Goal: Task Accomplishment & Management: Complete application form

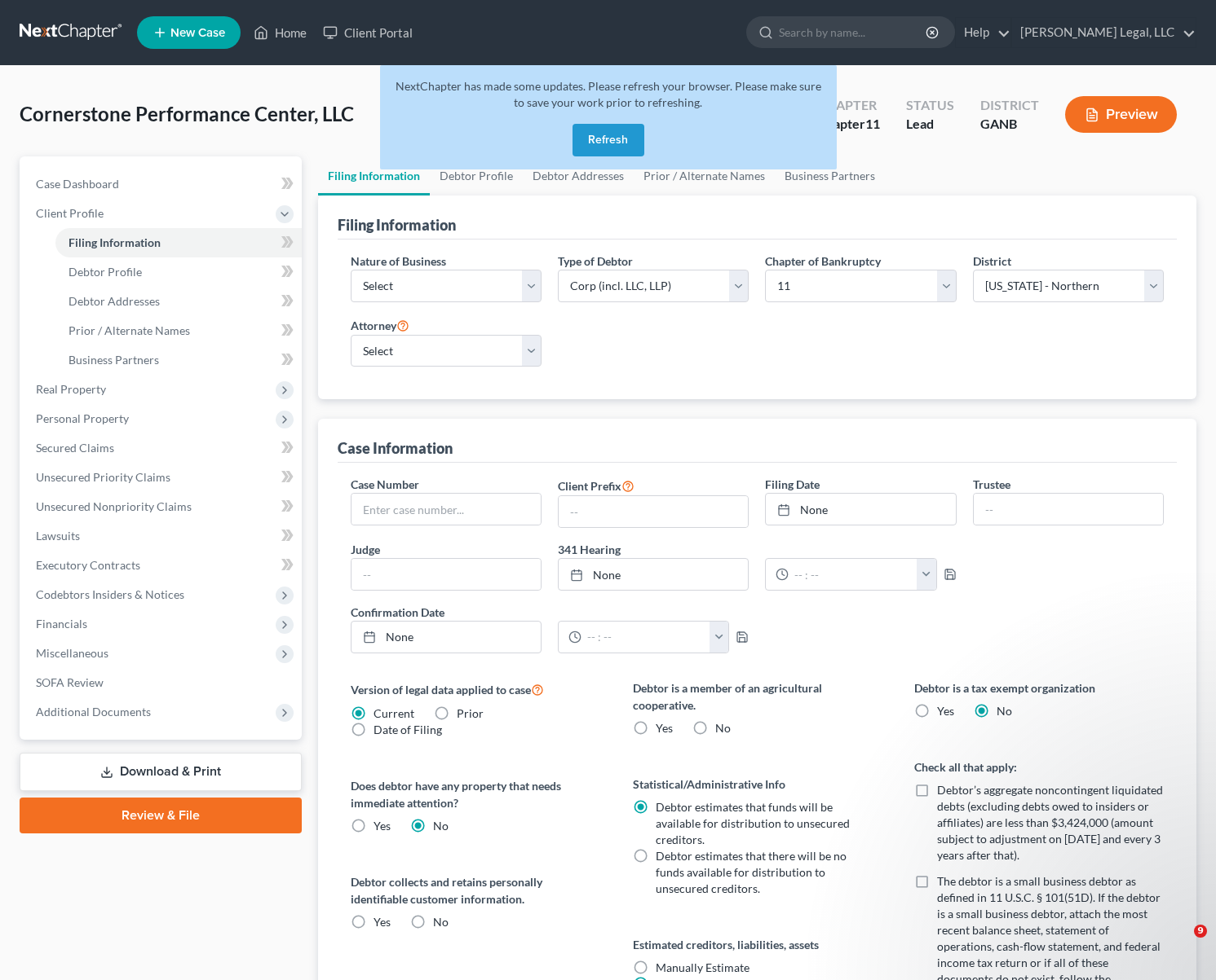
select select "1"
select select "19"
click at [607, 130] on button "Refresh" at bounding box center [608, 139] width 72 height 32
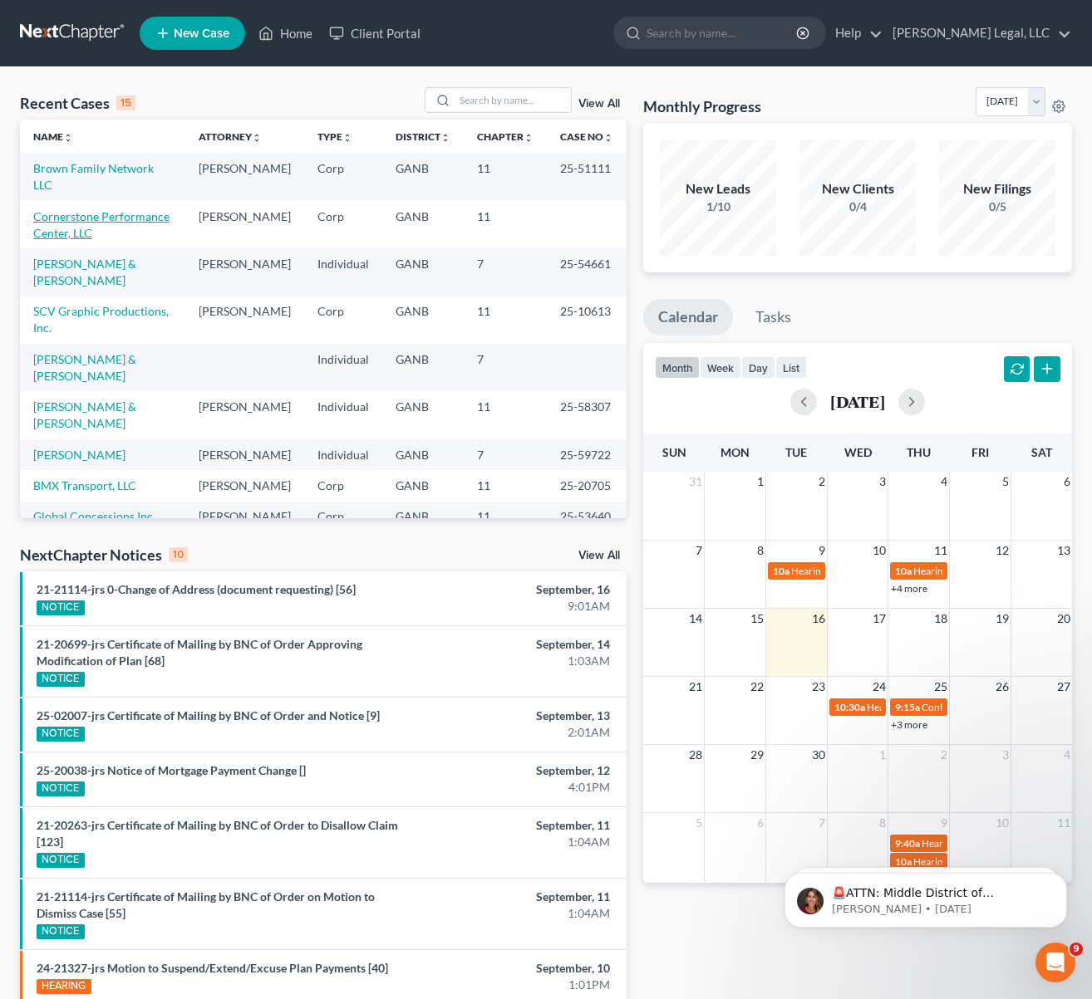
click at [110, 217] on link "Cornerstone Performance Center, LLC" at bounding box center [101, 224] width 136 height 31
select select "10"
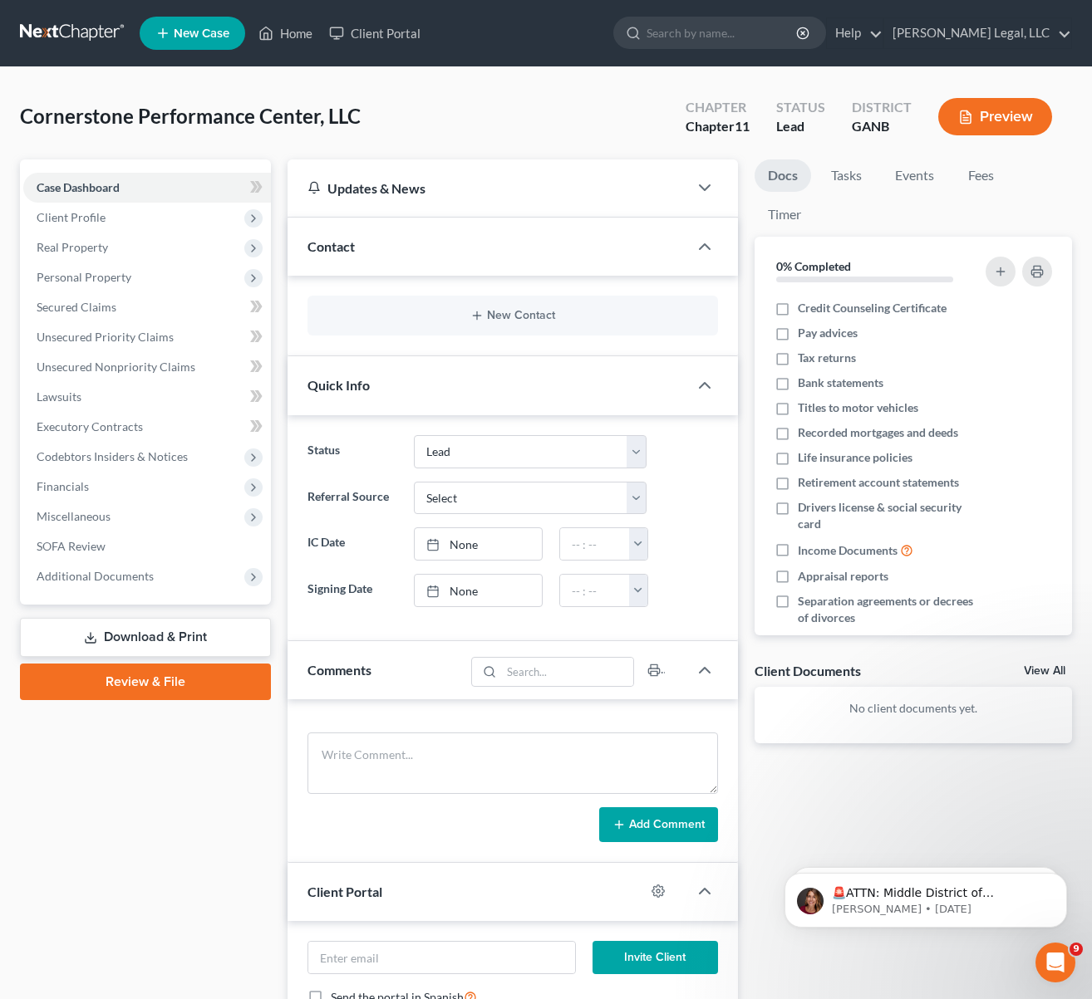
click at [86, 28] on link at bounding box center [73, 33] width 106 height 30
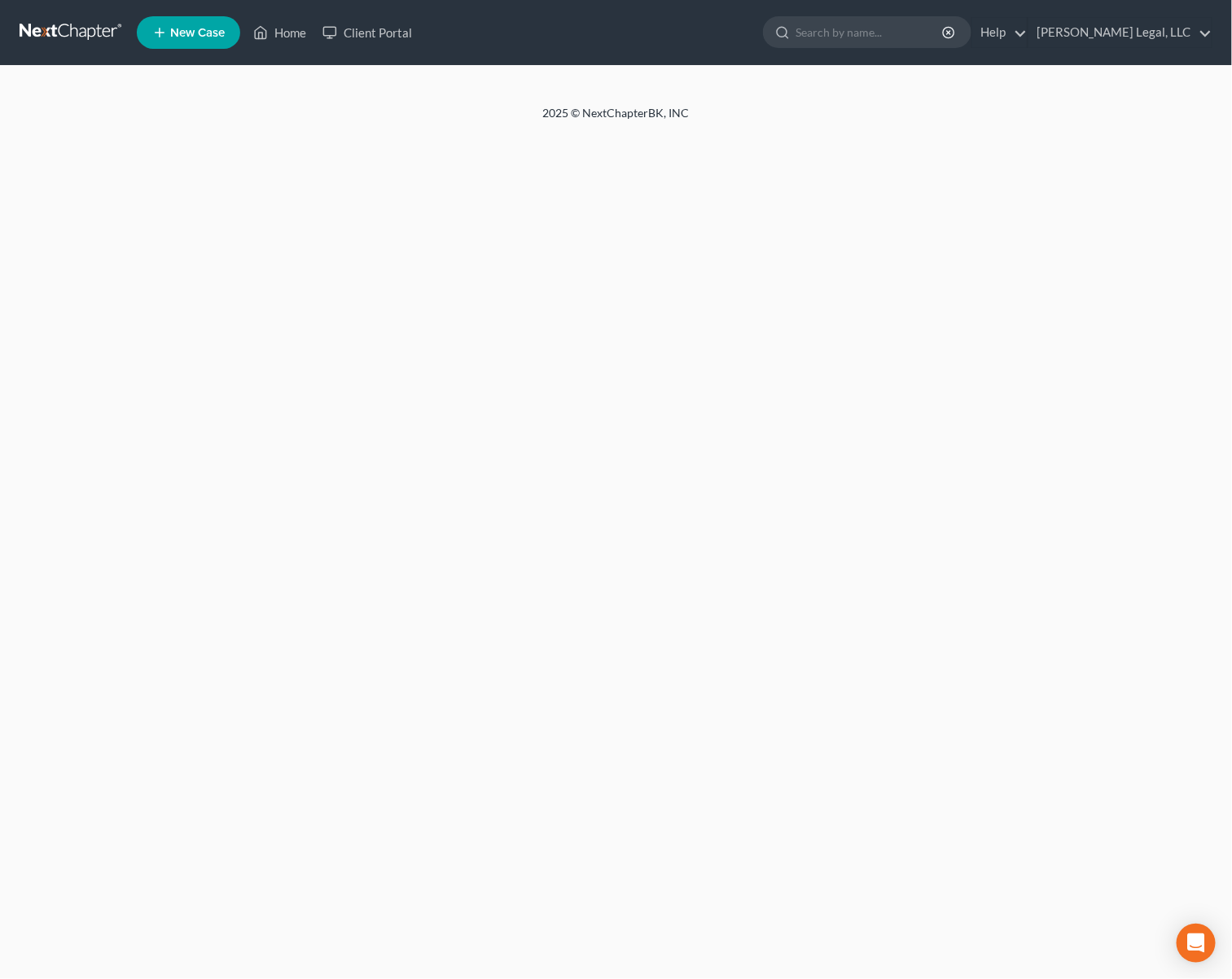
select select "5"
select select "1"
select select "19"
select select "0"
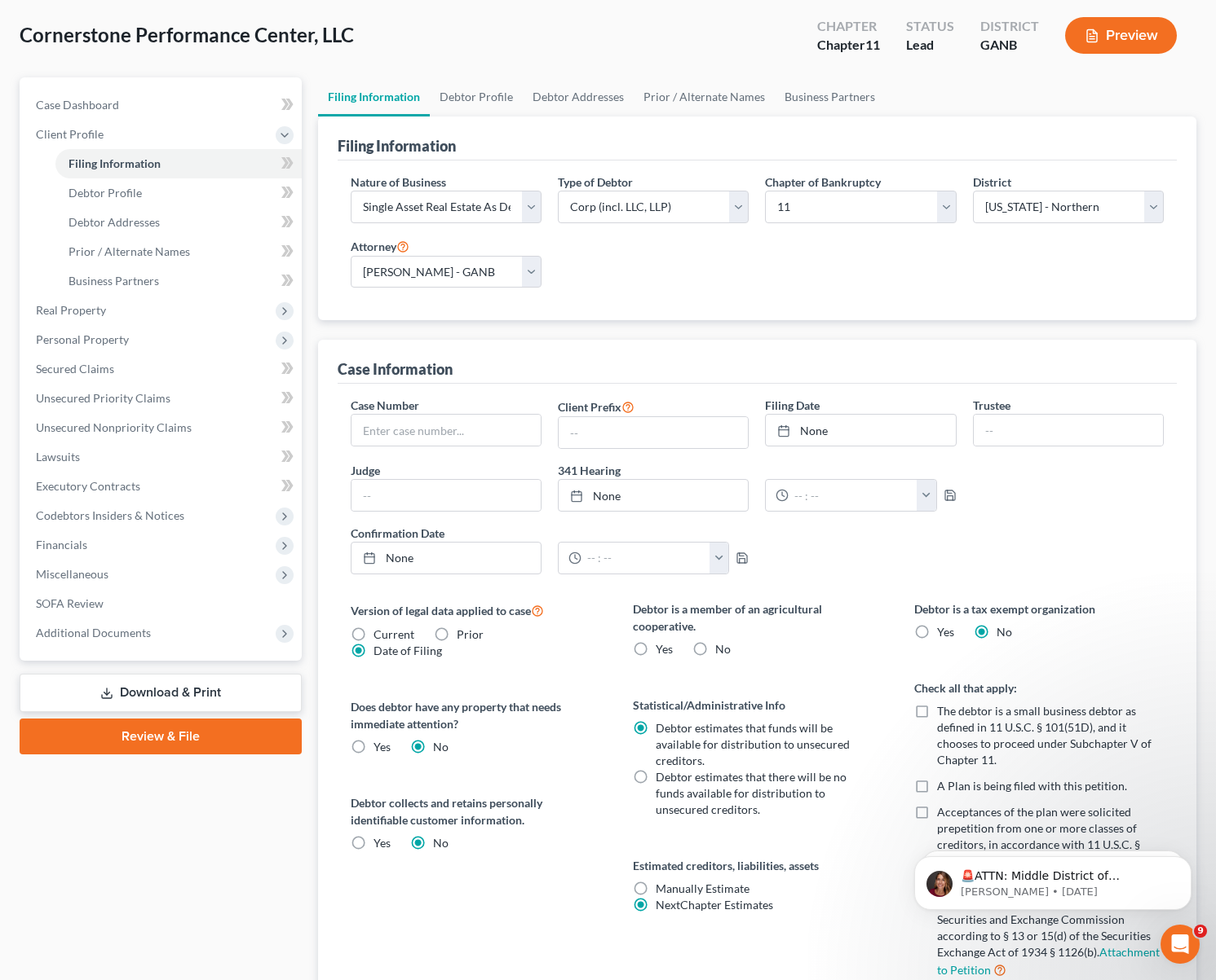
scroll to position [123, 0]
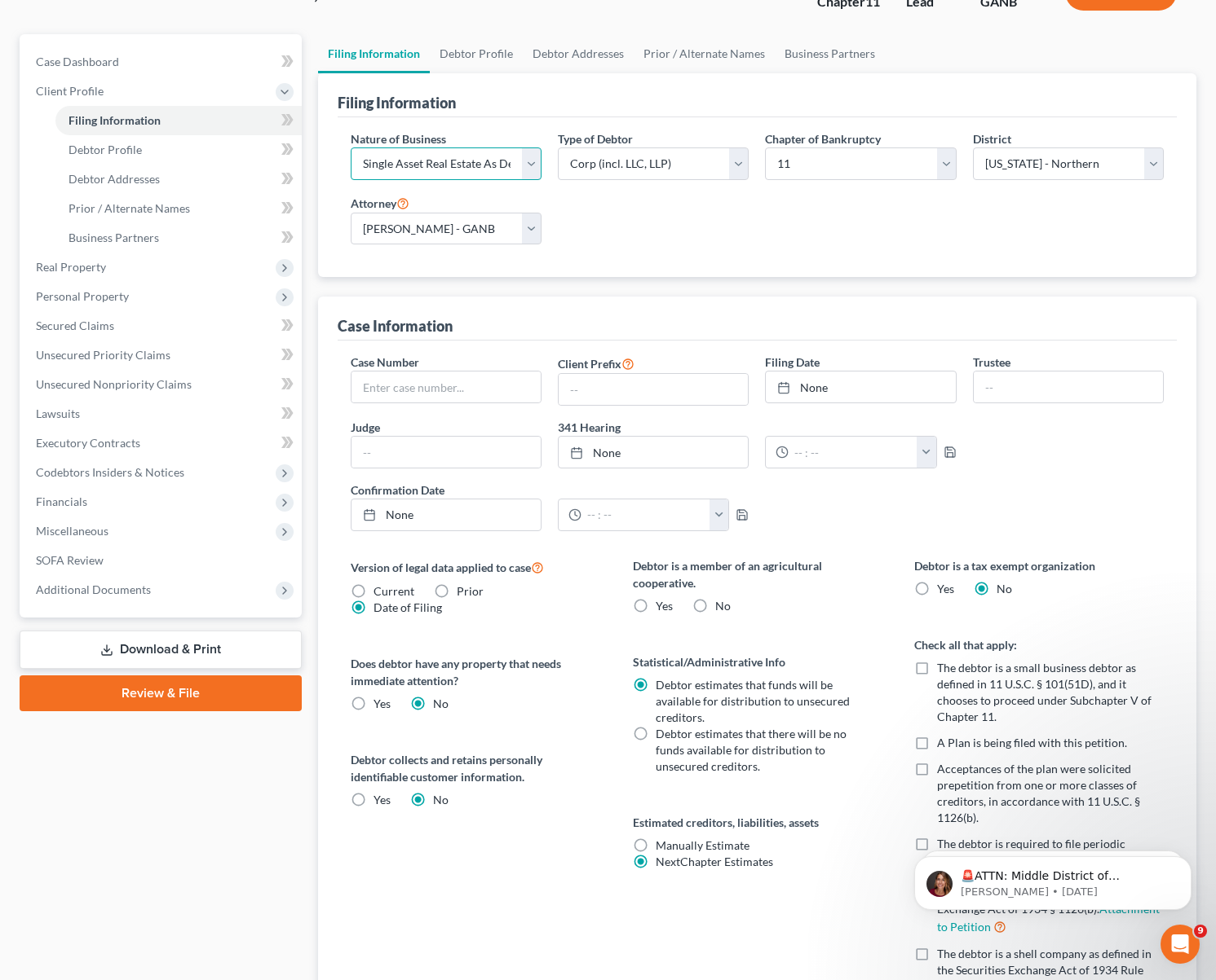
click at [529, 170] on select "Select Clearing Bank Commodity Broker Health Care Business Other Railroad Singl…" at bounding box center [446, 163] width 190 height 32
click at [711, 216] on div "Nature of Business Select Clearing Bank Commodity Broker Health Care Business O…" at bounding box center [757, 194] width 829 height 128
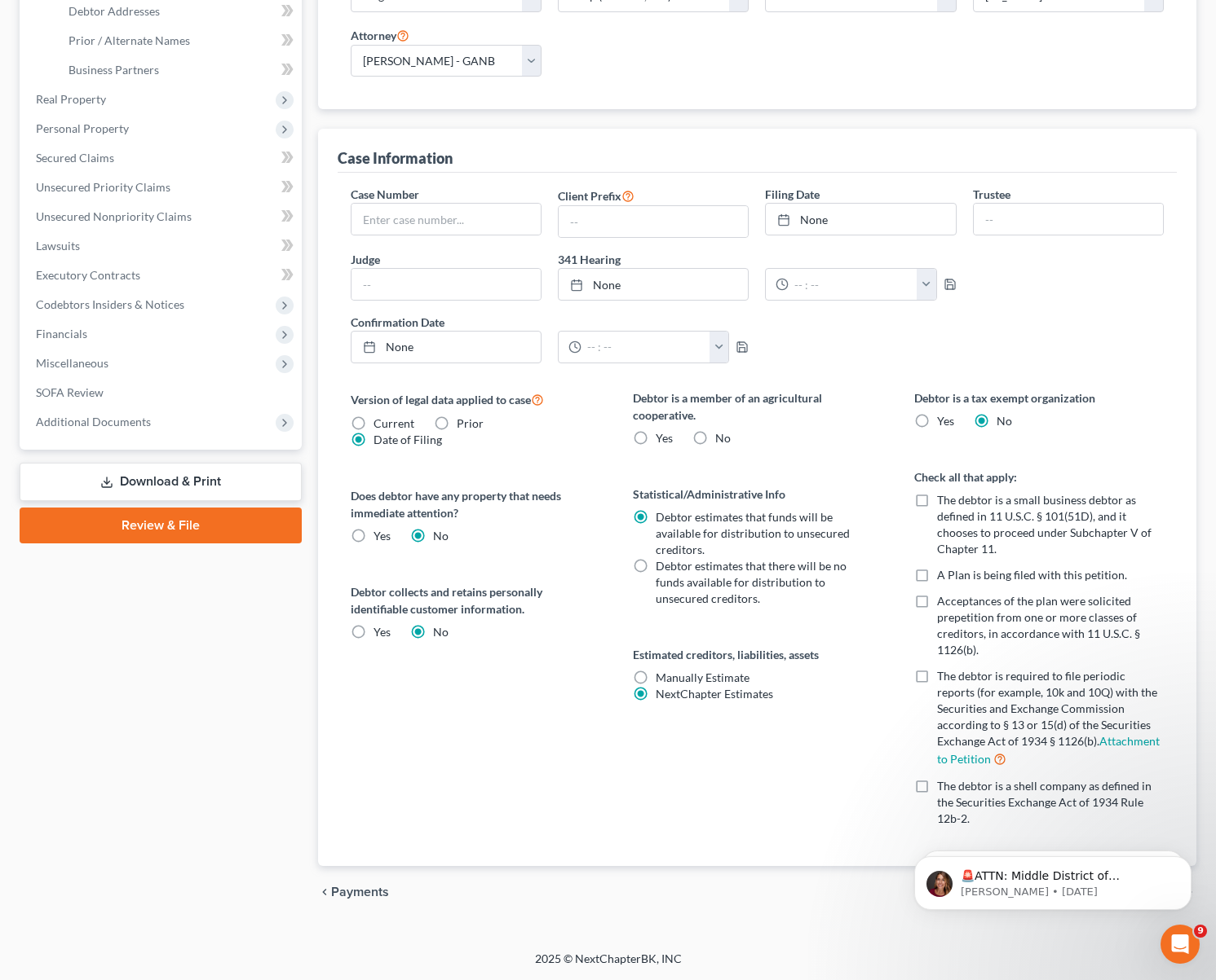
scroll to position [294, 0]
click at [715, 440] on label "No" at bounding box center [723, 438] width 16 height 17
click at [721, 440] on input "No" at bounding box center [726, 436] width 11 height 11
radio input "true"
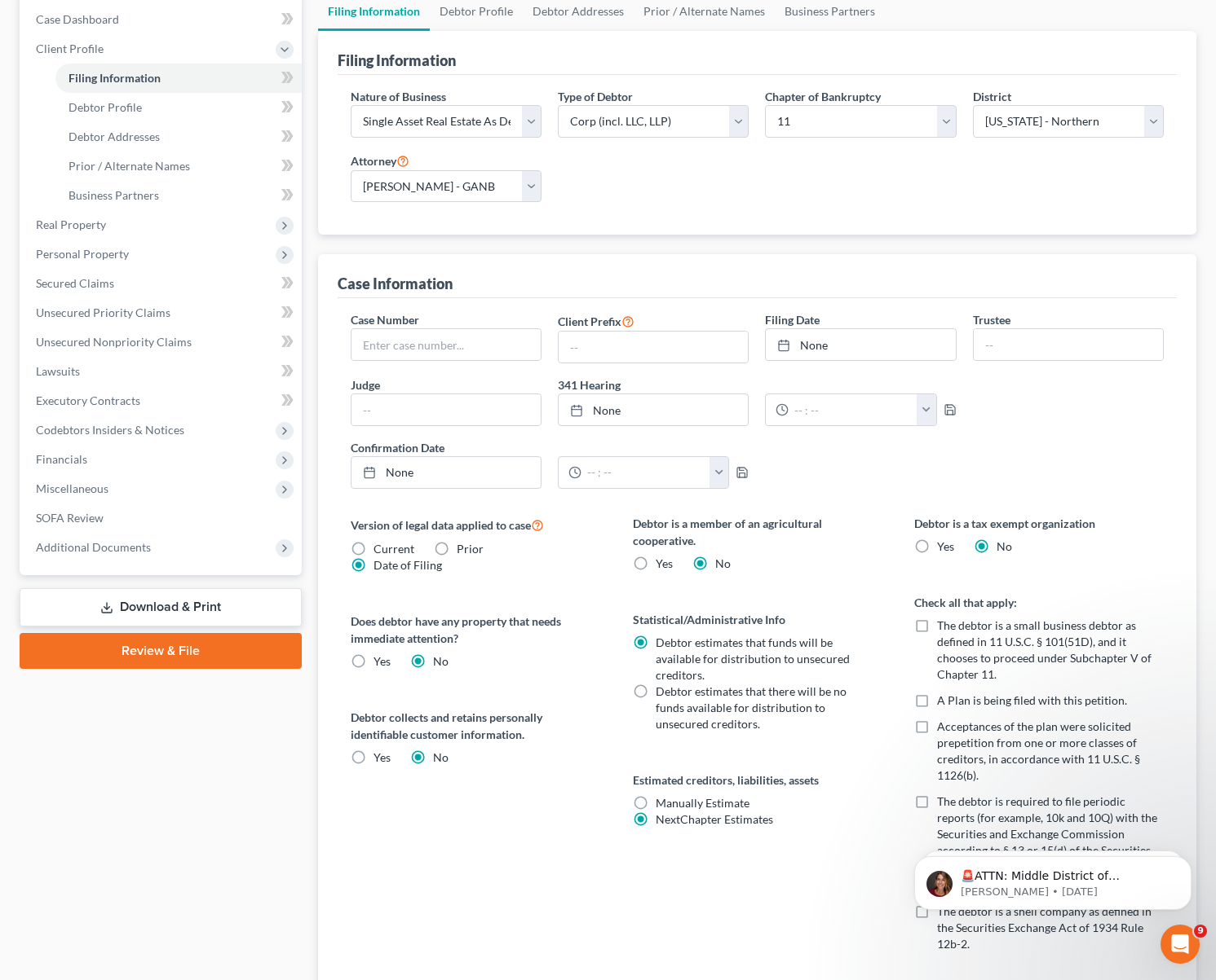
scroll to position [50, 0]
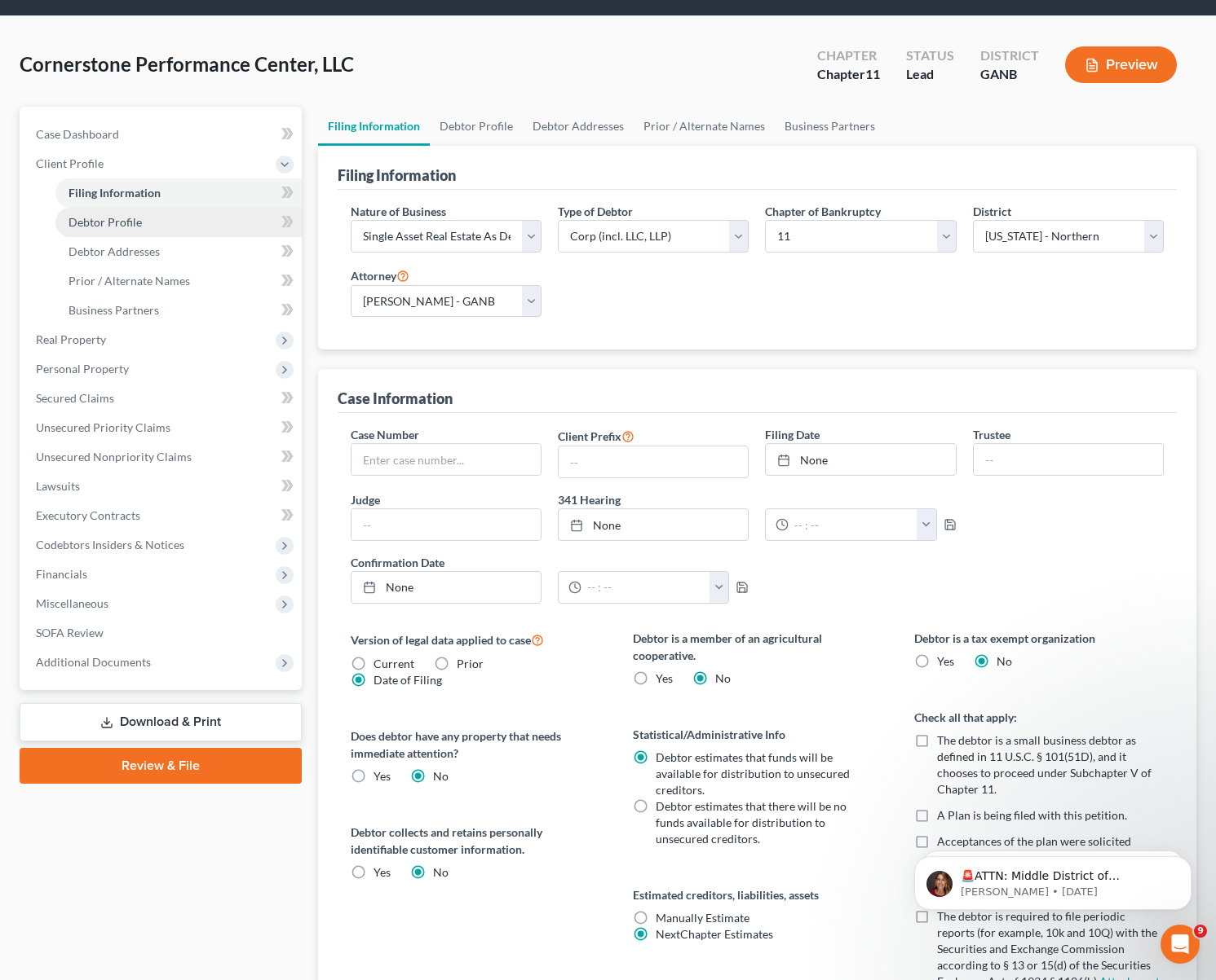
click at [137, 218] on span "Debtor Profile" at bounding box center [105, 222] width 74 height 14
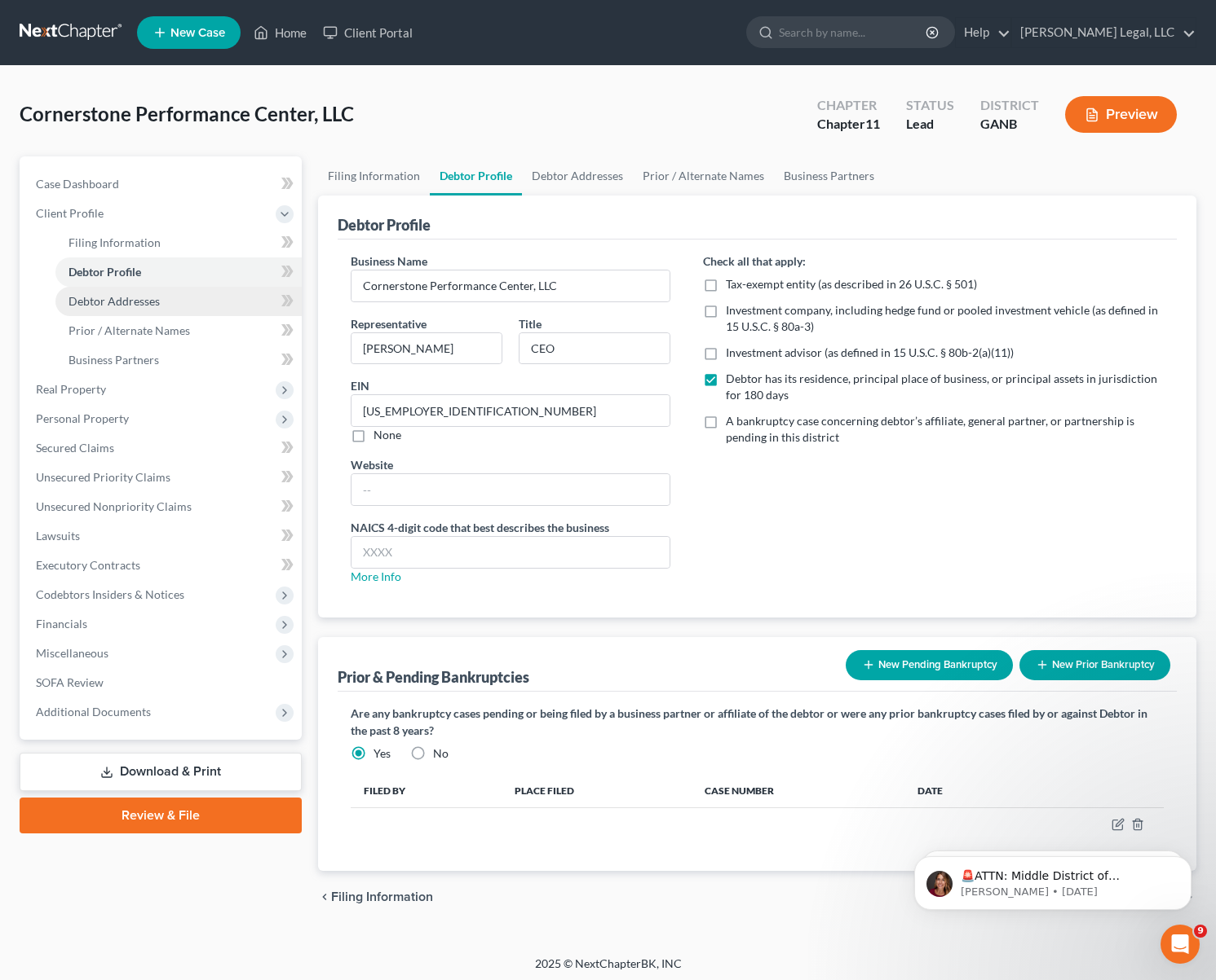
click at [99, 301] on span "Debtor Addresses" at bounding box center [114, 301] width 91 height 14
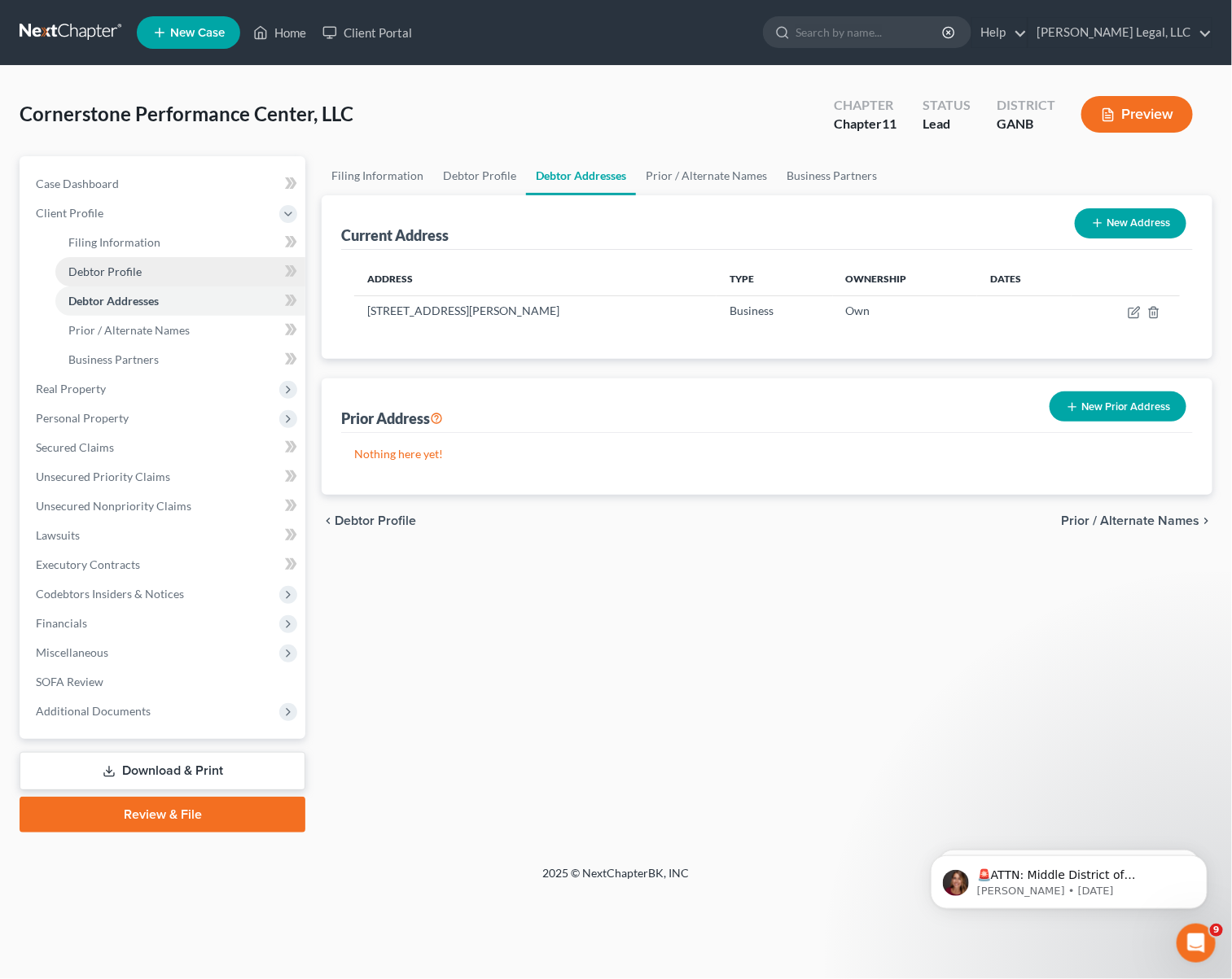
click at [118, 274] on span "Debtor Profile" at bounding box center [105, 271] width 74 height 14
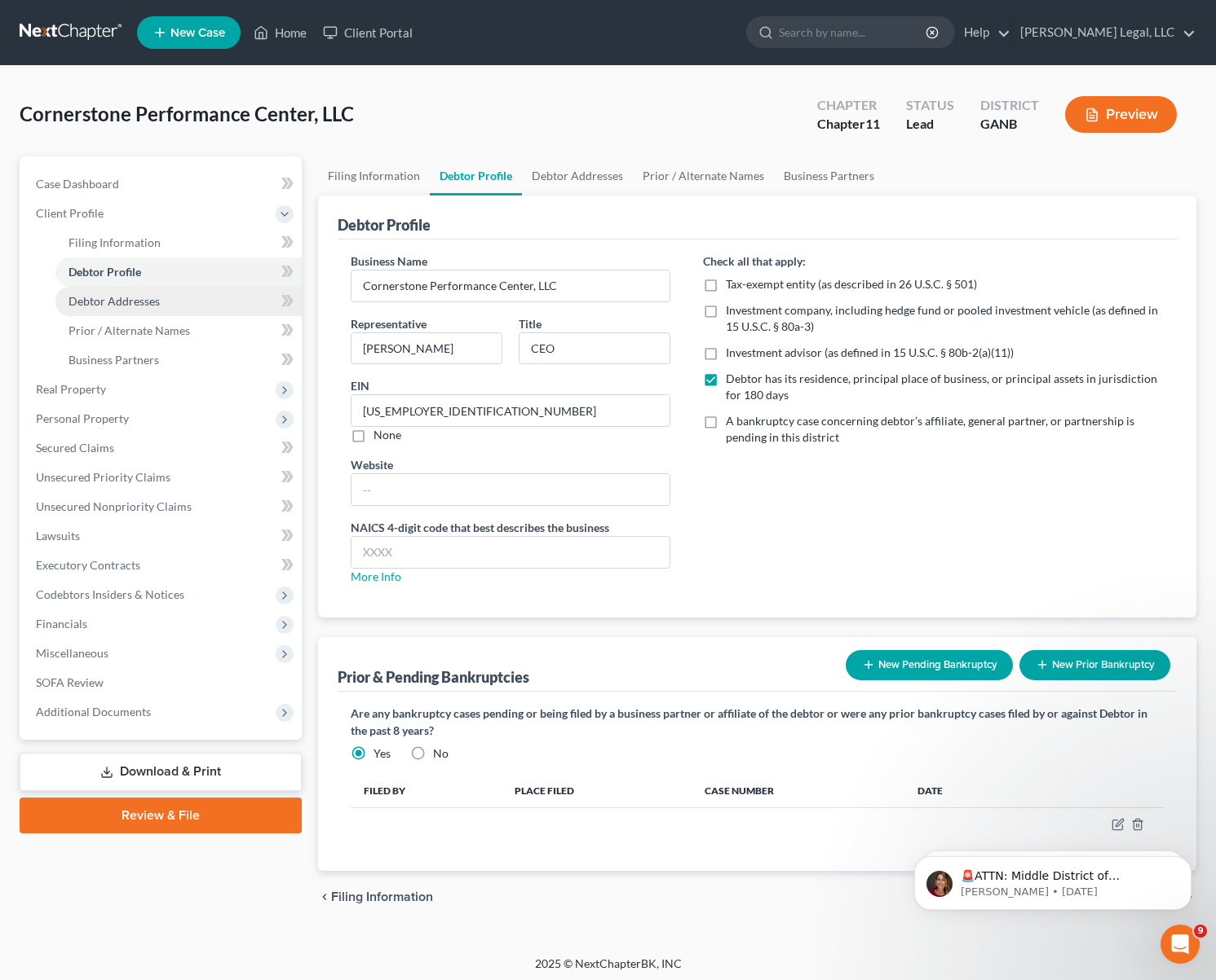
click at [113, 306] on span "Debtor Addresses" at bounding box center [114, 301] width 91 height 14
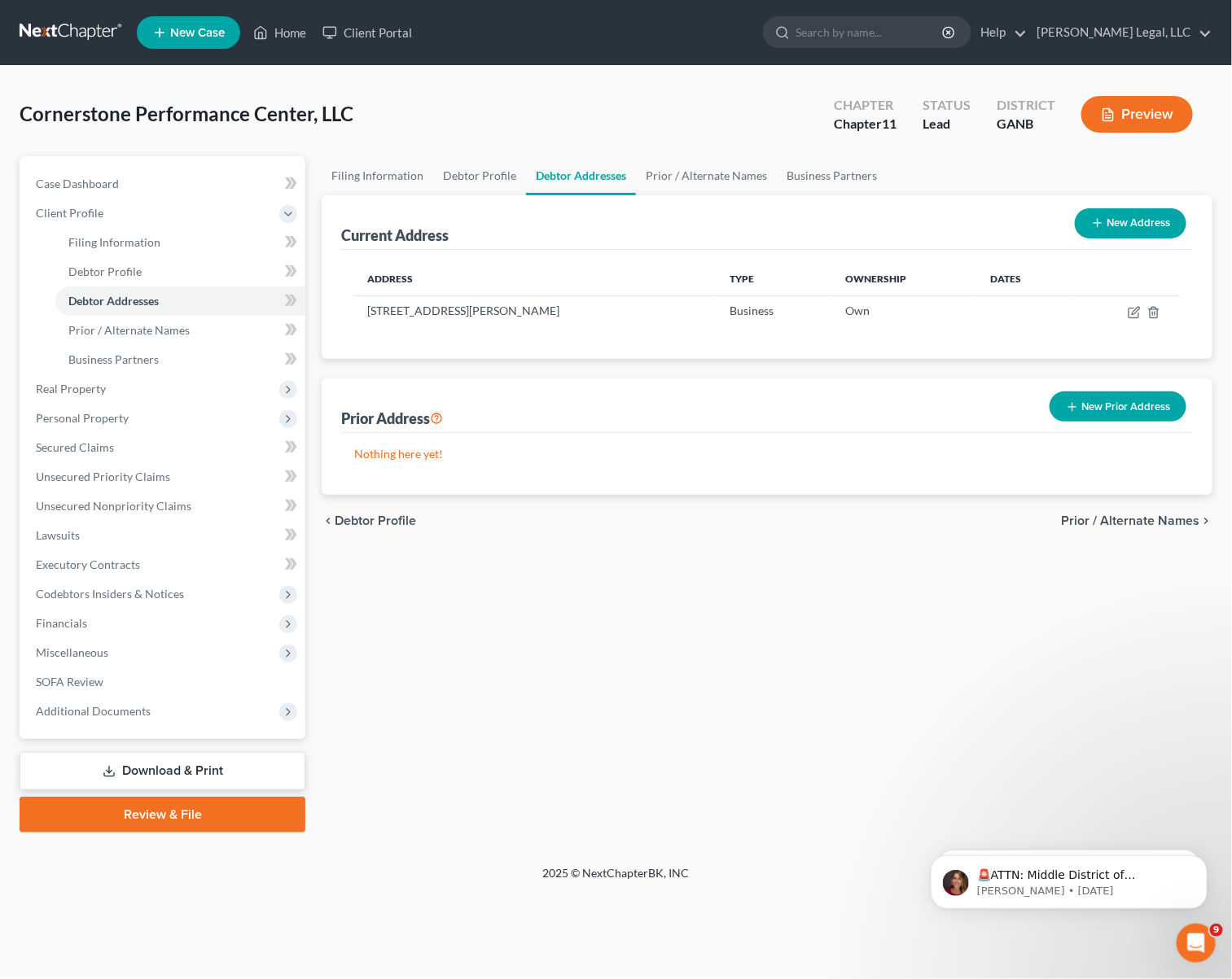
click at [1085, 218] on button "New Address" at bounding box center [1131, 223] width 112 height 30
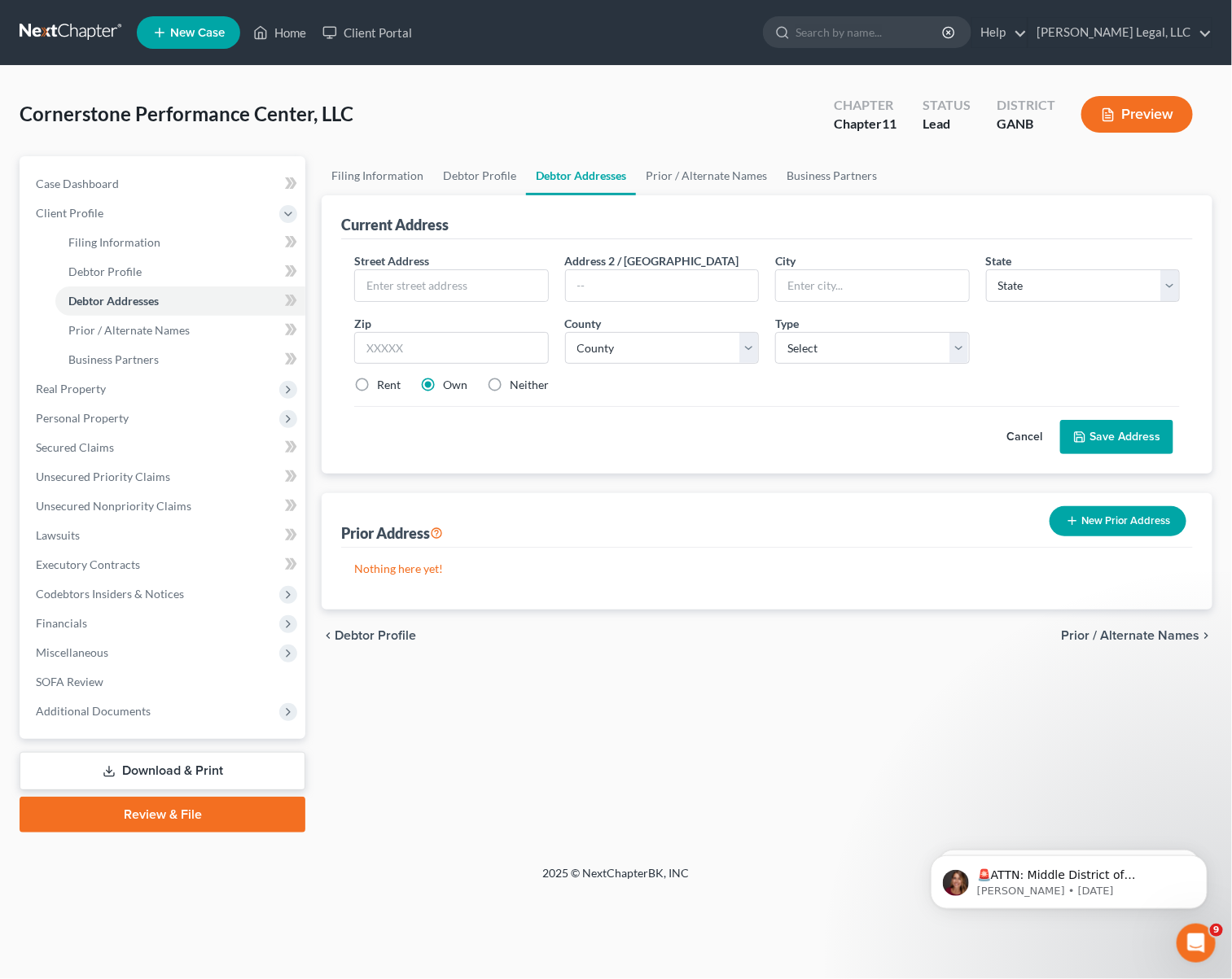
click at [1024, 438] on button "Cancel" at bounding box center [1023, 436] width 72 height 32
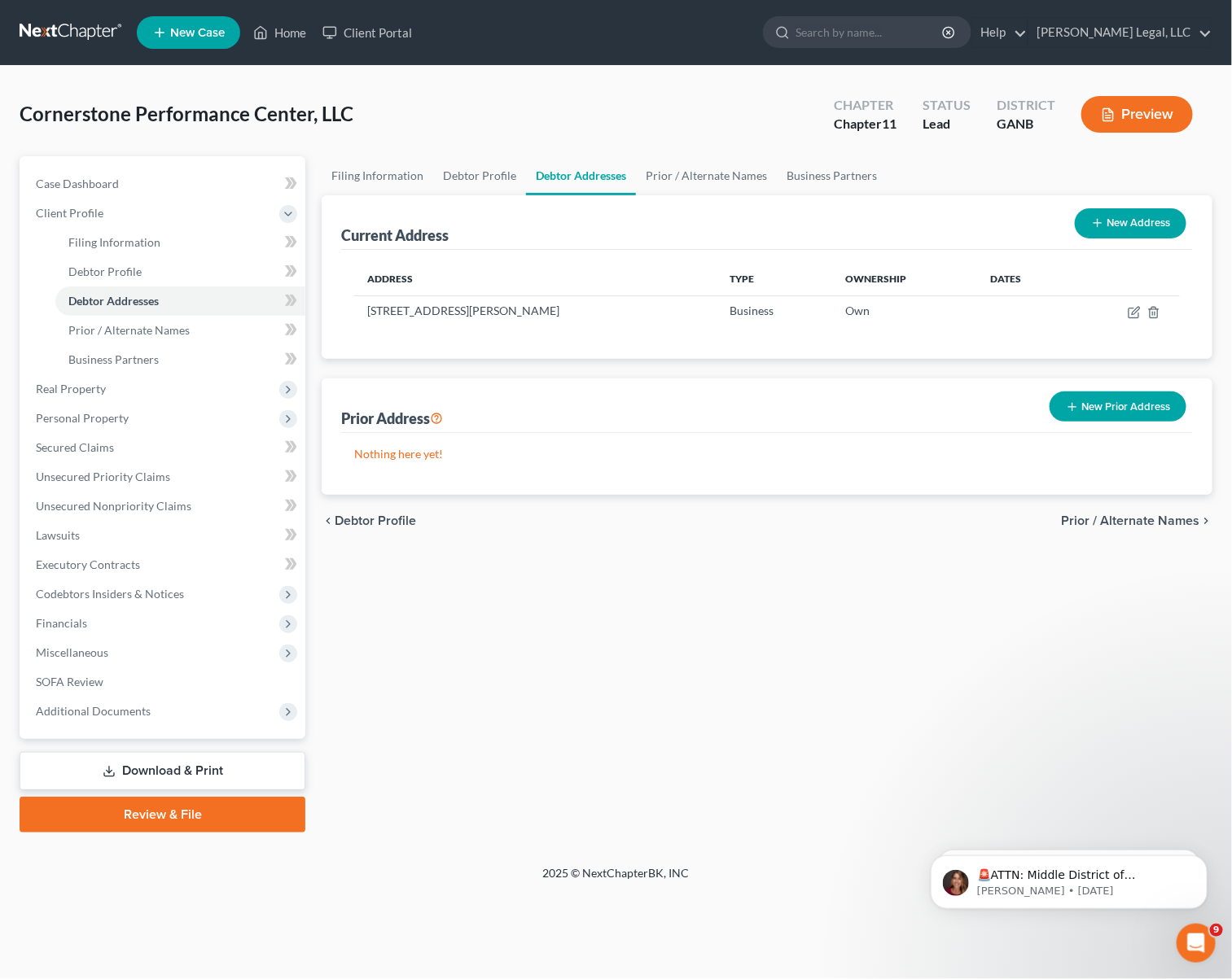
click at [1113, 229] on button "New Address" at bounding box center [1131, 223] width 112 height 30
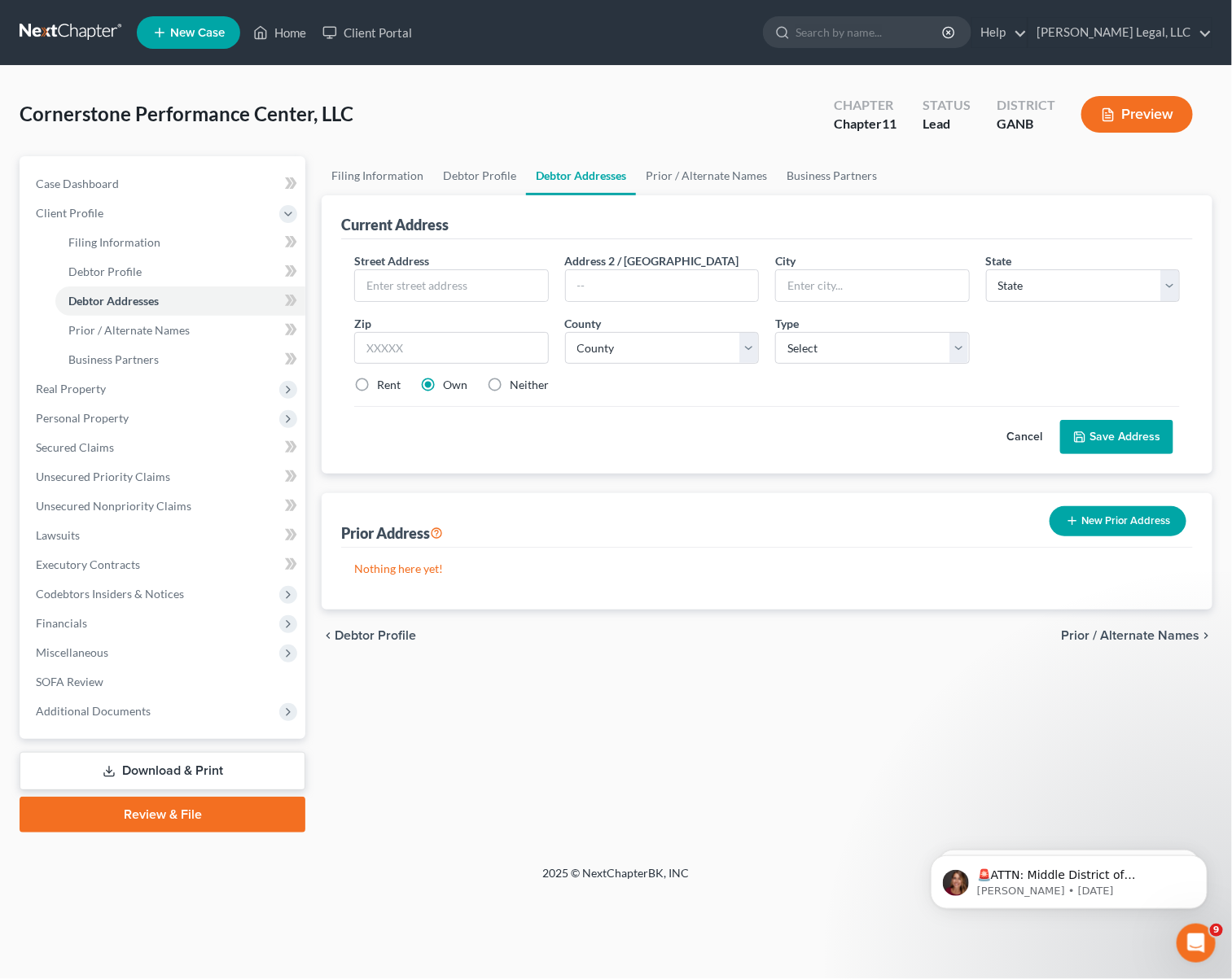
click at [973, 349] on div "Type Select Business Mailing Location of Assets" at bounding box center [872, 339] width 210 height 50
click at [958, 350] on select "Select Business Mailing Location of Assets" at bounding box center [872, 348] width 194 height 32
select select "1"
click at [775, 333] on select "Select Business Mailing Location of Assets" at bounding box center [872, 348] width 194 height 32
click at [468, 281] on input "text" at bounding box center [451, 286] width 192 height 31
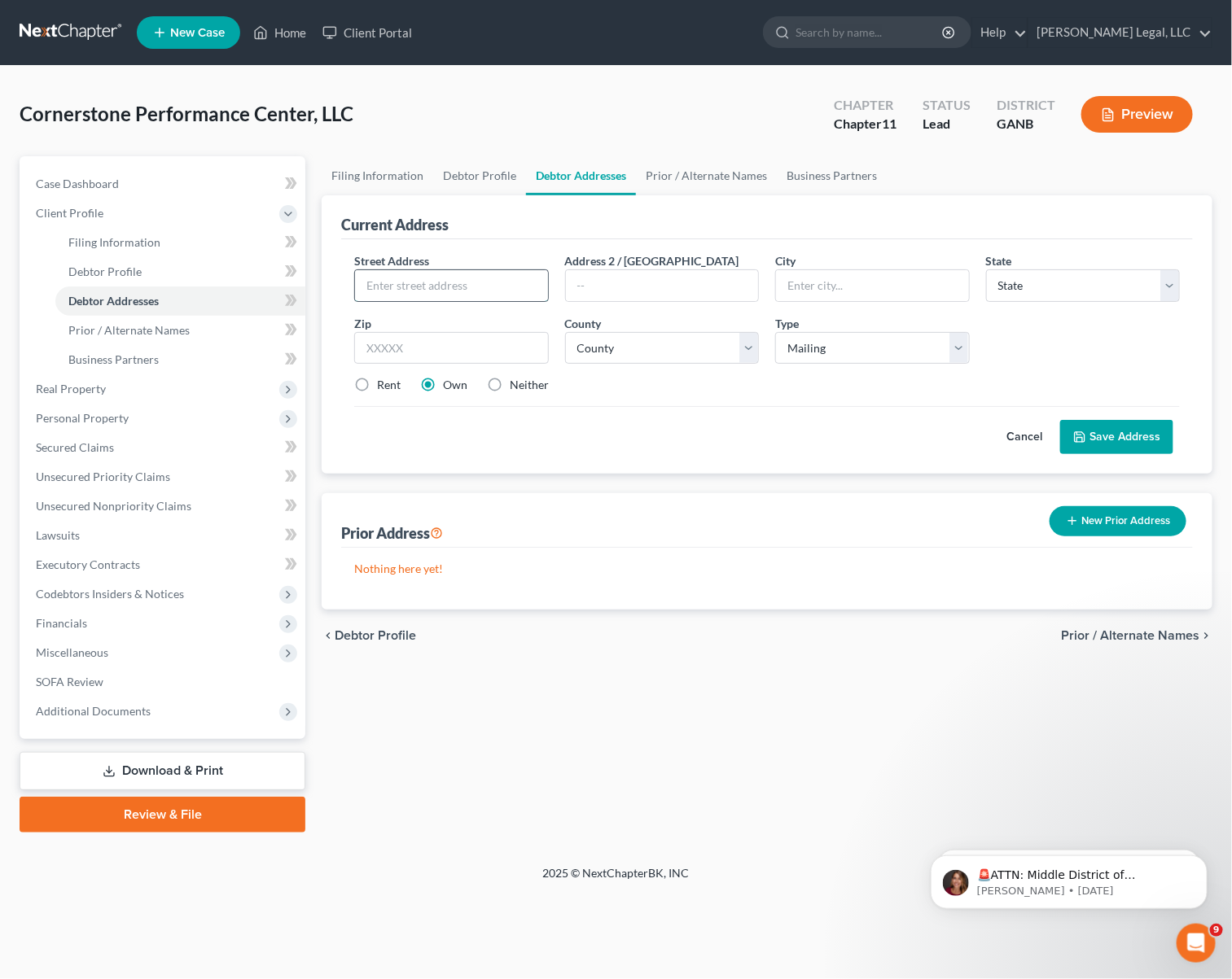
click at [457, 281] on input "text" at bounding box center [451, 286] width 192 height 31
type input "8022"
click at [795, 273] on input "text" at bounding box center [872, 286] width 192 height 31
type input "Palmetto"
click at [1023, 291] on select "State [US_STATE] AK AR AZ CA CO CT DE DC [GEOGRAPHIC_DATA] [GEOGRAPHIC_DATA] GU…" at bounding box center [1083, 285] width 194 height 32
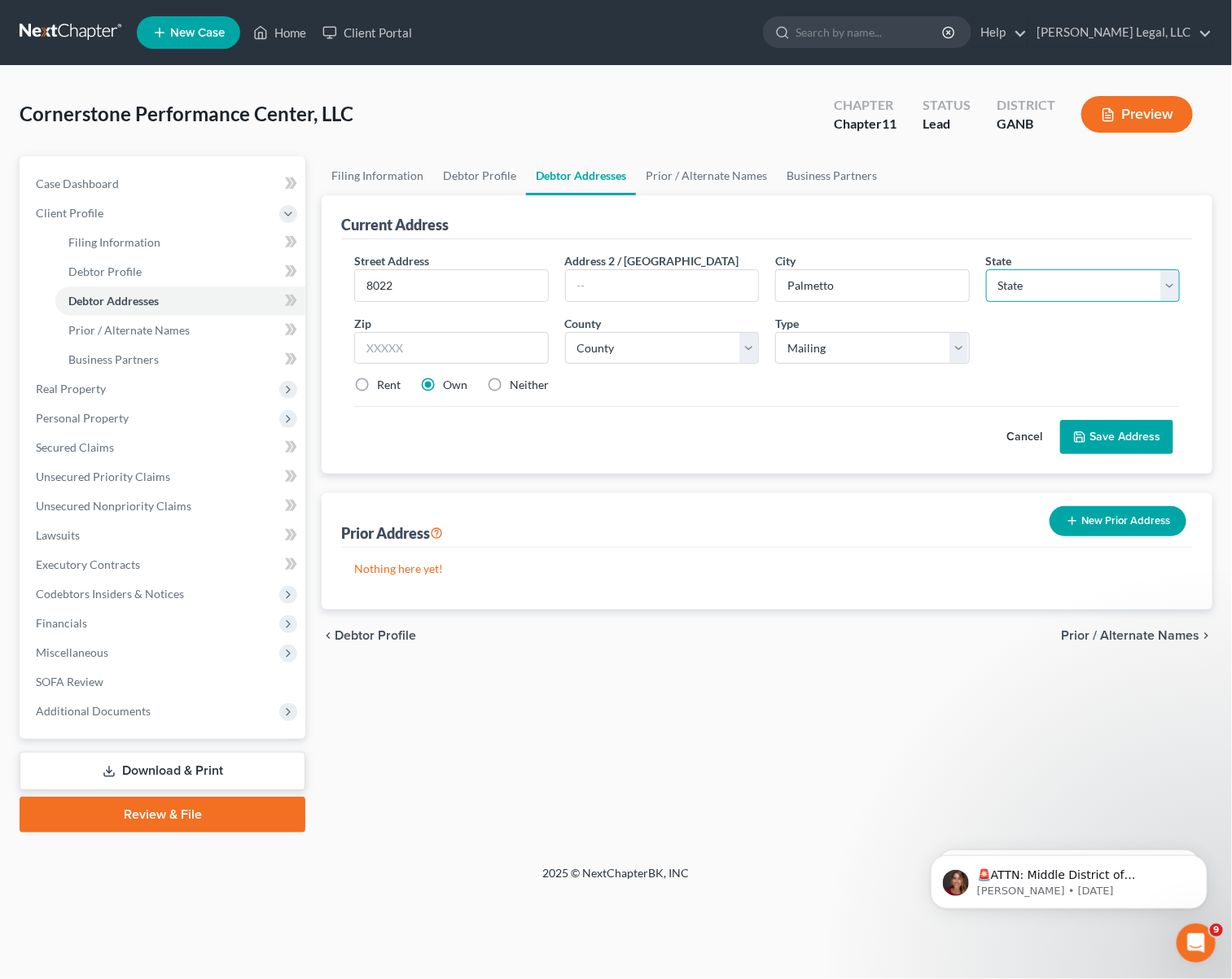
select select "10"
click at [986, 269] on select "State [US_STATE] AK AR AZ CA CO CT DE DC [GEOGRAPHIC_DATA] [GEOGRAPHIC_DATA] GU…" at bounding box center [1083, 285] width 194 height 32
click at [457, 340] on input "text" at bounding box center [451, 348] width 194 height 32
type input "30268"
click at [627, 350] on select "County Appling County Atkinson County Bacon County Baker County Baldwin County …" at bounding box center [663, 348] width 194 height 32
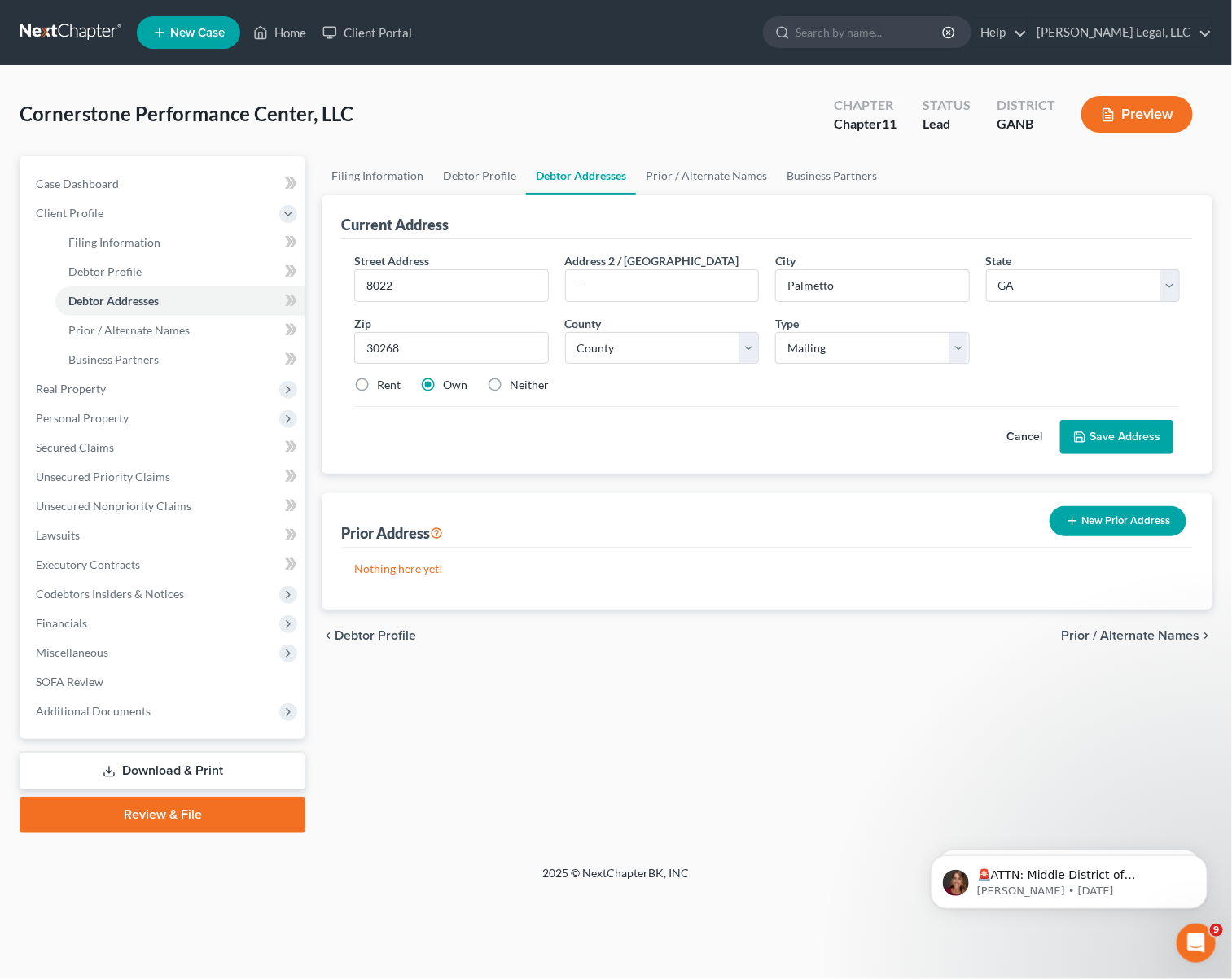
click at [445, 445] on div "Cancel Save Address" at bounding box center [766, 430] width 825 height 48
click at [432, 335] on input "30268" at bounding box center [451, 348] width 194 height 32
click at [1060, 420] on button "Save Address" at bounding box center [1116, 437] width 113 height 34
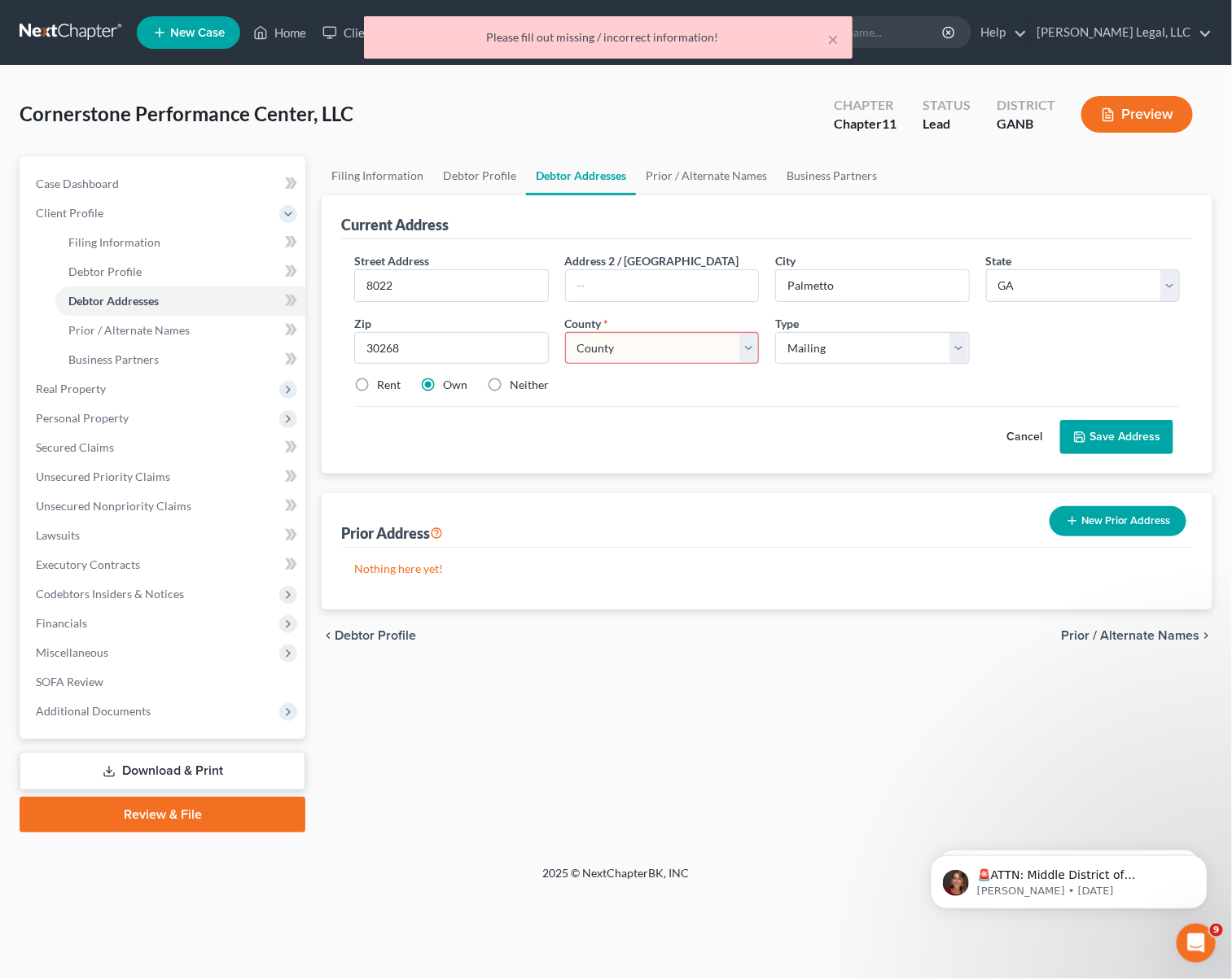
click at [753, 348] on select "County Appling County Atkinson County Bacon County Baker County Baldwin County …" at bounding box center [663, 348] width 194 height 32
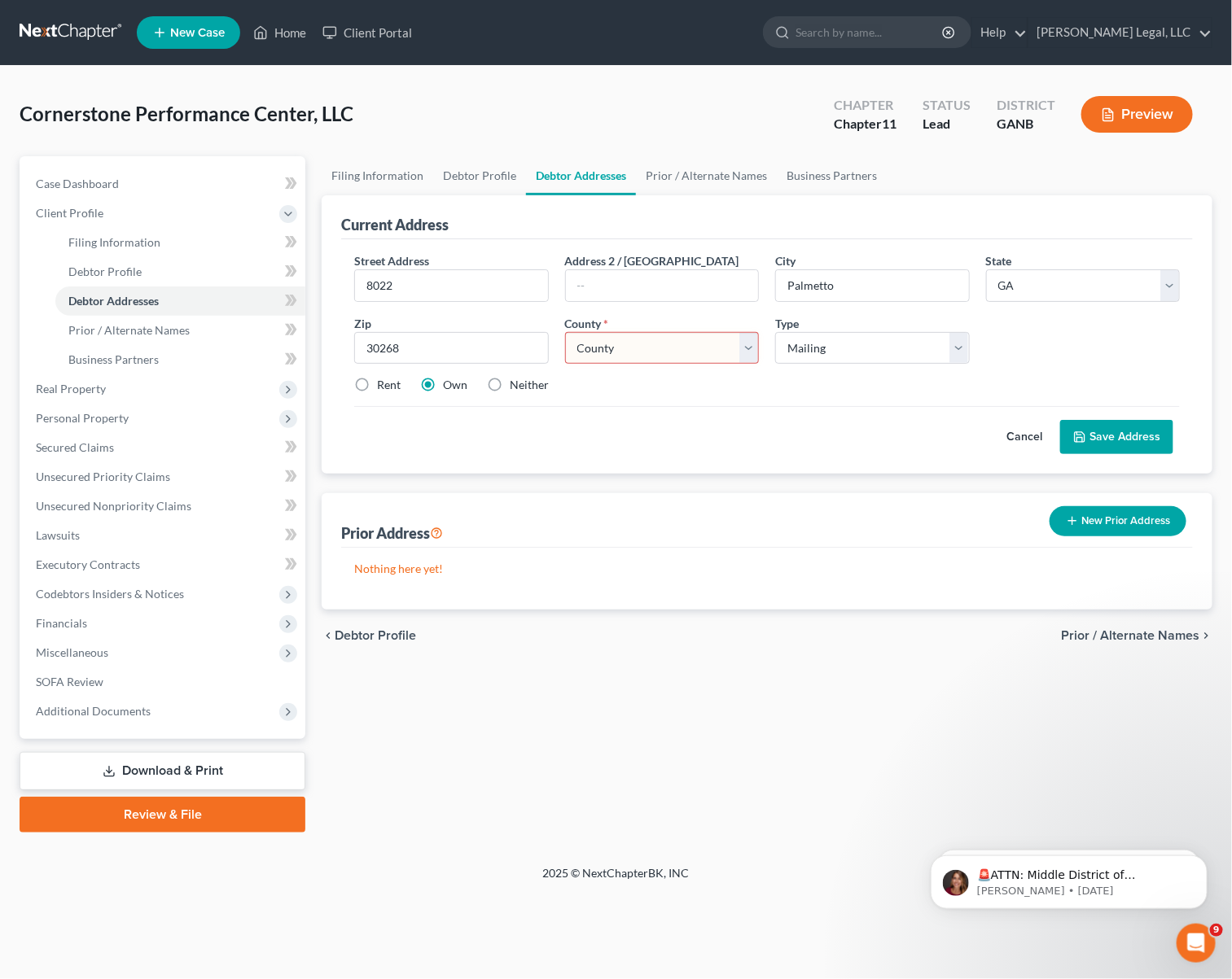
click at [838, 393] on div "Rent Own Neither" at bounding box center [766, 385] width 842 height 17
click at [741, 350] on select "County Appling County Atkinson County Bacon County Baker County Baldwin County …" at bounding box center [663, 348] width 194 height 32
select select "59"
click at [566, 333] on select "County Appling County Atkinson County Bacon County Baker County Baldwin County …" at bounding box center [663, 348] width 194 height 32
click at [460, 284] on input "8022" at bounding box center [451, 286] width 192 height 31
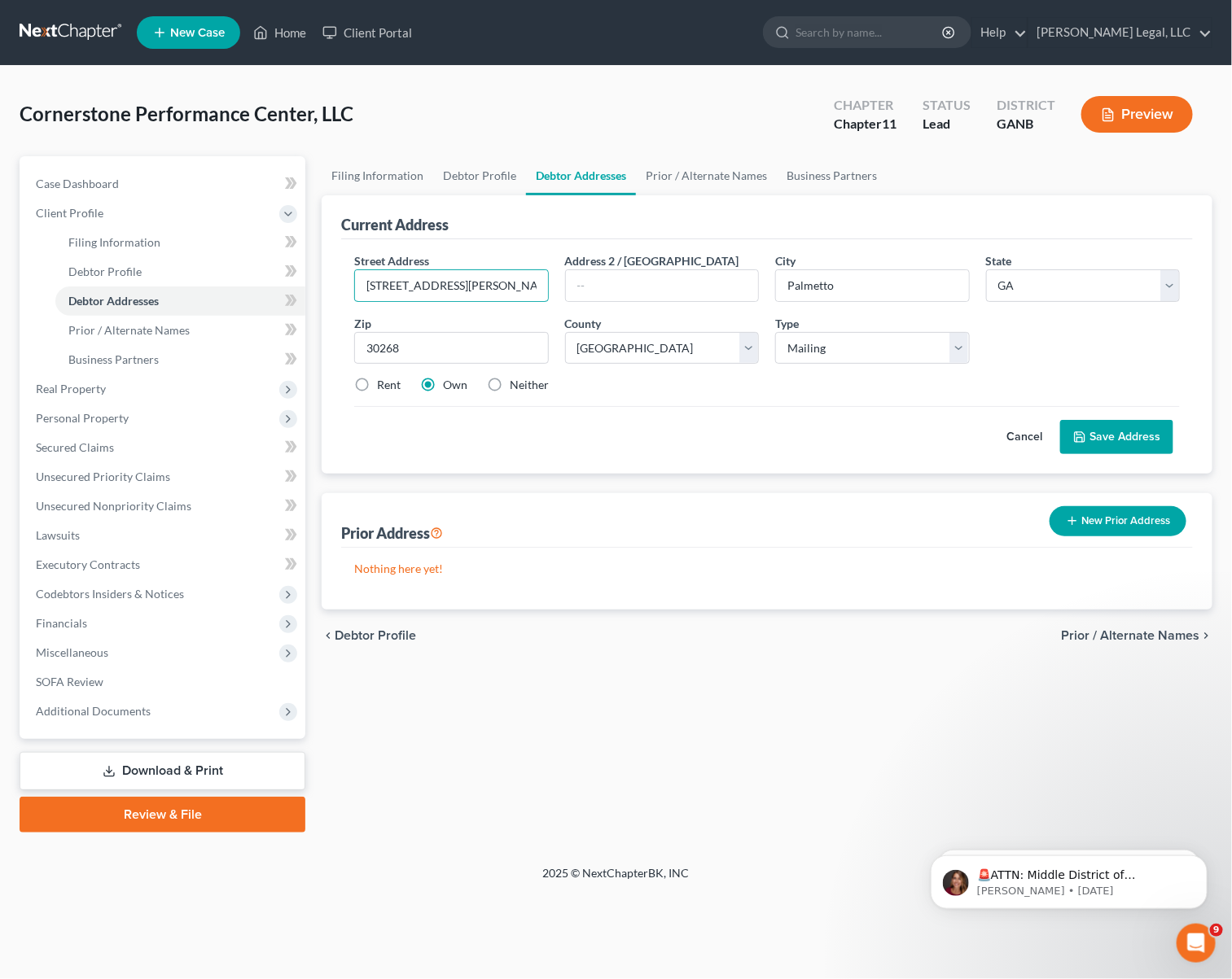
type input "8022 Wilkerson Lane"
click at [348, 381] on div "Rent Own Neither" at bounding box center [766, 385] width 842 height 17
click at [377, 383] on label "Rent" at bounding box center [389, 385] width 24 height 17
click at [383, 383] on input "Rent" at bounding box center [388, 382] width 11 height 11
radio input "true"
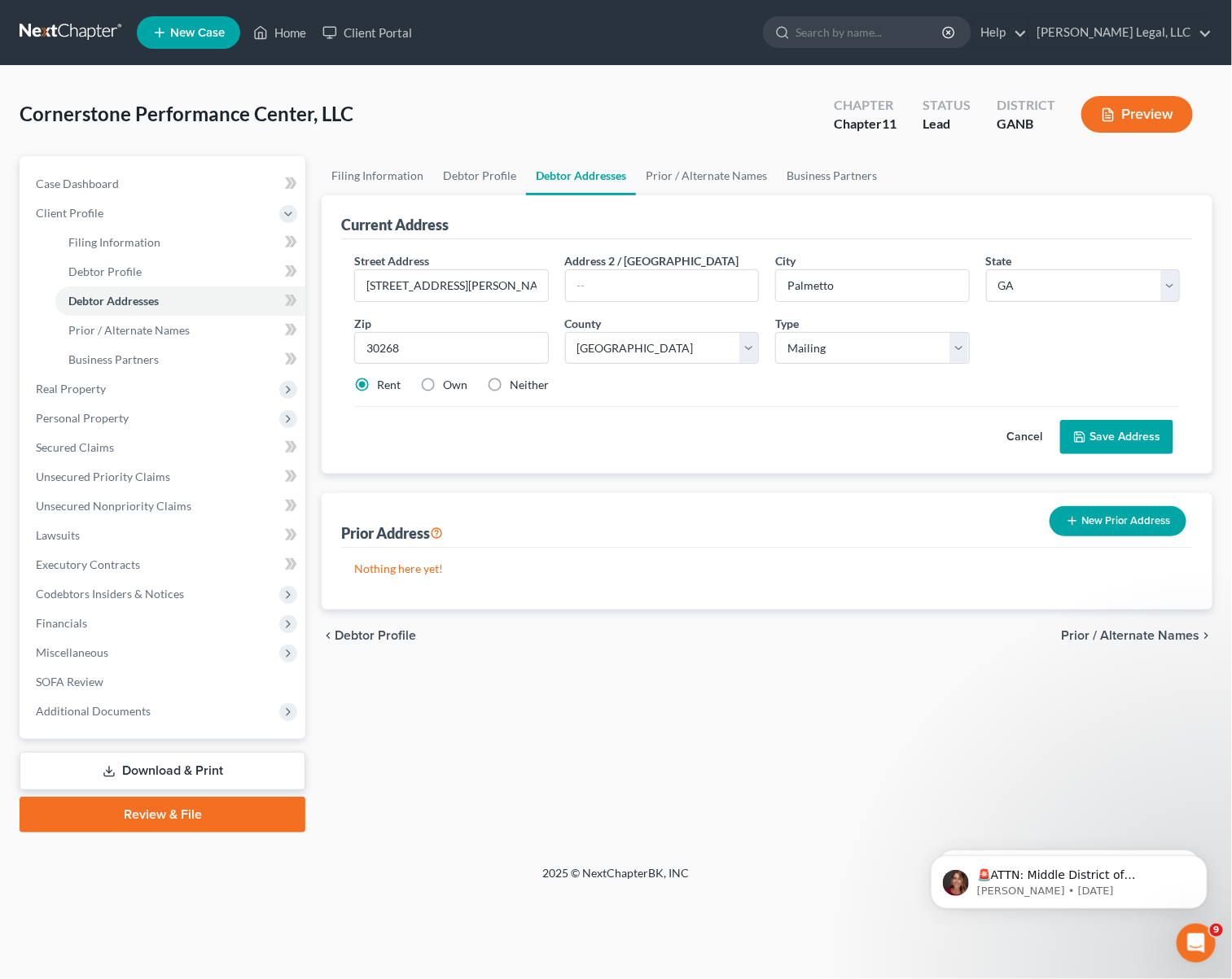
click at [443, 387] on label "Own" at bounding box center [455, 385] width 25 height 17
click at [450, 387] on input "Own" at bounding box center [455, 382] width 11 height 11
radio input "true"
click at [377, 387] on label "Rent" at bounding box center [389, 385] width 24 height 17
click at [383, 387] on input "Rent" at bounding box center [388, 382] width 11 height 11
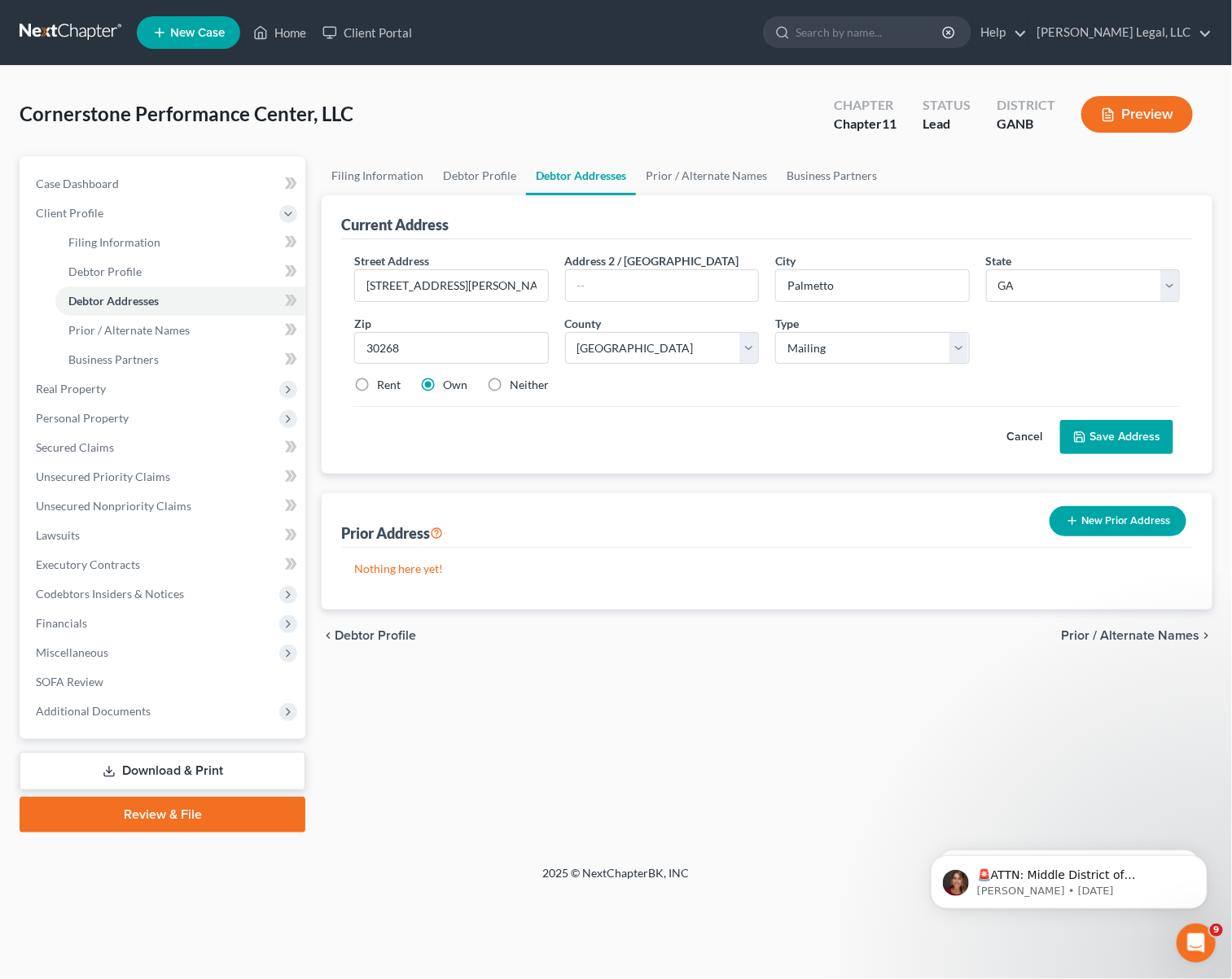
radio input "true"
click at [1093, 433] on button "Save Address" at bounding box center [1116, 437] width 113 height 34
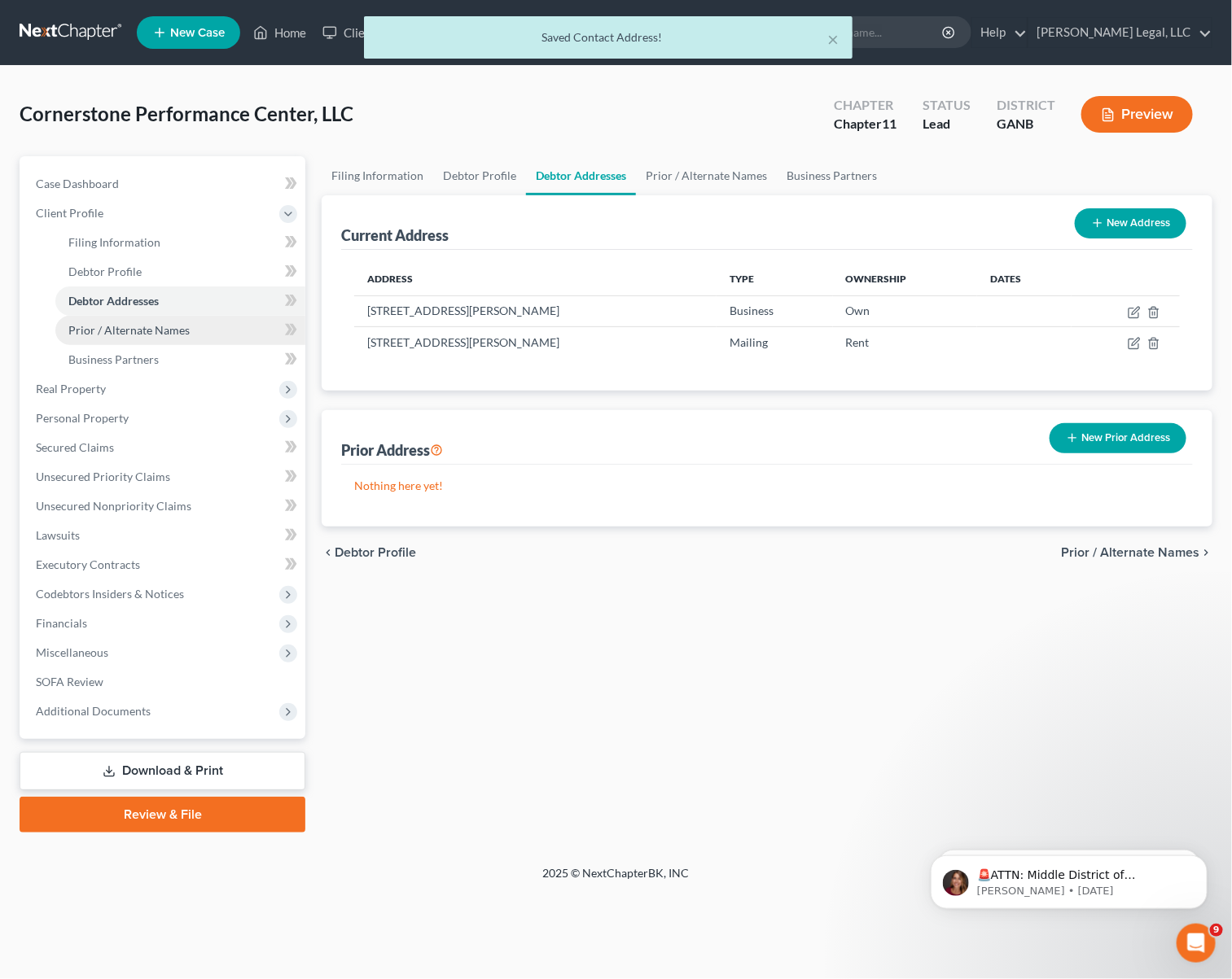
click at [105, 333] on span "Prior / Alternate Names" at bounding box center [129, 330] width 122 height 14
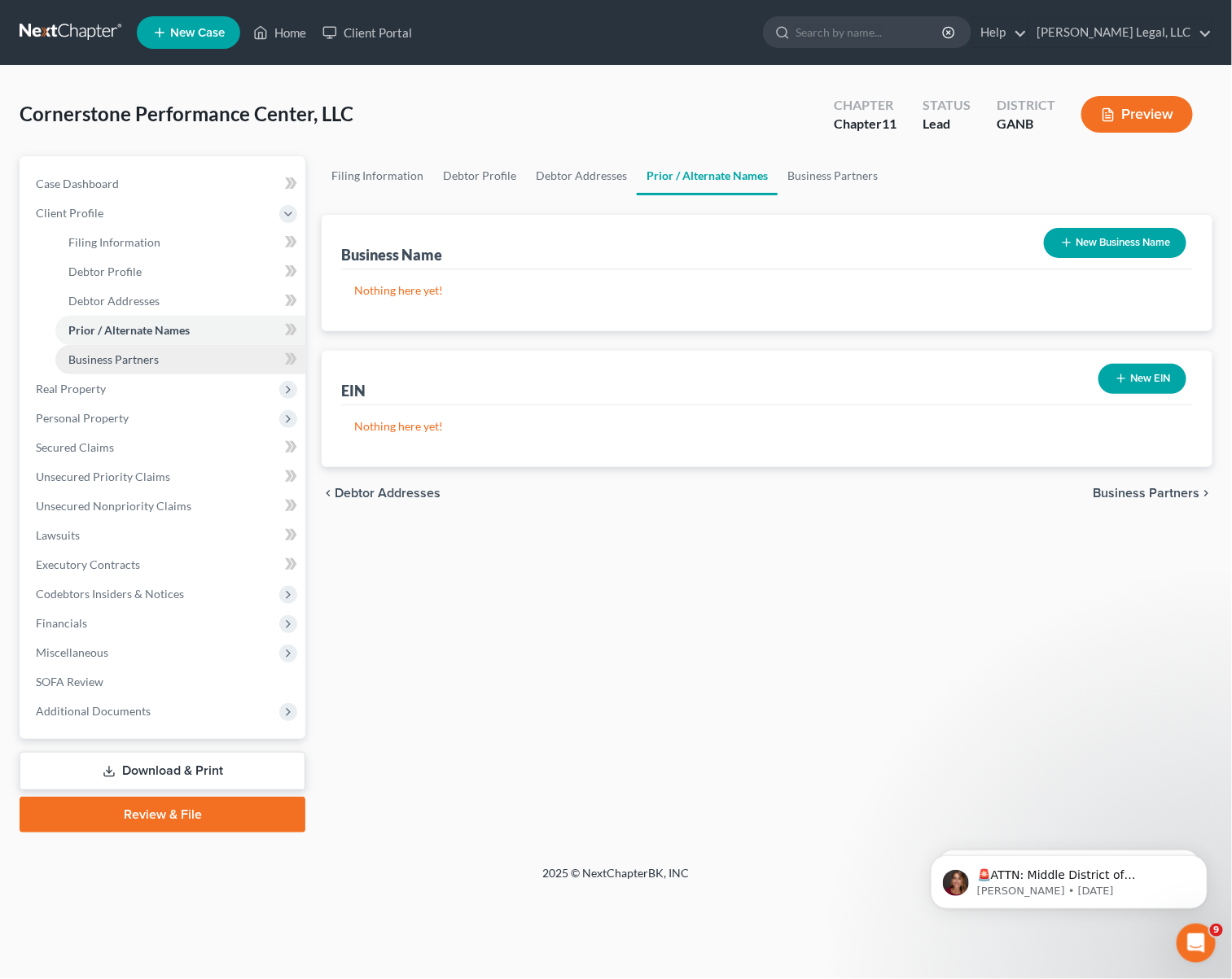
click at [155, 362] on span "Business Partners" at bounding box center [114, 360] width 90 height 14
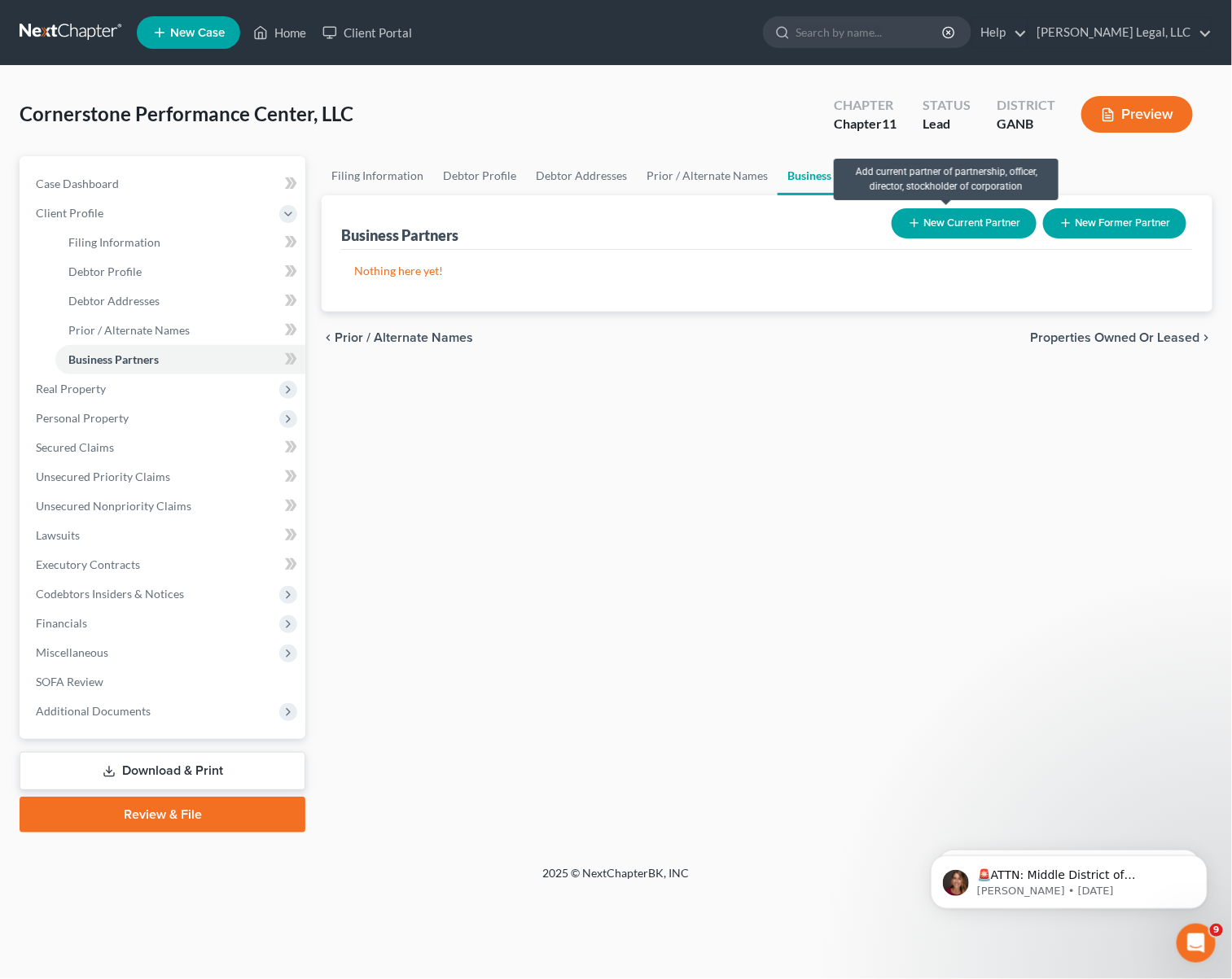
click at [936, 224] on button "New Current Partner" at bounding box center [964, 223] width 145 height 30
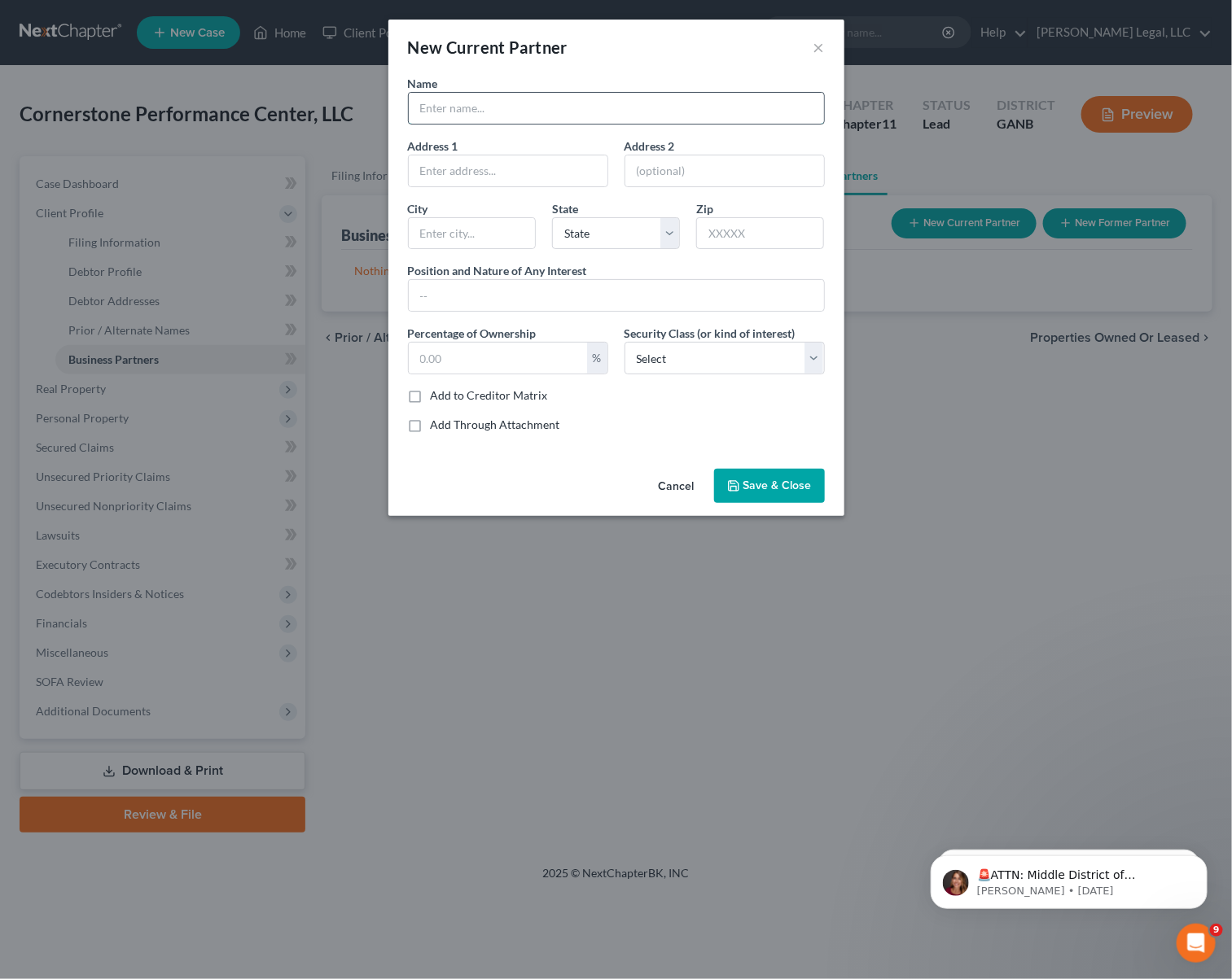
click at [491, 113] on input "text" at bounding box center [616, 109] width 416 height 31
type input "LaTeisha JAckson-Brown"
click at [501, 286] on input "text" at bounding box center [616, 296] width 416 height 31
type input "Practoce Administrator"
click at [764, 491] on span "Save & Close" at bounding box center [777, 485] width 69 height 14
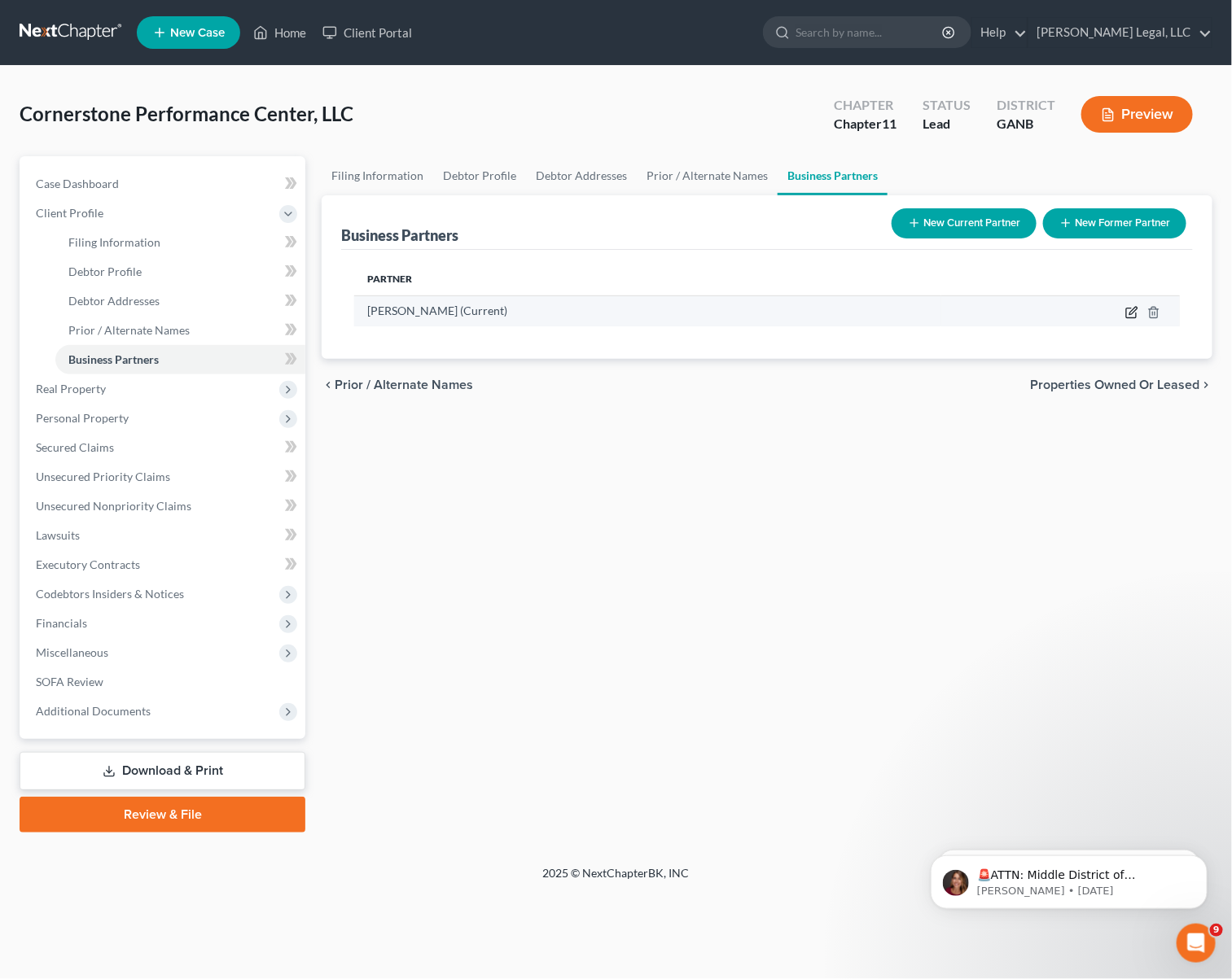
click at [1126, 311] on icon "button" at bounding box center [1131, 312] width 13 height 13
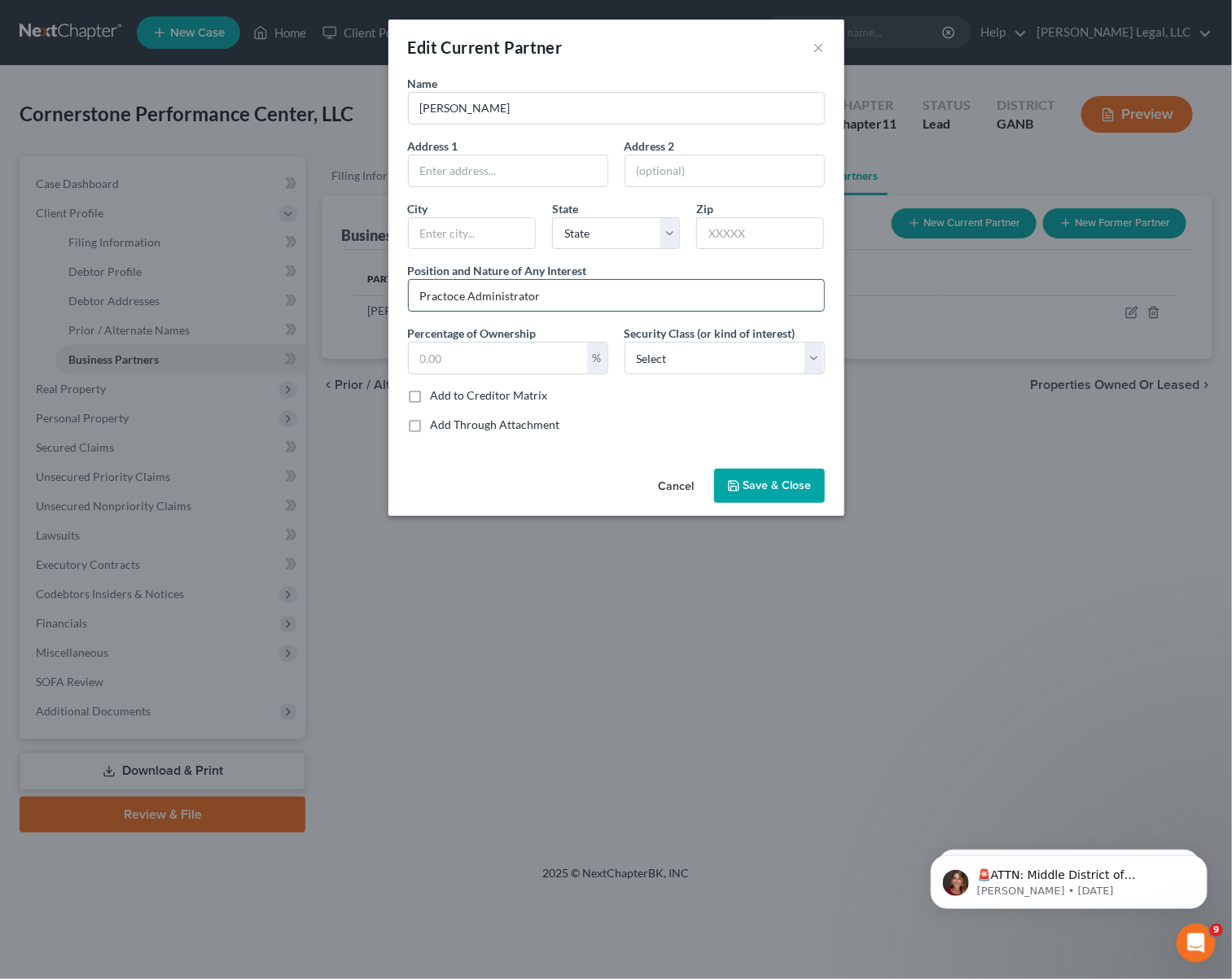
click at [455, 296] on input "Practoce Administrator" at bounding box center [616, 296] width 416 height 31
type input "Practice Administrator"
click at [477, 100] on input "LaTeisha JAckson-Brown" at bounding box center [616, 109] width 416 height 31
type input "LaTeisha Jackson-Brown"
click at [806, 488] on span "Save & Close" at bounding box center [777, 485] width 69 height 14
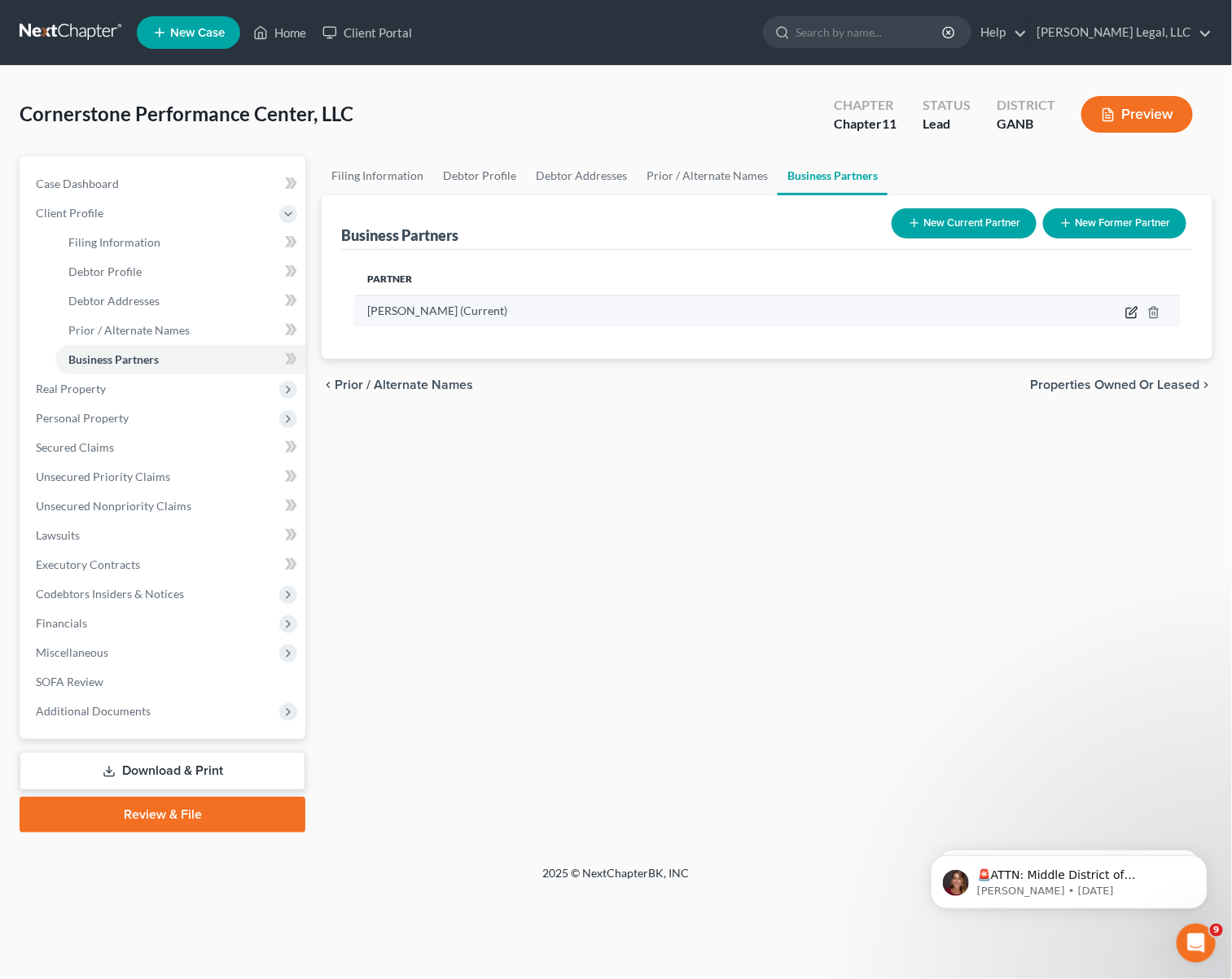
click at [1132, 311] on icon "button" at bounding box center [1131, 312] width 13 height 13
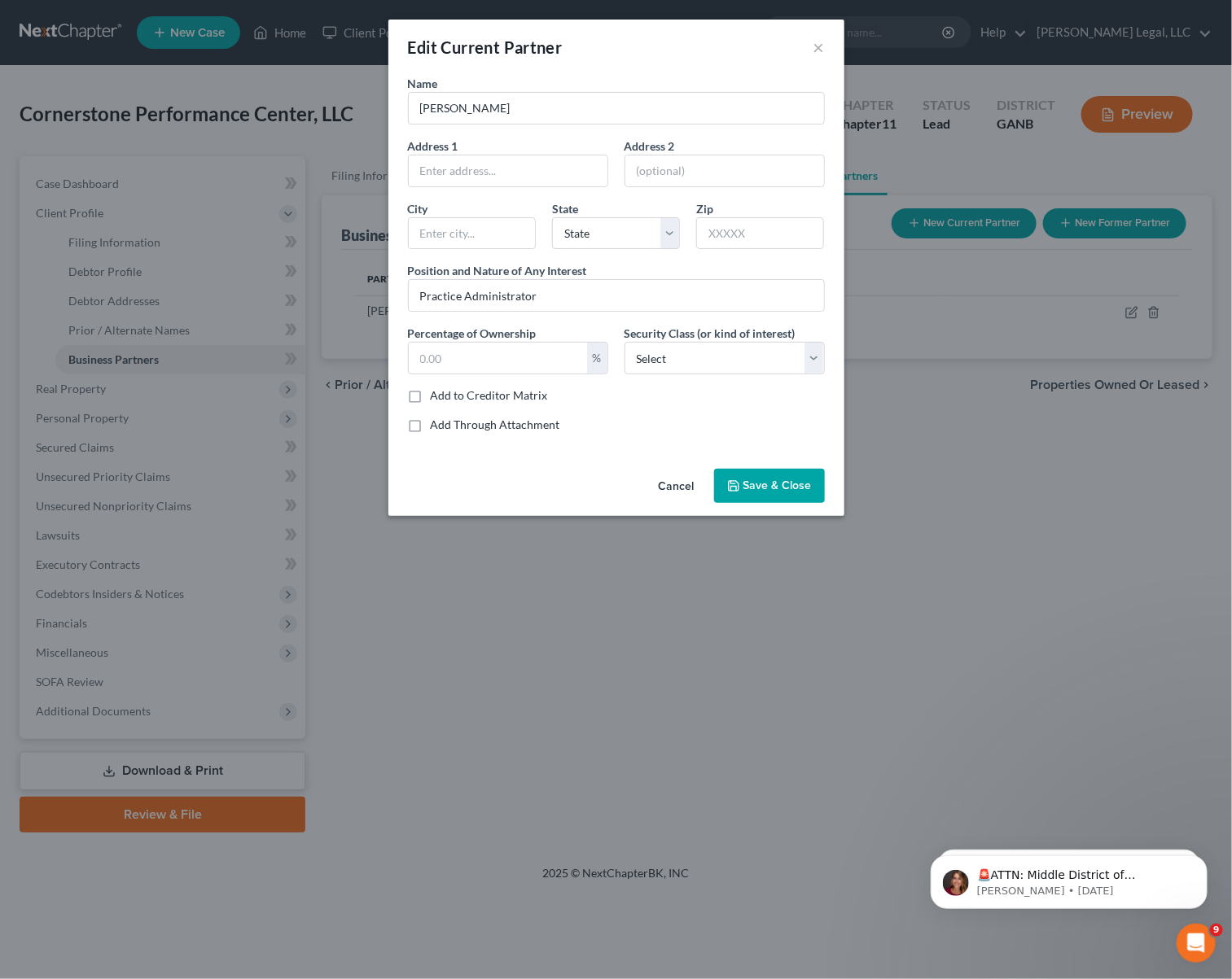
click at [772, 481] on span "Save & Close" at bounding box center [777, 485] width 69 height 14
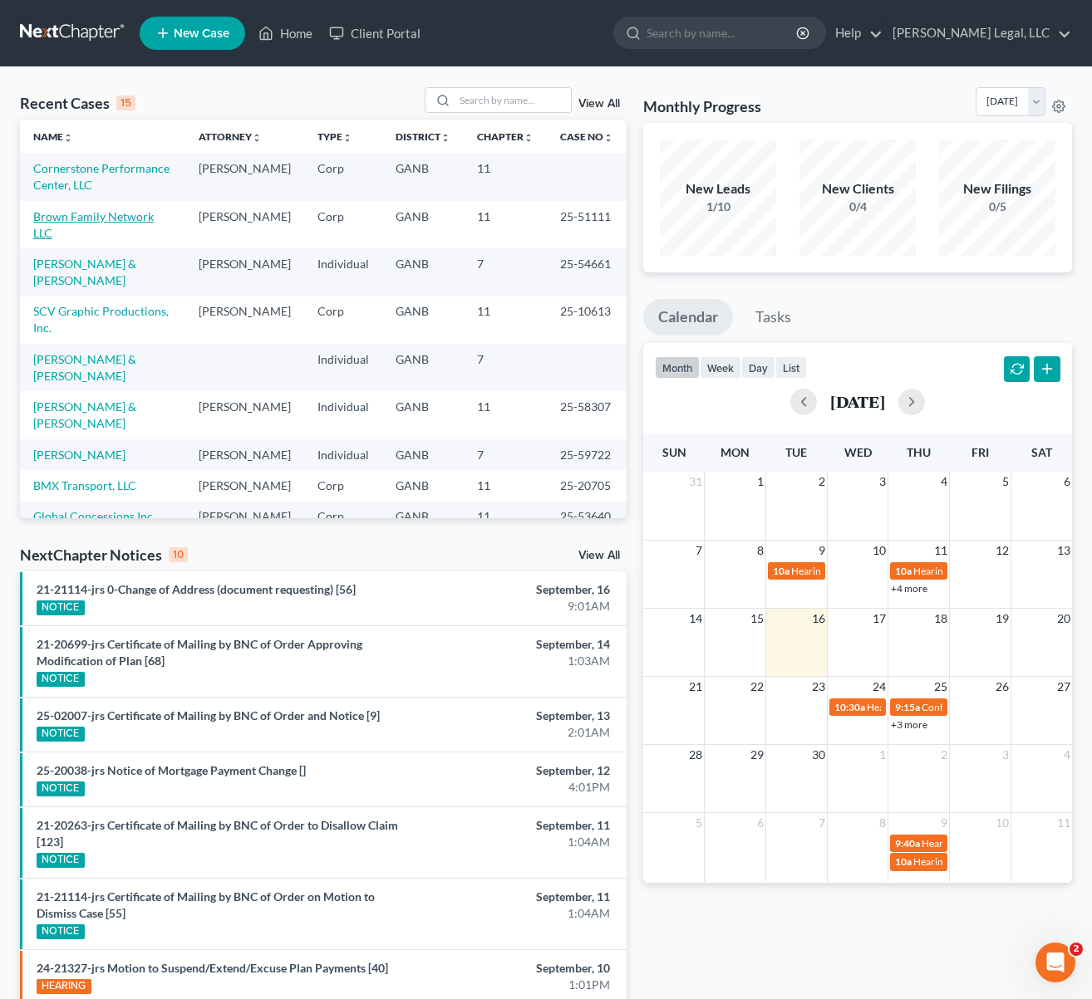
click at [106, 219] on link "Brown Family Network LLC" at bounding box center [93, 224] width 120 height 31
select select "6"
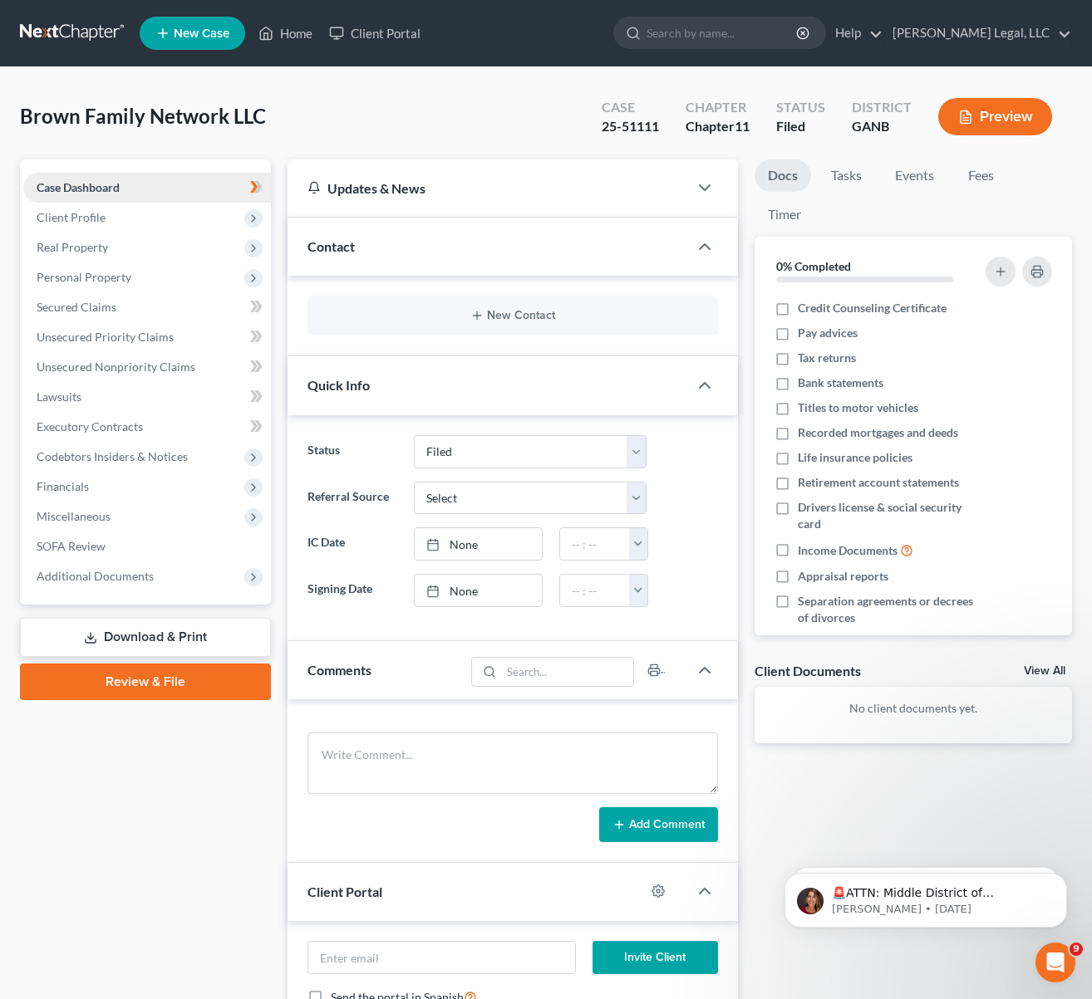
click at [100, 199] on link "Case Dashboard" at bounding box center [147, 188] width 248 height 30
click at [113, 218] on span "Client Profile" at bounding box center [147, 218] width 248 height 30
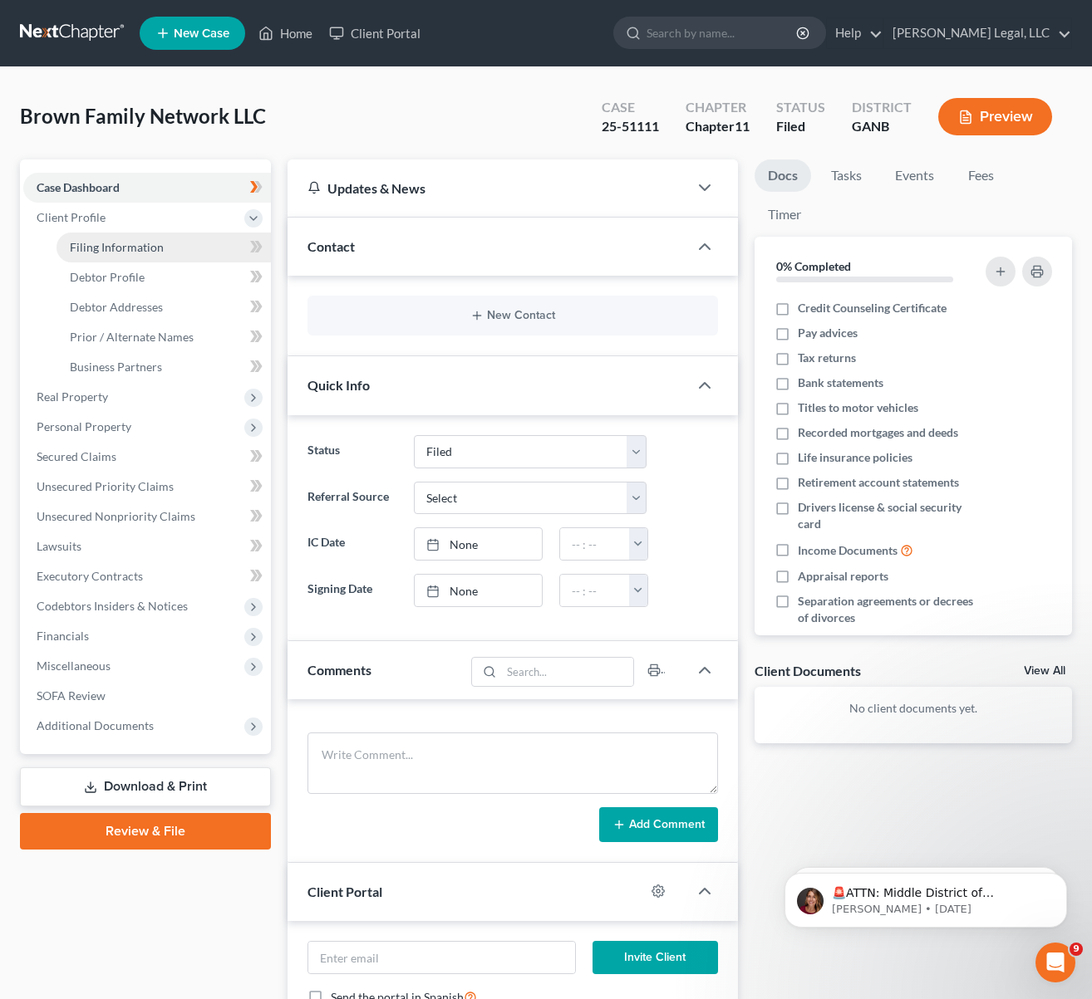
click at [148, 252] on span "Filing Information" at bounding box center [117, 247] width 94 height 14
select select "5"
select select "1"
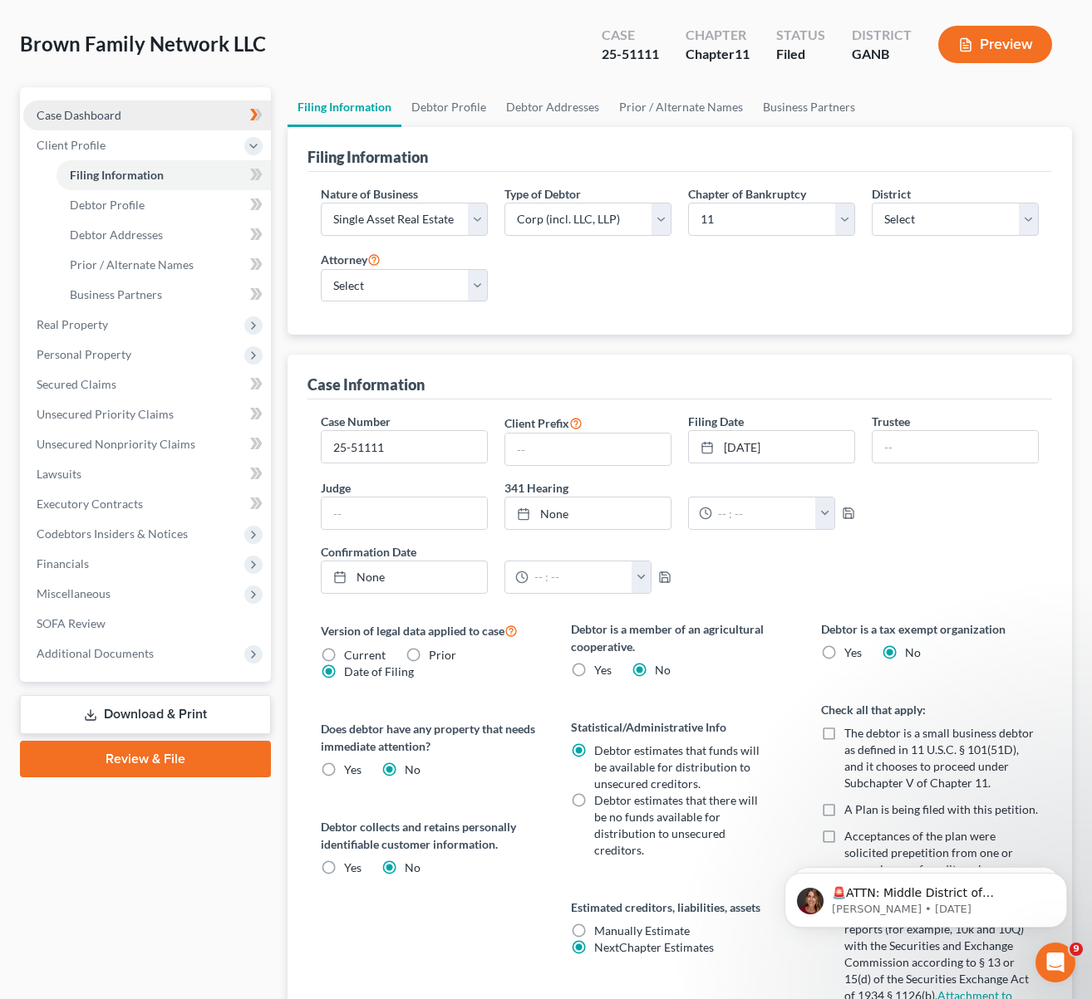
scroll to position [67, 0]
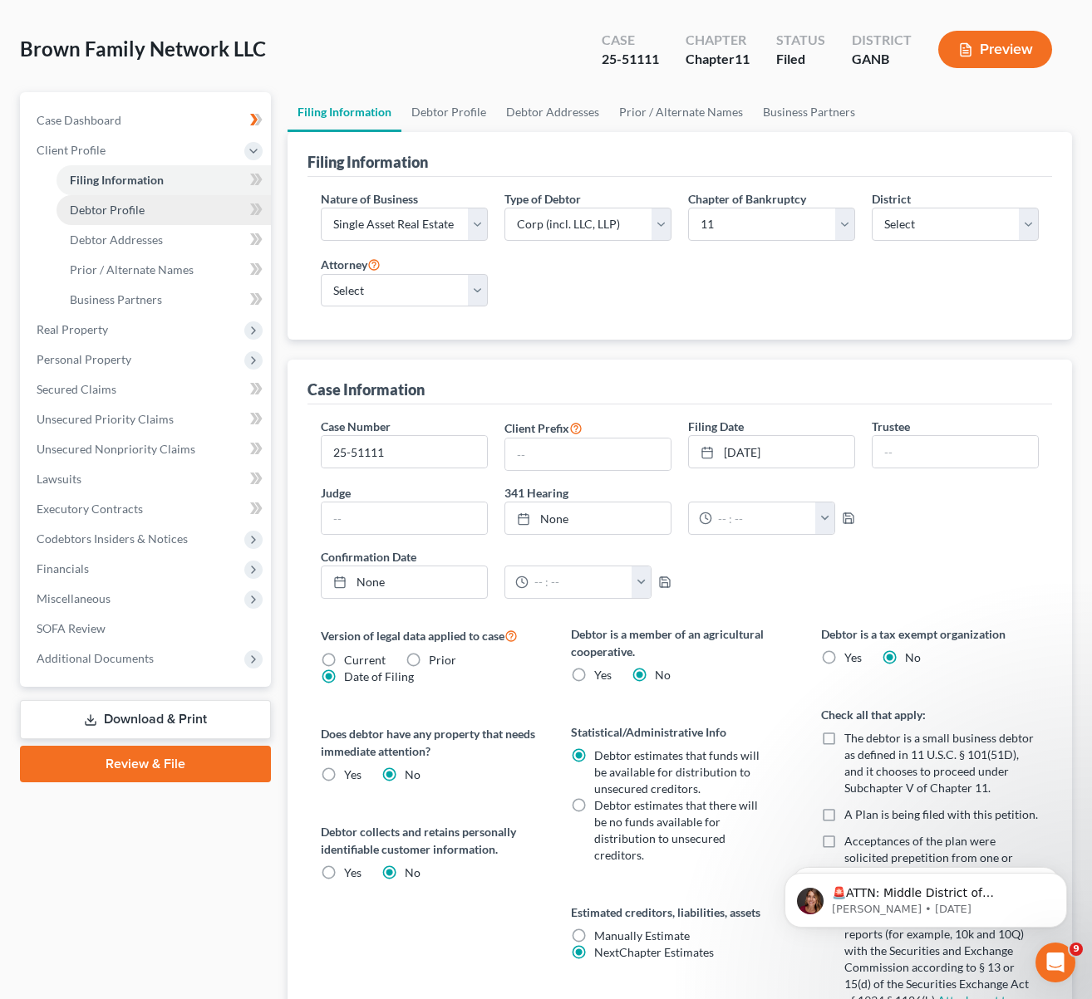
click at [127, 213] on span "Debtor Profile" at bounding box center [107, 210] width 75 height 14
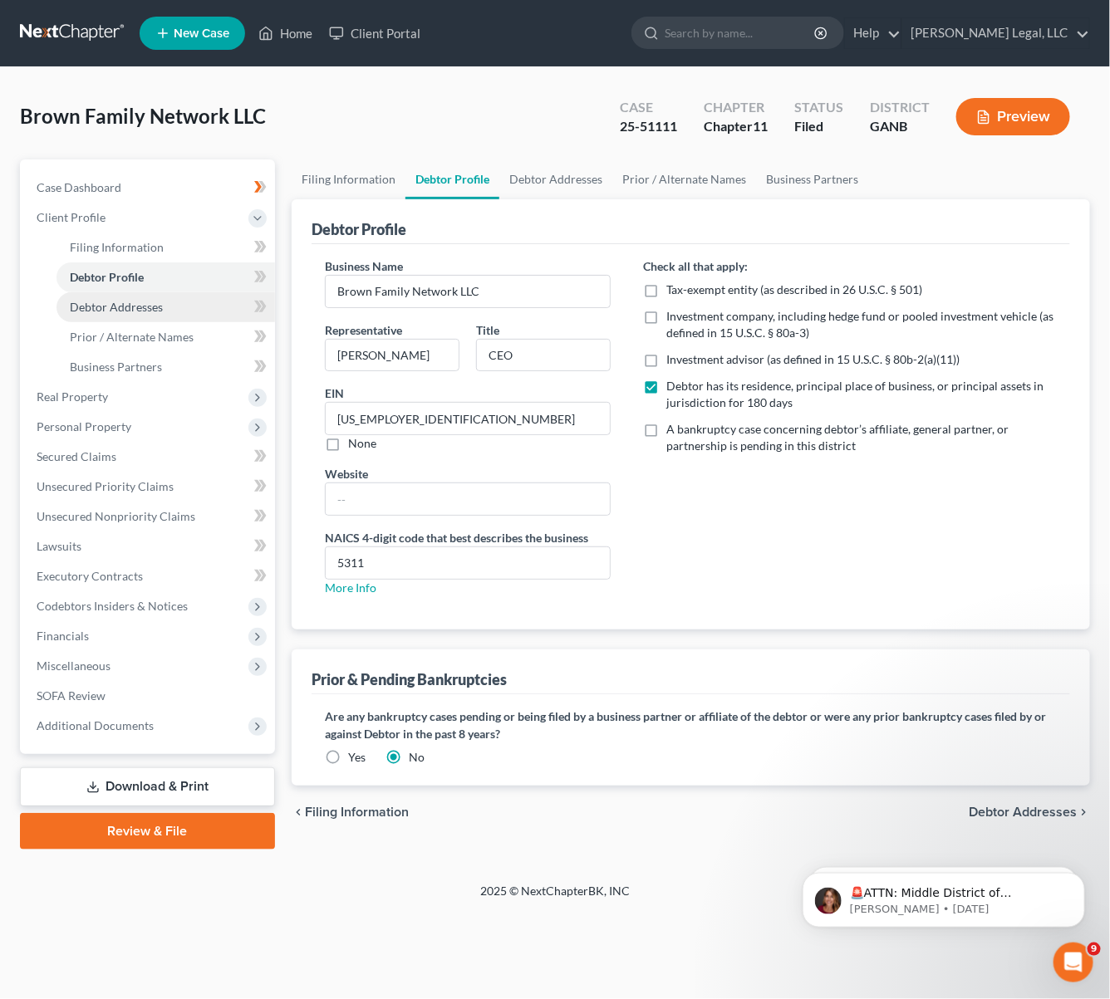
click at [117, 297] on link "Debtor Addresses" at bounding box center [165, 307] width 218 height 30
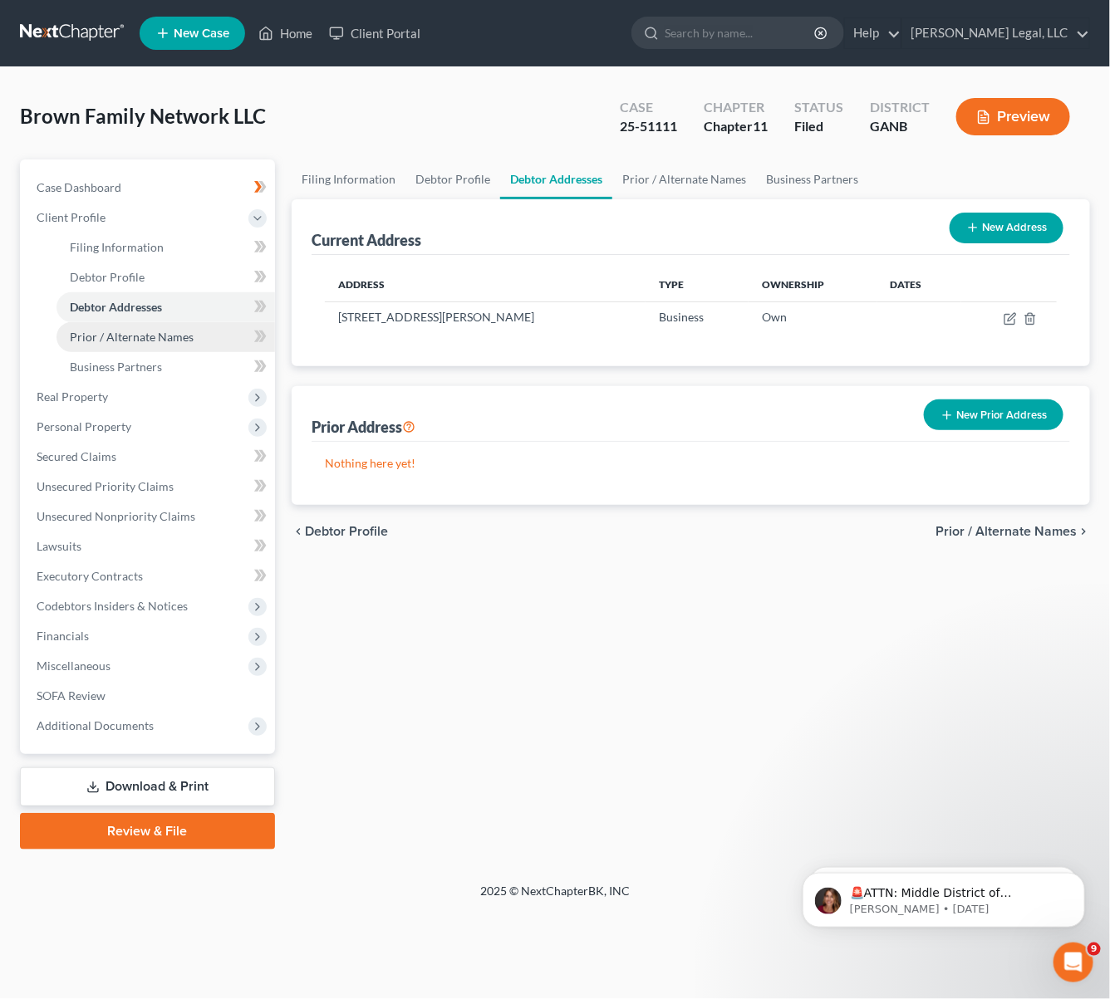
click at [169, 349] on link "Prior / Alternate Names" at bounding box center [165, 337] width 218 height 30
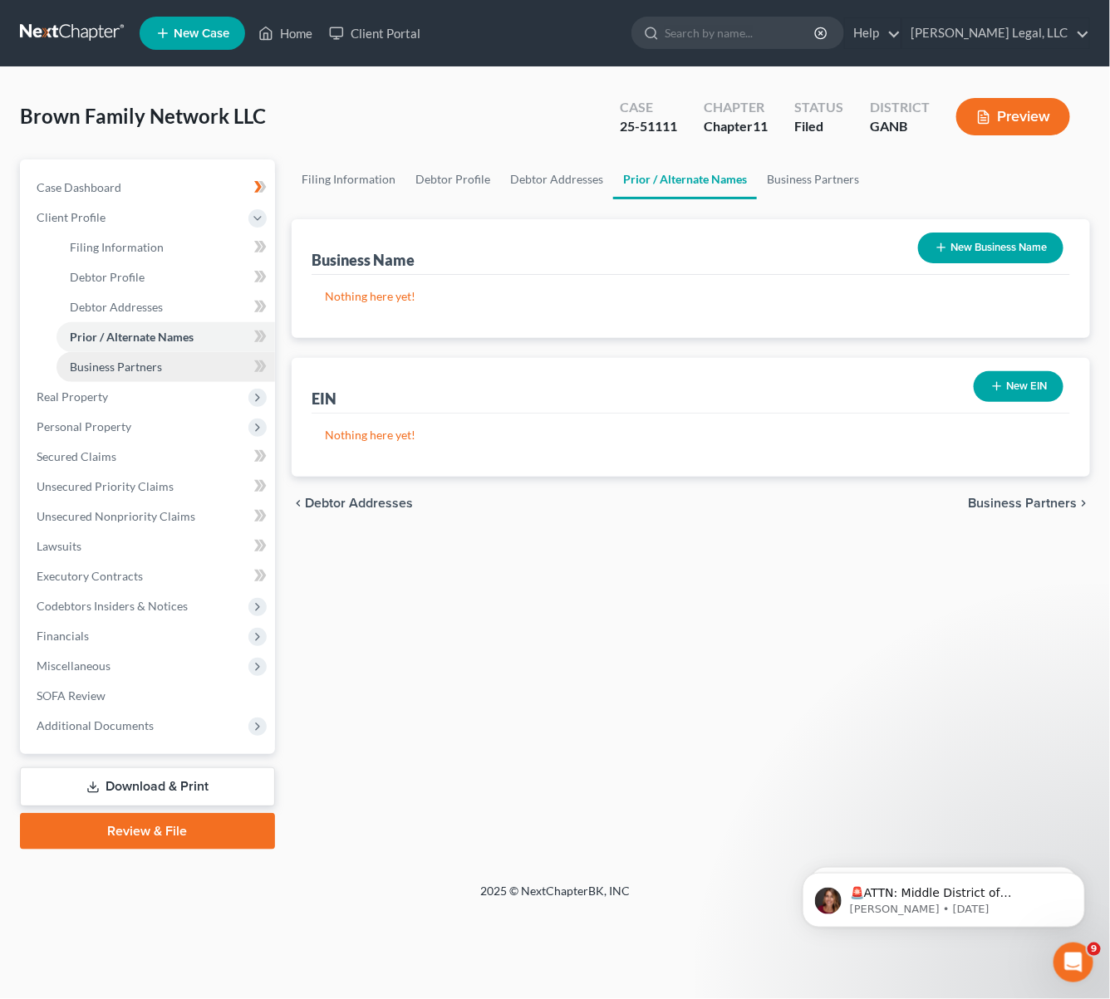
click at [155, 366] on span "Business Partners" at bounding box center [116, 367] width 92 height 14
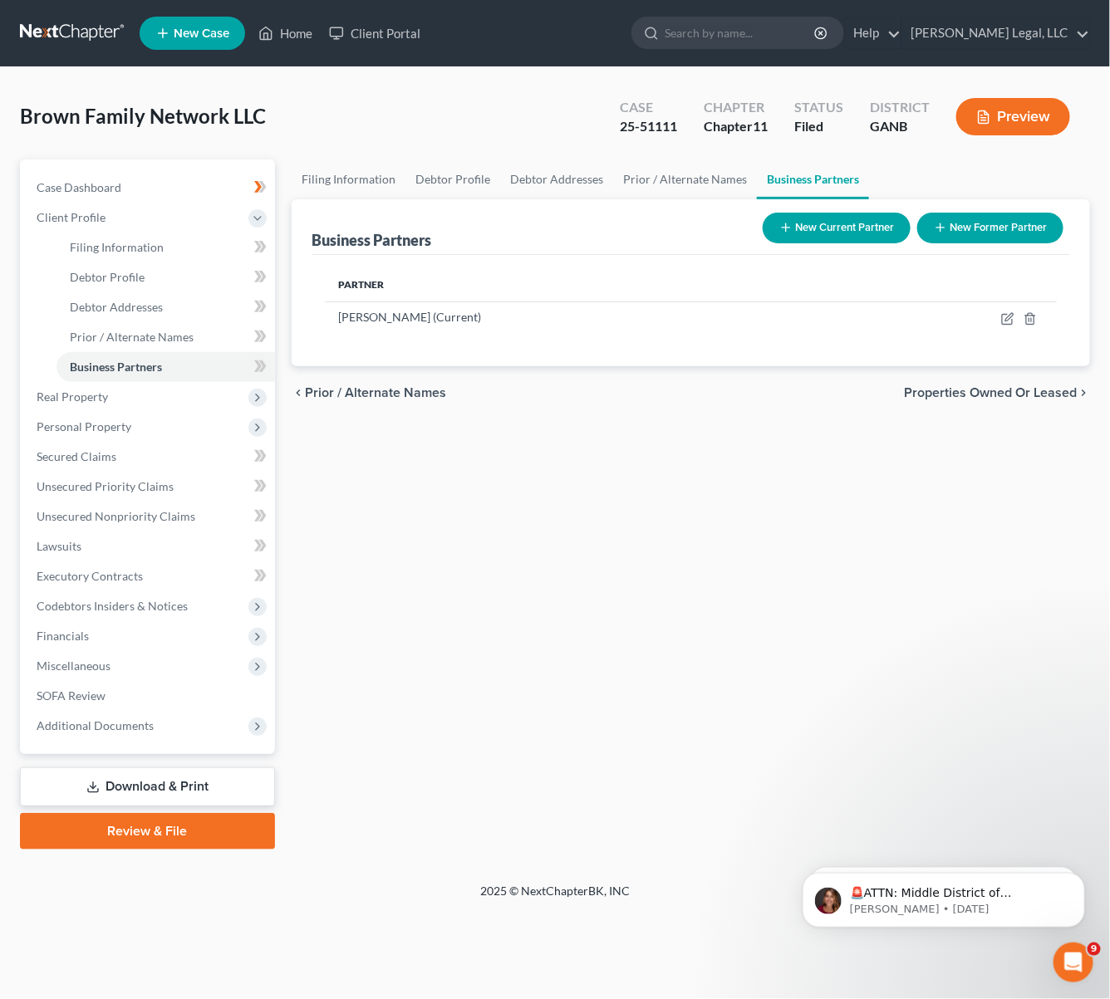
click at [431, 102] on div "Brown Family Network LLC Upgraded Case 25-51111 Chapter Chapter 11 Status Filed…" at bounding box center [555, 123] width 1070 height 72
click at [113, 422] on span "Personal Property" at bounding box center [84, 427] width 95 height 14
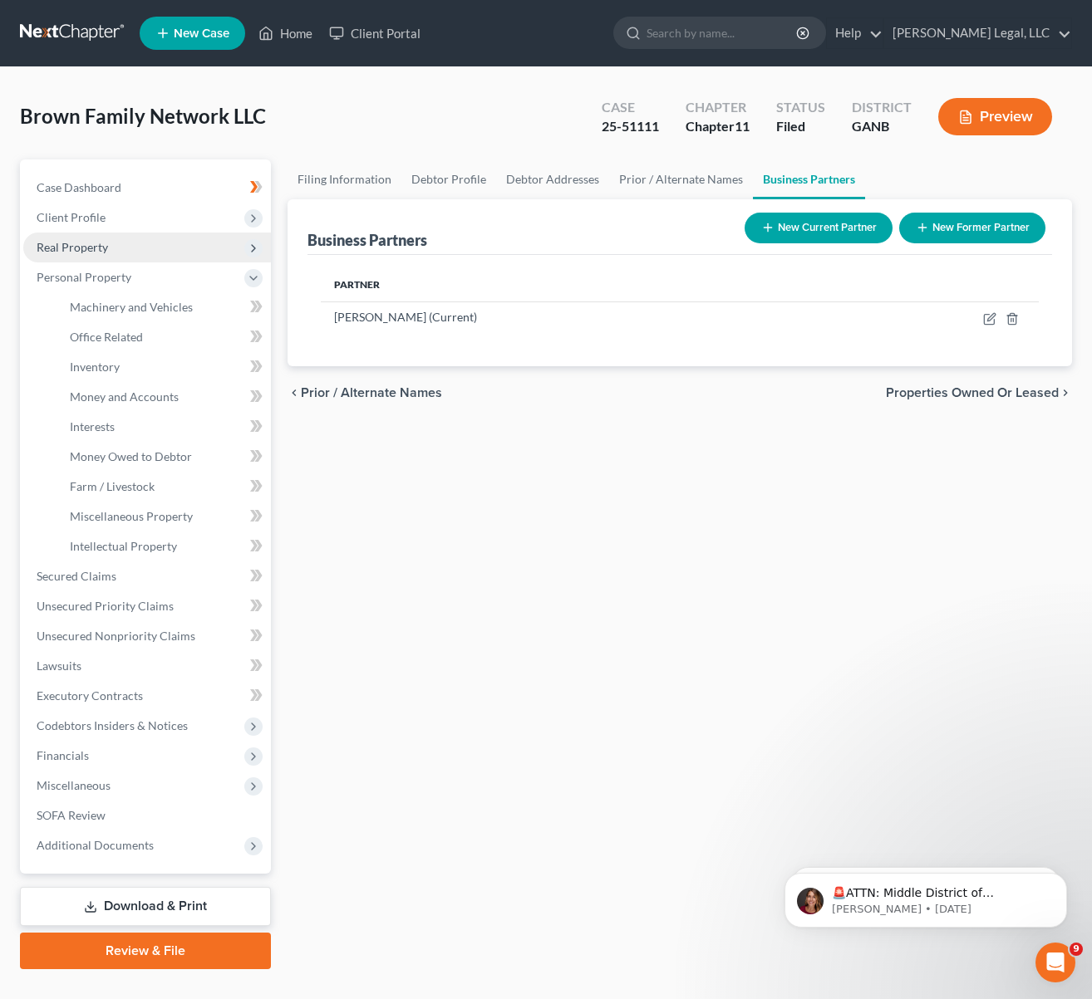
click at [93, 258] on span "Real Property" at bounding box center [147, 248] width 248 height 30
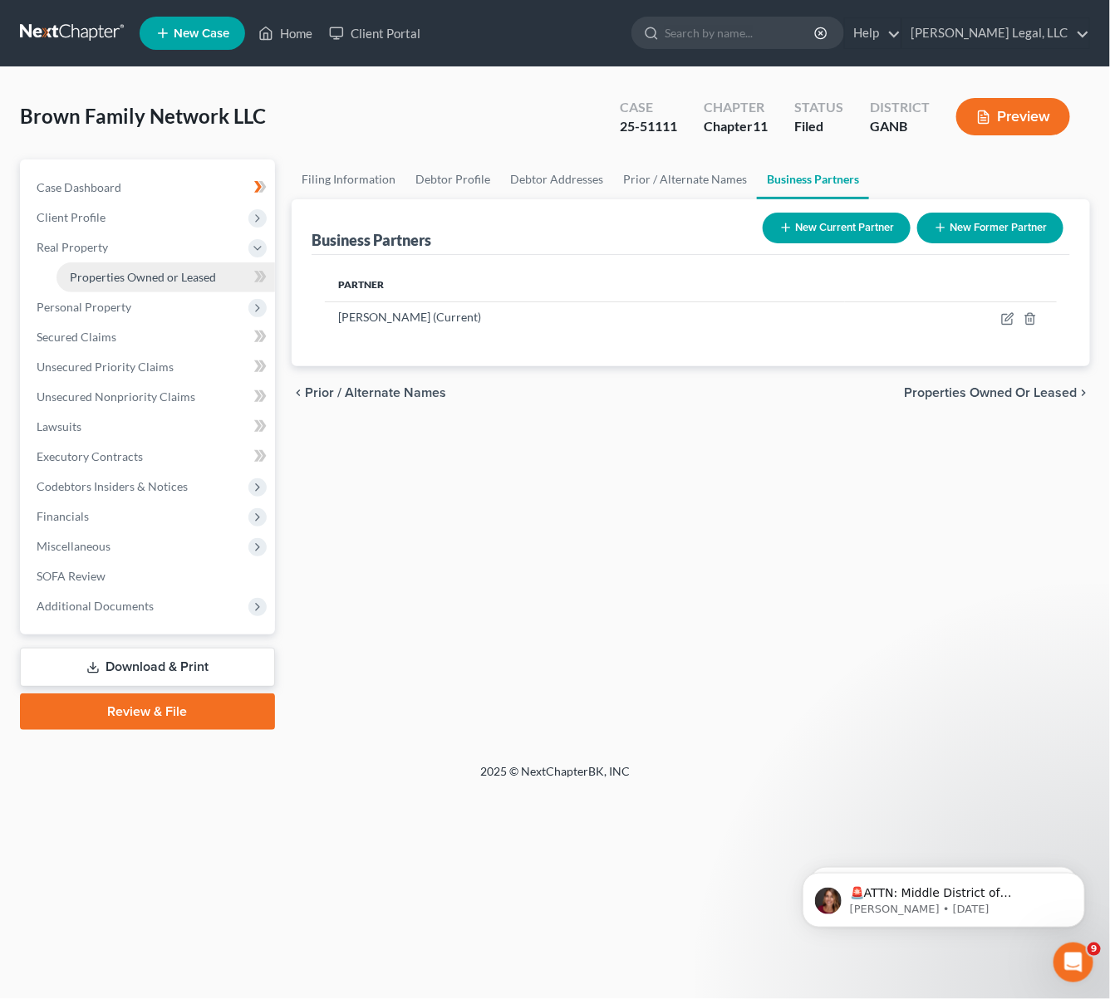
click at [101, 274] on span "Properties Owned or Leased" at bounding box center [143, 277] width 146 height 14
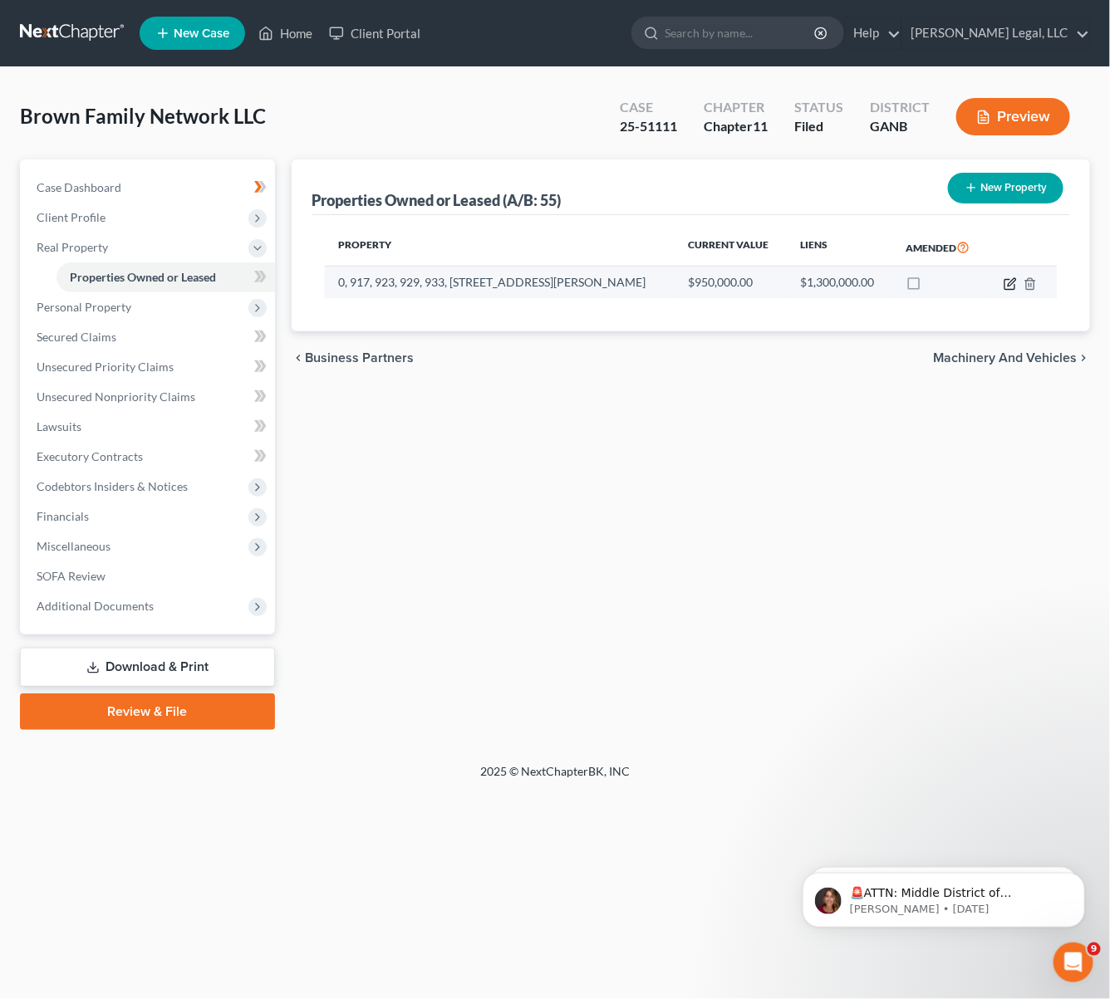
click at [1008, 277] on icon "button" at bounding box center [1010, 283] width 13 height 13
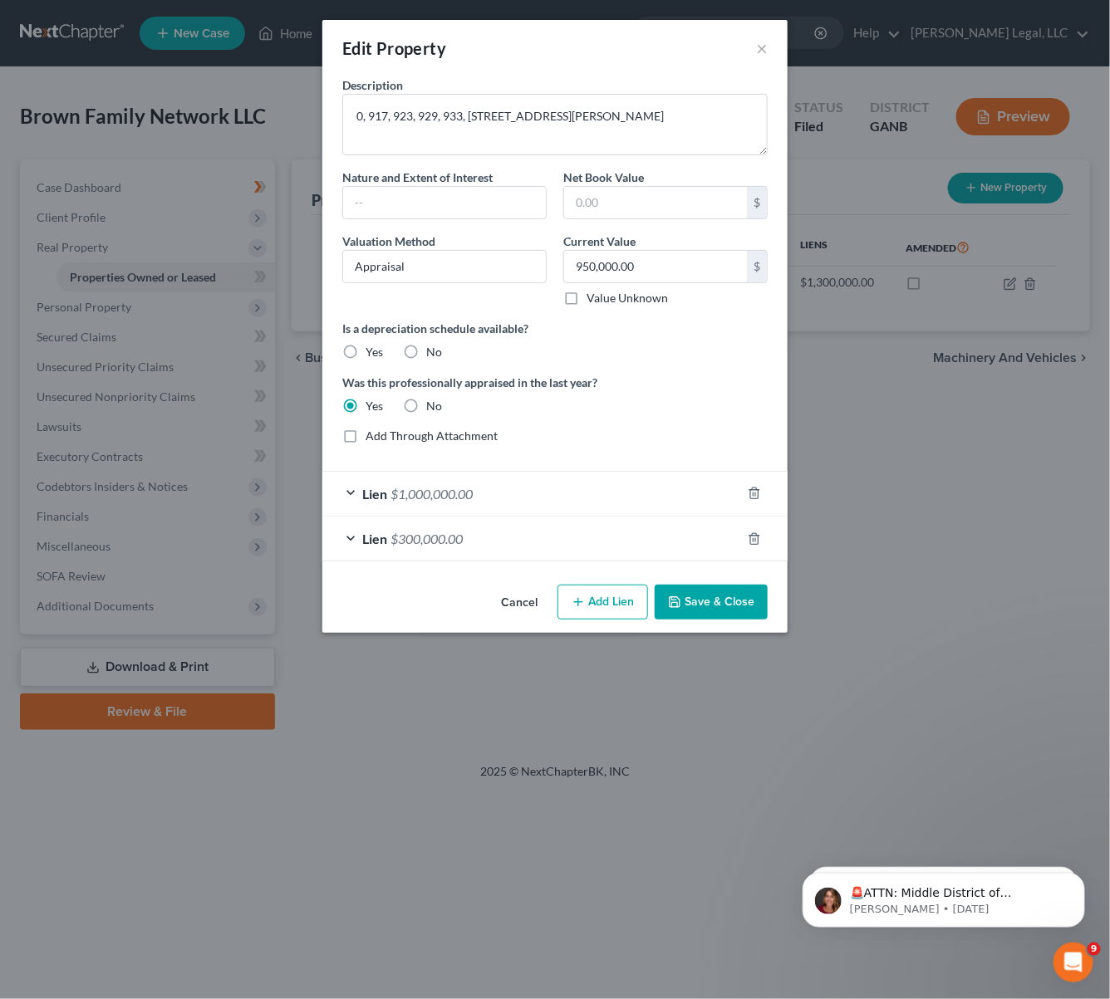
click at [771, 50] on div "Edit Property ×" at bounding box center [554, 48] width 465 height 56
click at [761, 45] on button "×" at bounding box center [762, 48] width 12 height 20
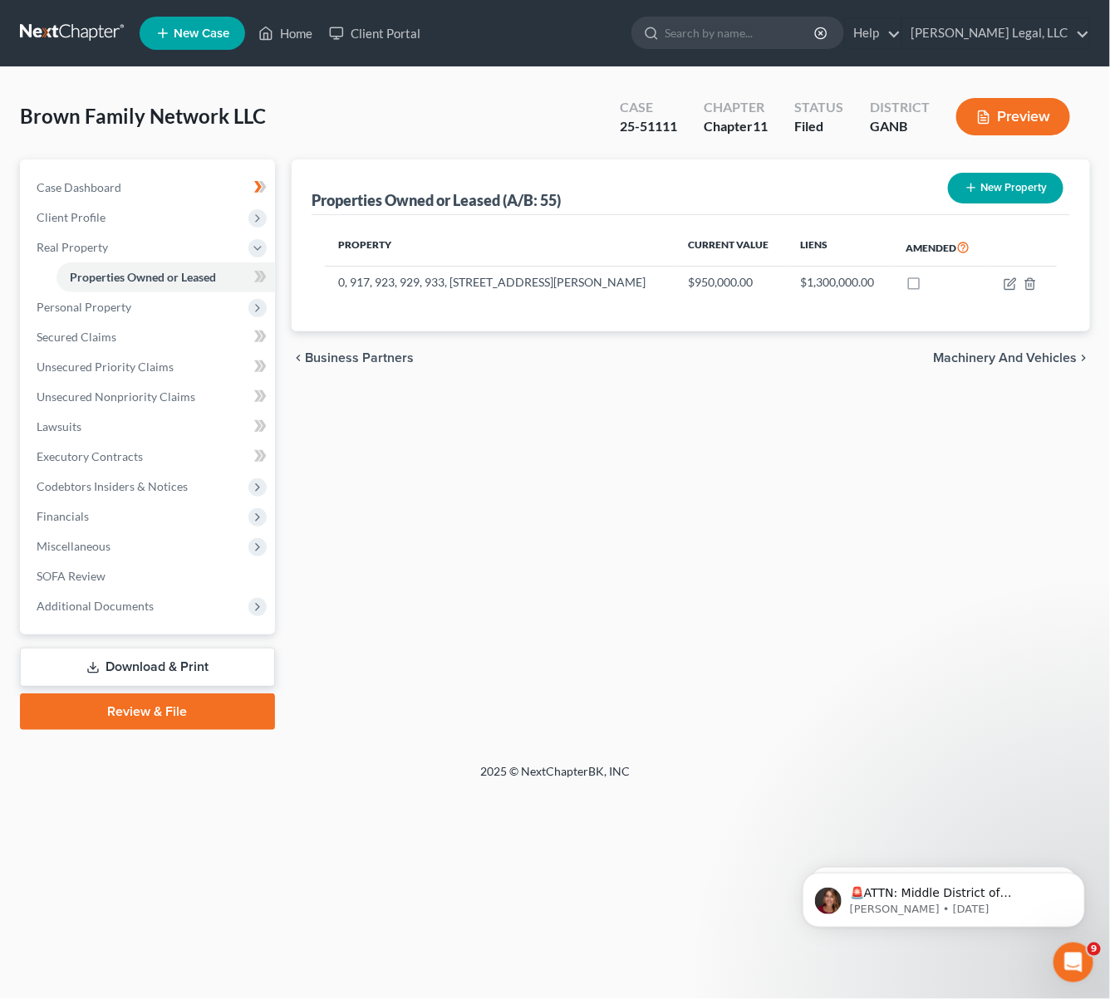
click at [748, 726] on div "Properties Owned or Leased (A/B: 55) New Property Property Current Value Liens …" at bounding box center [690, 444] width 815 height 571
drag, startPoint x: 568, startPoint y: 127, endPoint x: 621, endPoint y: 175, distance: 71.8
click at [568, 127] on div "Brown Family Network LLC Upgraded Case 25-51111 Chapter Chapter 11 Status Filed…" at bounding box center [555, 123] width 1070 height 72
click at [422, 105] on div "Brown Family Network LLC Upgraded Case 25-51111 Chapter Chapter 11 Status Filed…" at bounding box center [555, 123] width 1070 height 72
click at [95, 212] on span "Client Profile" at bounding box center [71, 217] width 69 height 14
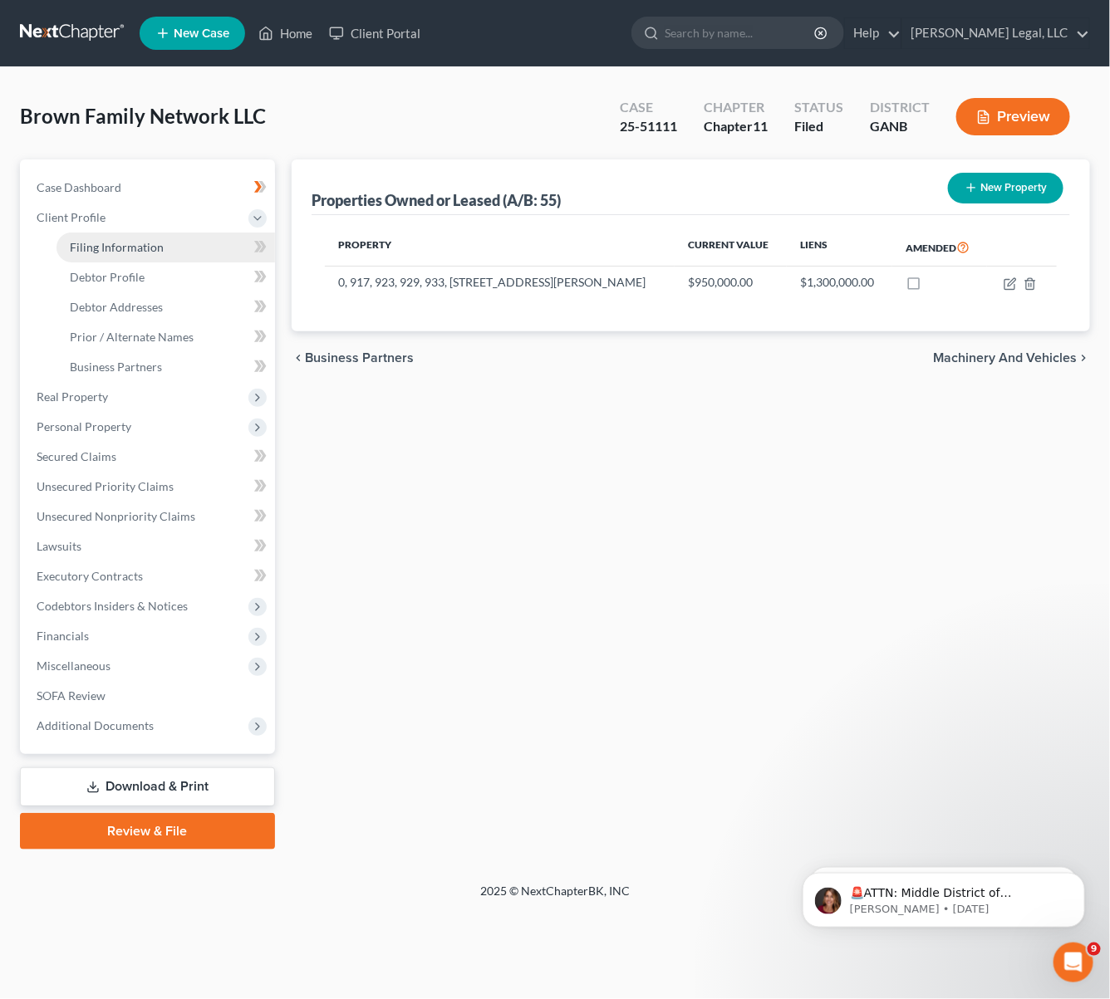
click at [135, 245] on span "Filing Information" at bounding box center [117, 247] width 94 height 14
select select "5"
select select "1"
select select "19"
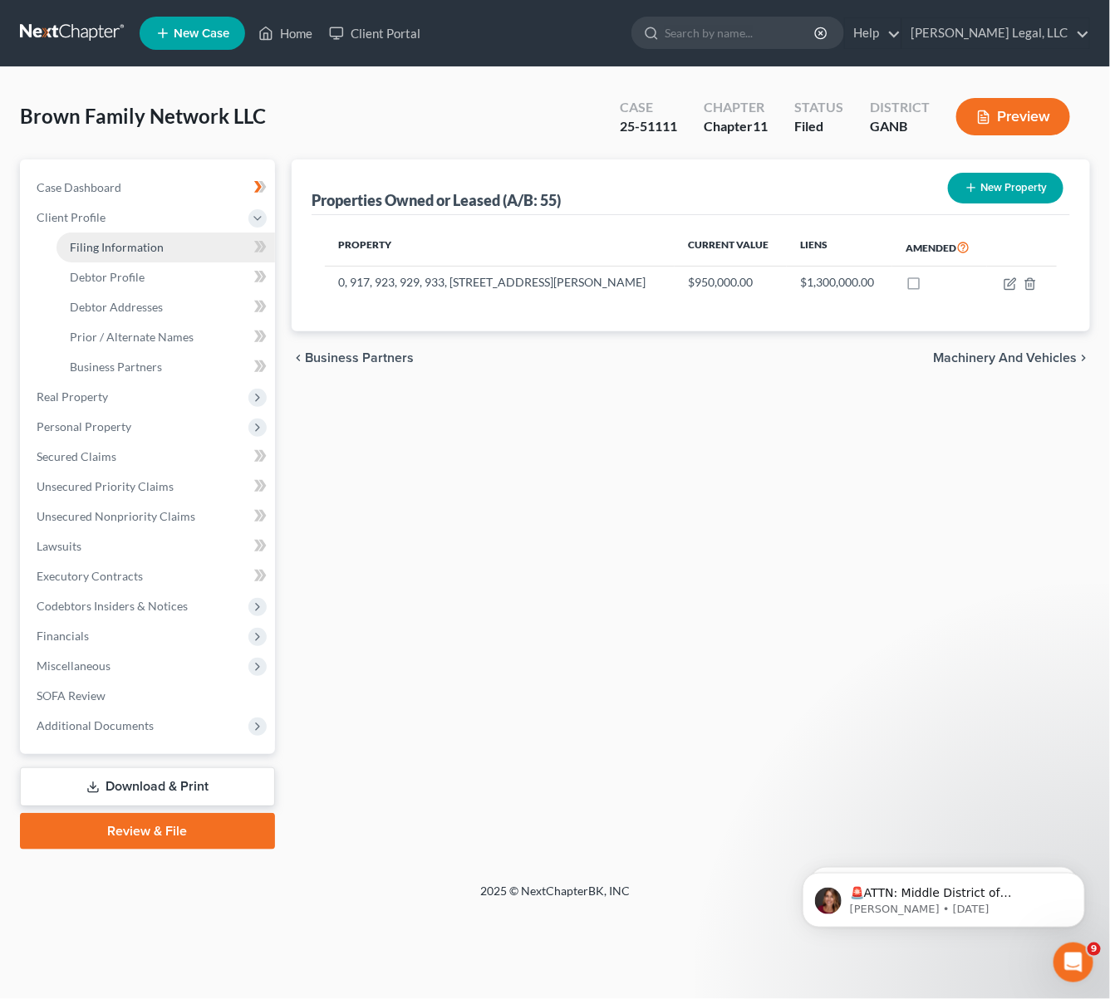
select select "0"
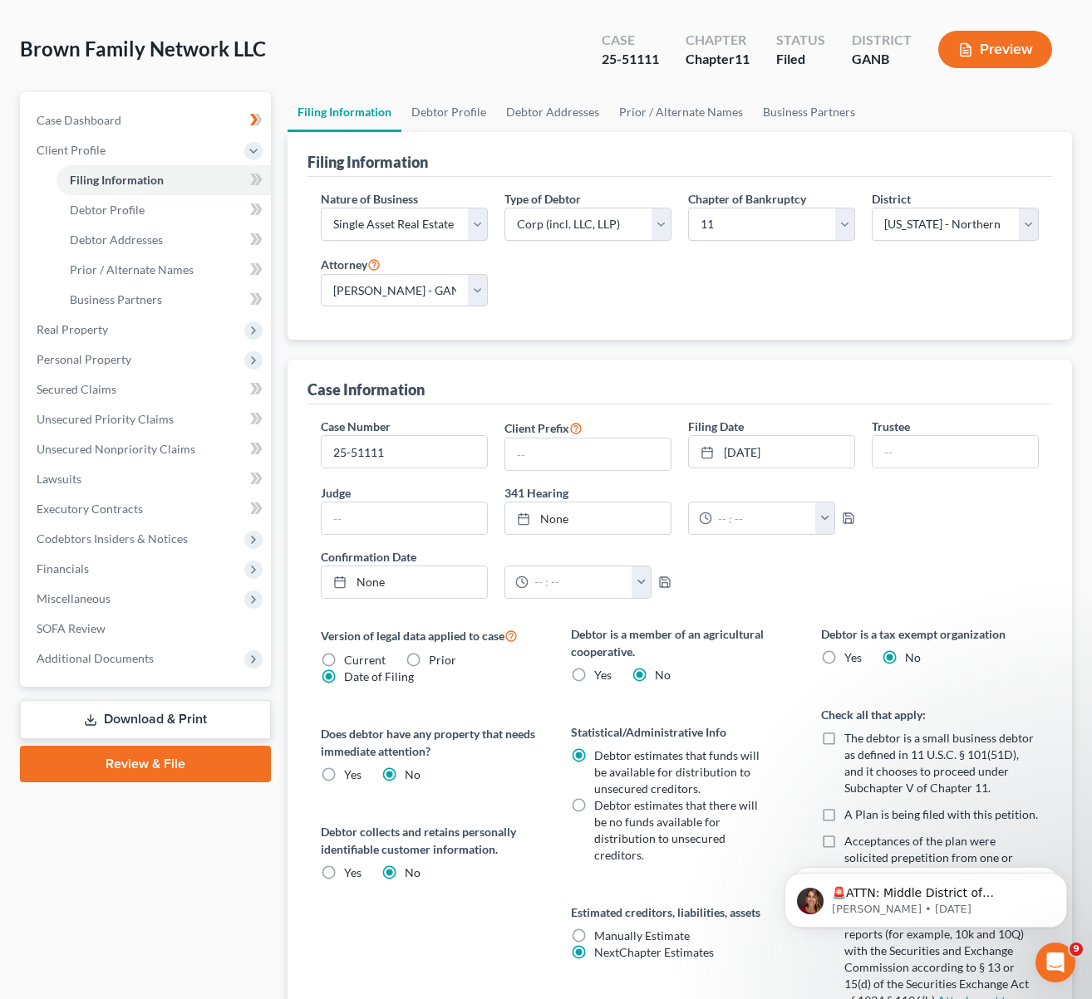
scroll to position [125, 0]
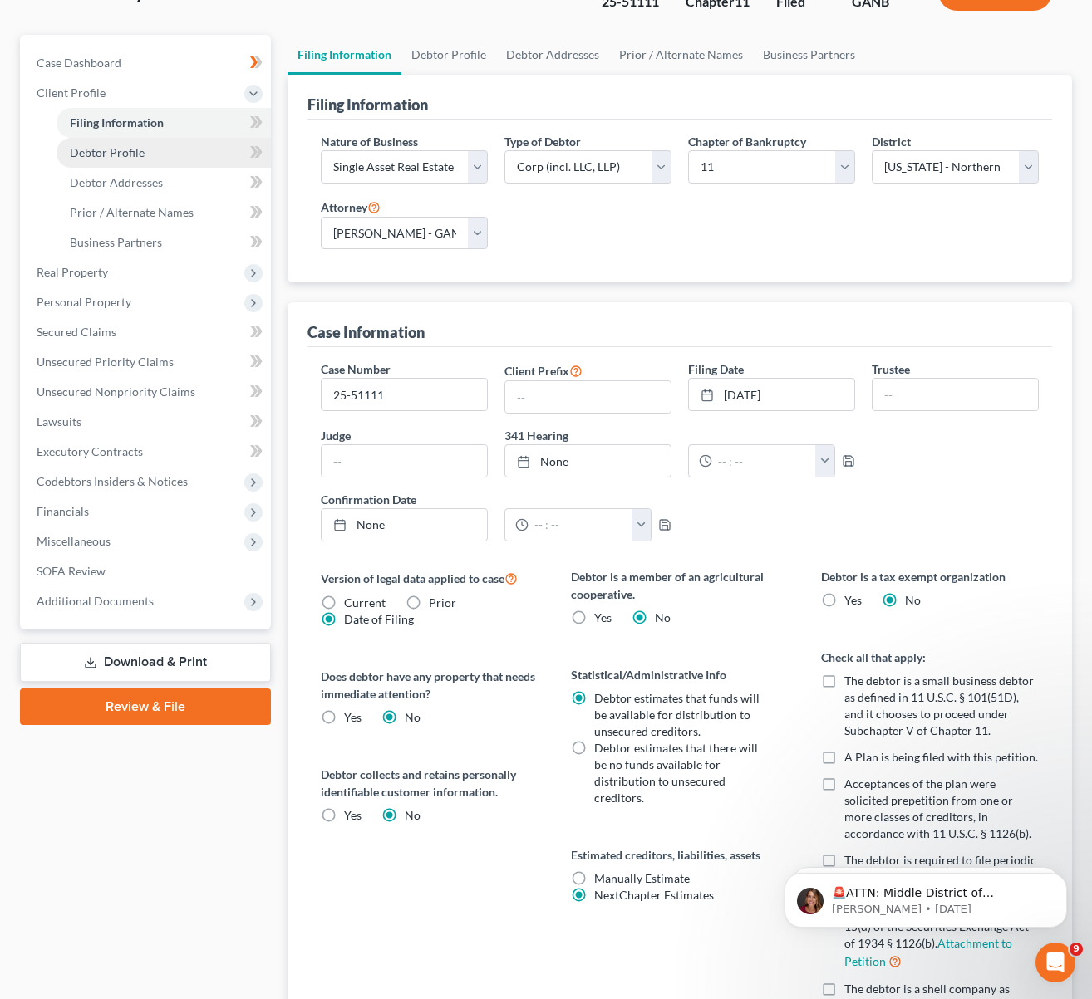
click at [125, 150] on span "Debtor Profile" at bounding box center [107, 152] width 75 height 14
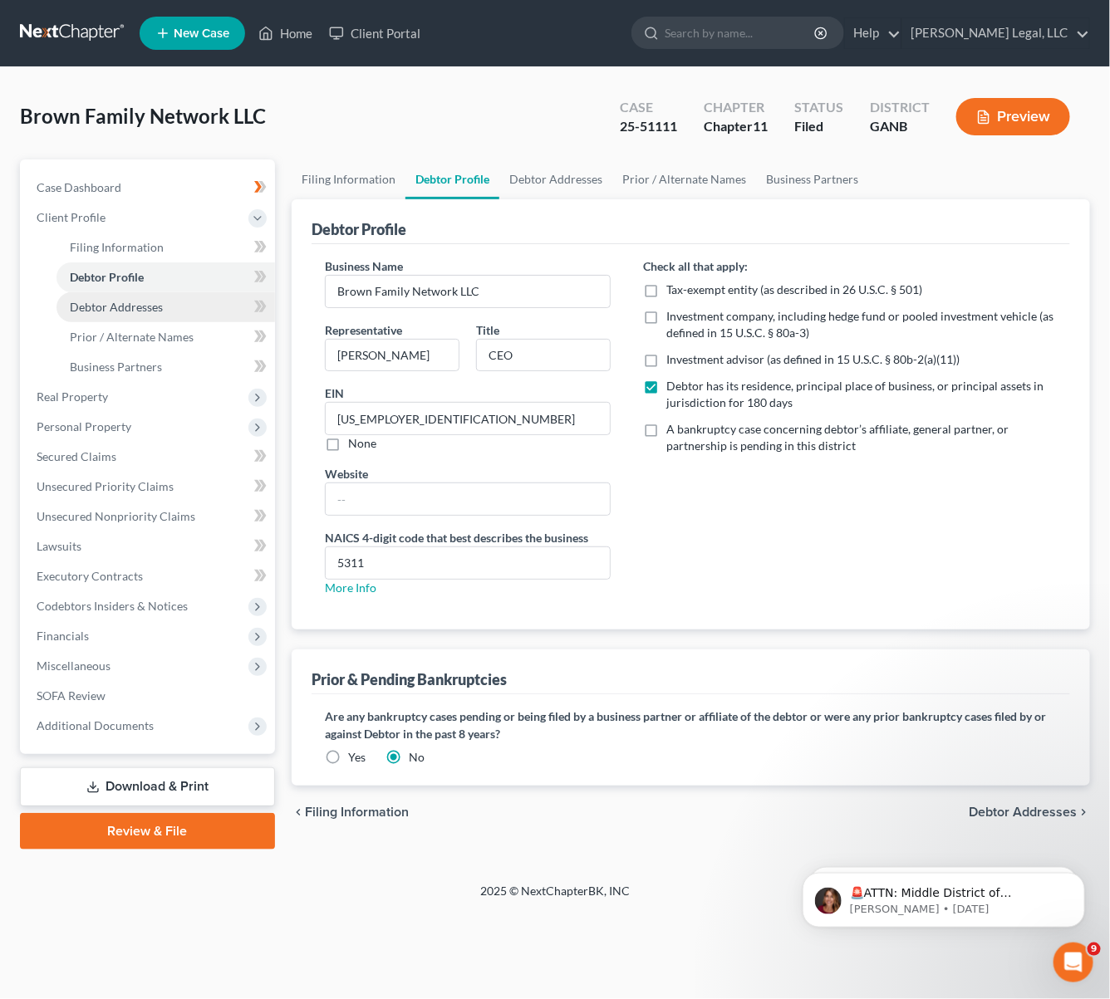
click at [132, 302] on span "Debtor Addresses" at bounding box center [116, 307] width 93 height 14
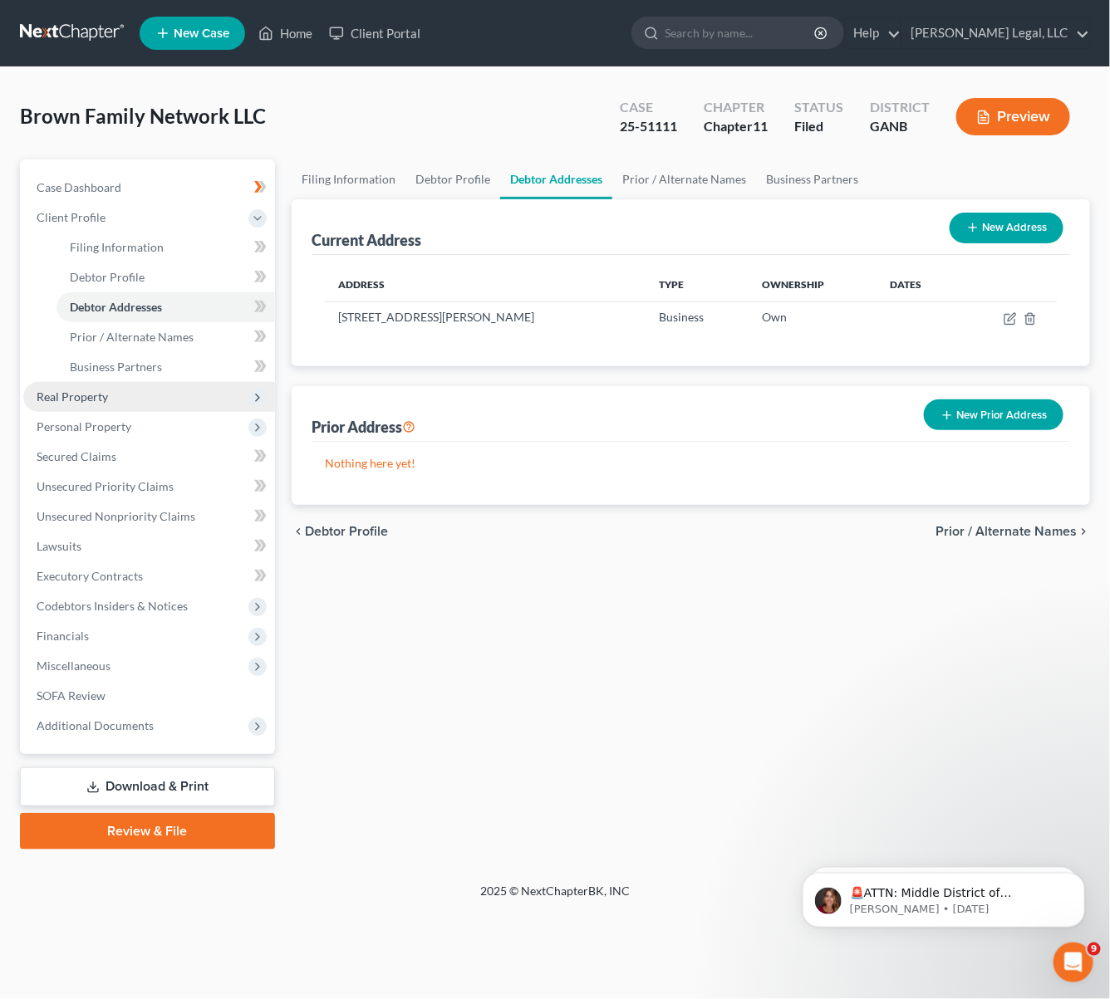
click at [130, 400] on span "Real Property" at bounding box center [149, 397] width 252 height 30
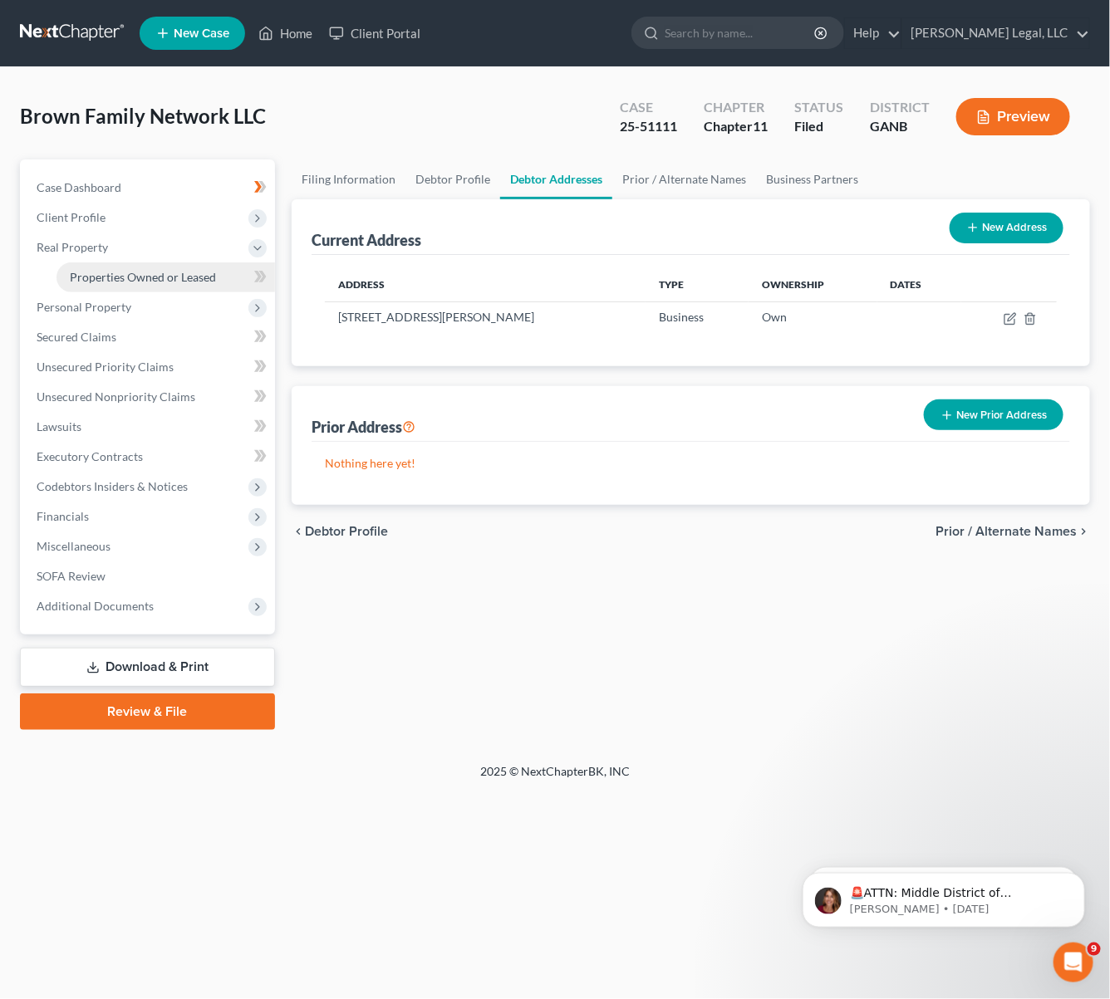
click at [135, 285] on link "Properties Owned or Leased" at bounding box center [165, 278] width 218 height 30
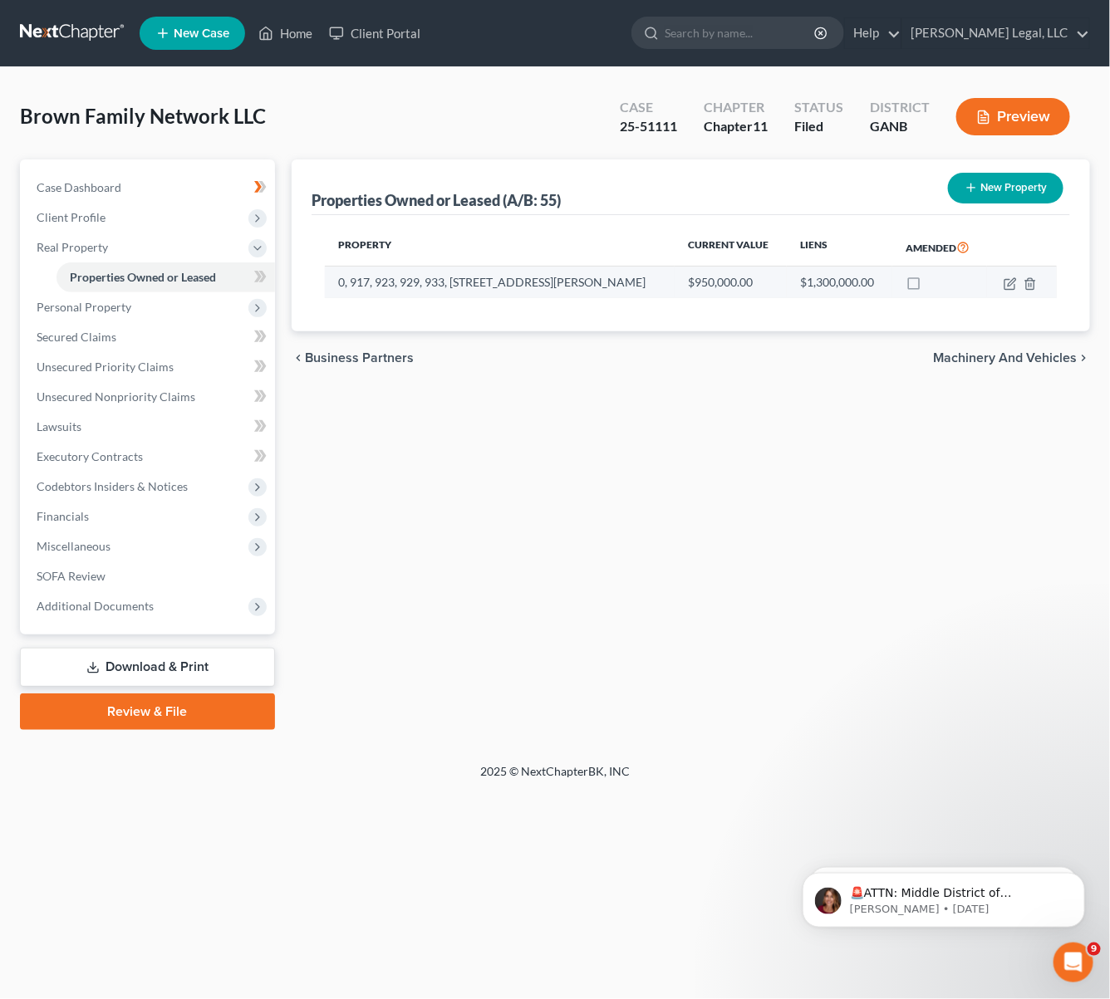
click at [566, 282] on td "0, 917, 923, 929, 933, [STREET_ADDRESS][PERSON_NAME]" at bounding box center [500, 283] width 350 height 32
click at [1005, 282] on icon "button" at bounding box center [1010, 283] width 13 height 13
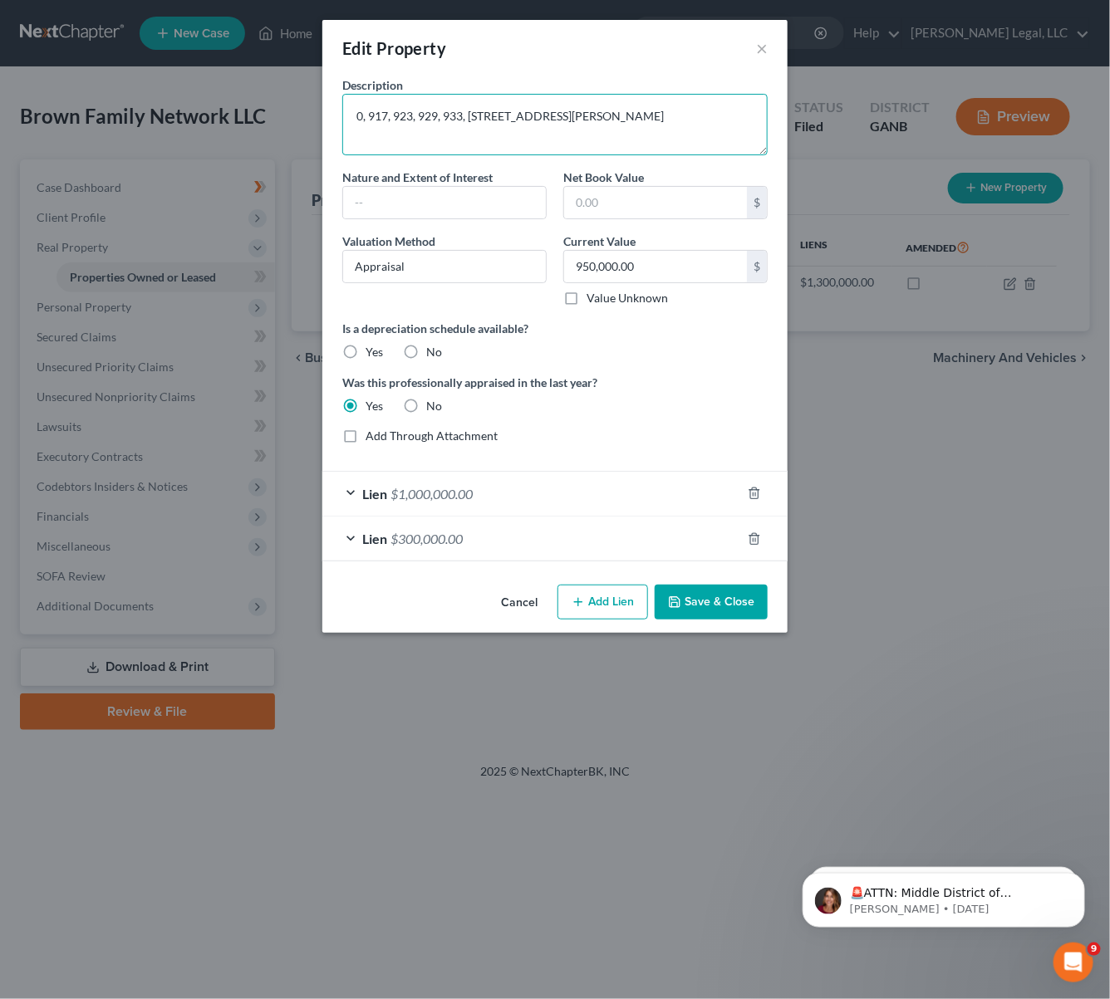
drag, startPoint x: 701, startPoint y: 113, endPoint x: 342, endPoint y: 93, distance: 359.4
click at [342, 93] on div "Description 0, 917, 923, 929, 933, 939, 943 Dill Ave & 1319 Sylvan Road SW" at bounding box center [555, 115] width 442 height 79
click at [362, 497] on span "Lien" at bounding box center [374, 494] width 25 height 16
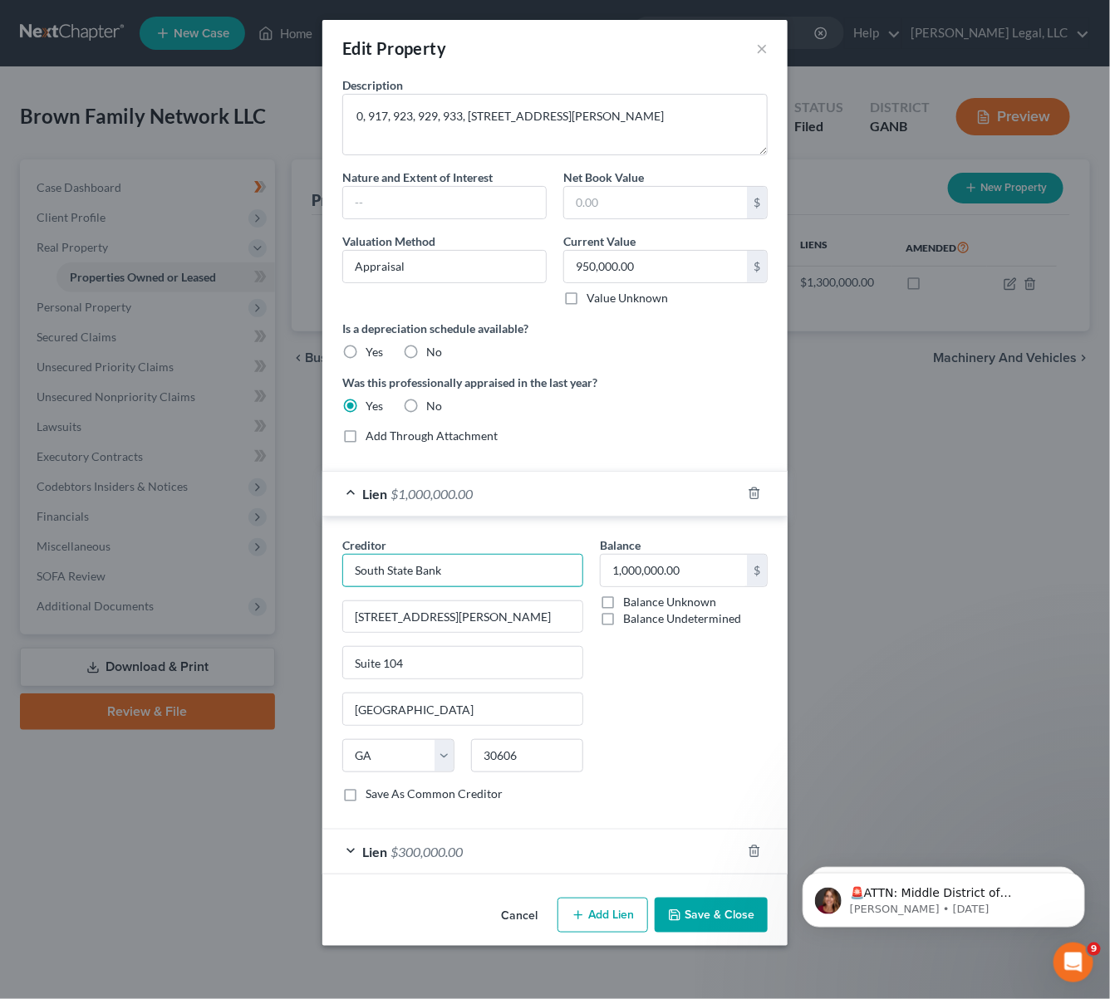
drag, startPoint x: 476, startPoint y: 569, endPoint x: 324, endPoint y: 566, distance: 152.1
click at [324, 569] on div "Creditor * South State Bank 455 Epps Bridget Pkwy Suite 104 Athens State AL AK …" at bounding box center [554, 673] width 465 height 313
drag, startPoint x: 506, startPoint y: 626, endPoint x: 262, endPoint y: 596, distance: 246.1
click at [262, 596] on div "Edit Property × Description 0, 917, 923, 929, 933, 939, 943 Dill Ave & 1319 Syl…" at bounding box center [555, 499] width 1110 height 999
drag, startPoint x: 417, startPoint y: 659, endPoint x: 299, endPoint y: 660, distance: 118.0
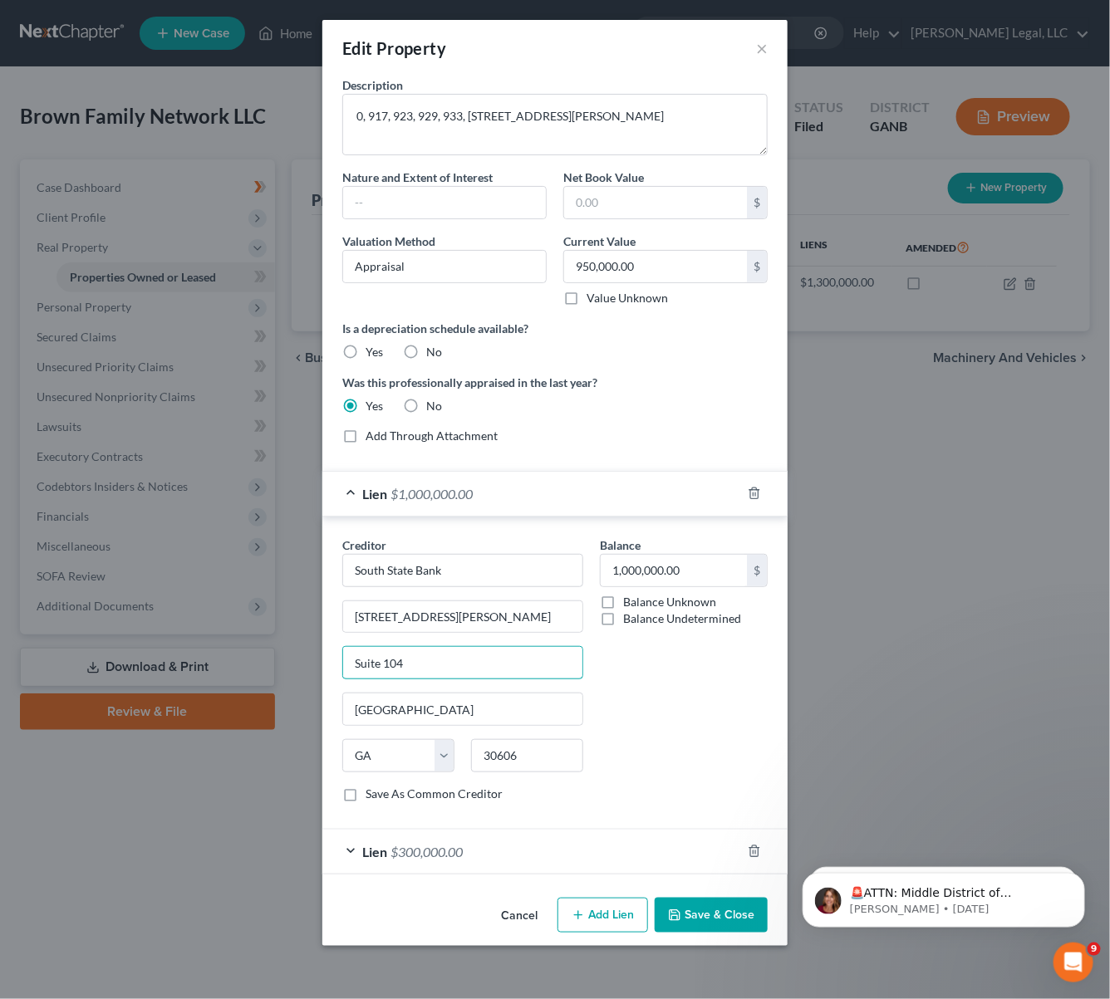
click at [299, 660] on div "Edit Property × Description 0, 917, 923, 929, 933, 939, 943 Dill Ave & 1319 Syl…" at bounding box center [555, 499] width 1110 height 999
click at [463, 852] on span "$300,000.00" at bounding box center [426, 852] width 72 height 16
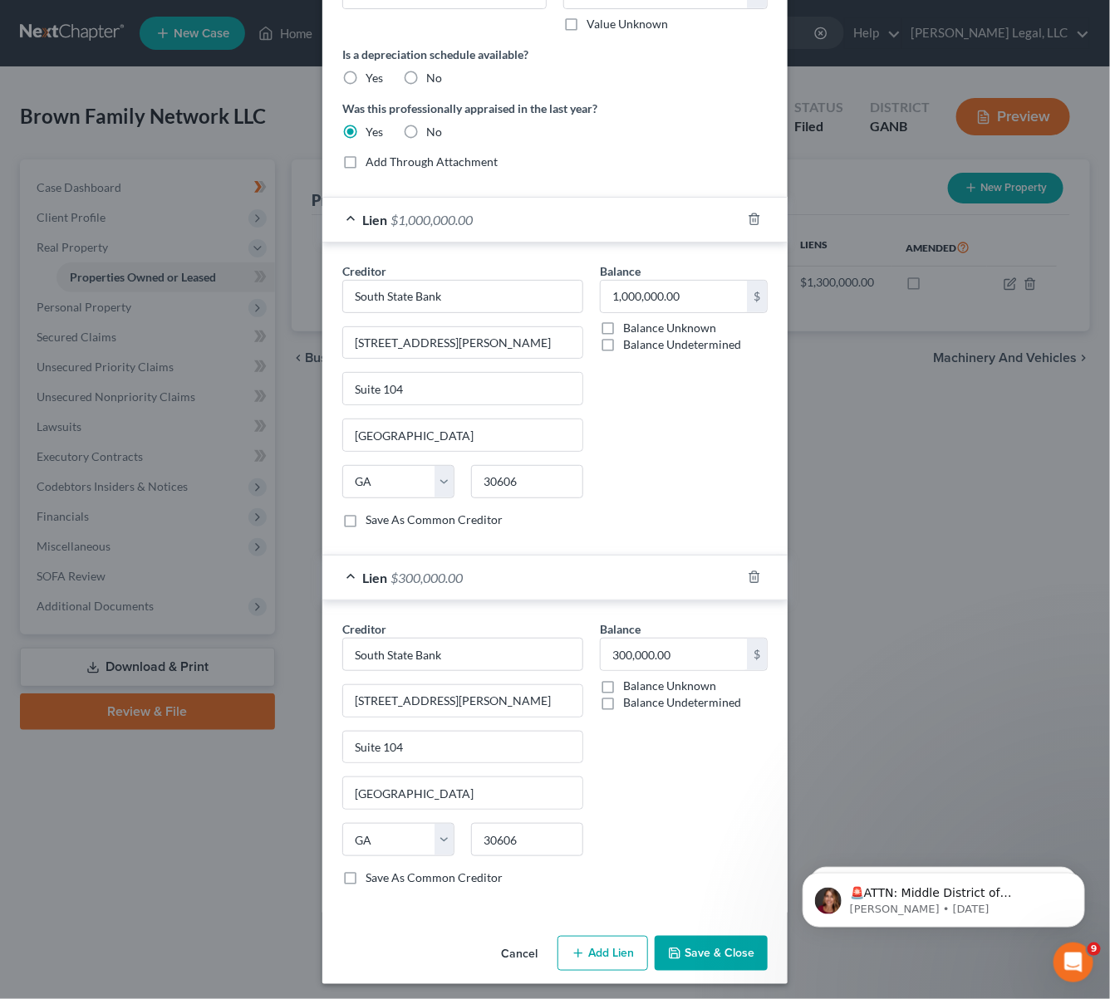
scroll to position [292, 0]
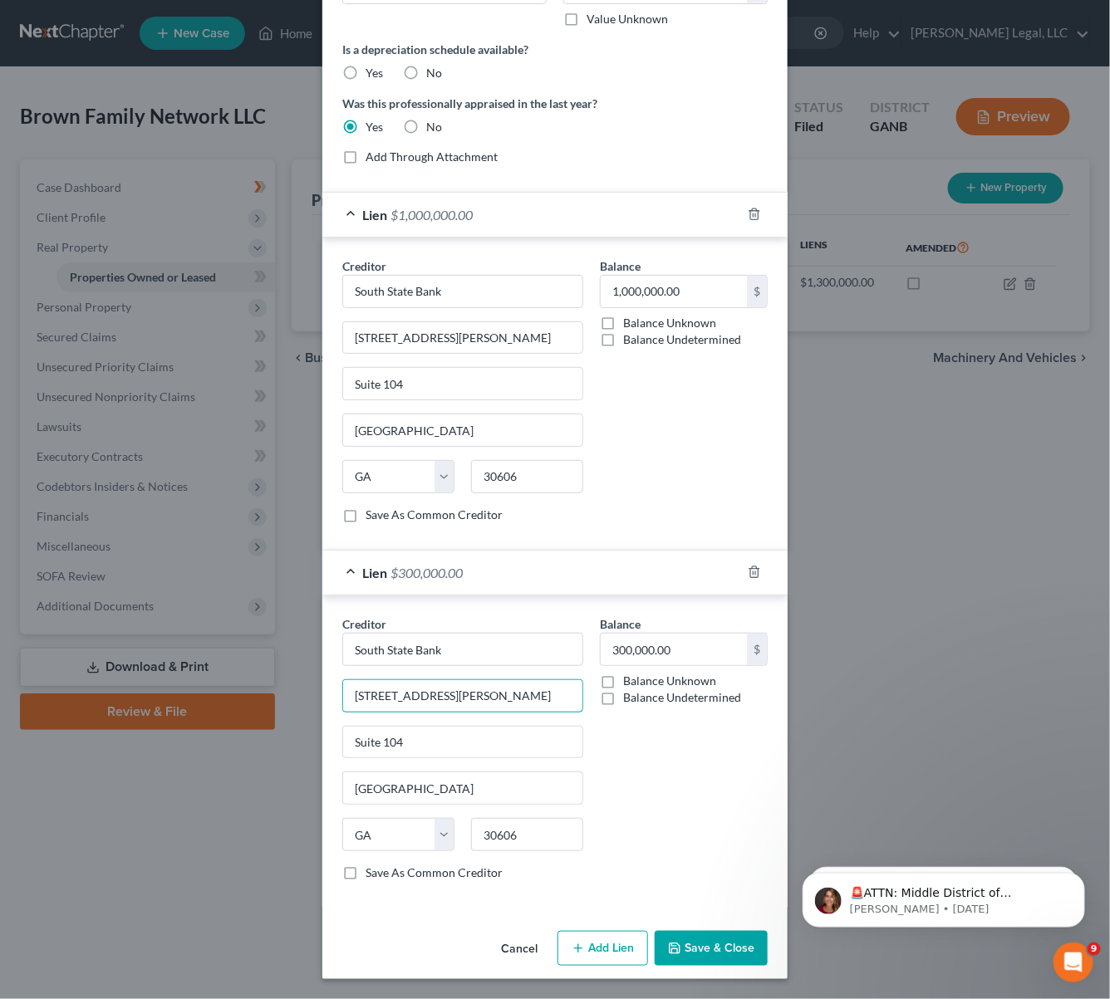
drag, startPoint x: 477, startPoint y: 691, endPoint x: 254, endPoint y: 685, distance: 222.7
click at [254, 685] on div "Edit Property × Description 0, 917, 923, 929, 933, 939, 943 Dill Ave & 1319 Syl…" at bounding box center [555, 499] width 1110 height 999
drag, startPoint x: 355, startPoint y: 735, endPoint x: 312, endPoint y: 735, distance: 42.4
click at [322, 735] on div "Creditor * South State Bank 455 Epps Bridget Pkwy Suite 104 Athens State AL AK …" at bounding box center [554, 752] width 465 height 312
drag, startPoint x: 380, startPoint y: 781, endPoint x: 299, endPoint y: 783, distance: 80.6
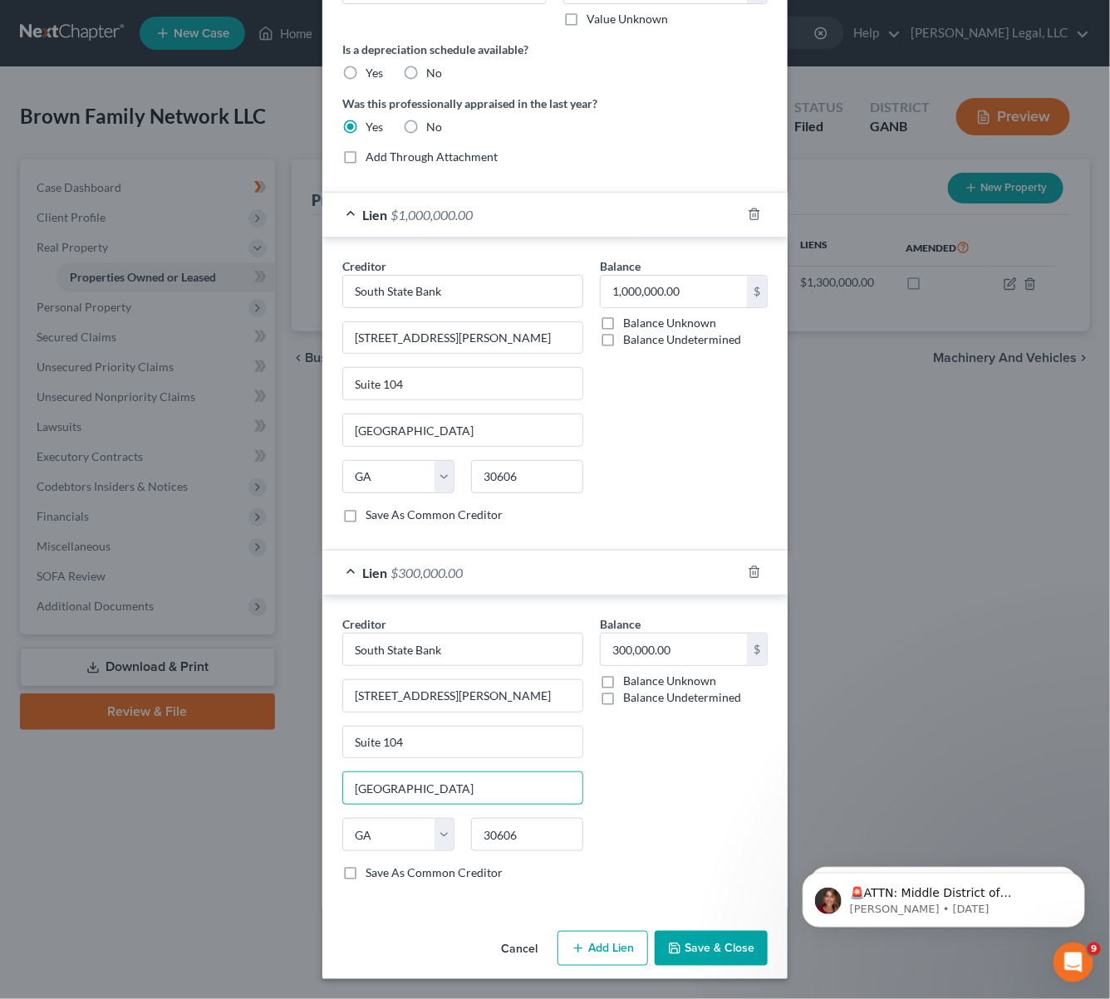
click at [300, 783] on div "Edit Property × Description 0, 917, 923, 929, 933, 939, 943 Dill Ave & 1319 Syl…" at bounding box center [555, 499] width 1110 height 999
click at [719, 945] on button "Save & Close" at bounding box center [711, 948] width 113 height 35
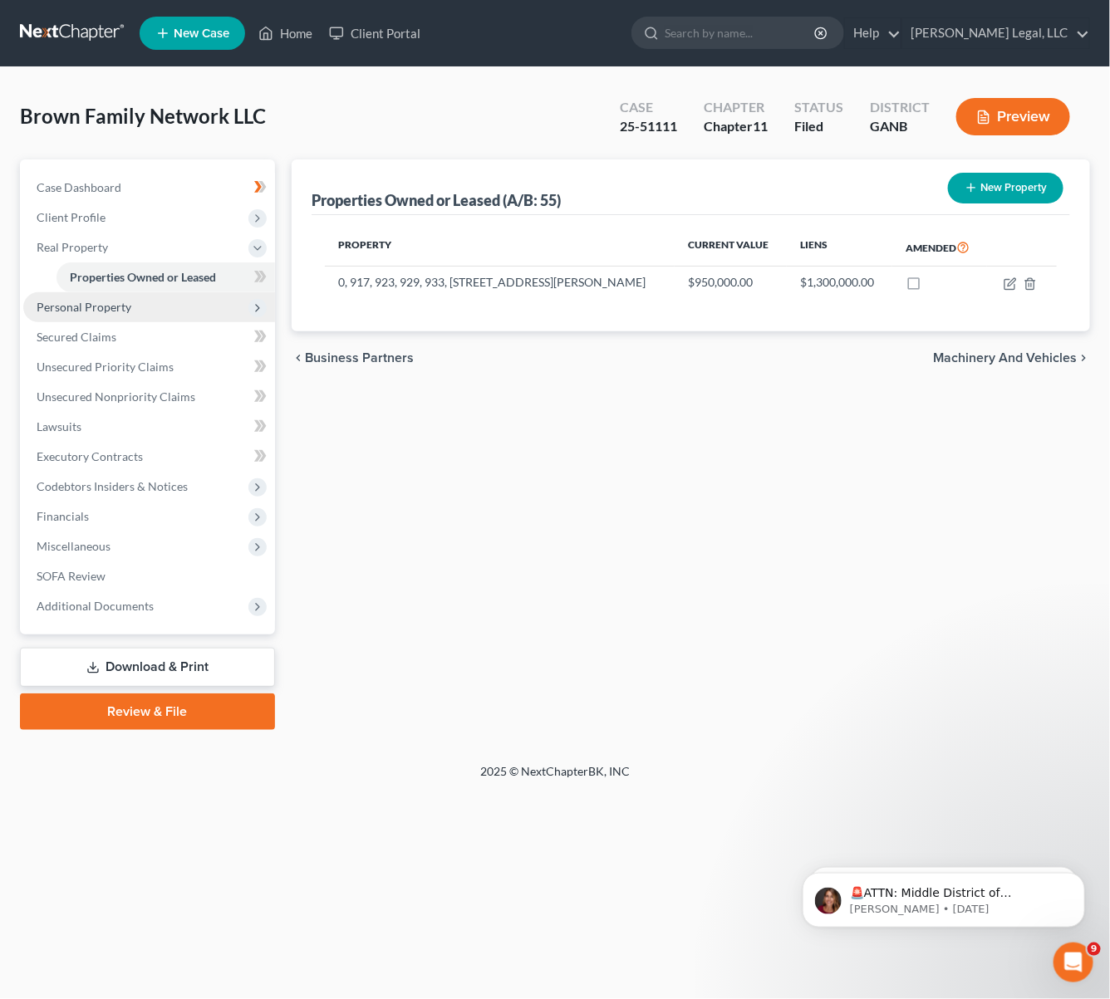
click at [55, 307] on span "Personal Property" at bounding box center [84, 307] width 95 height 14
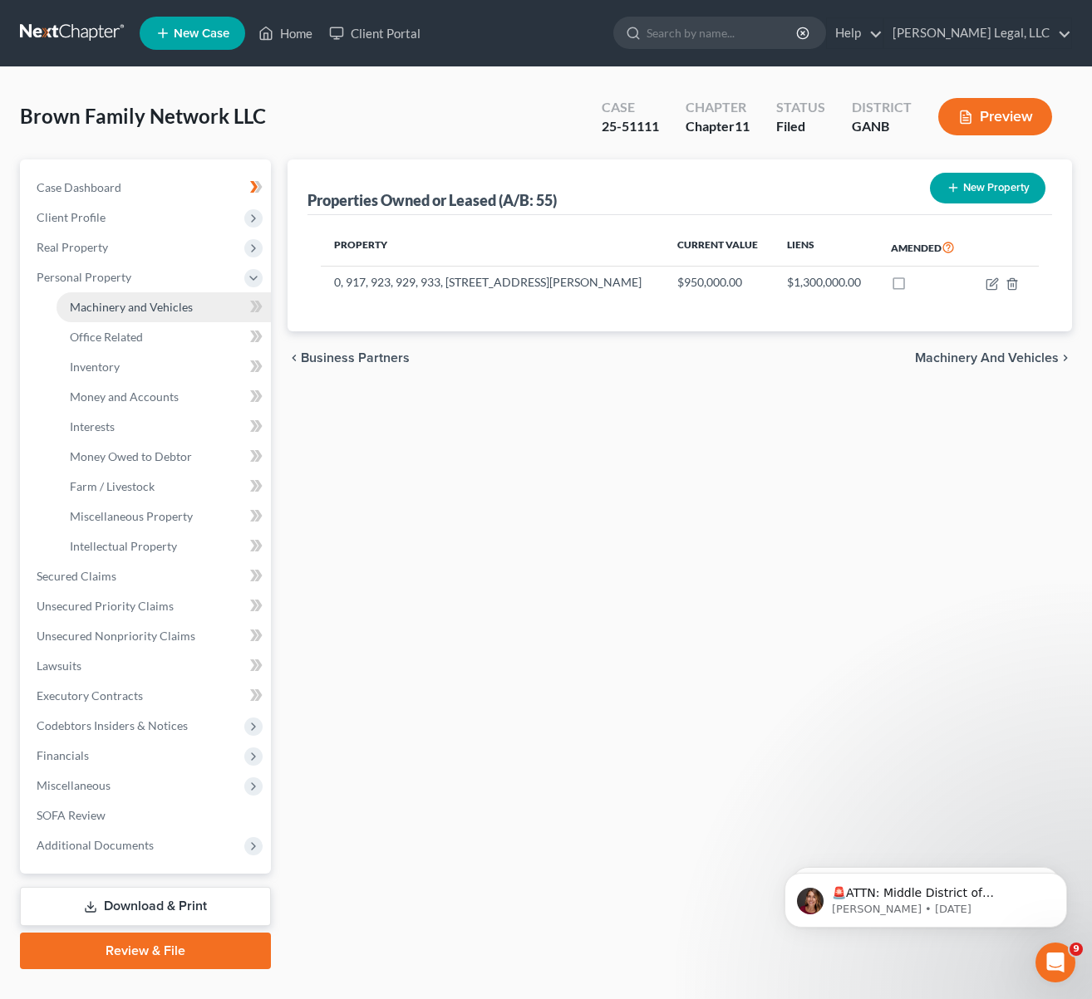
click at [78, 292] on link "Machinery and Vehicles" at bounding box center [163, 307] width 214 height 30
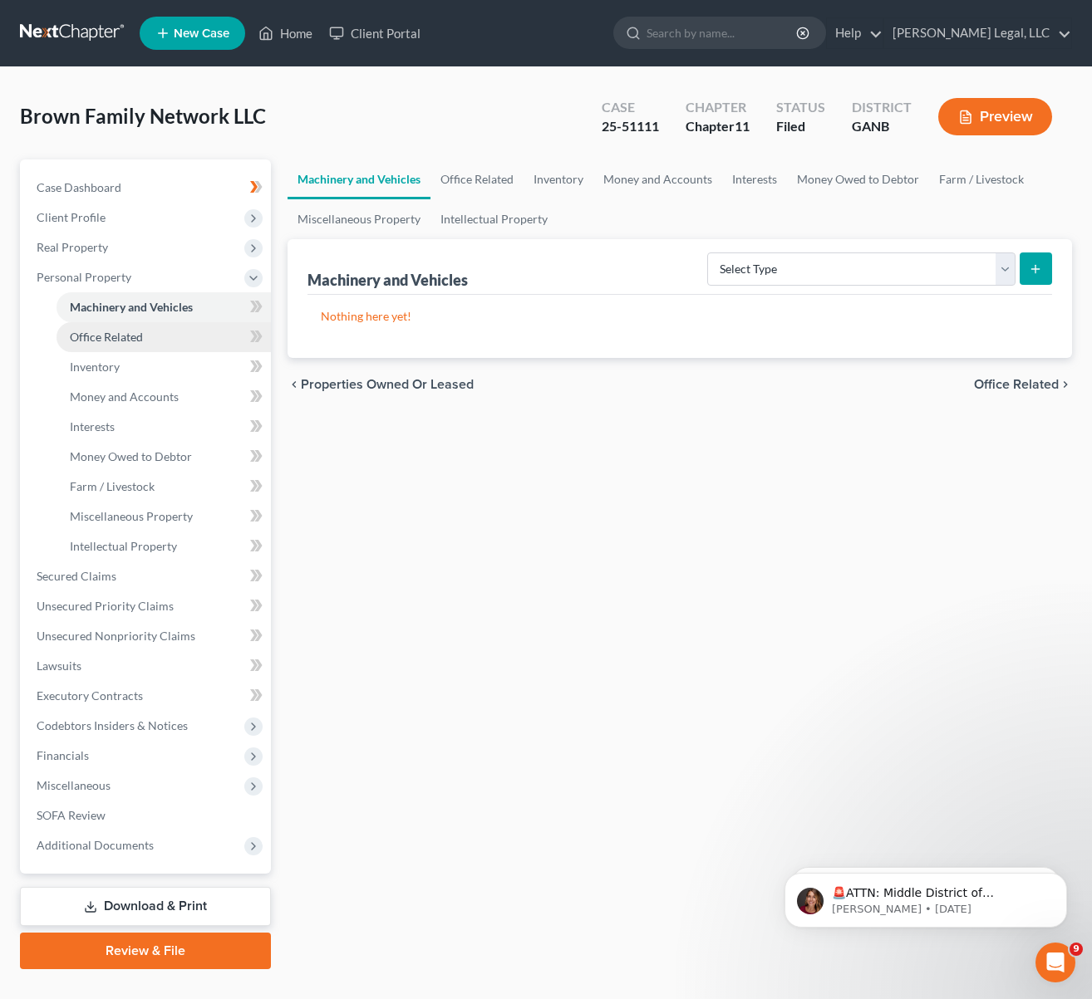
click at [105, 324] on link "Office Related" at bounding box center [163, 337] width 214 height 30
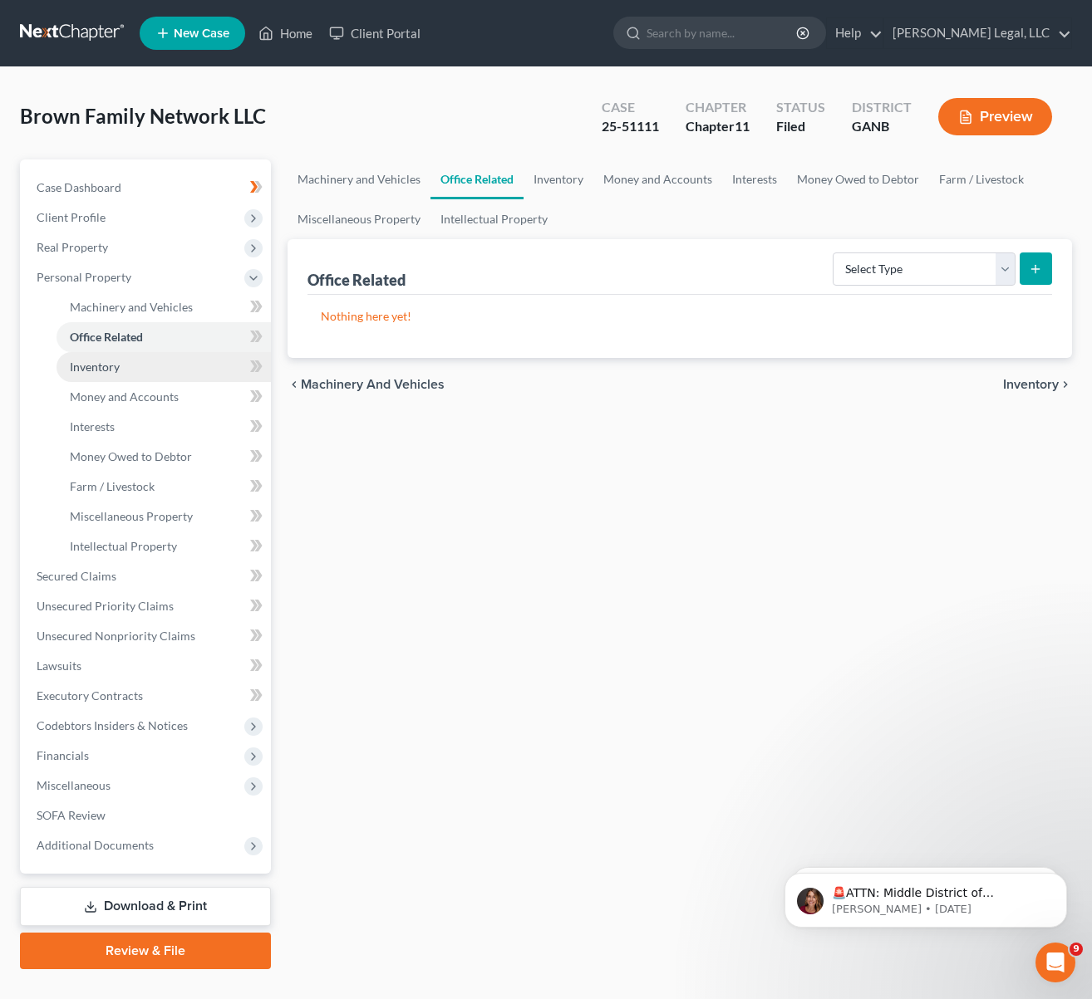
click at [112, 360] on span "Inventory" at bounding box center [95, 367] width 50 height 14
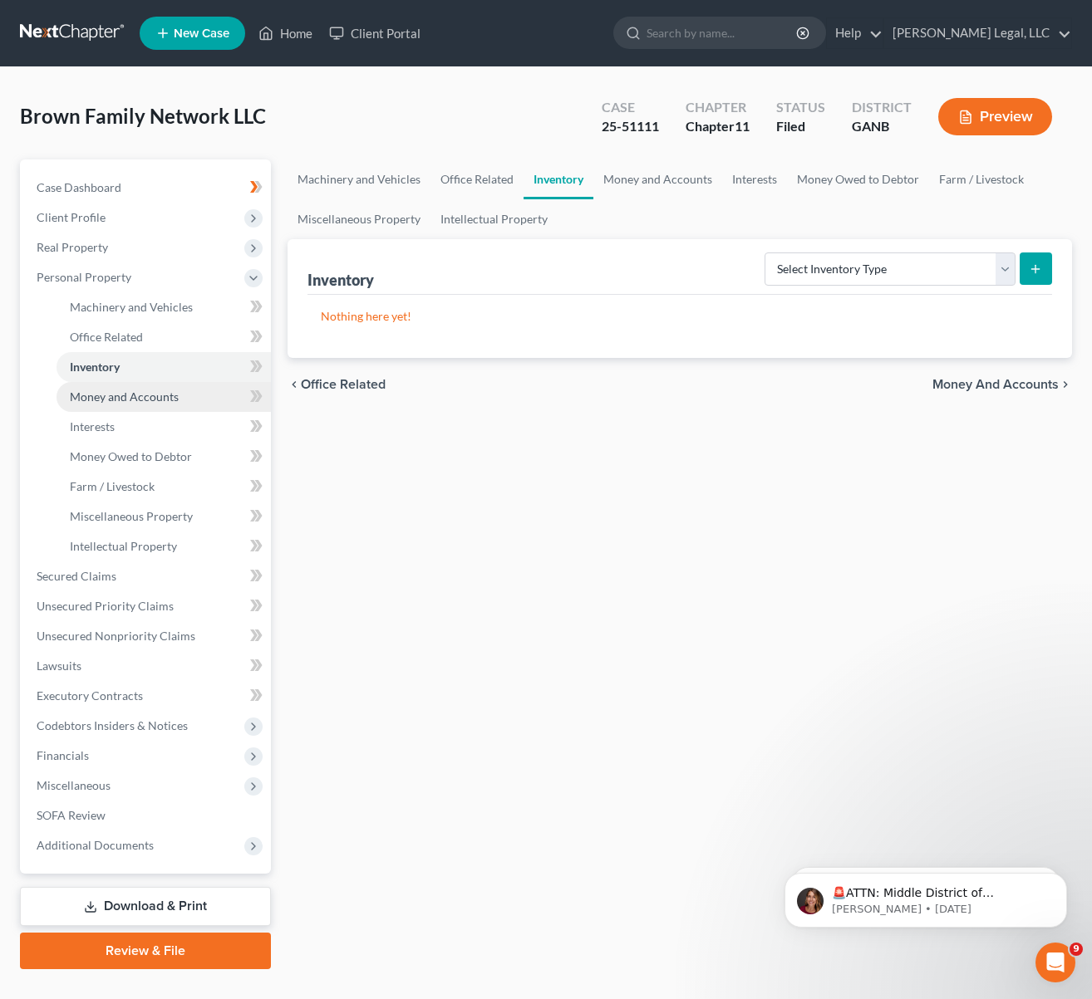
click at [115, 382] on ul "Vehicles Owned Vehicles Leased Machinery and Vehicles Office Related" at bounding box center [147, 426] width 248 height 269
click at [120, 394] on span "Money and Accounts" at bounding box center [124, 397] width 109 height 14
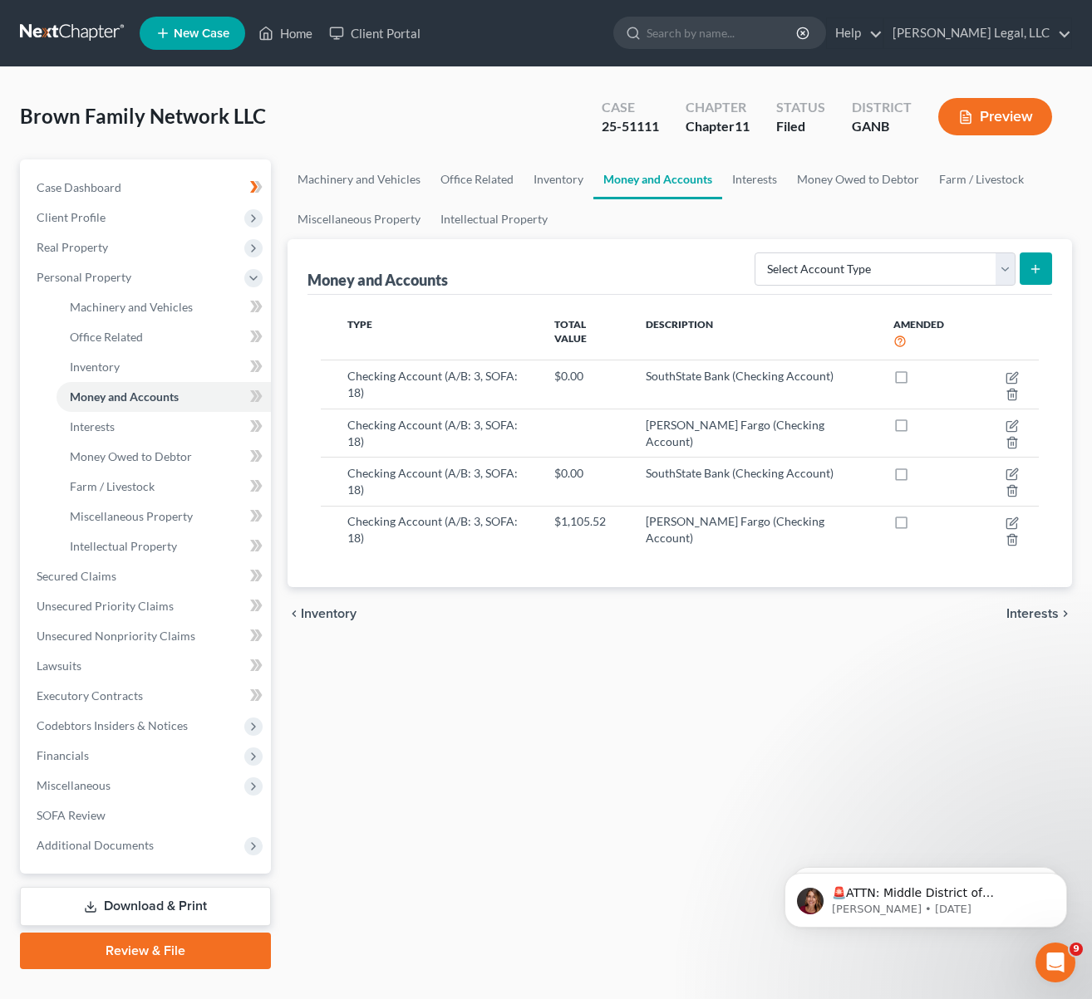
click at [541, 103] on div "Brown Family Network LLC Upgraded Case 25-51111 Chapter Chapter 11 Status Filed…" at bounding box center [546, 123] width 1052 height 72
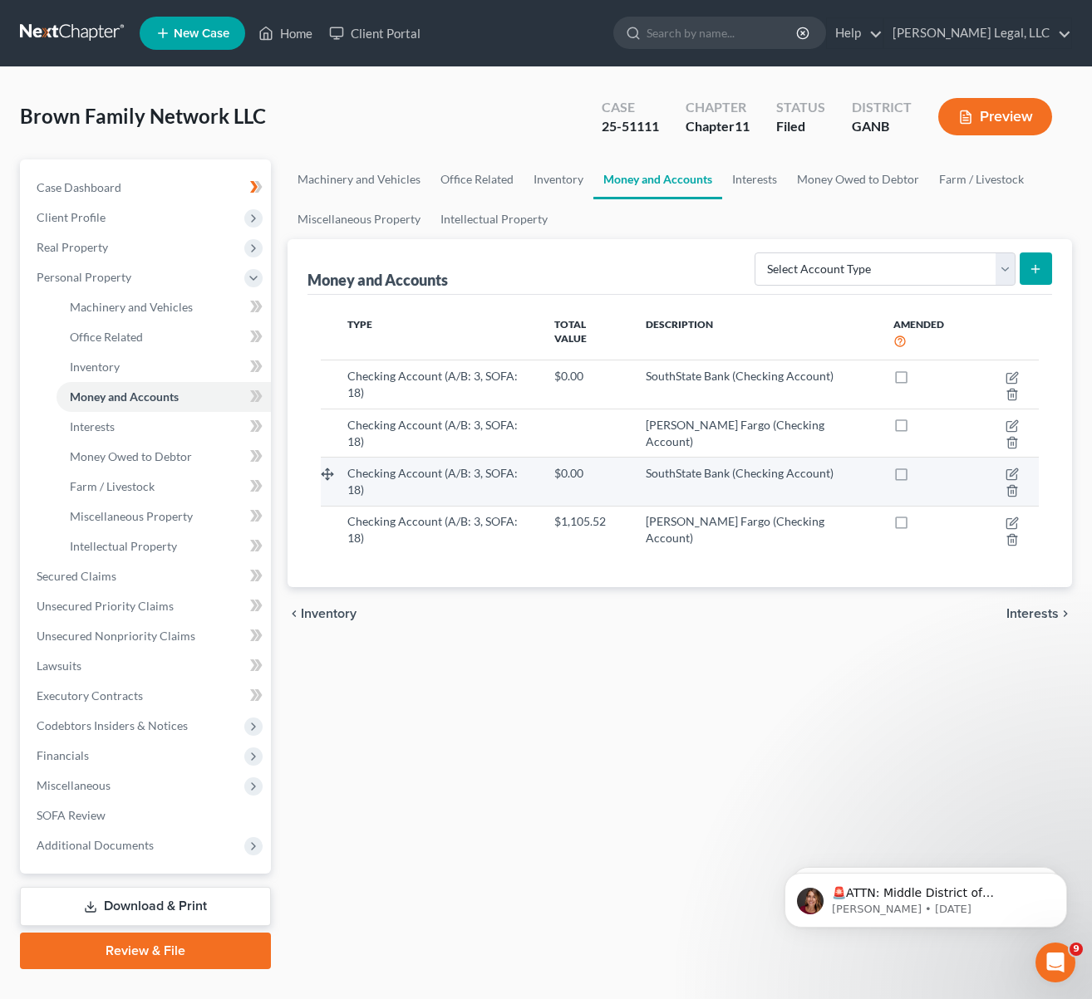
click at [376, 466] on span "Checking Account (A/B: 3, SOFA: 18)" at bounding box center [432, 481] width 170 height 31
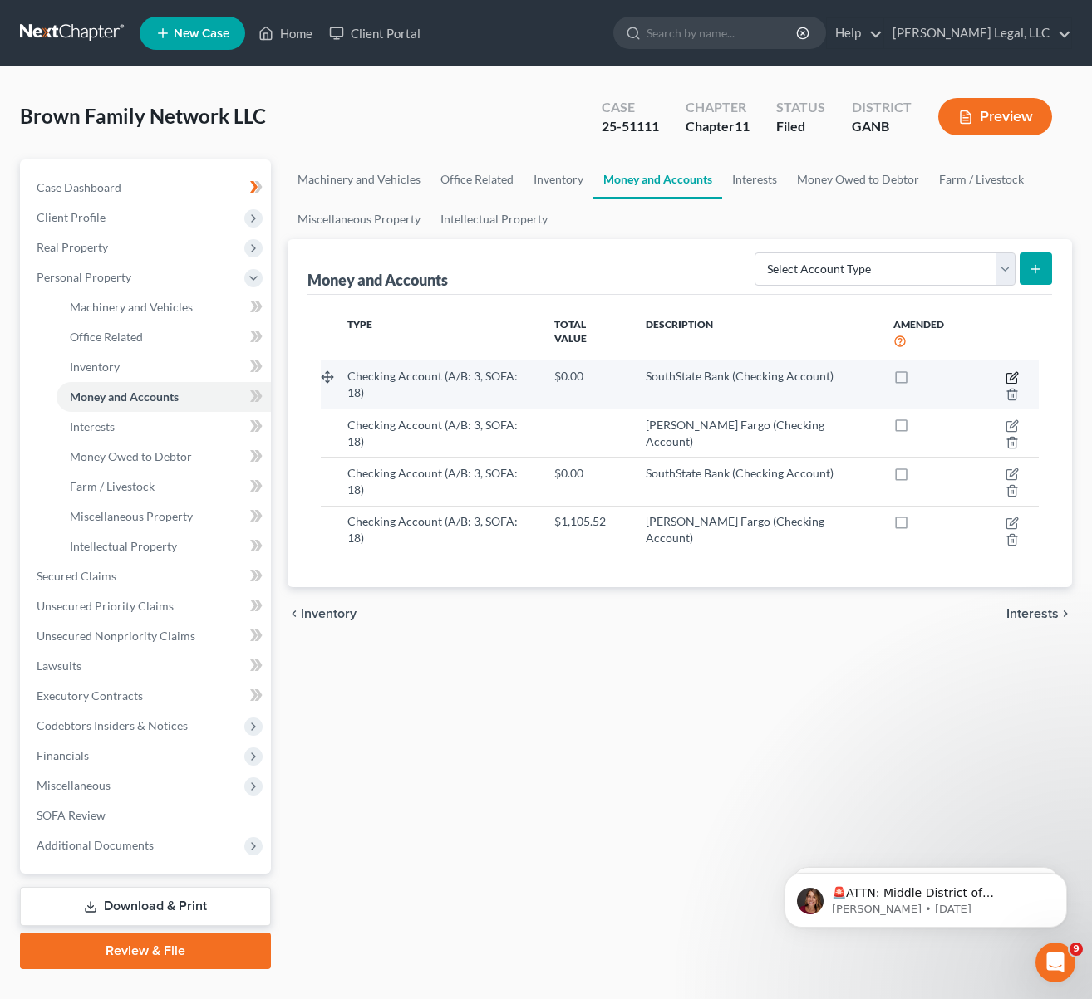
click at [1005, 371] on icon "button" at bounding box center [1011, 377] width 13 height 13
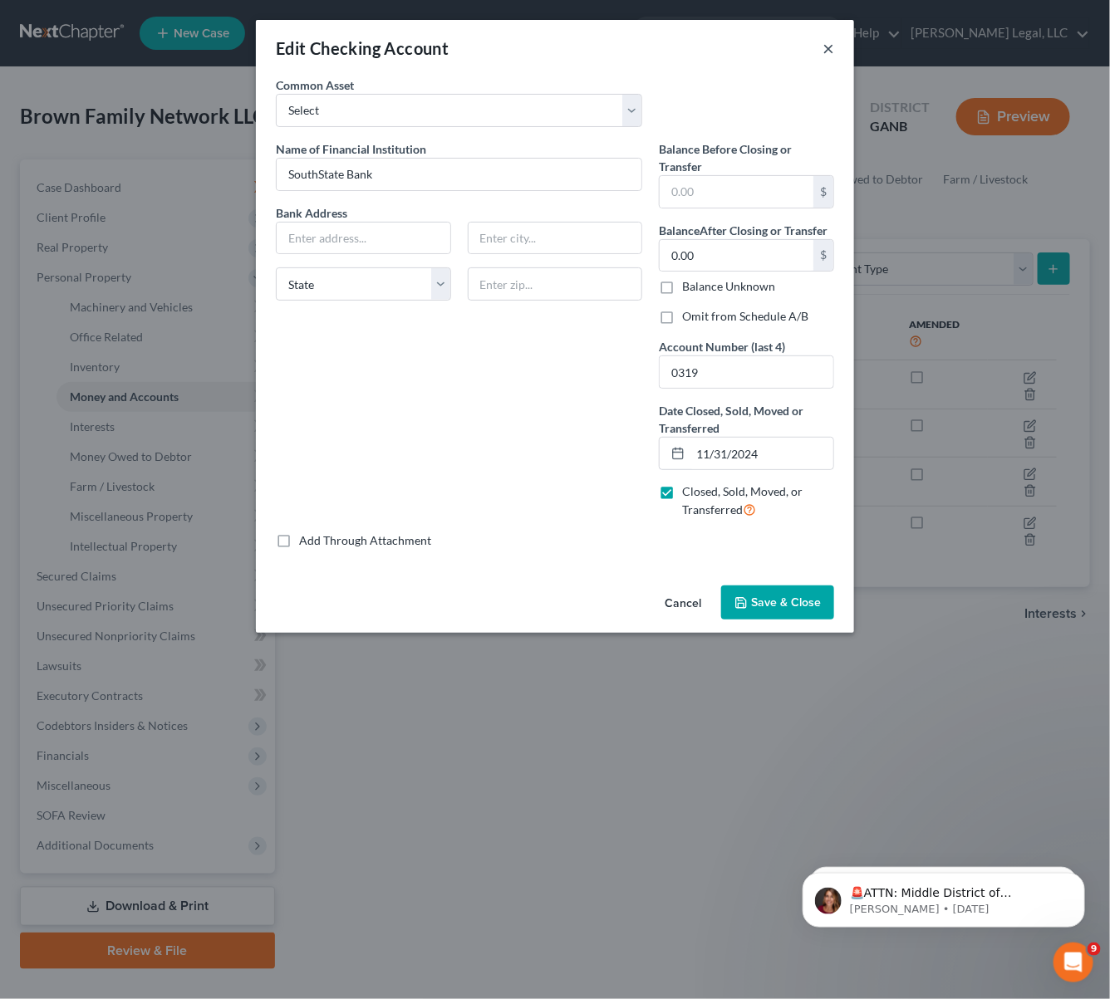
click at [828, 41] on button "×" at bounding box center [828, 48] width 12 height 20
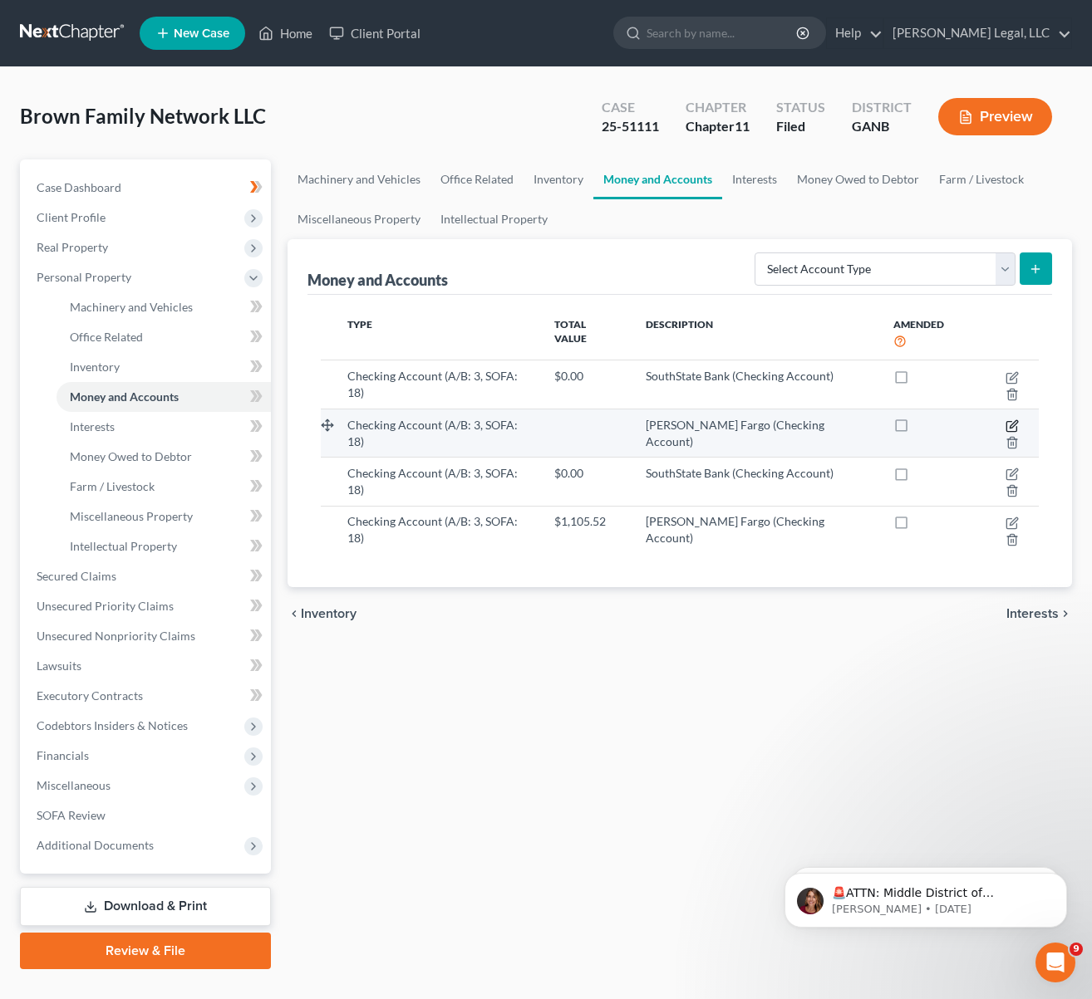
click at [1006, 422] on icon "button" at bounding box center [1011, 427] width 10 height 10
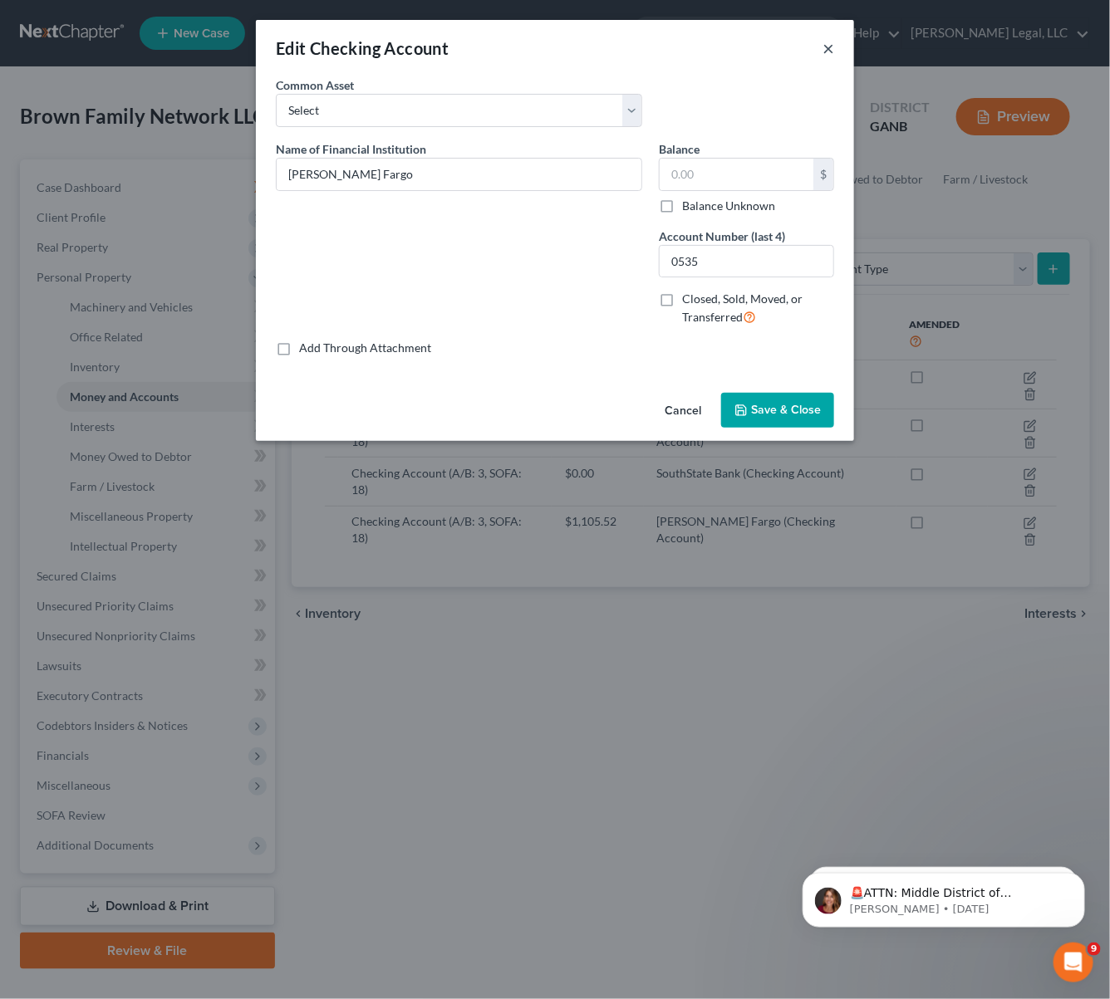
click at [830, 50] on button "×" at bounding box center [828, 48] width 12 height 20
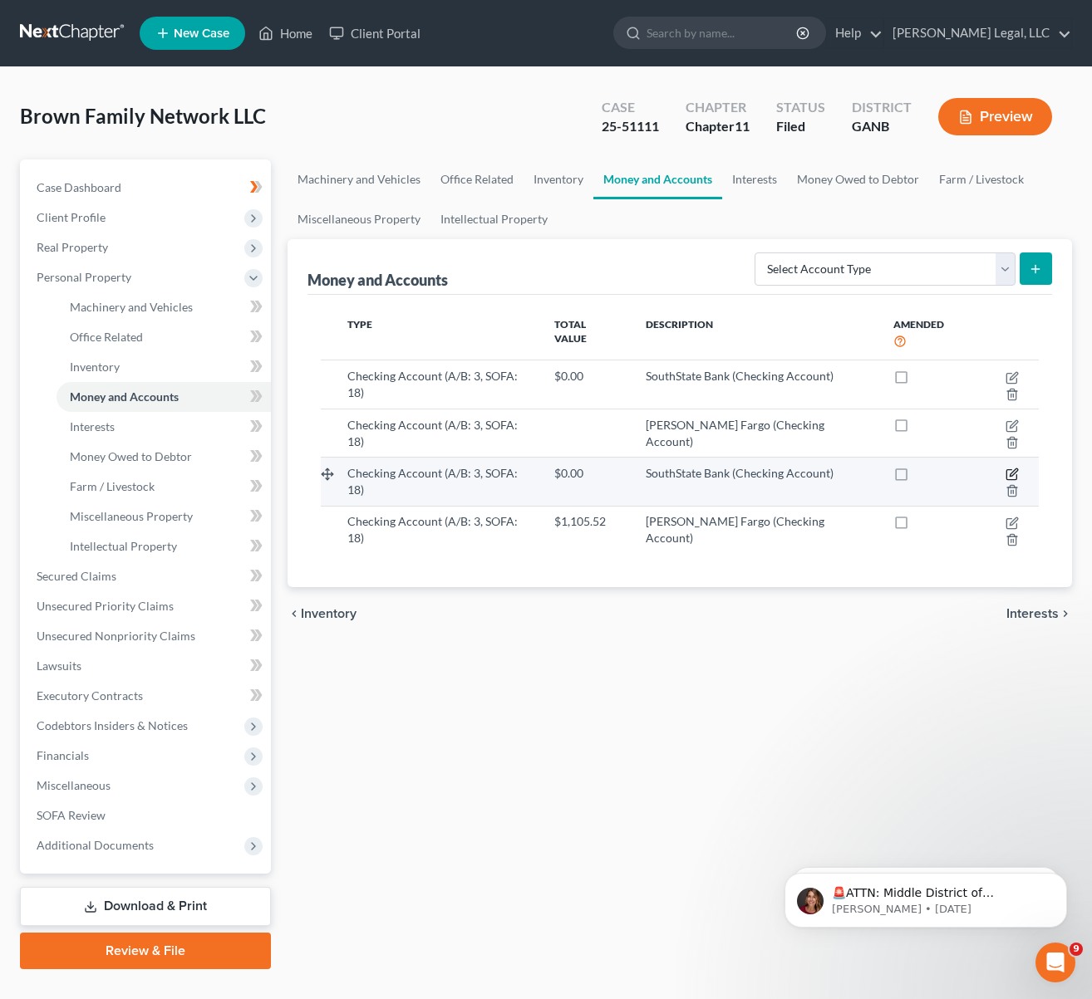
click at [1005, 468] on icon "button" at bounding box center [1011, 474] width 13 height 13
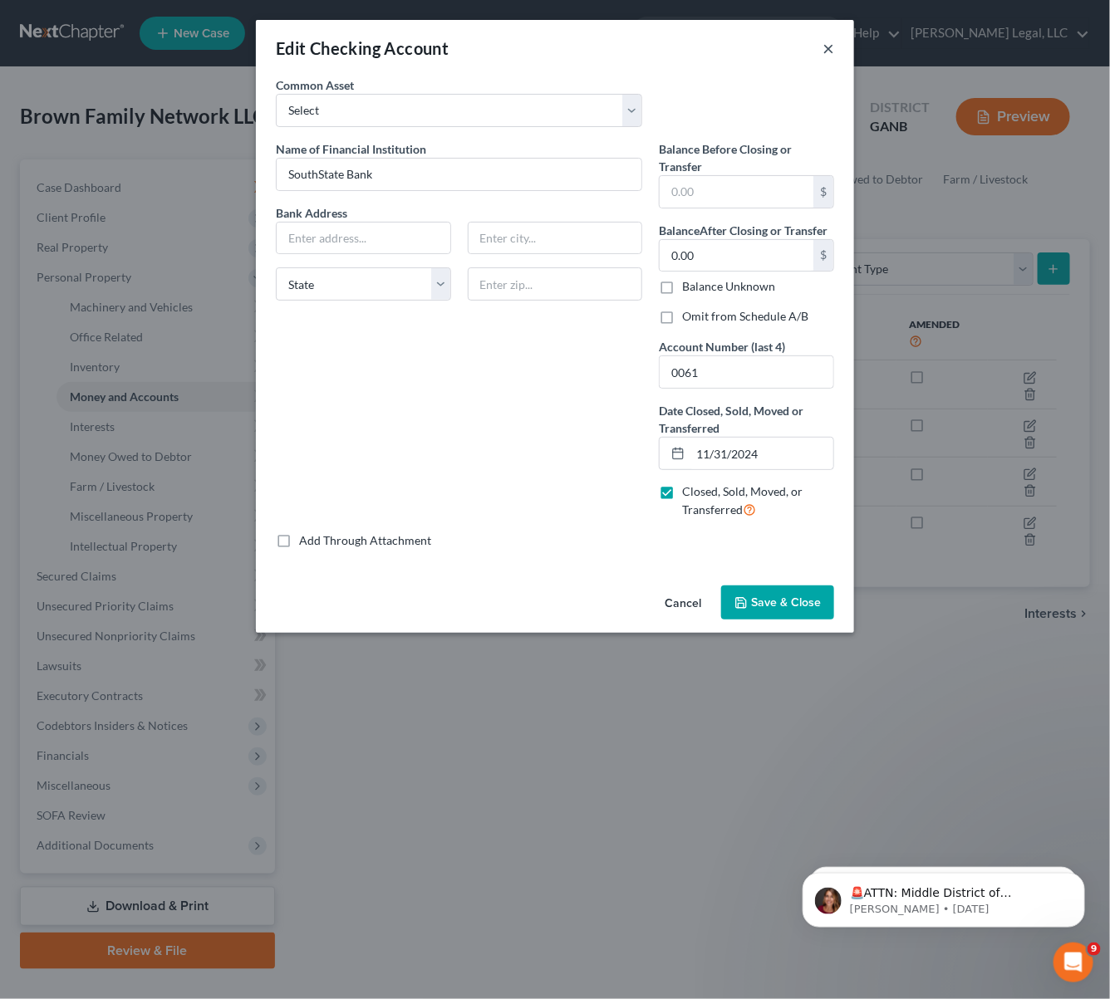
click at [822, 47] on button "×" at bounding box center [828, 48] width 12 height 20
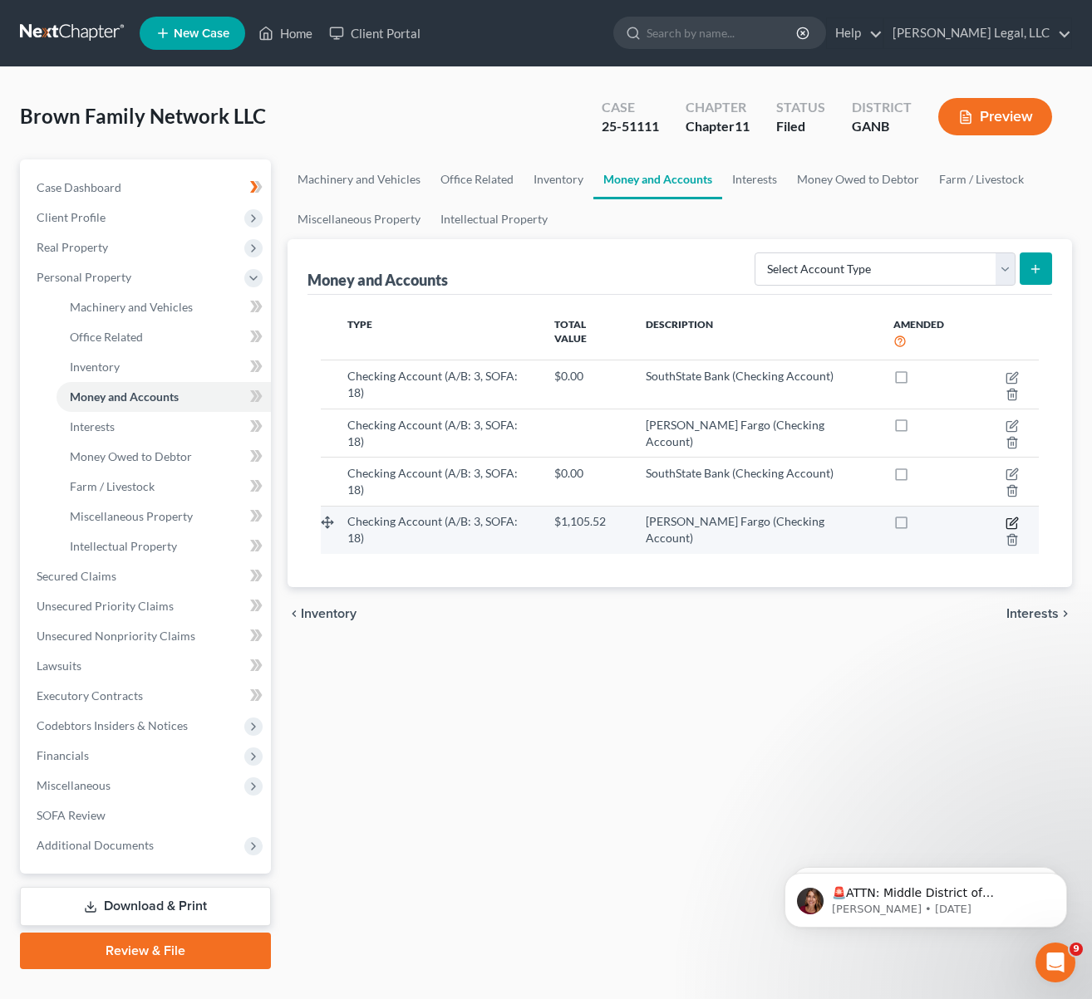
click at [1005, 517] on icon "button" at bounding box center [1011, 523] width 13 height 13
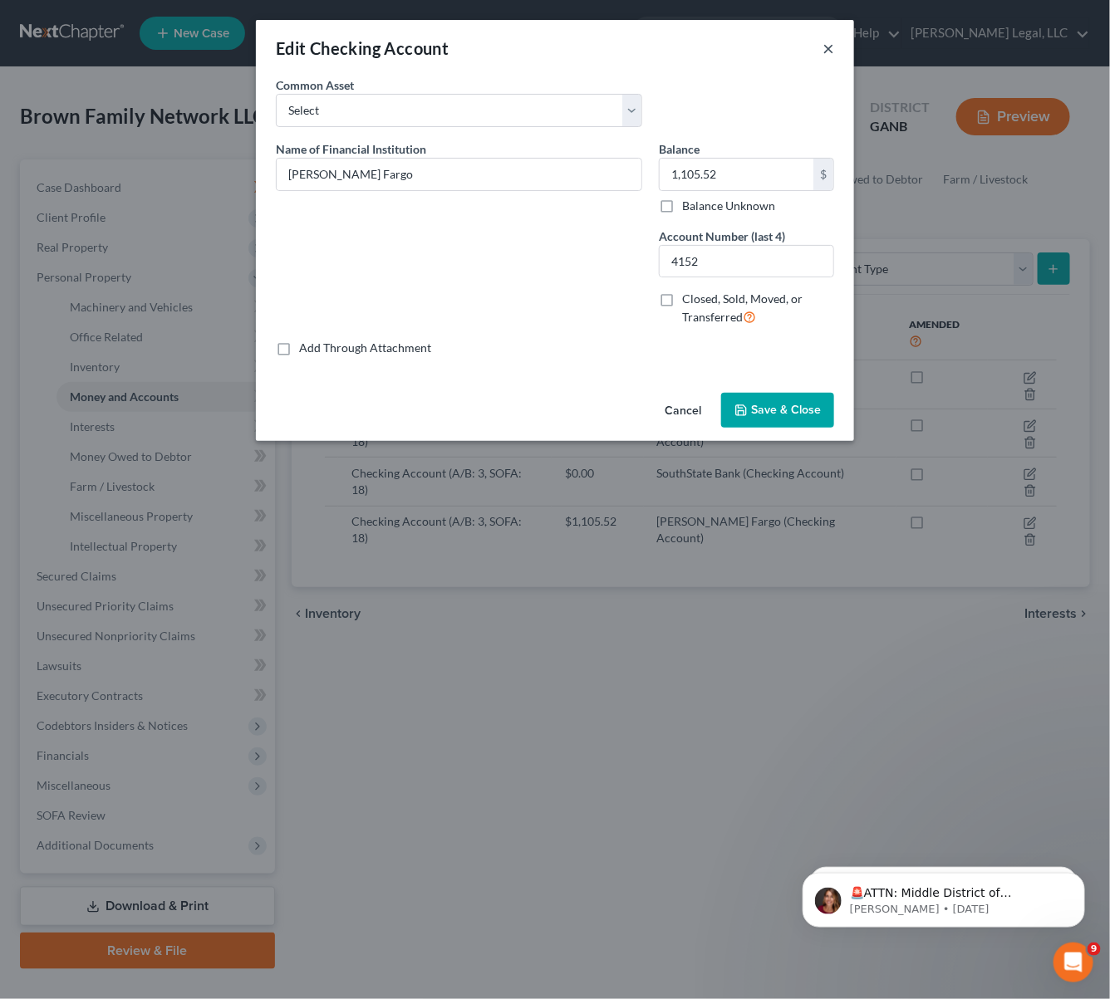
click at [823, 53] on button "×" at bounding box center [828, 48] width 12 height 20
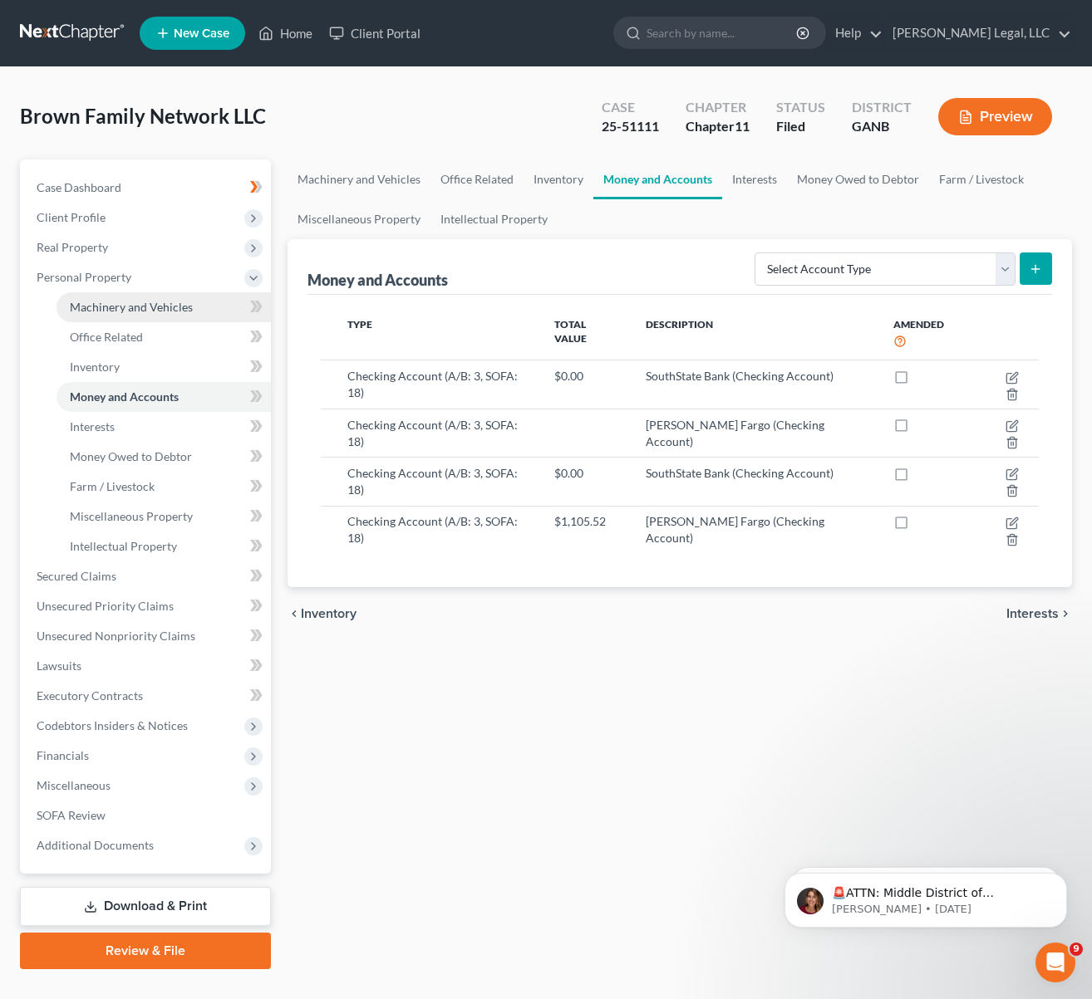
click at [107, 314] on link "Machinery and Vehicles" at bounding box center [163, 307] width 214 height 30
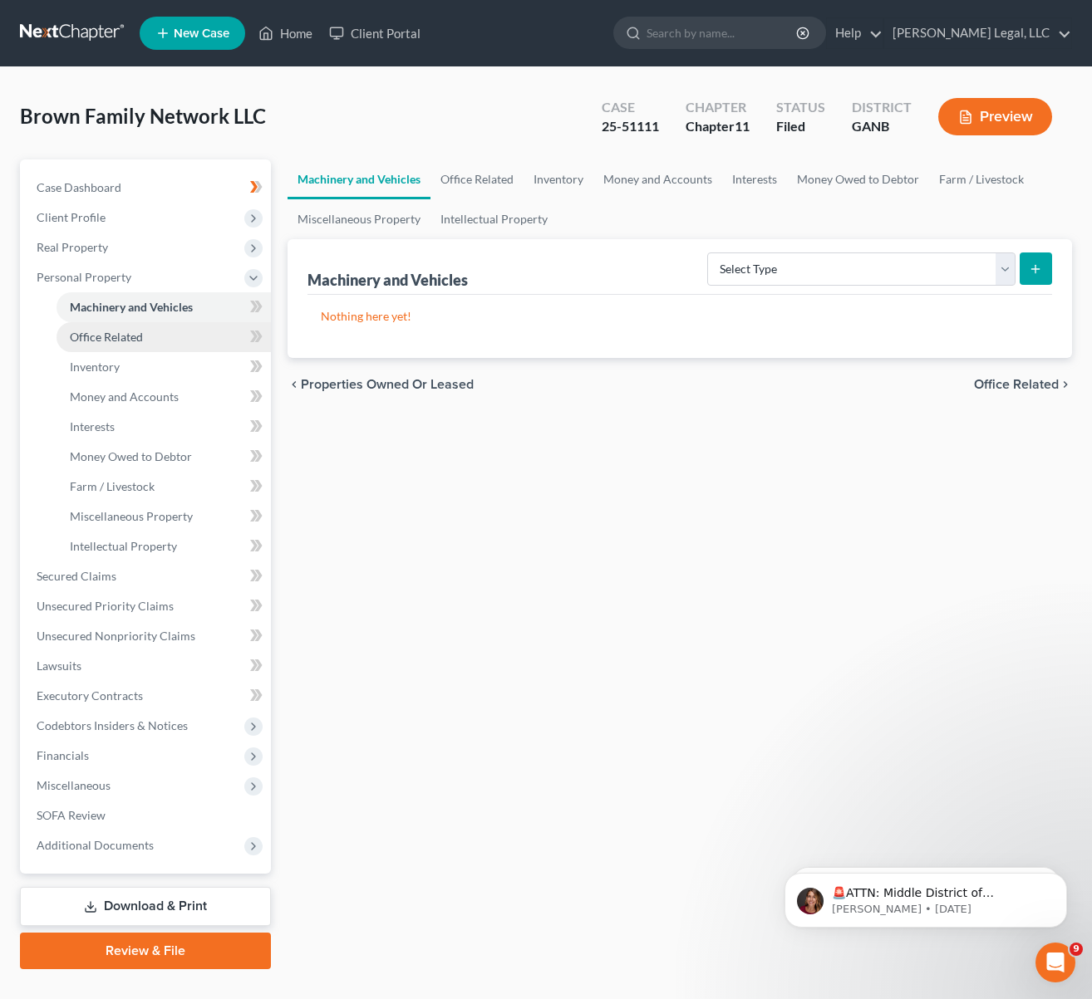
click at [110, 327] on link "Office Related" at bounding box center [163, 337] width 214 height 30
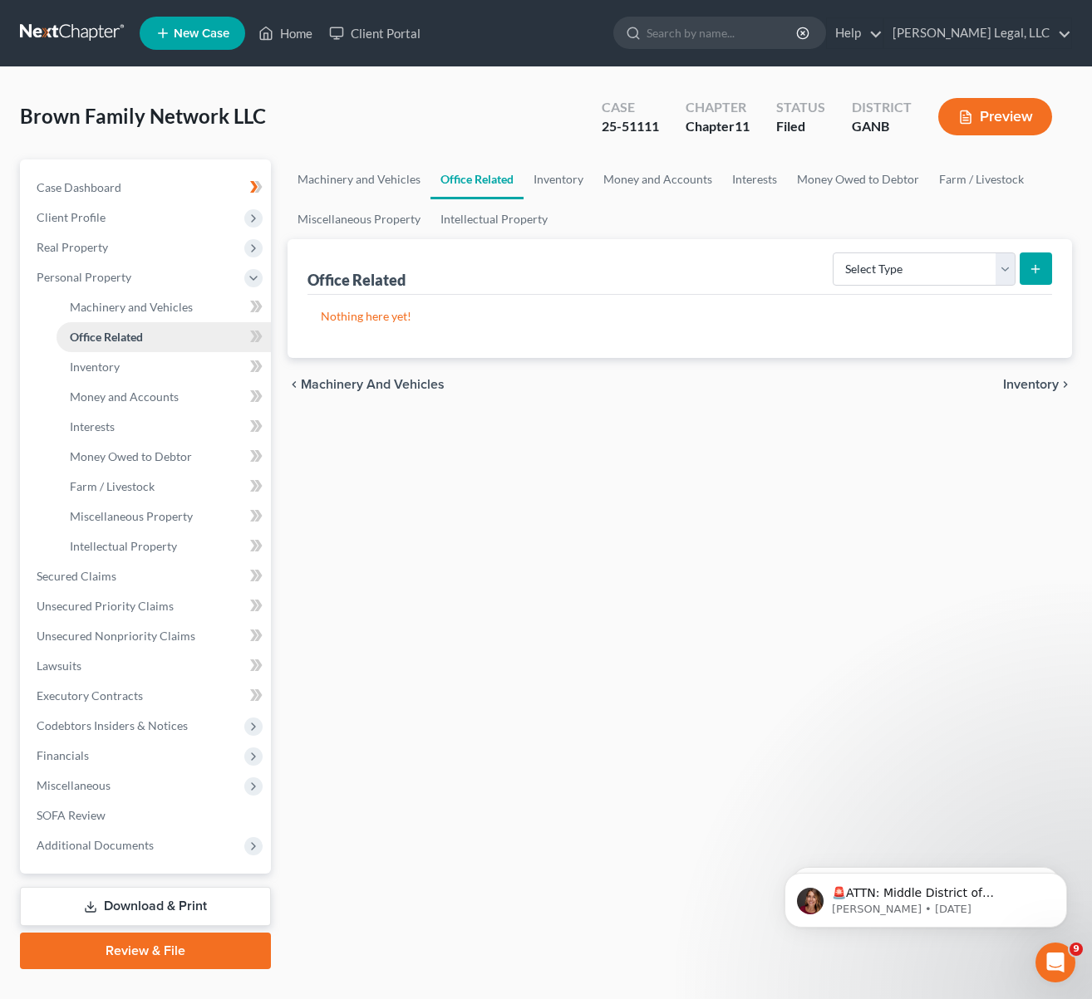
click at [112, 349] on link "Office Related" at bounding box center [163, 337] width 214 height 30
click at [112, 367] on span "Inventory" at bounding box center [95, 367] width 50 height 14
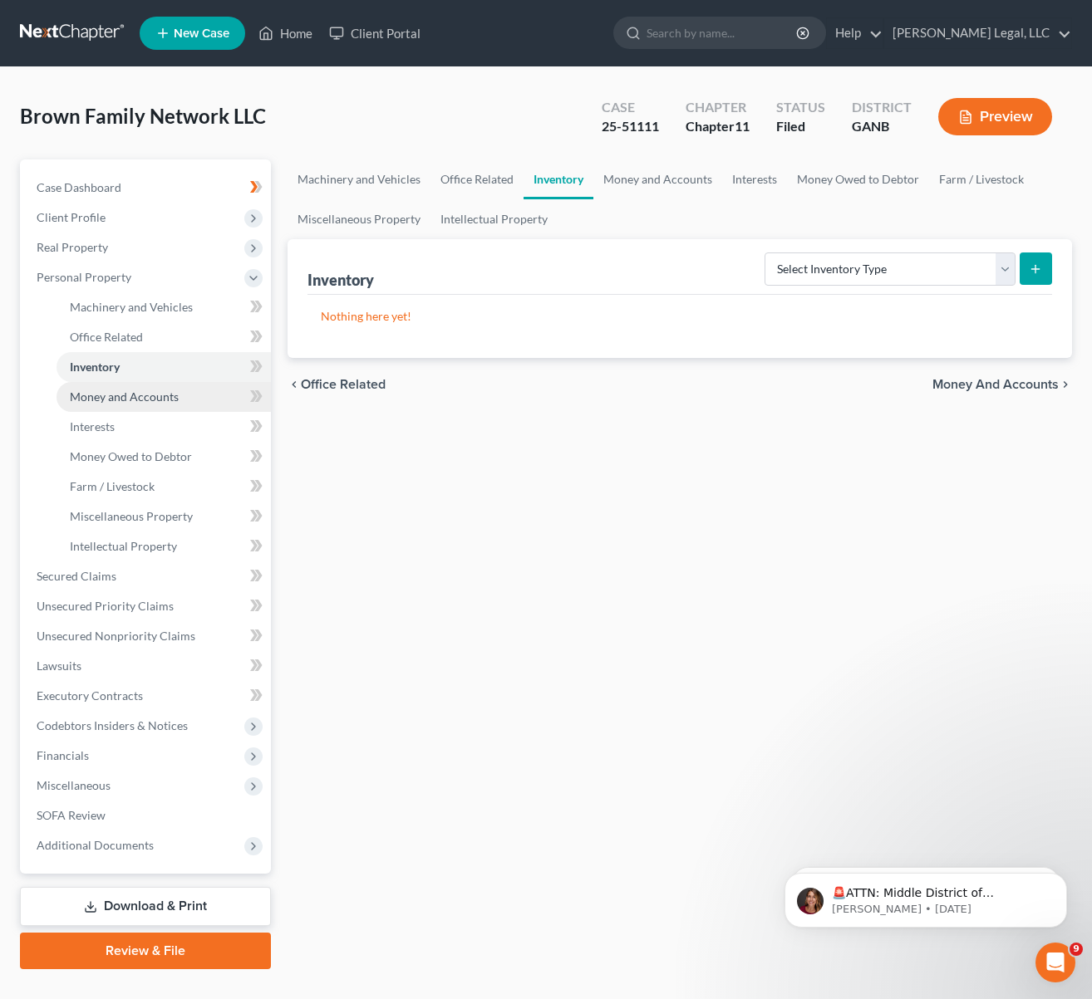
click at [110, 401] on span "Money and Accounts" at bounding box center [124, 397] width 109 height 14
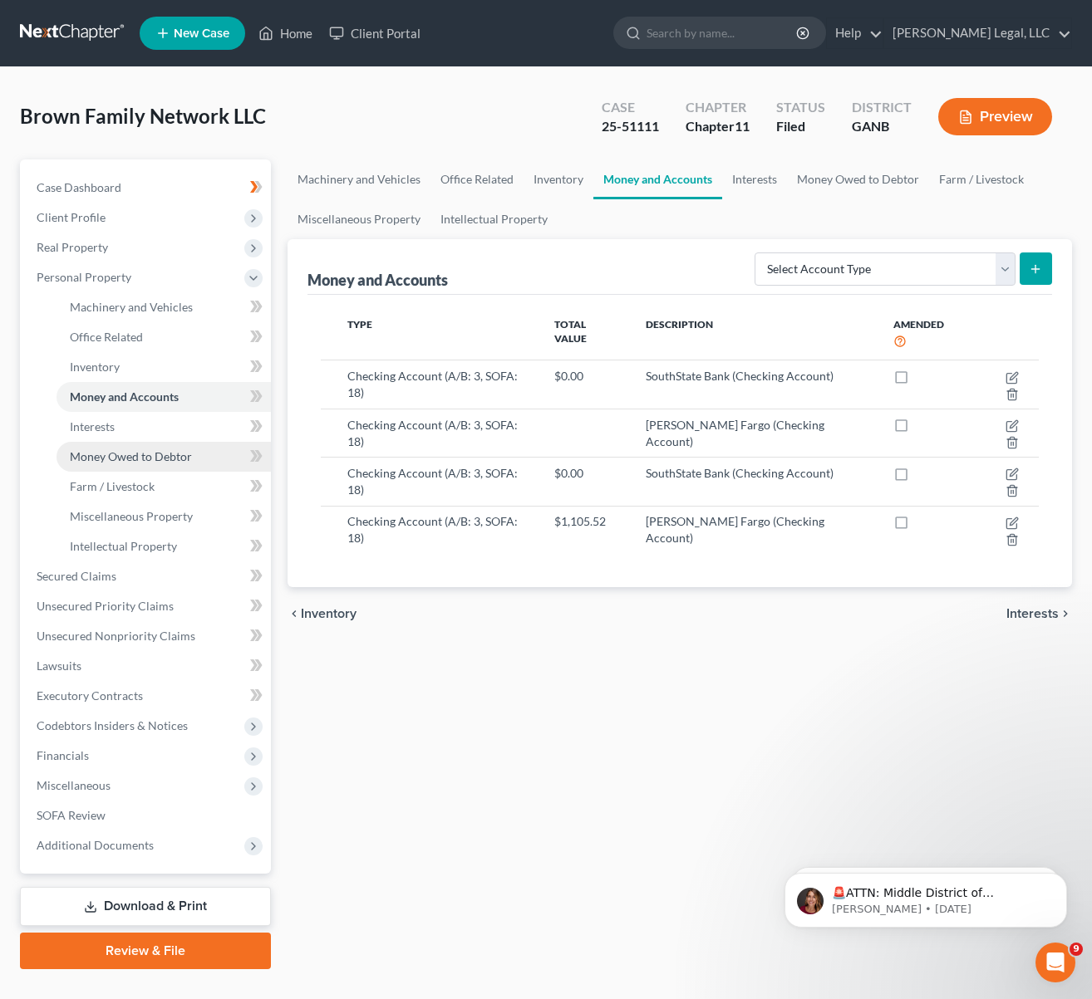
click at [113, 456] on span "Money Owed to Debtor" at bounding box center [131, 456] width 122 height 14
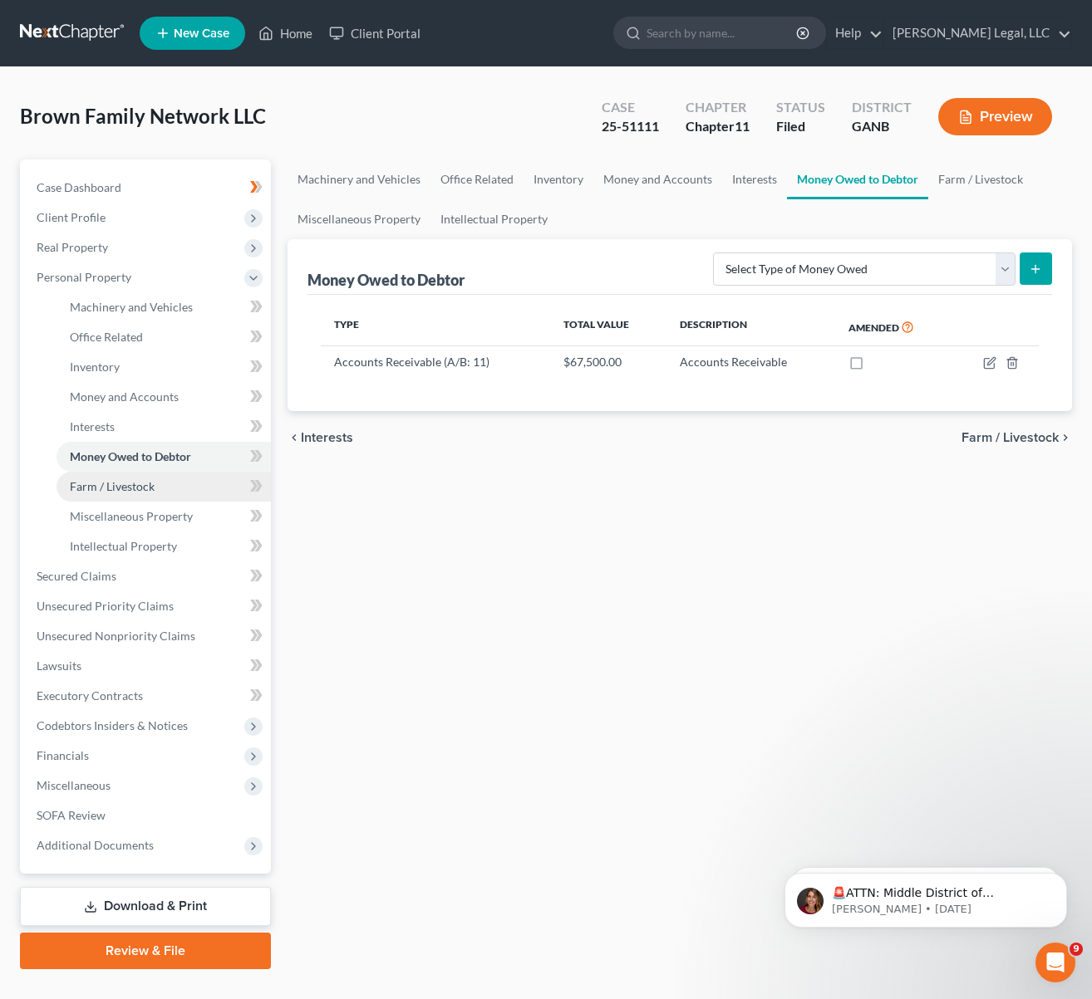
click at [101, 482] on span "Farm / Livestock" at bounding box center [112, 486] width 85 height 14
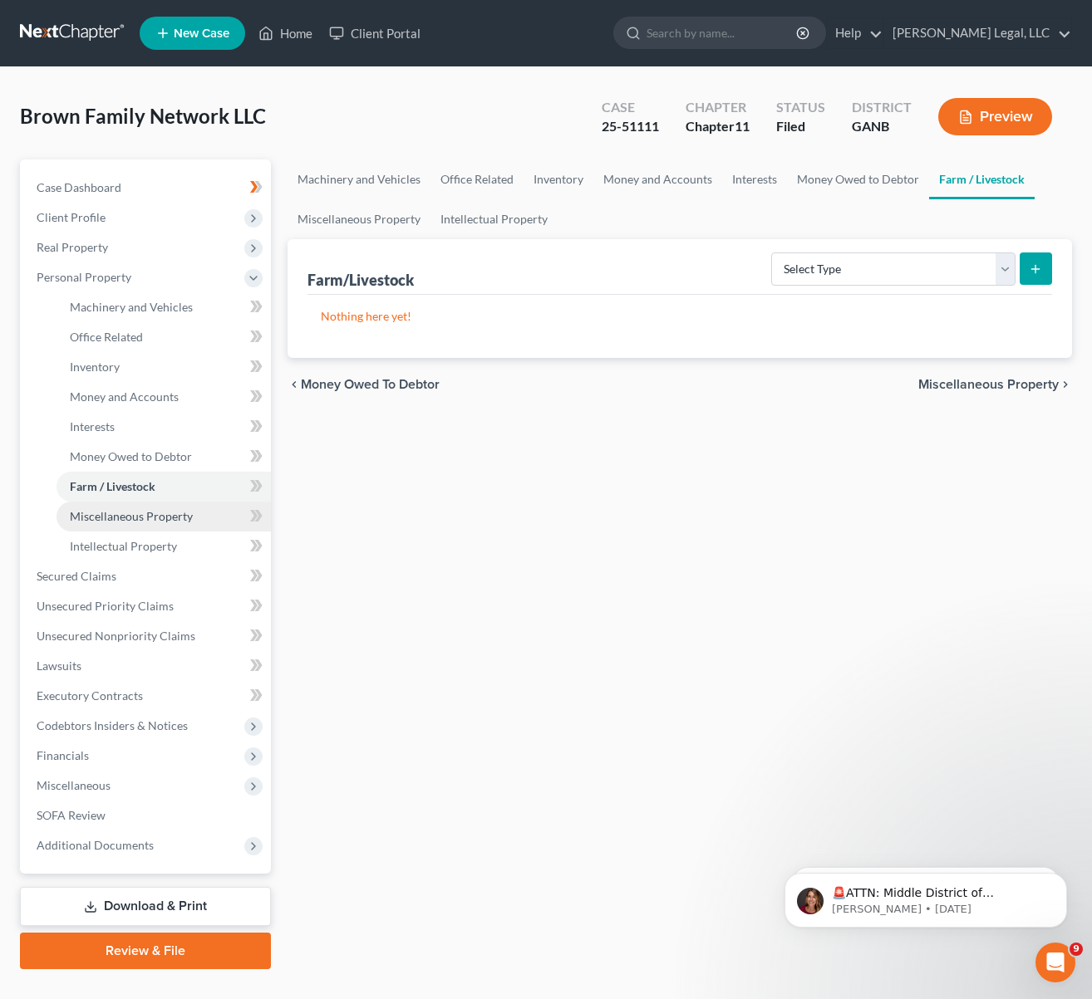
click at [122, 509] on span "Miscellaneous Property" at bounding box center [131, 516] width 123 height 14
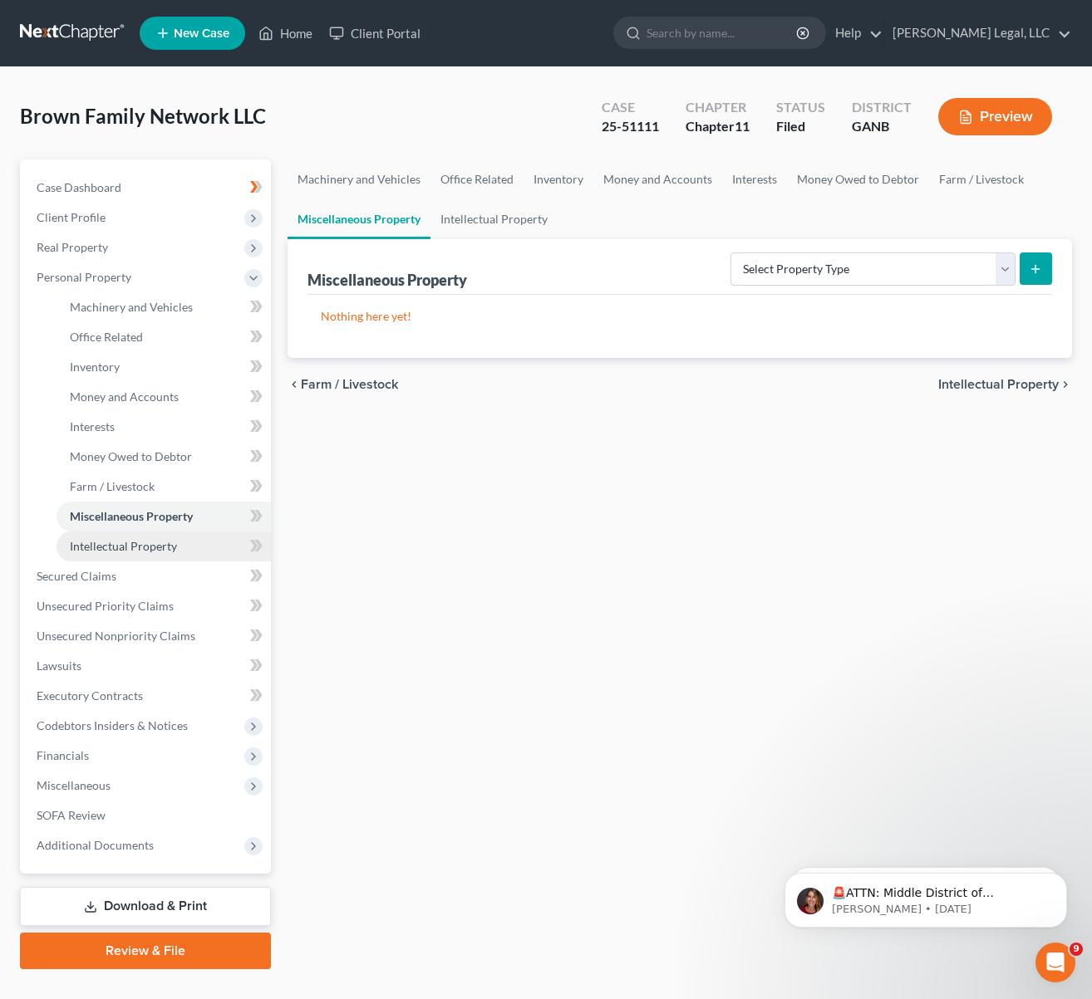
click at [137, 547] on span "Intellectual Property" at bounding box center [123, 546] width 107 height 14
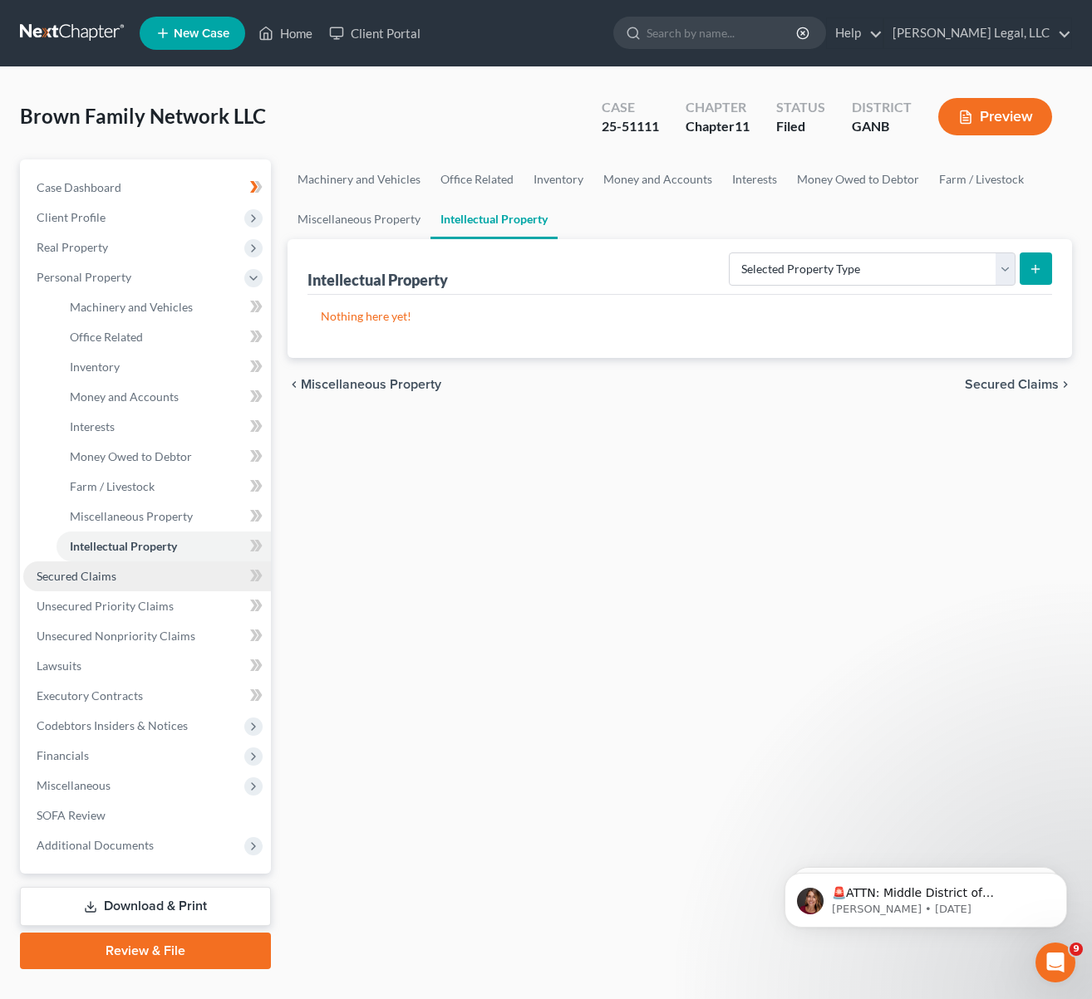
click at [112, 573] on span "Secured Claims" at bounding box center [77, 576] width 80 height 14
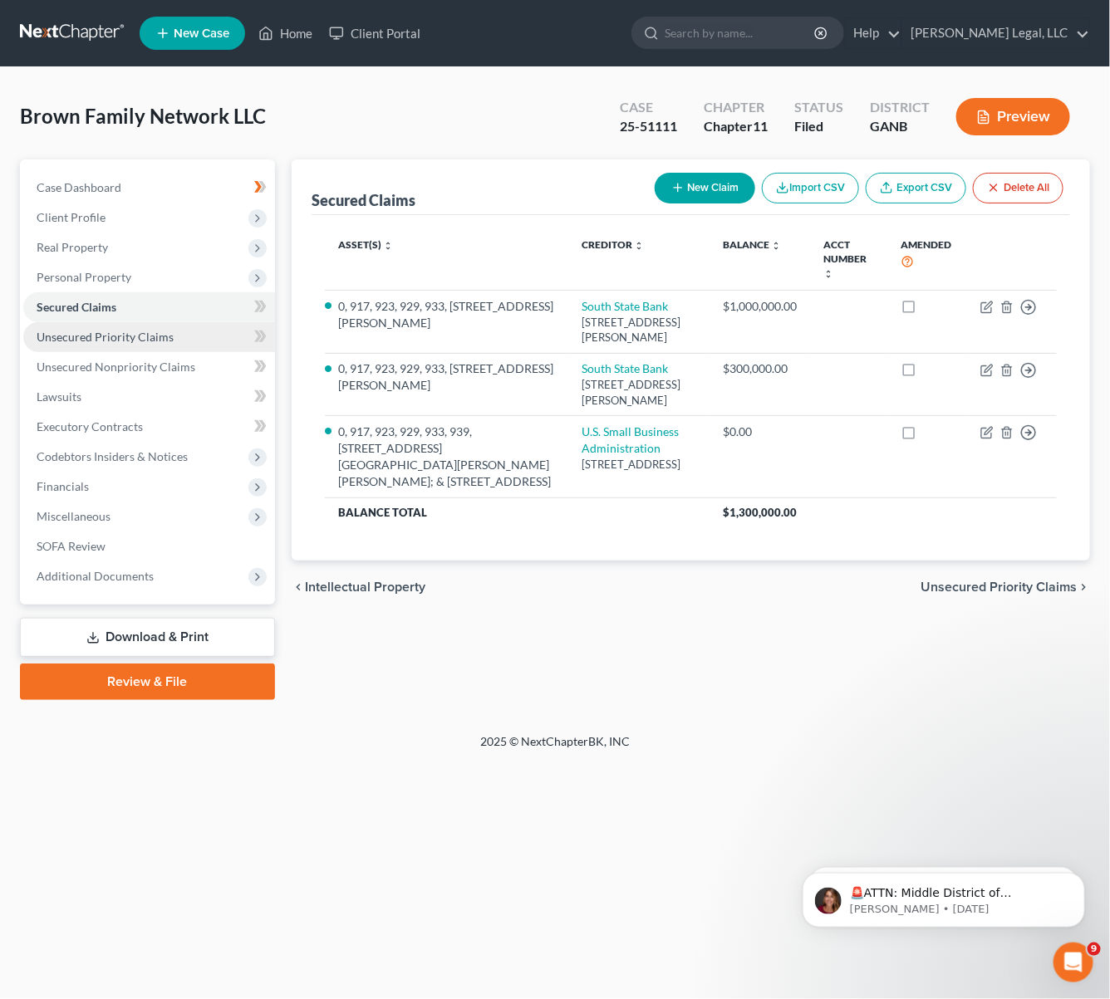
click at [112, 339] on span "Unsecured Priority Claims" at bounding box center [105, 337] width 137 height 14
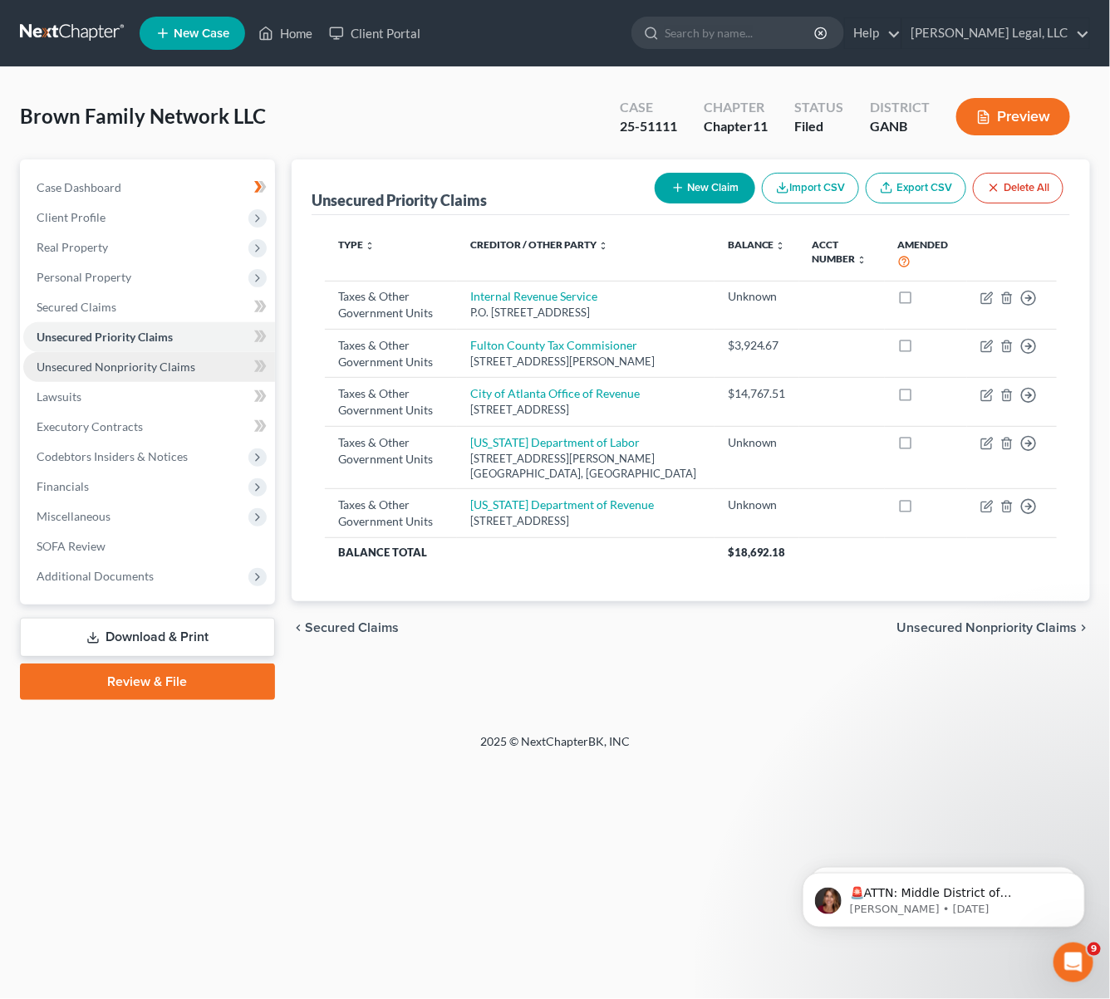
click at [105, 369] on span "Unsecured Nonpriority Claims" at bounding box center [116, 367] width 159 height 14
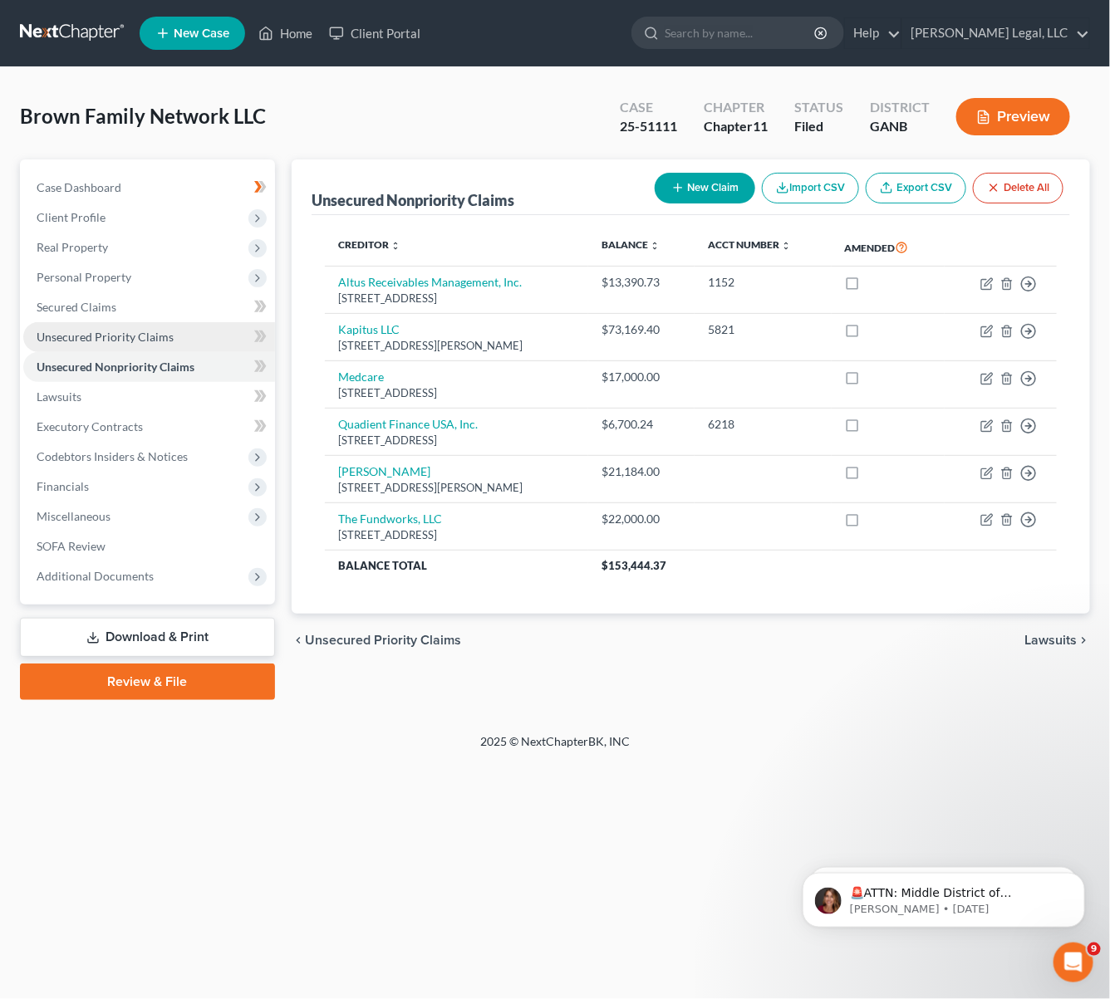
click at [118, 336] on span "Unsecured Priority Claims" at bounding box center [105, 337] width 137 height 14
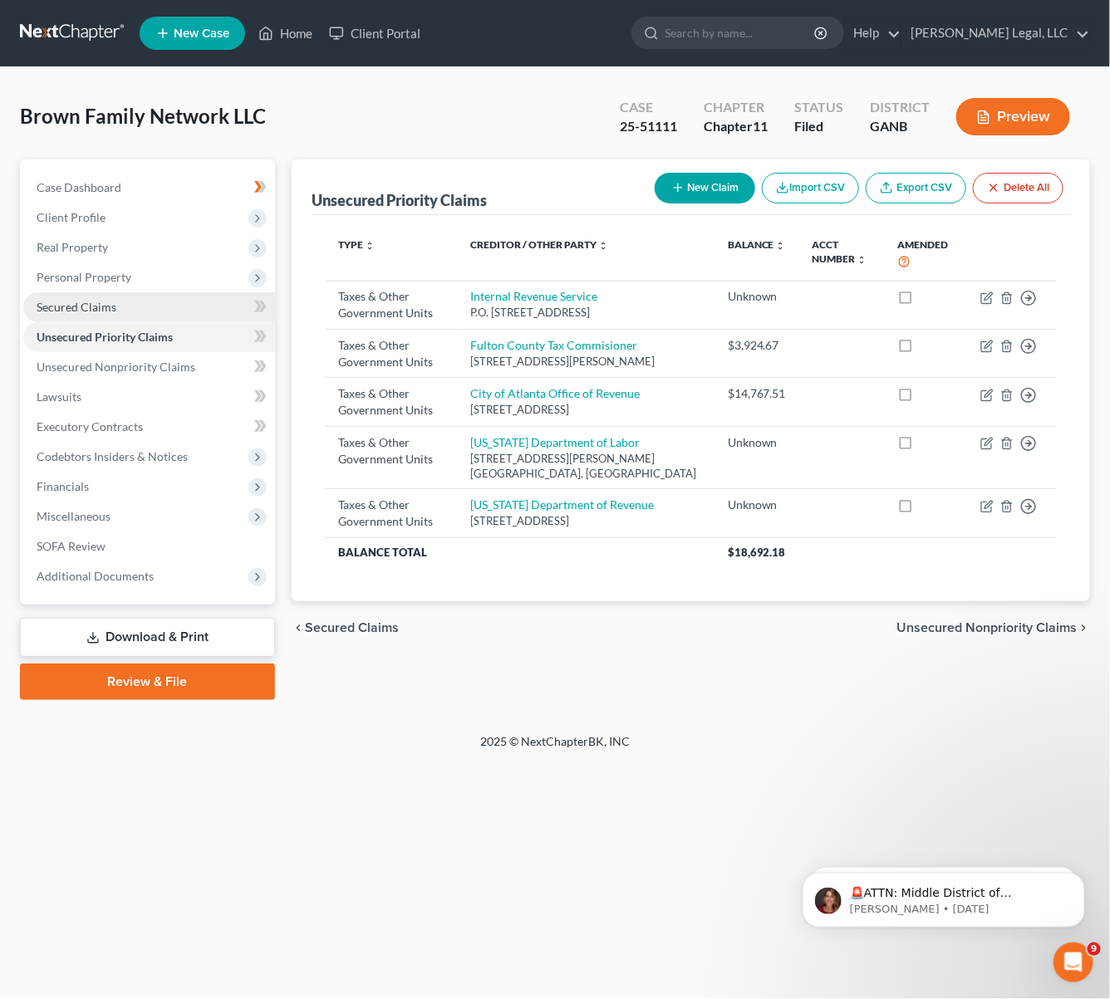
click at [82, 314] on link "Secured Claims" at bounding box center [149, 307] width 252 height 30
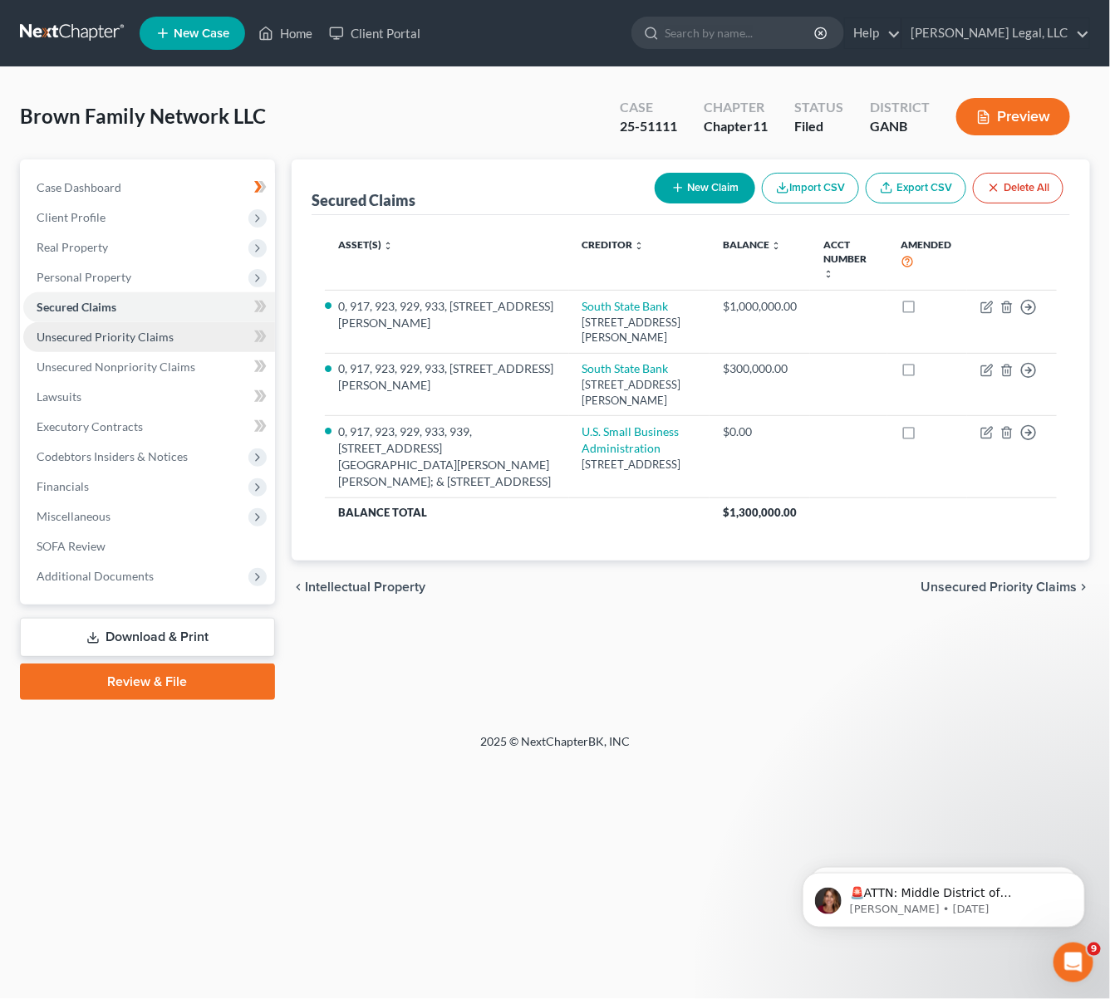
click at [82, 332] on span "Unsecured Priority Claims" at bounding box center [105, 337] width 137 height 14
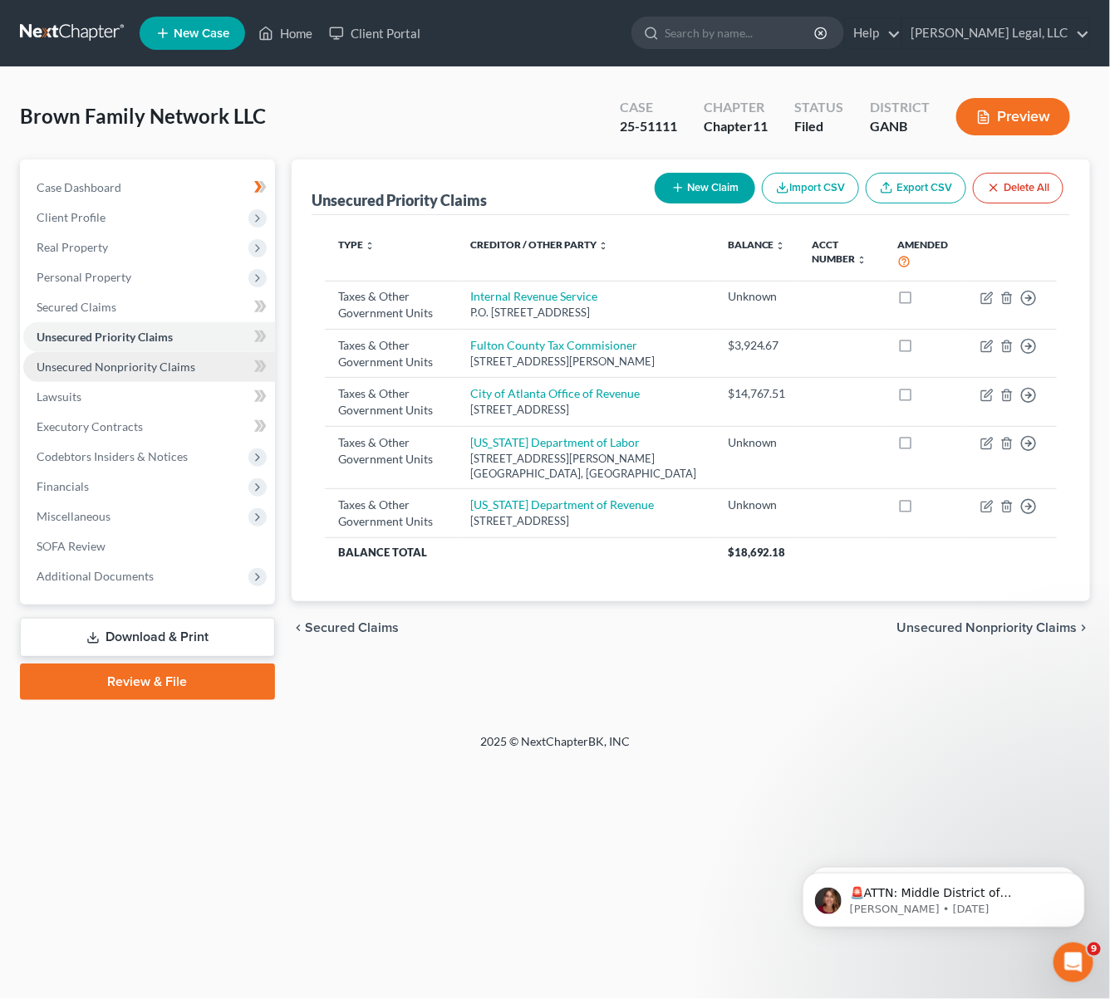
click at [120, 357] on link "Unsecured Nonpriority Claims" at bounding box center [149, 367] width 252 height 30
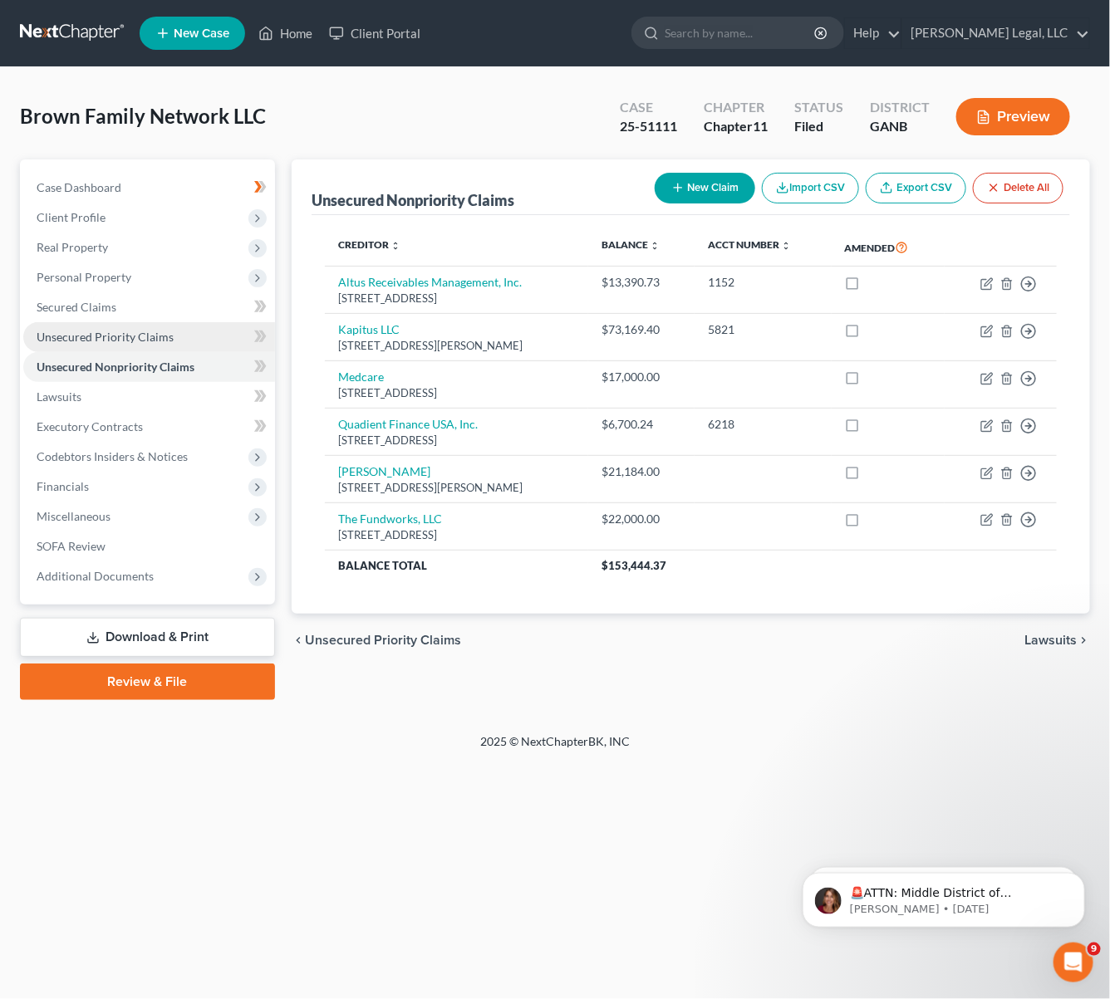
click at [106, 325] on link "Unsecured Priority Claims" at bounding box center [149, 337] width 252 height 30
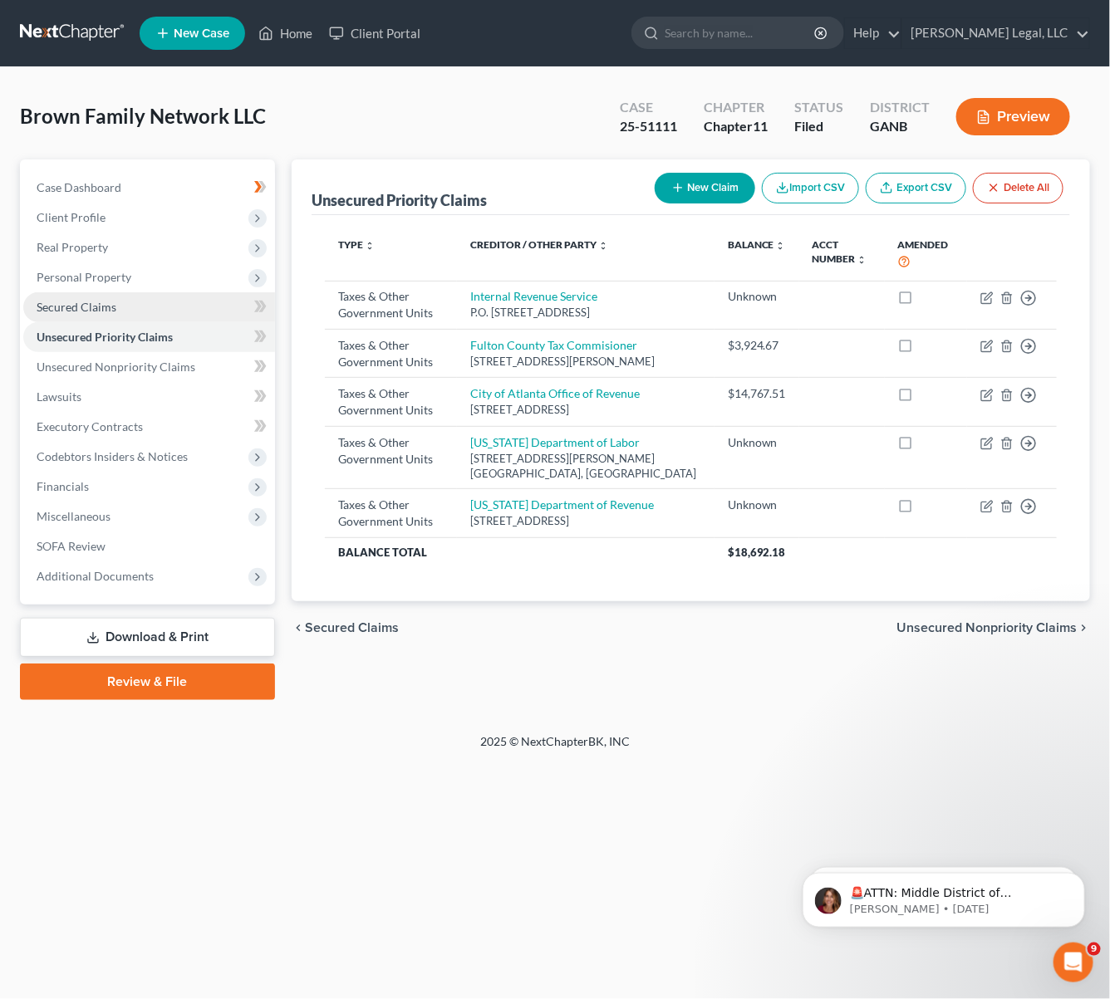
click at [145, 302] on link "Secured Claims" at bounding box center [149, 307] width 252 height 30
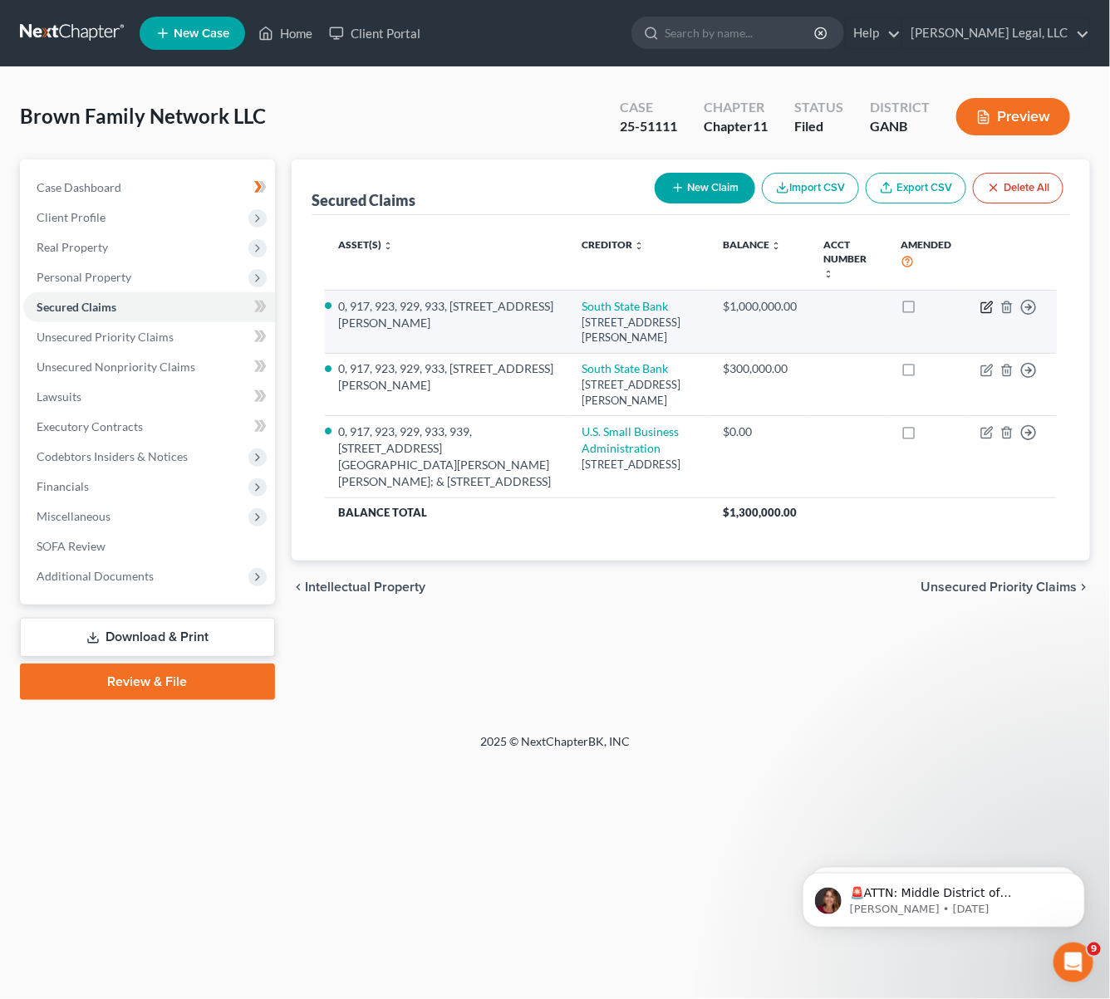
click at [983, 301] on icon "button" at bounding box center [986, 307] width 13 height 13
select select "10"
select select "2"
select select "0"
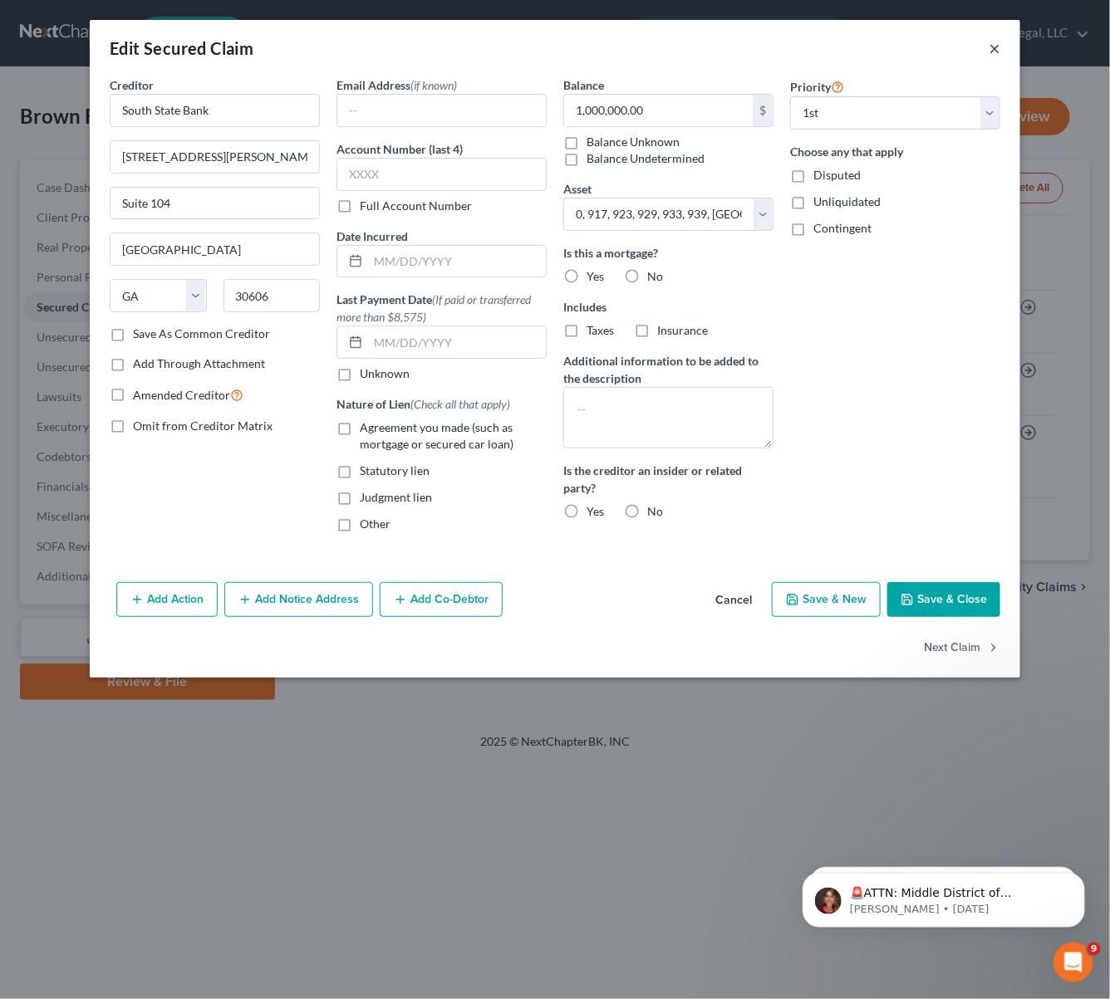
click at [994, 42] on button "×" at bounding box center [995, 48] width 12 height 20
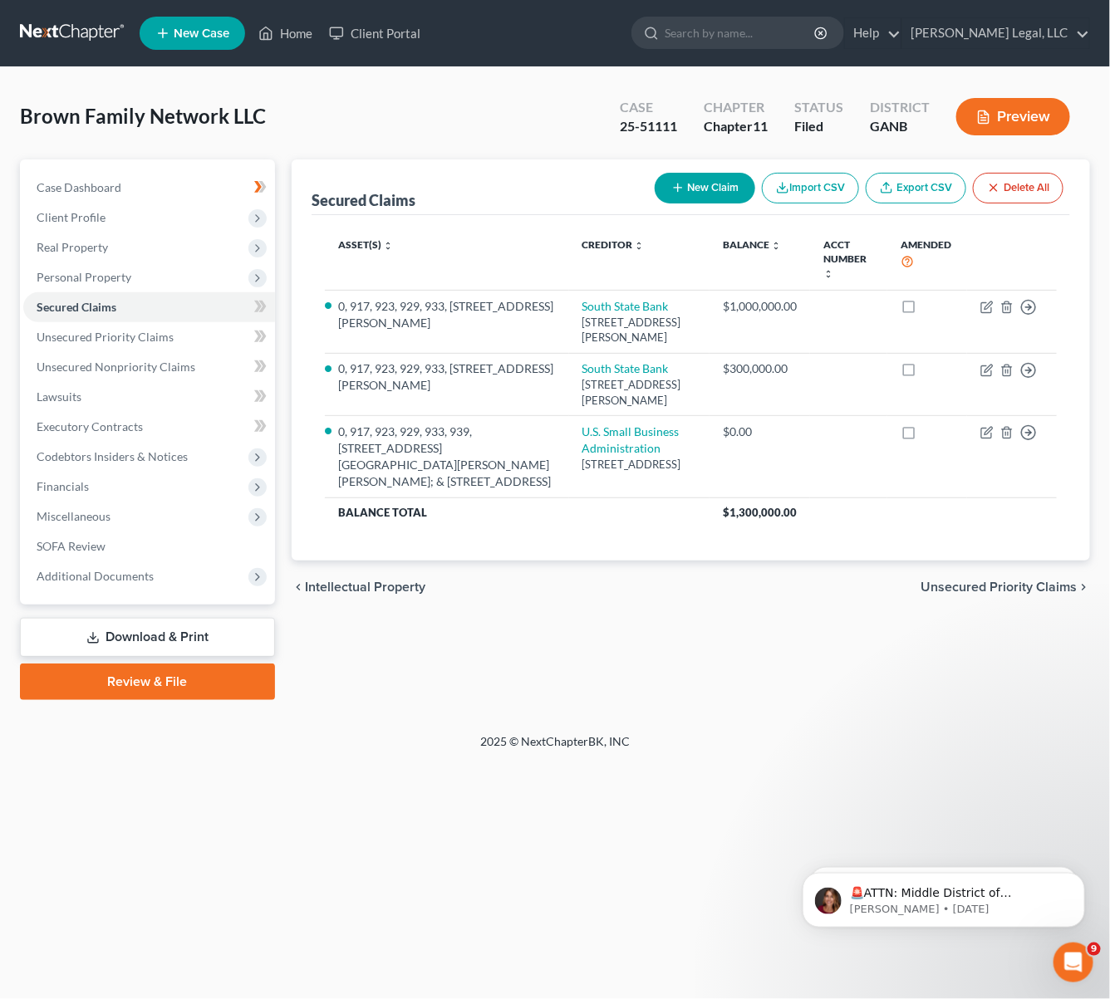
click at [591, 655] on div "Secured Claims New Claim Import CSV Export CSV Delete All Asset(s) expand_more …" at bounding box center [690, 429] width 815 height 541
click at [98, 284] on span "Personal Property" at bounding box center [149, 278] width 252 height 30
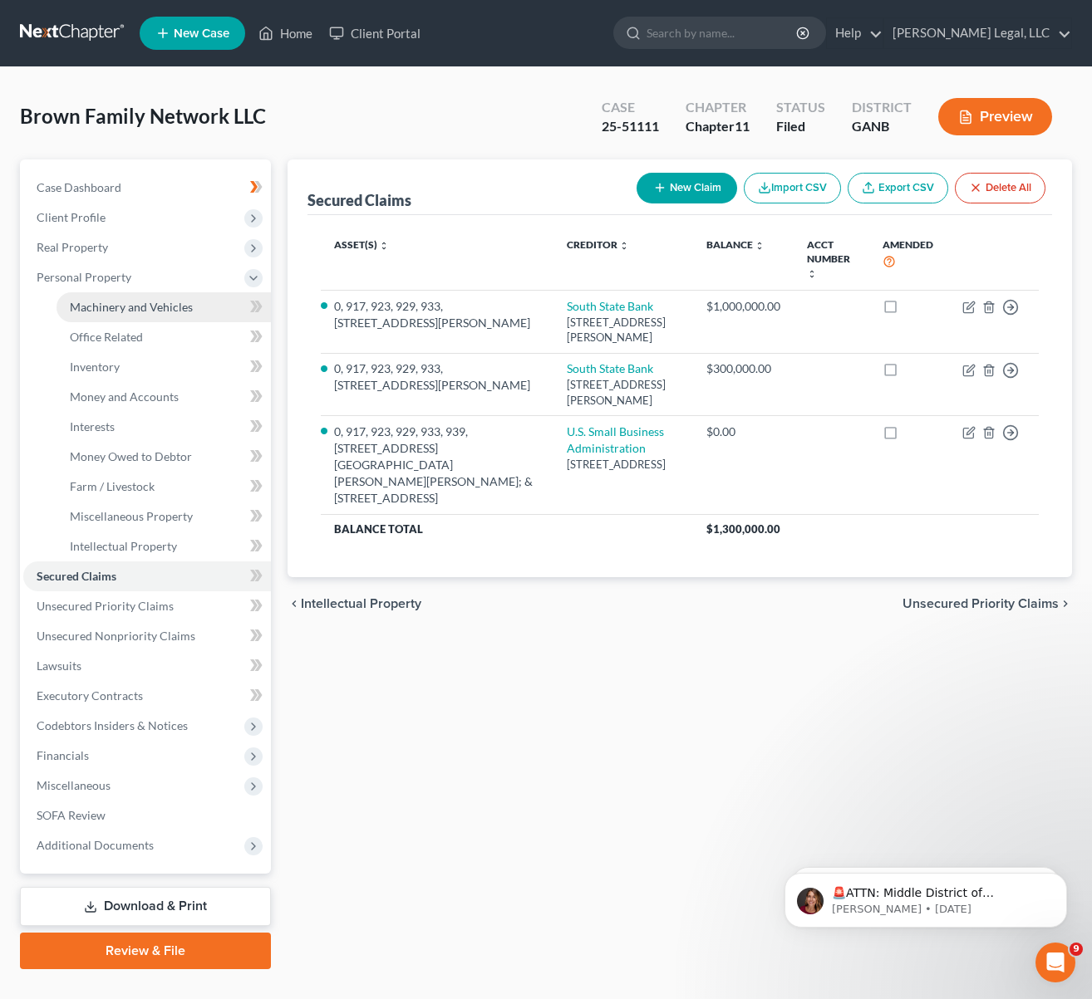
click at [133, 312] on span "Machinery and Vehicles" at bounding box center [131, 307] width 123 height 14
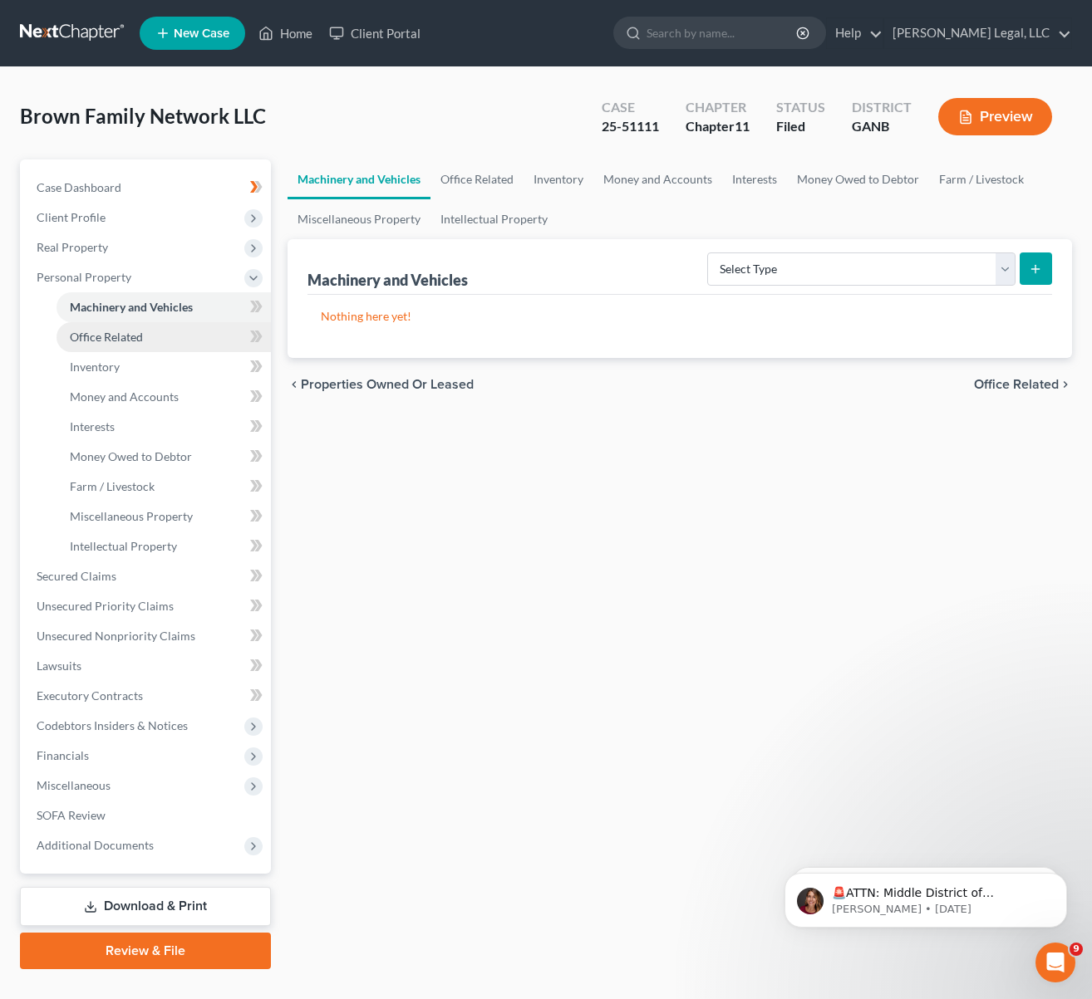
click at [125, 340] on span "Office Related" at bounding box center [106, 337] width 73 height 14
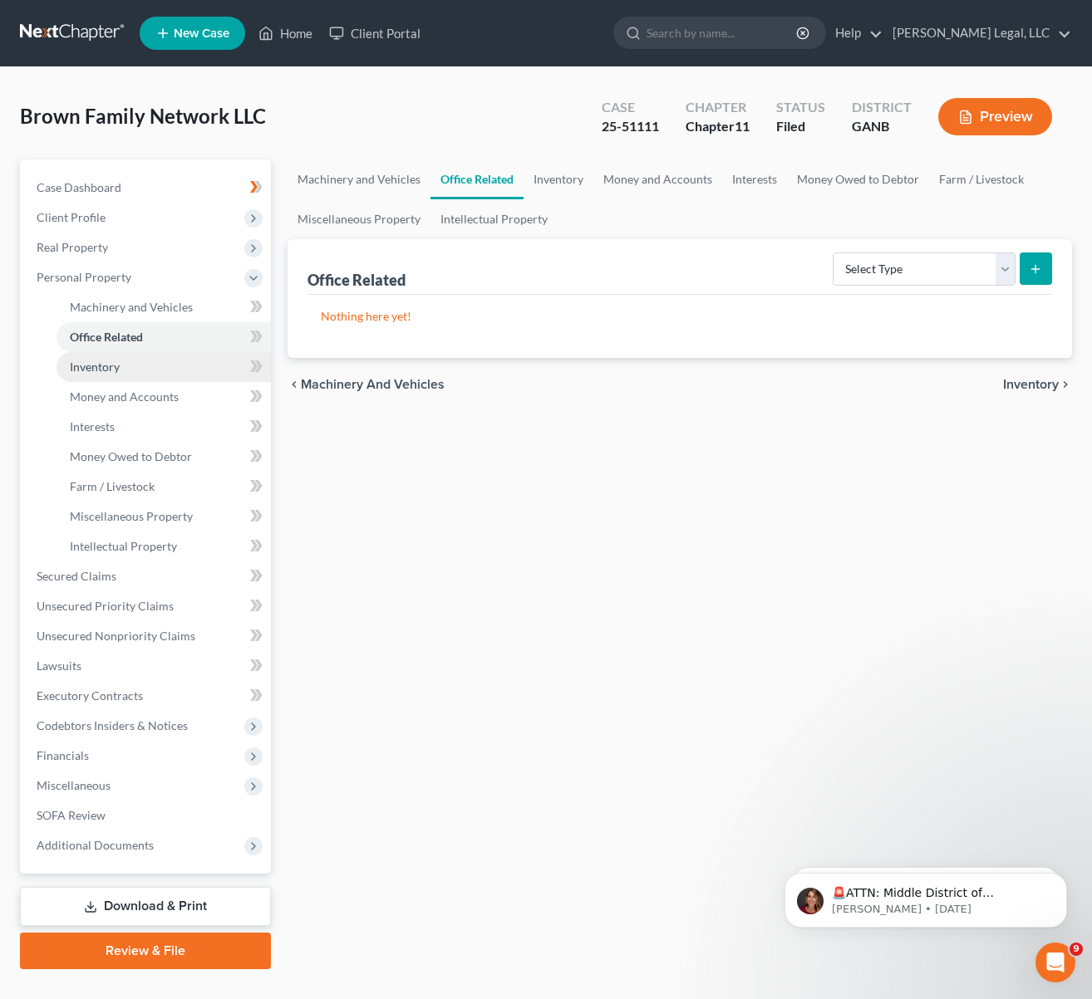
click at [122, 365] on link "Inventory" at bounding box center [163, 367] width 214 height 30
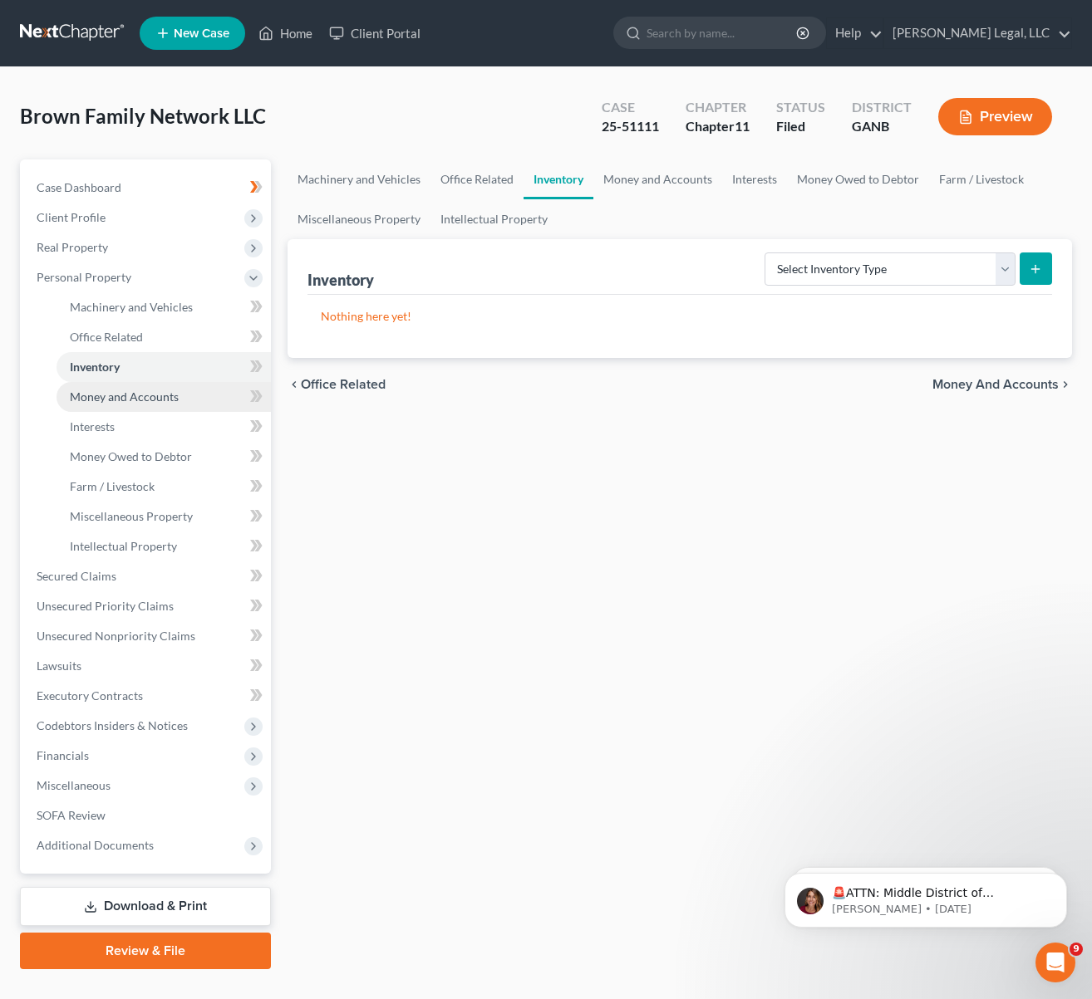
click at [128, 394] on span "Money and Accounts" at bounding box center [124, 397] width 109 height 14
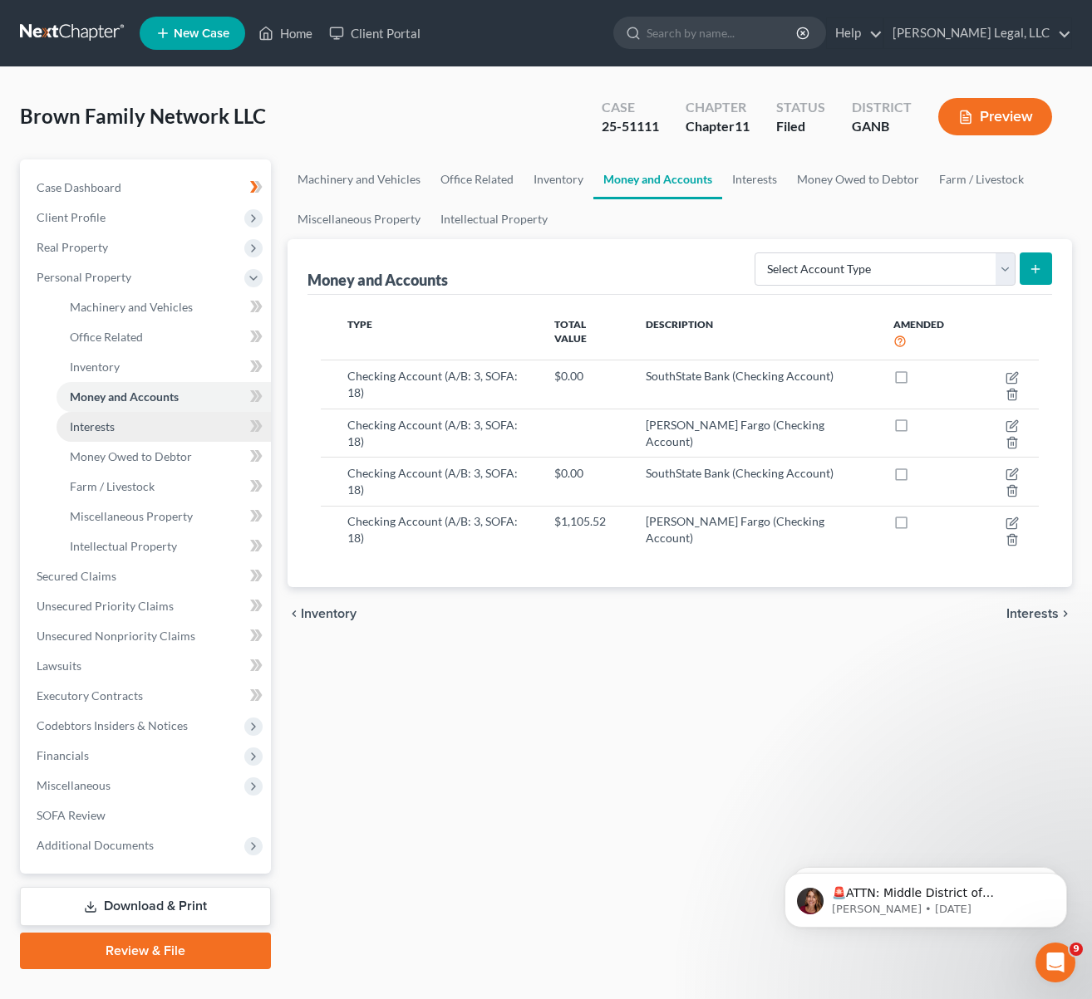
drag, startPoint x: 98, startPoint y: 421, endPoint x: 229, endPoint y: 432, distance: 131.7
click at [100, 421] on span "Interests" at bounding box center [92, 427] width 45 height 14
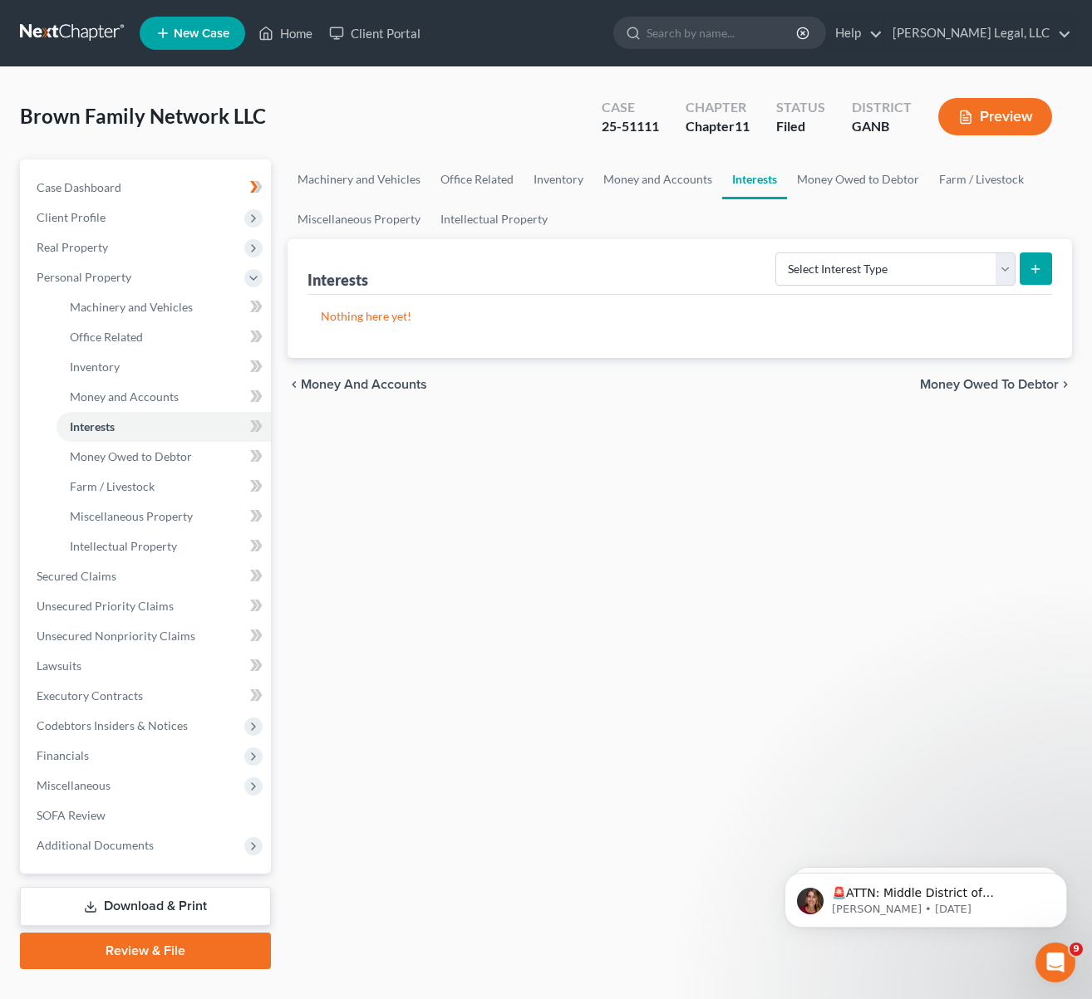
click at [686, 410] on div "chevron_left Money and Accounts Money Owed to Debtor chevron_right" at bounding box center [679, 384] width 785 height 53
click at [159, 457] on span "Money Owed to Debtor" at bounding box center [131, 456] width 122 height 14
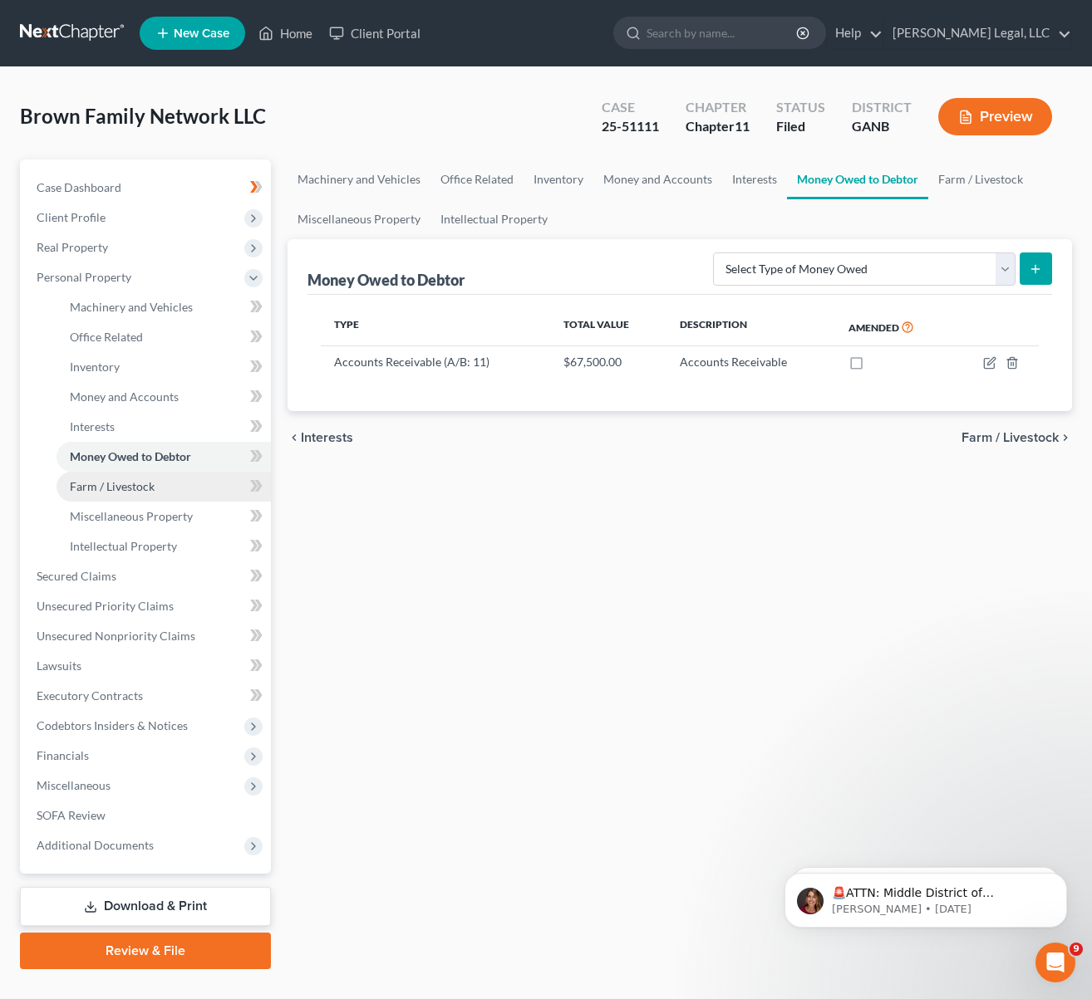
click at [155, 484] on link "Farm / Livestock" at bounding box center [163, 487] width 214 height 30
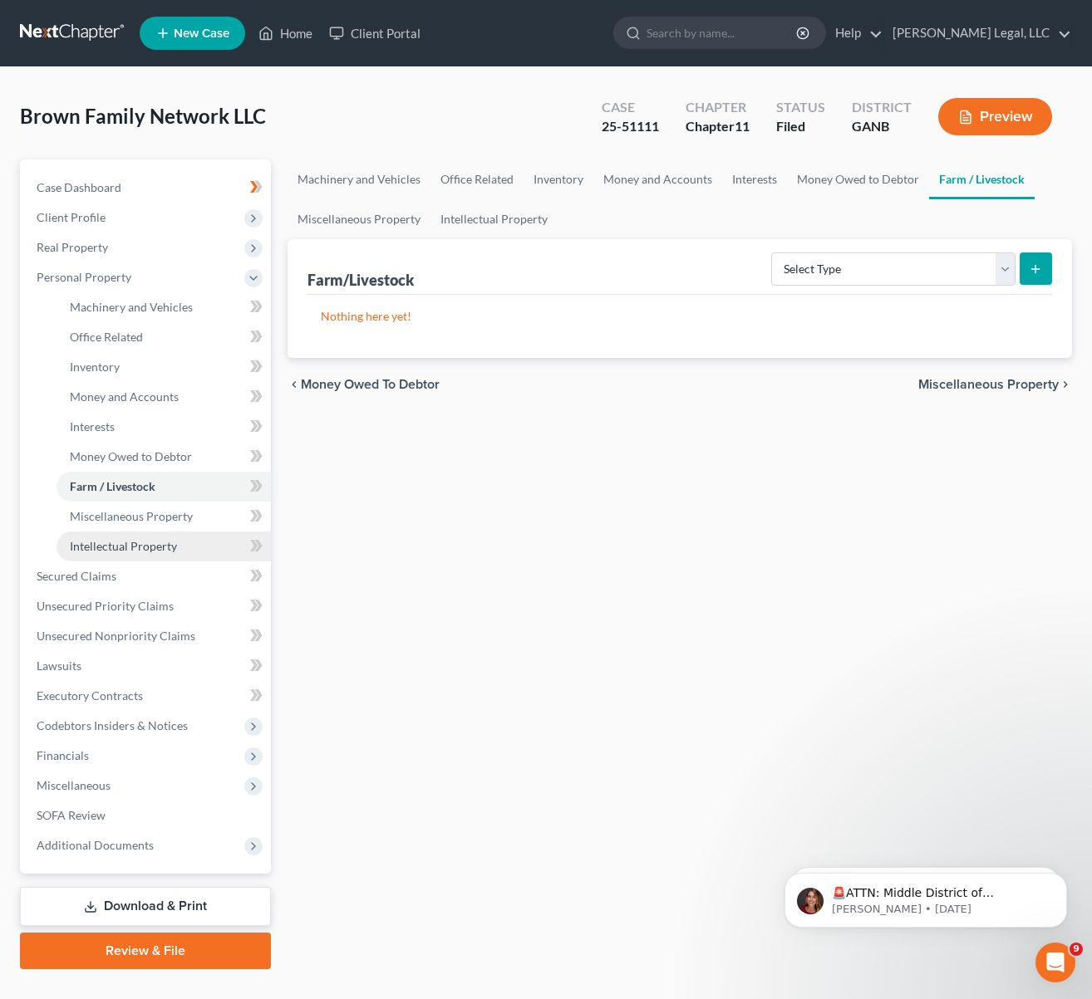
click at [153, 536] on link "Intellectual Property" at bounding box center [163, 547] width 214 height 30
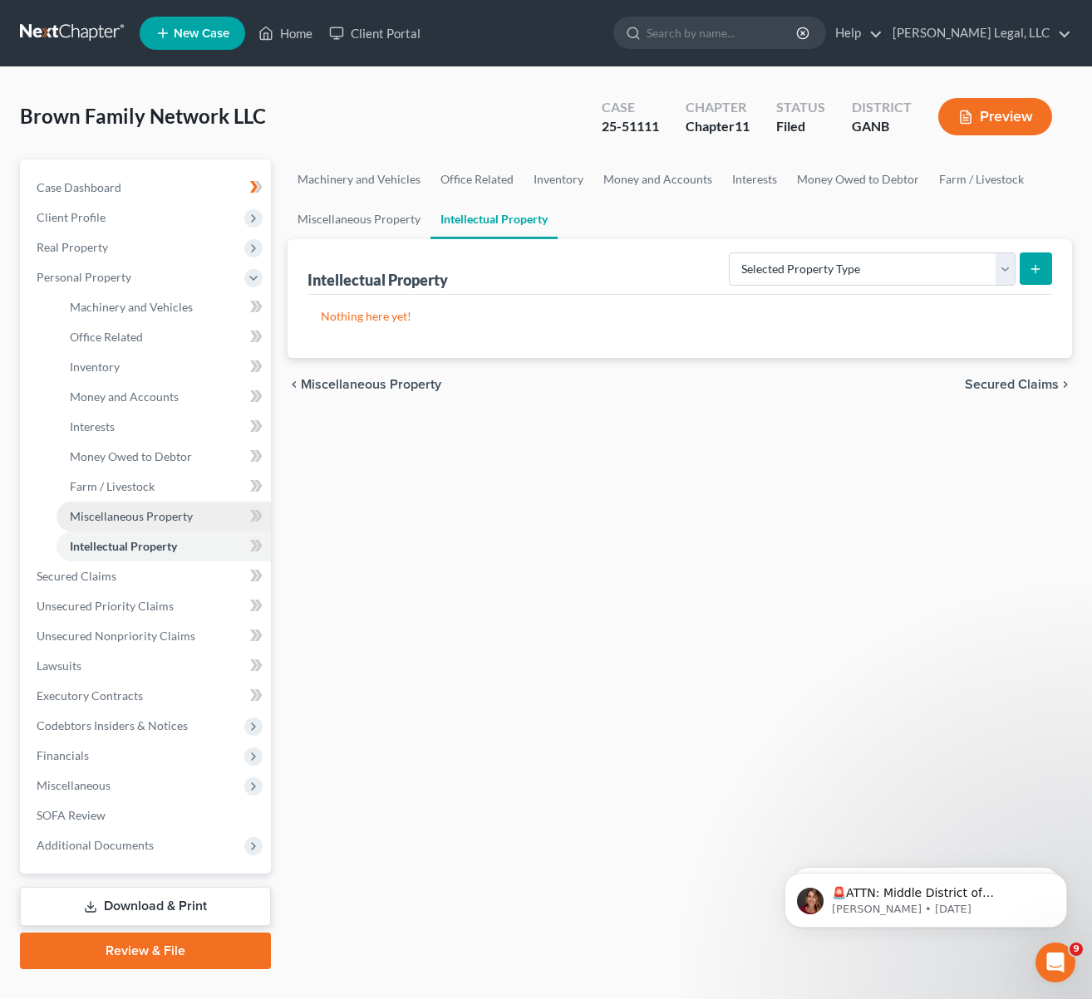
click at [148, 518] on span "Miscellaneous Property" at bounding box center [131, 516] width 123 height 14
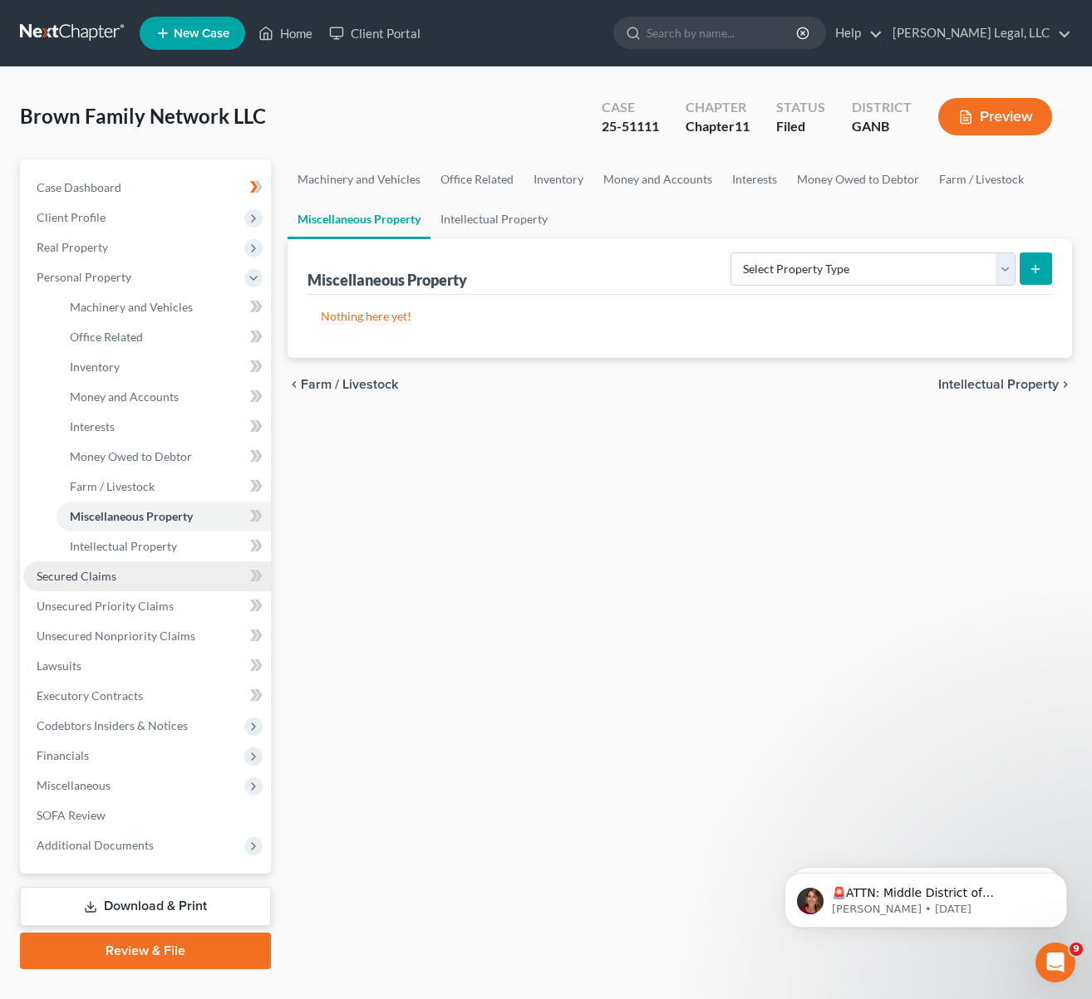
click at [127, 577] on link "Secured Claims" at bounding box center [147, 577] width 248 height 30
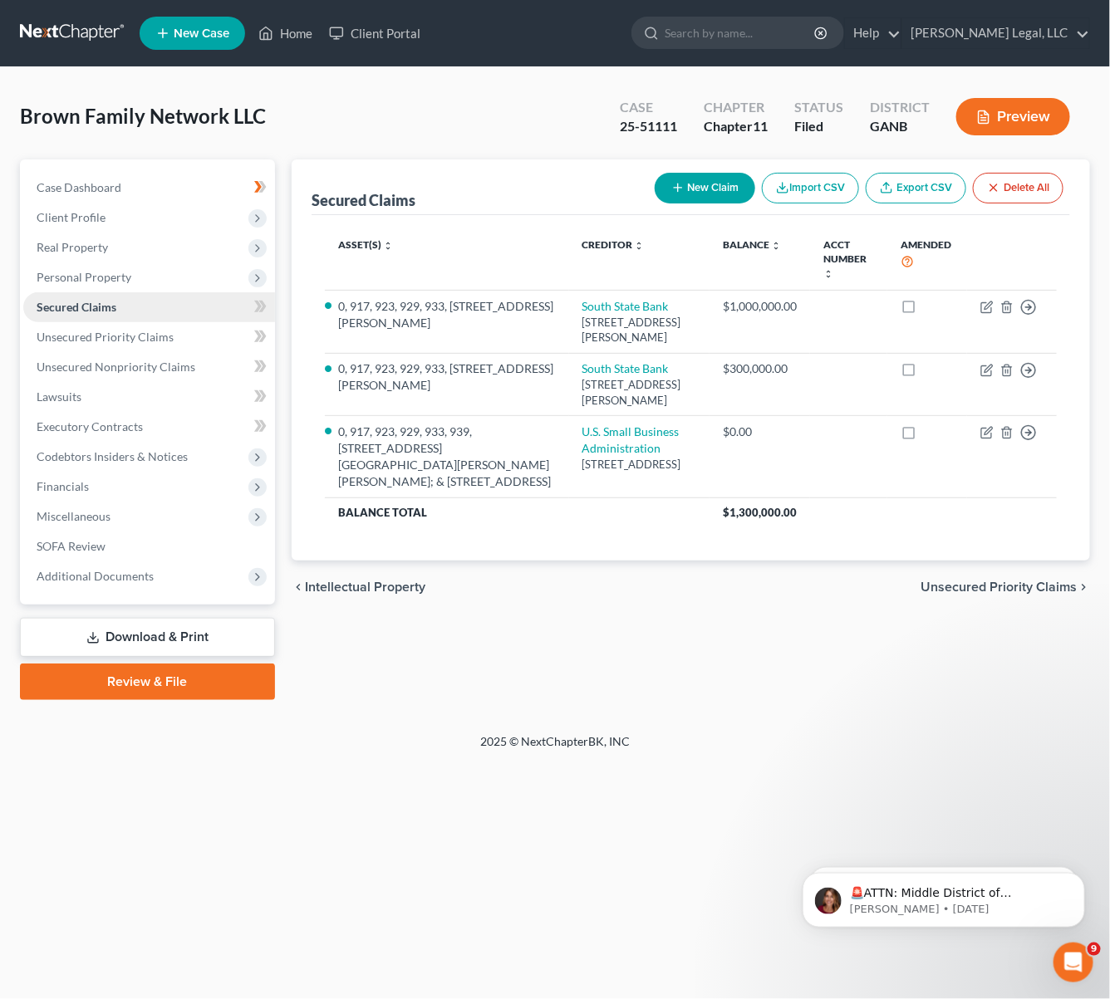
click at [102, 307] on span "Secured Claims" at bounding box center [77, 307] width 80 height 14
click at [106, 342] on span "Unsecured Priority Claims" at bounding box center [105, 337] width 137 height 14
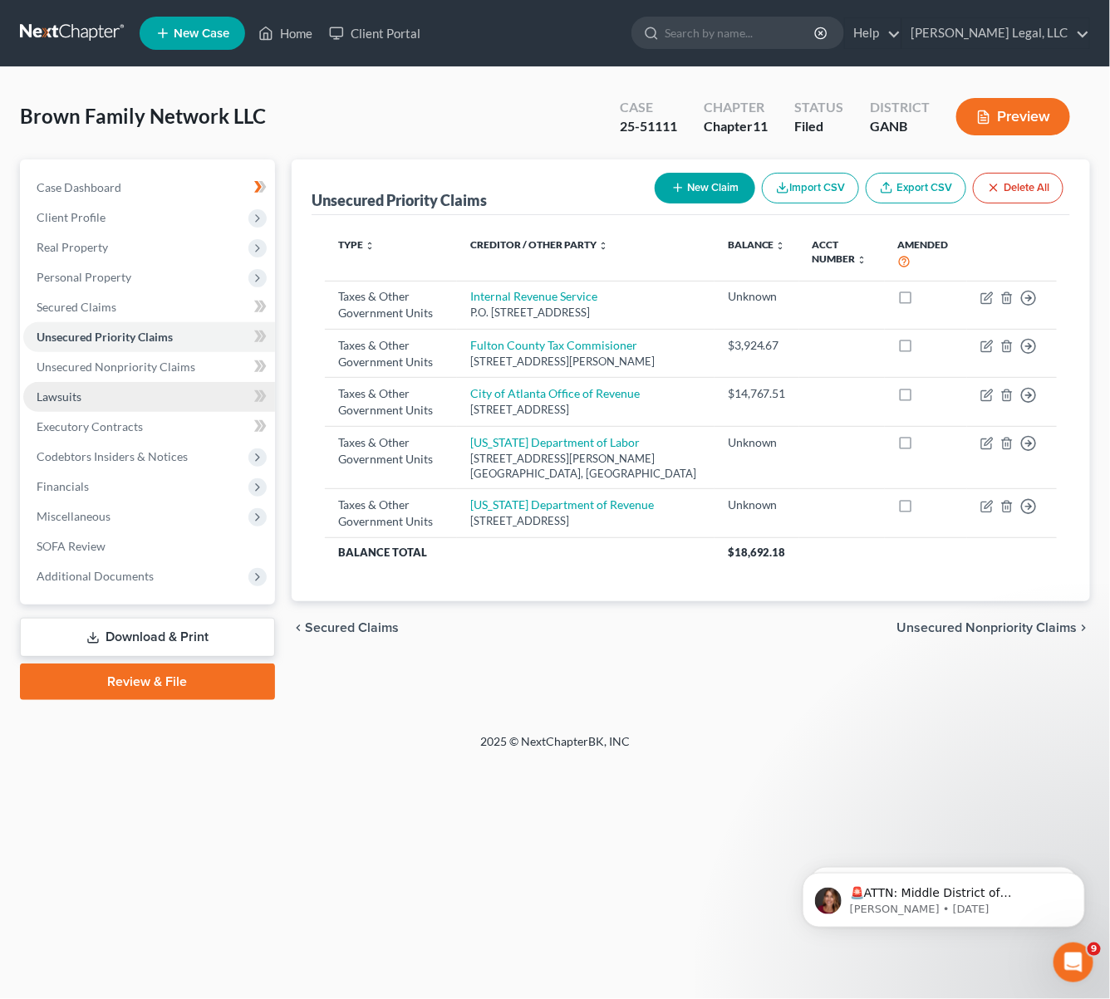
click at [80, 390] on span "Lawsuits" at bounding box center [59, 397] width 45 height 14
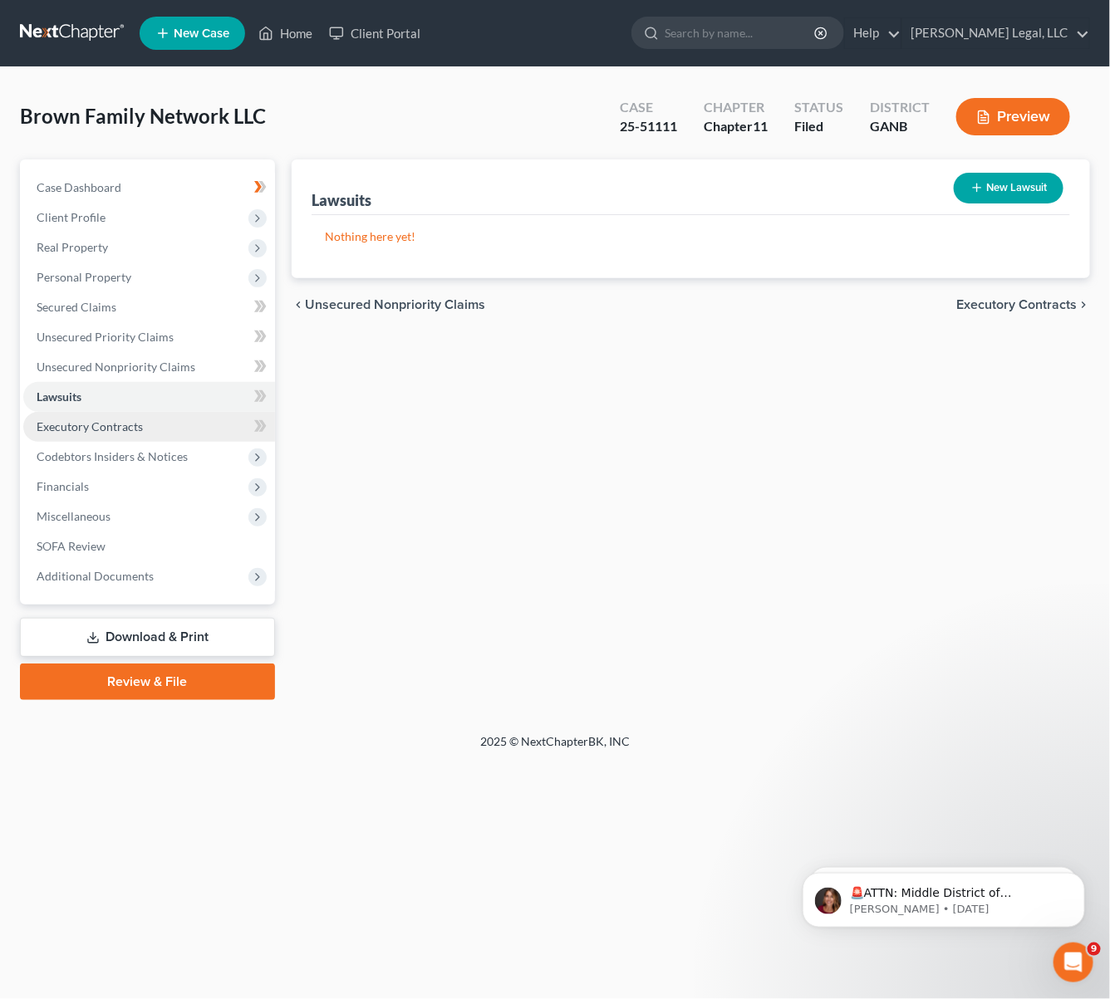
click at [87, 424] on span "Executory Contracts" at bounding box center [90, 427] width 106 height 14
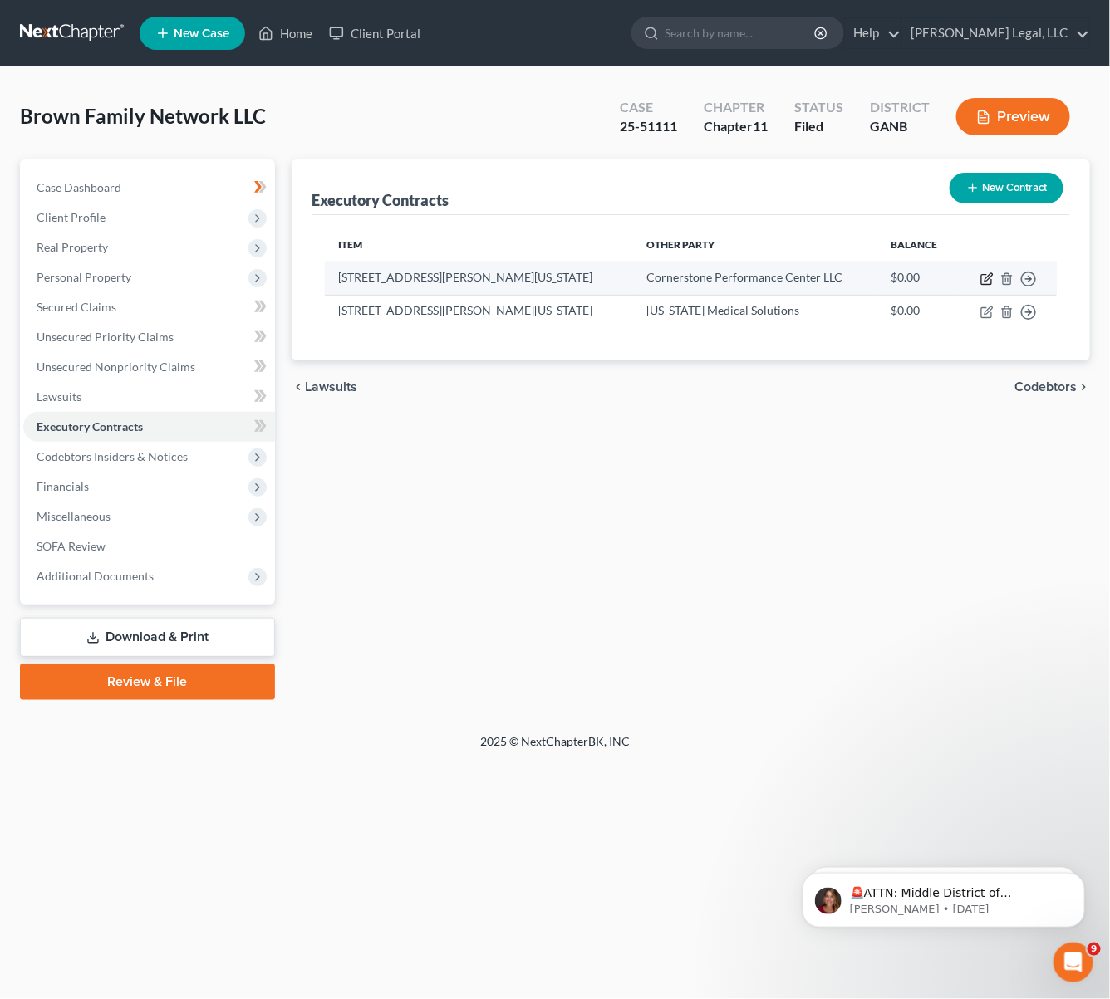
click at [984, 282] on icon "button" at bounding box center [986, 278] width 13 height 13
select select "2"
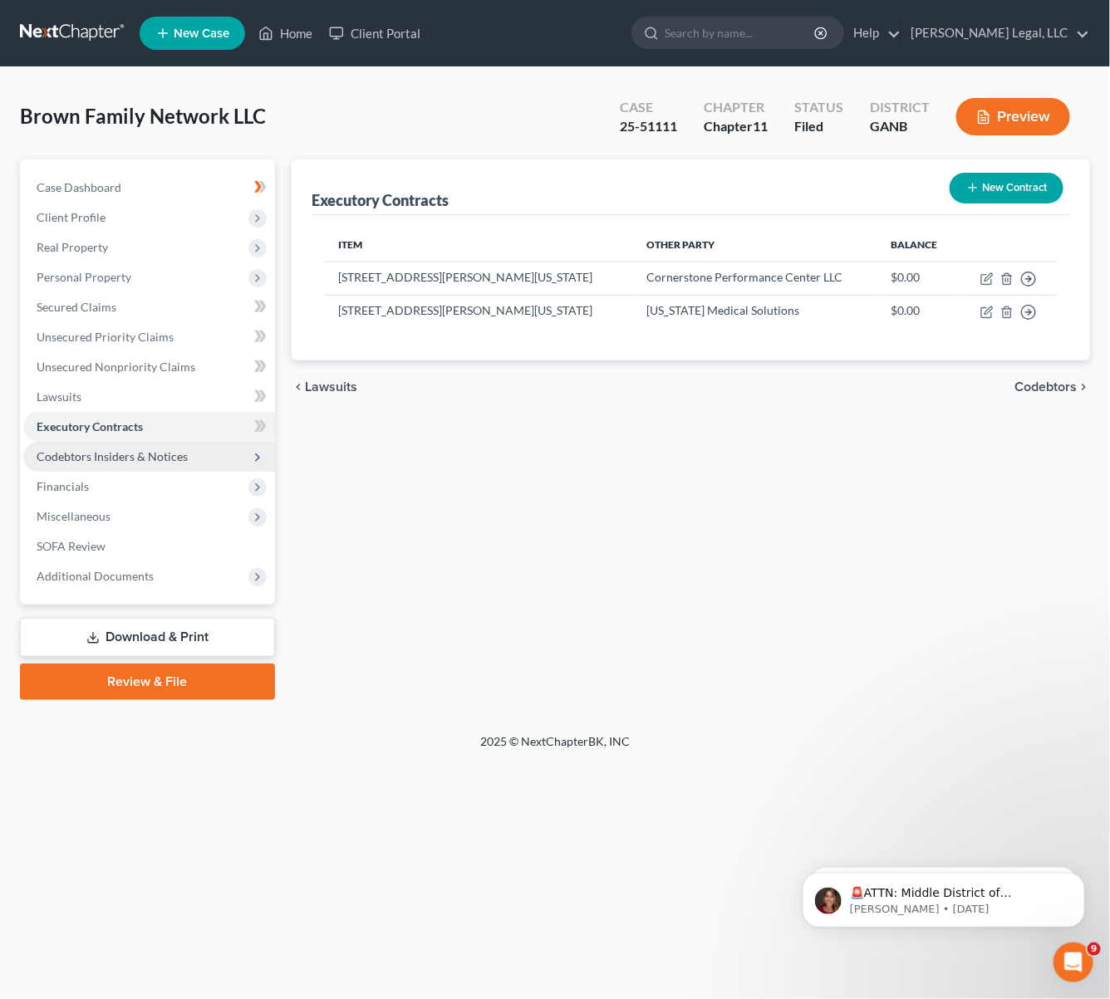
click at [108, 459] on span "Codebtors Insiders & Notices" at bounding box center [112, 456] width 151 height 14
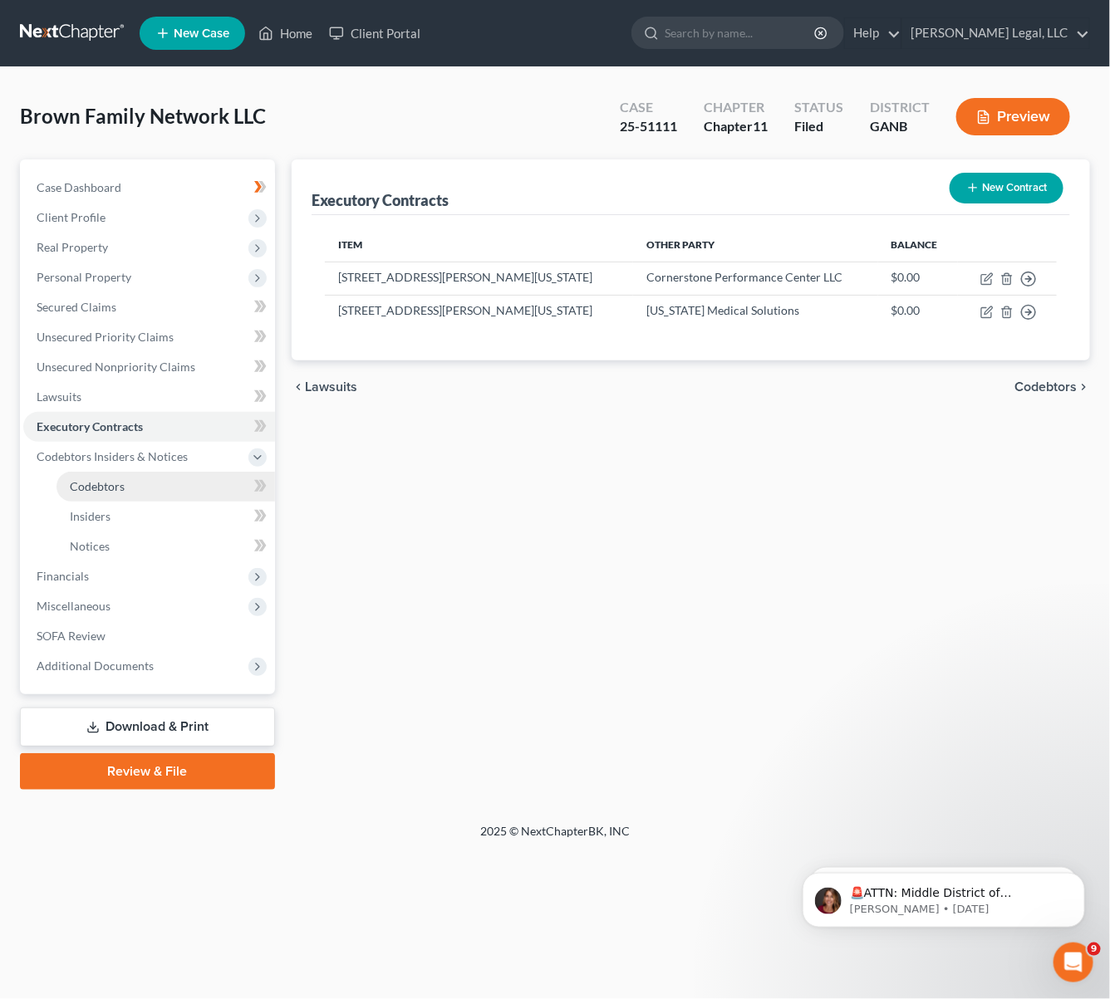
click at [135, 483] on link "Codebtors" at bounding box center [165, 487] width 218 height 30
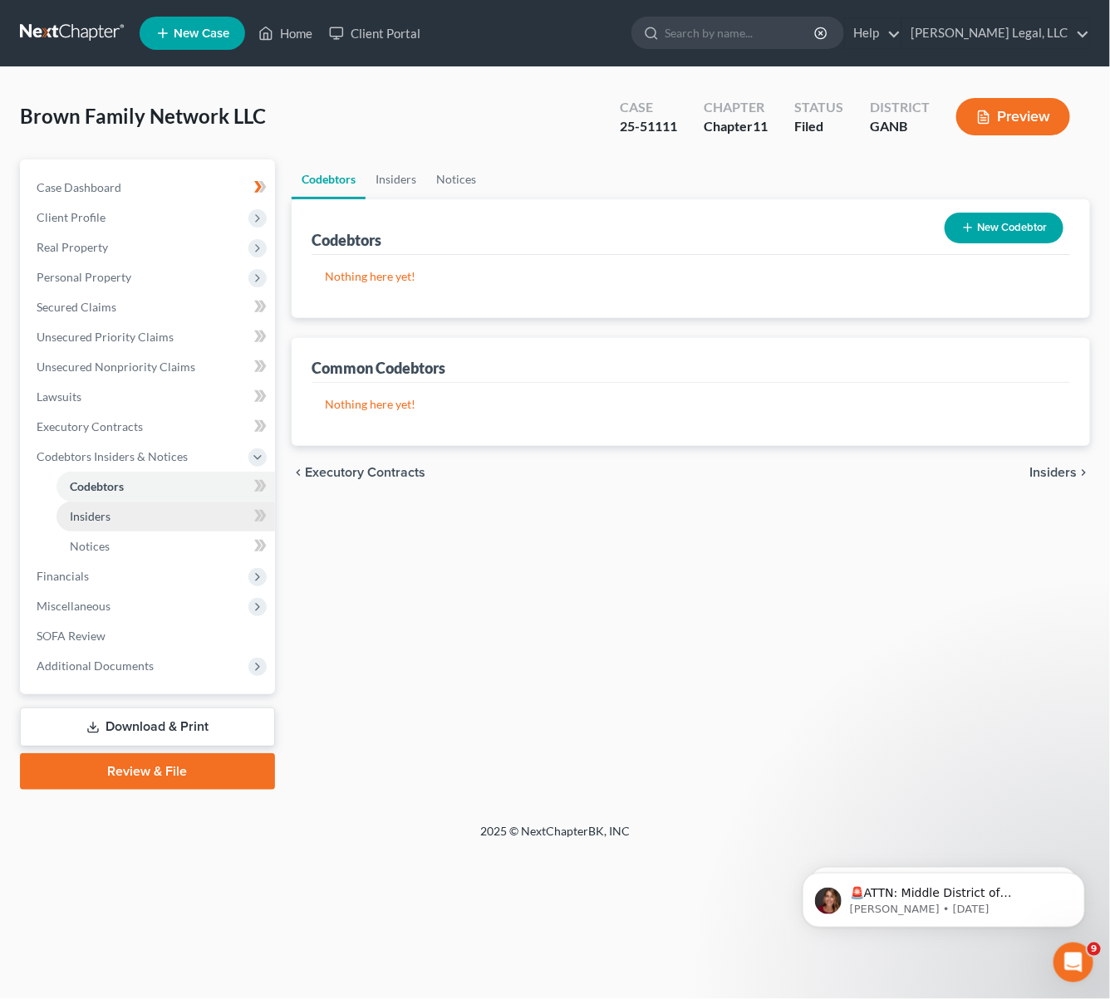
click at [115, 521] on link "Insiders" at bounding box center [165, 517] width 218 height 30
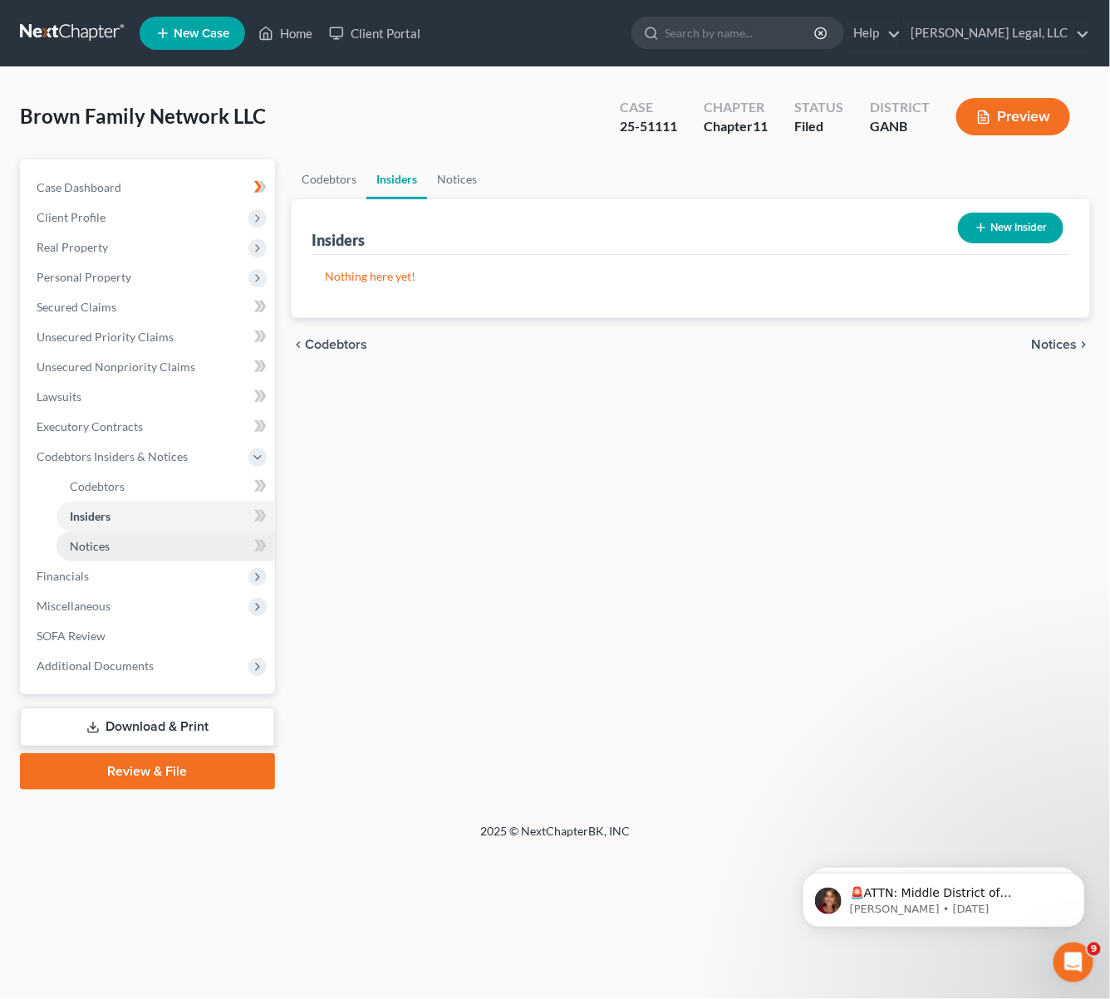
click at [110, 538] on link "Notices" at bounding box center [165, 547] width 218 height 30
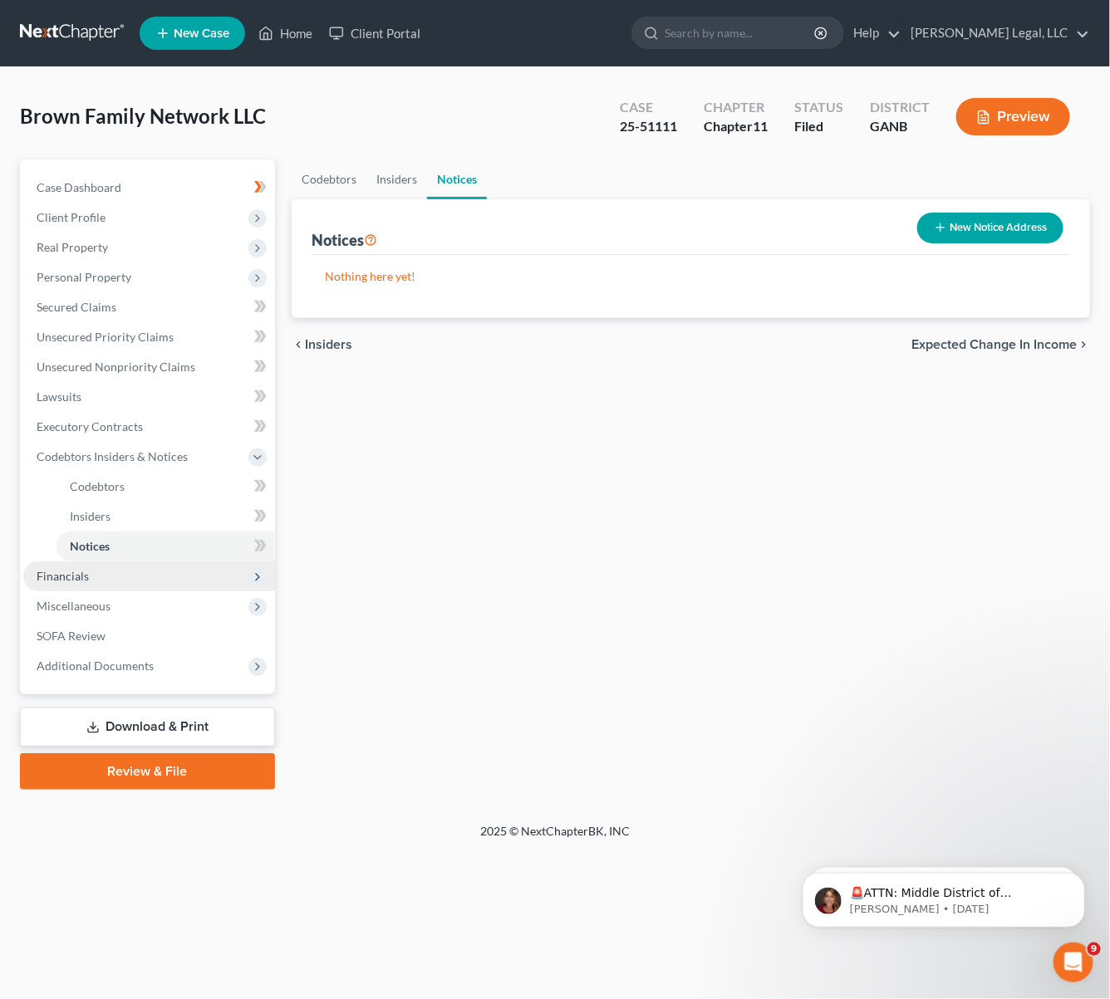
click at [88, 578] on span "Financials" at bounding box center [149, 577] width 252 height 30
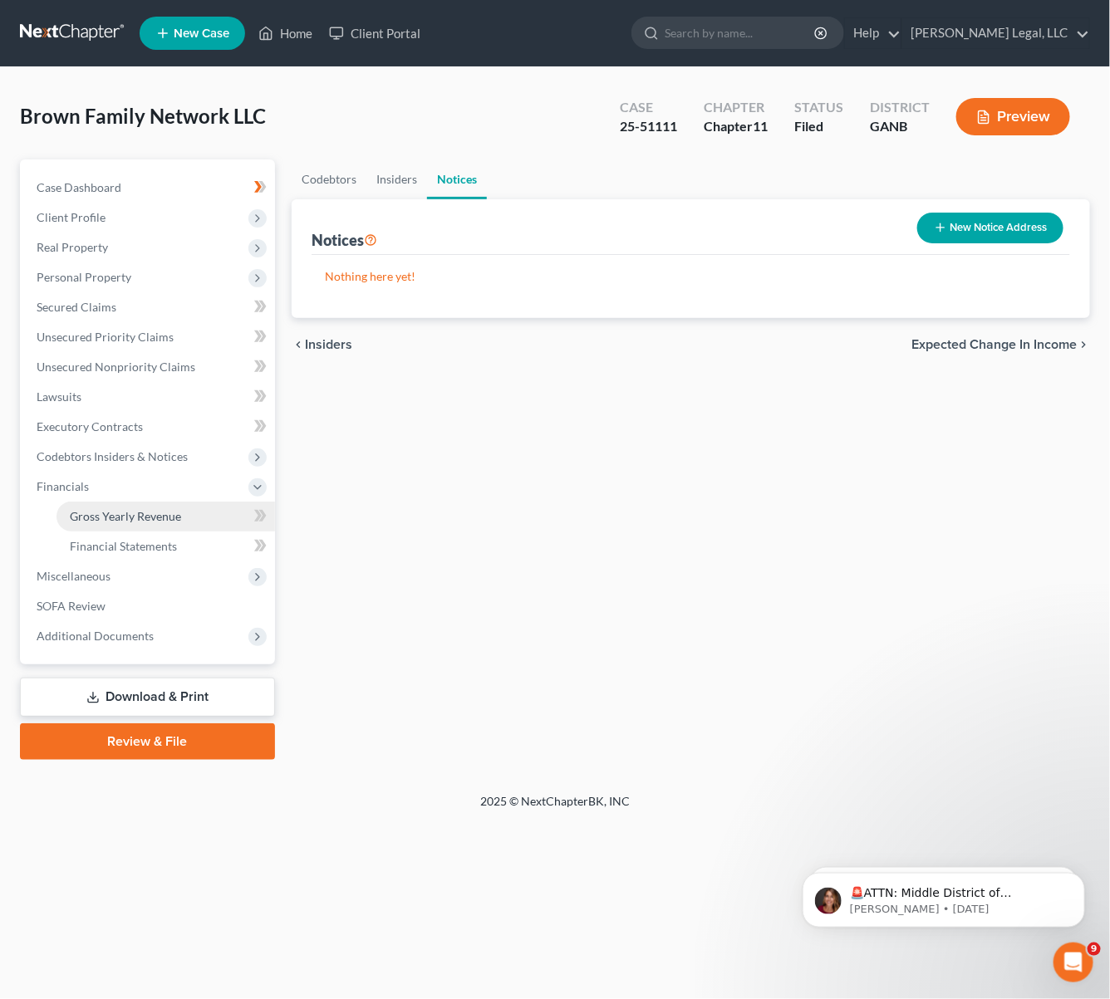
click at [101, 518] on span "Gross Yearly Revenue" at bounding box center [125, 516] width 111 height 14
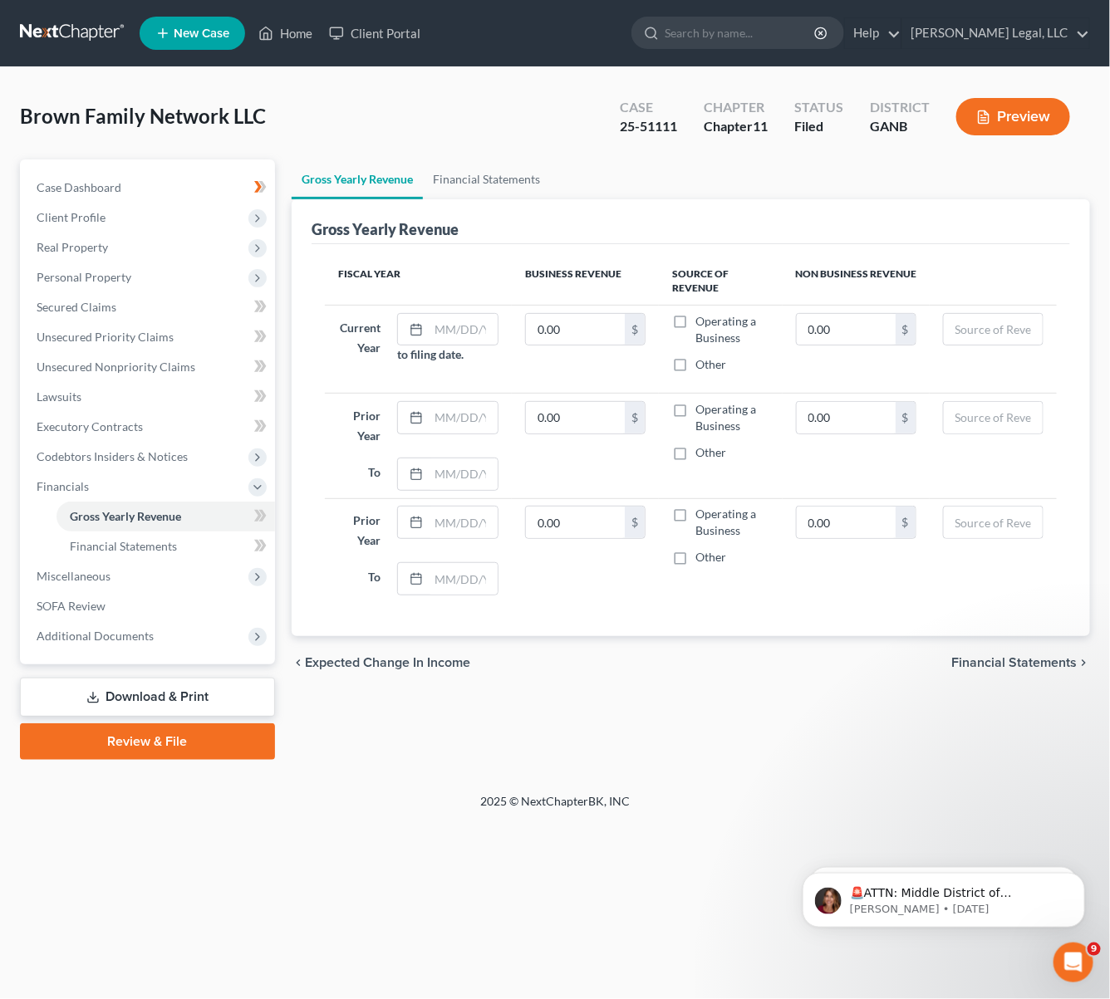
drag, startPoint x: 753, startPoint y: 683, endPoint x: 596, endPoint y: 546, distance: 207.8
click at [753, 683] on div "chevron_left Expected Change in Income Financial Statements chevron_right" at bounding box center [691, 662] width 798 height 53
drag, startPoint x: 97, startPoint y: 544, endPoint x: 942, endPoint y: 548, distance: 844.9
click at [97, 544] on span "Financial Statements" at bounding box center [123, 546] width 107 height 14
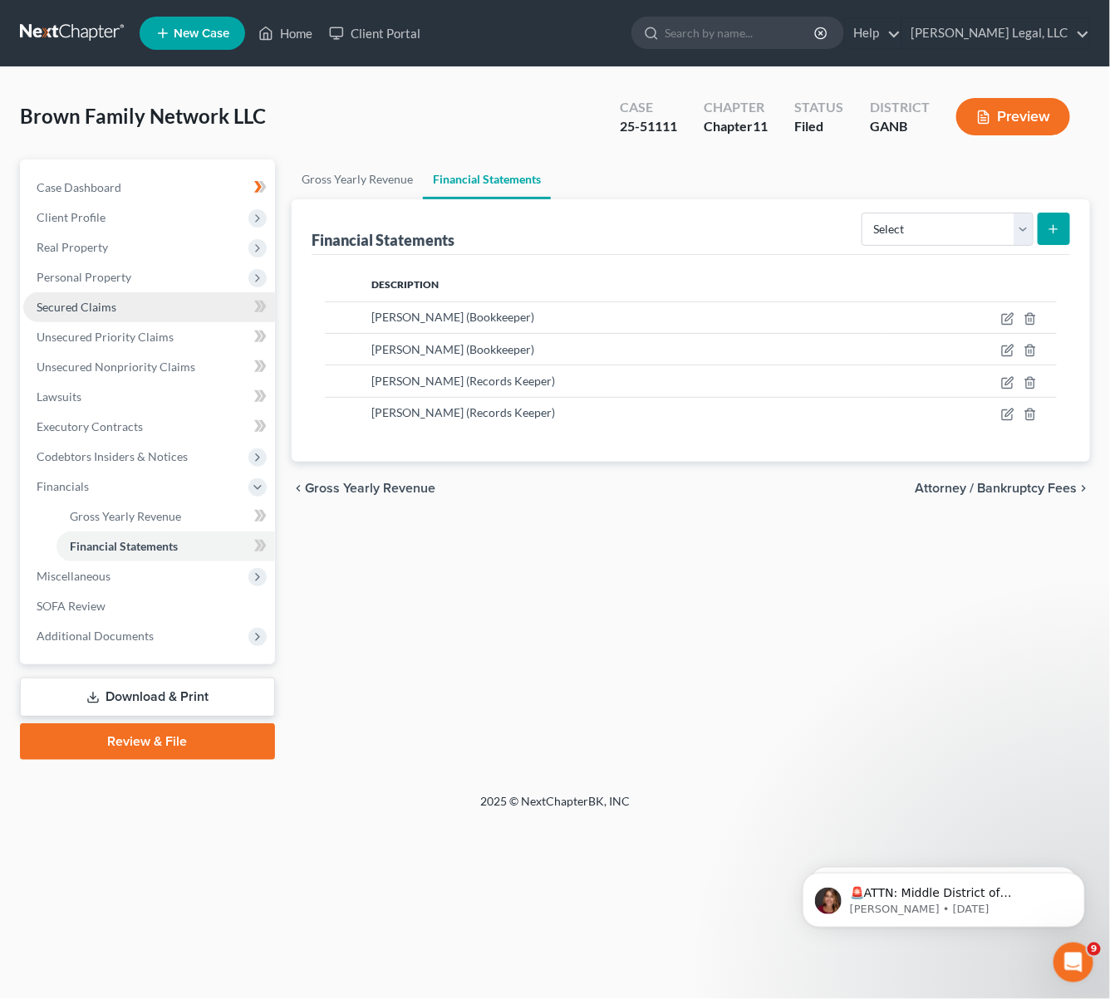
click at [87, 312] on link "Secured Claims" at bounding box center [149, 307] width 252 height 30
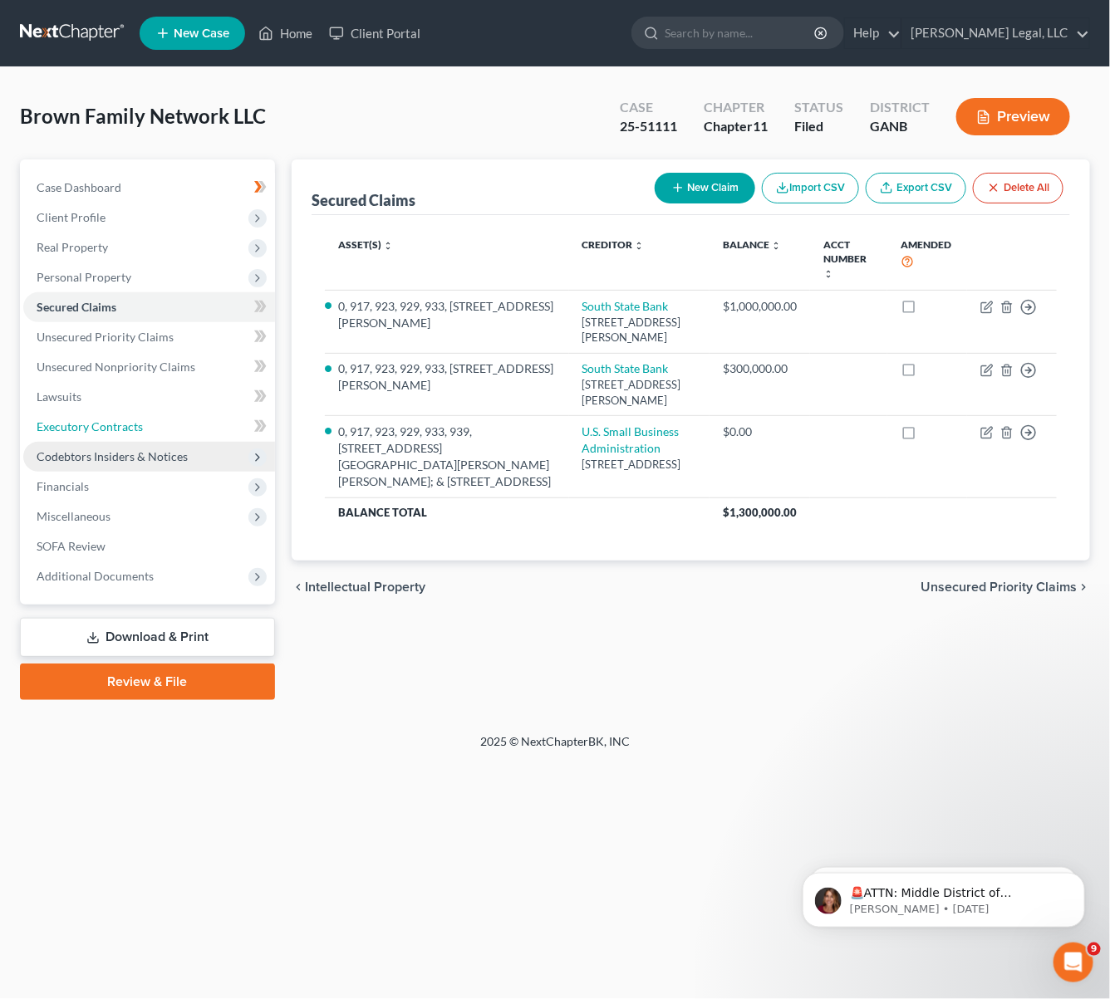
drag, startPoint x: 122, startPoint y: 416, endPoint x: 125, endPoint y: 447, distance: 30.9
click at [122, 415] on link "Executory Contracts" at bounding box center [149, 427] width 252 height 30
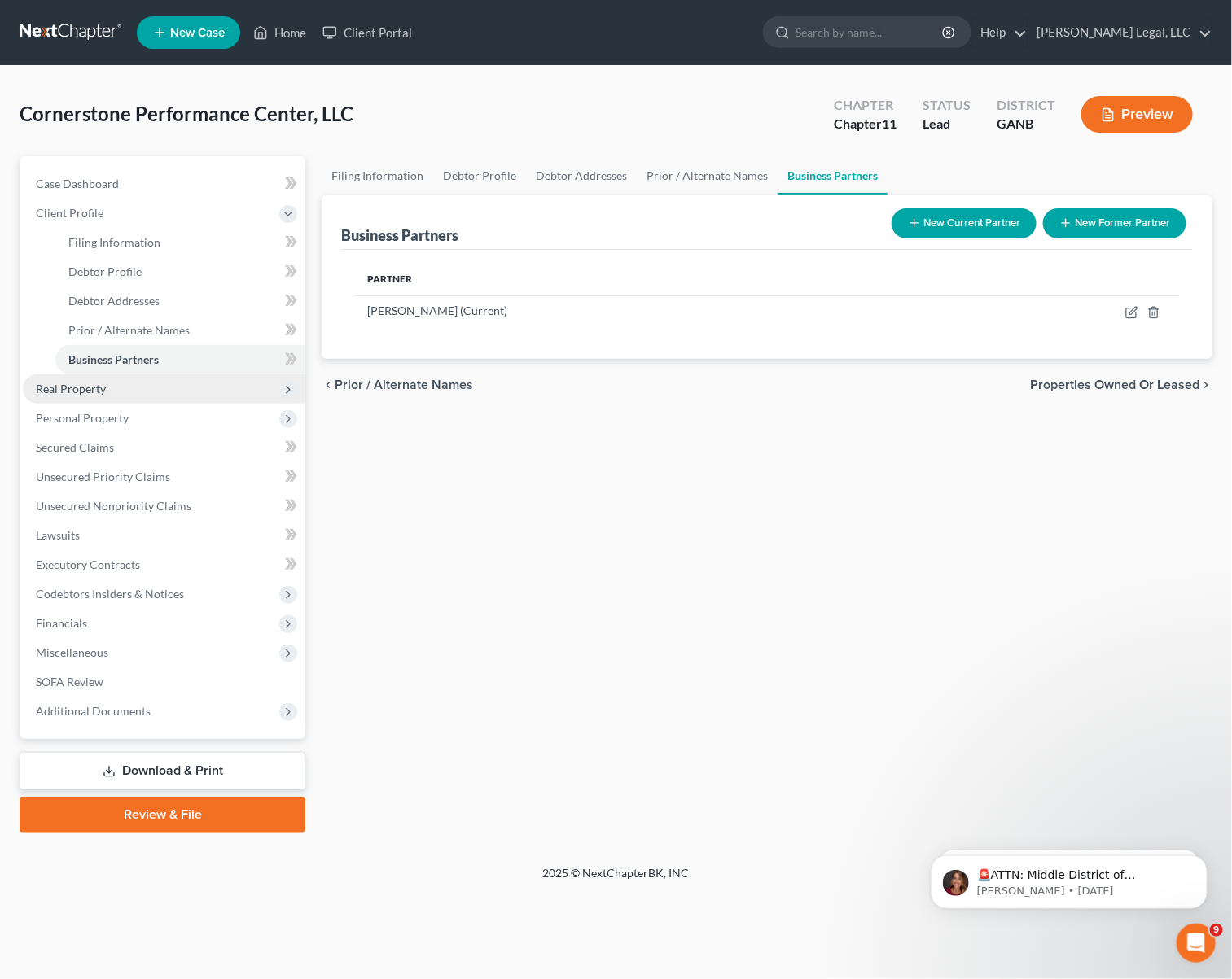
click at [108, 382] on span "Real Property" at bounding box center [164, 389] width 282 height 29
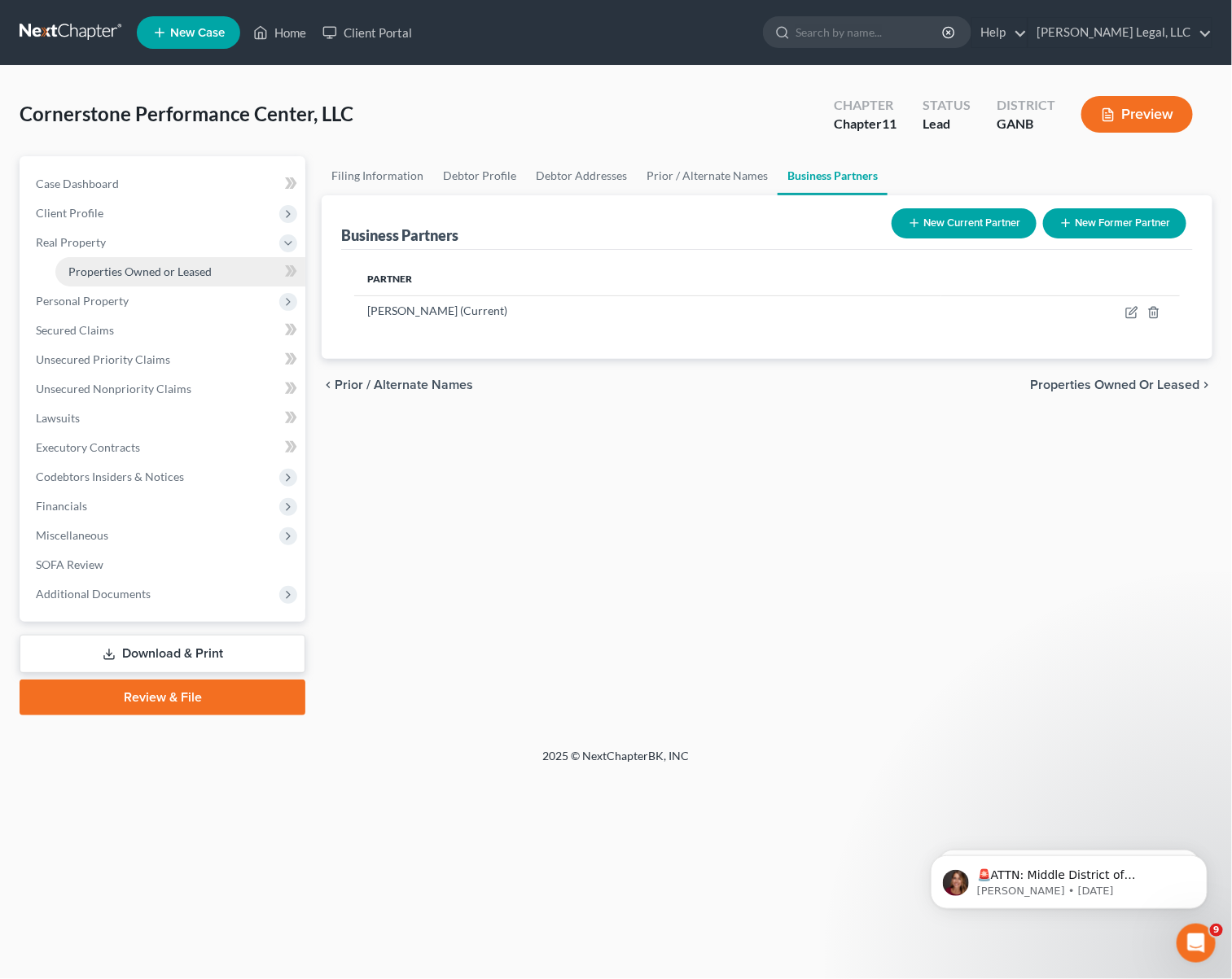
click at [154, 269] on span "Properties Owned or Leased" at bounding box center [140, 271] width 143 height 14
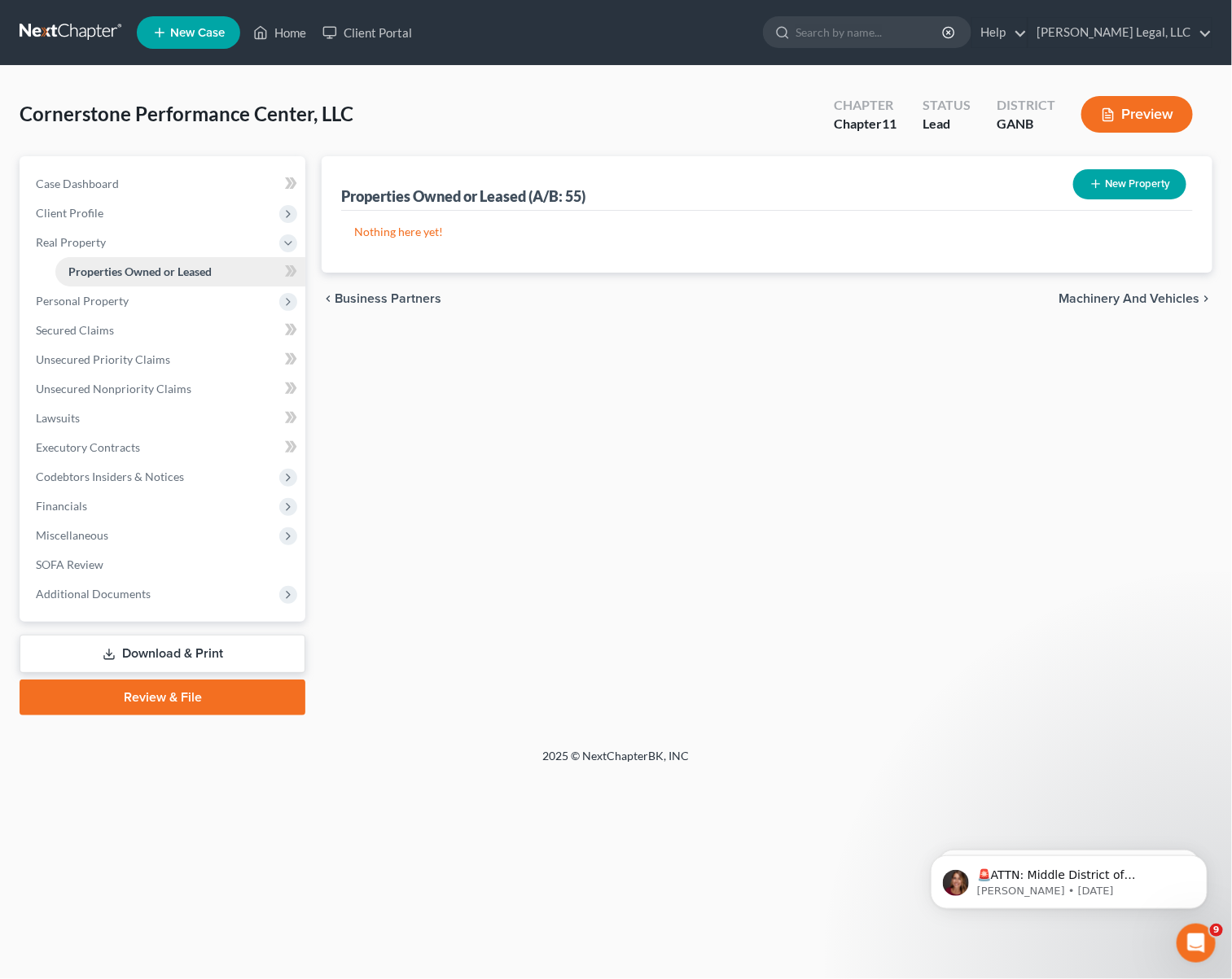
click at [169, 273] on span "Properties Owned or Leased" at bounding box center [140, 271] width 143 height 14
click at [418, 796] on div "Home New Case Client Portal [PERSON_NAME] Legal, LLC [EMAIL_ADDRESS][DOMAIN_NAM…" at bounding box center [616, 489] width 1232 height 979
click at [1128, 753] on div "🚨ATTN: Middle District of [US_STATE] The court has added a new Credit Counselin…" at bounding box center [1068, 807] width 300 height 204
click at [164, 291] on span "Personal Property" at bounding box center [164, 301] width 282 height 29
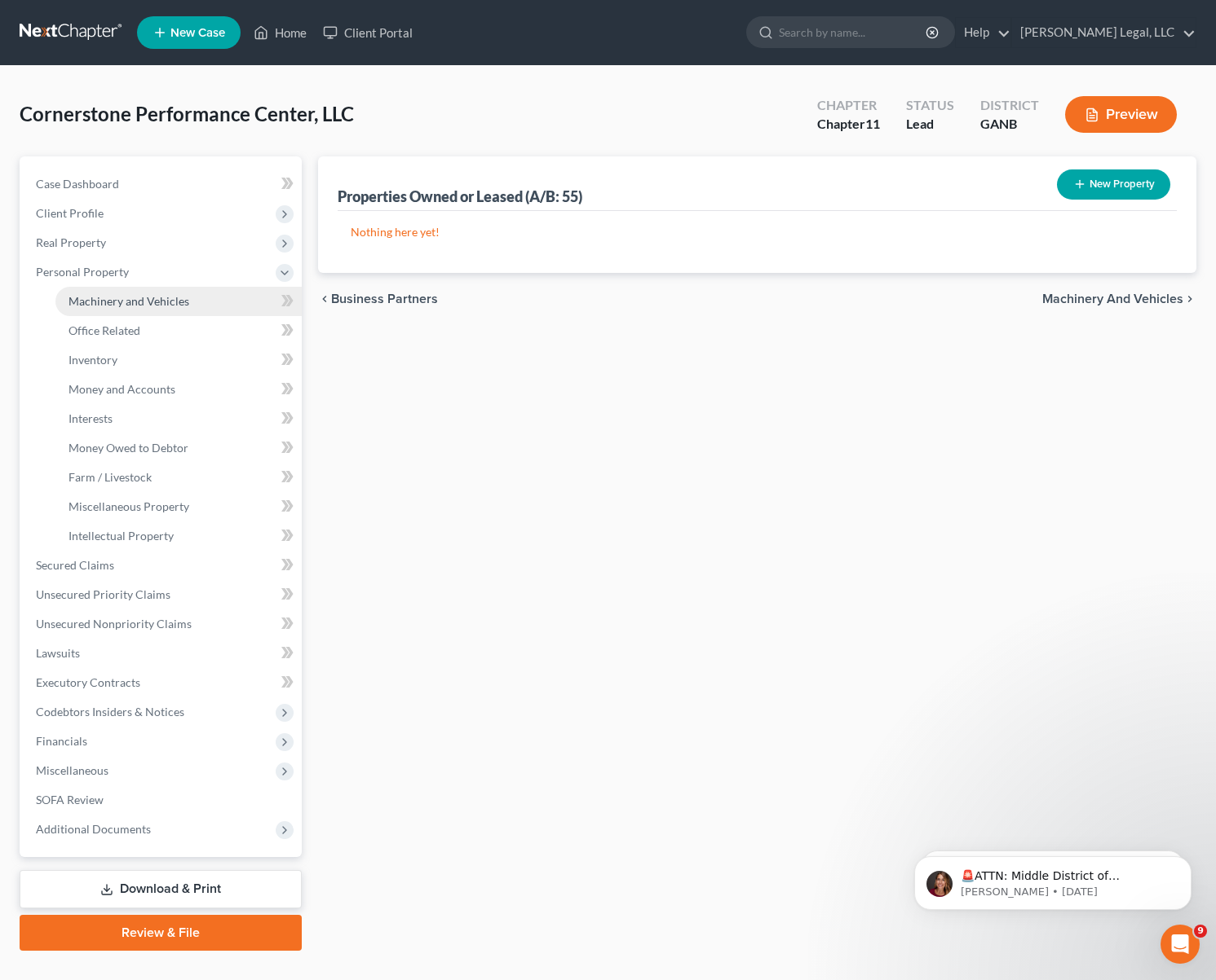
click at [164, 298] on span "Machinery and Vehicles" at bounding box center [129, 301] width 121 height 14
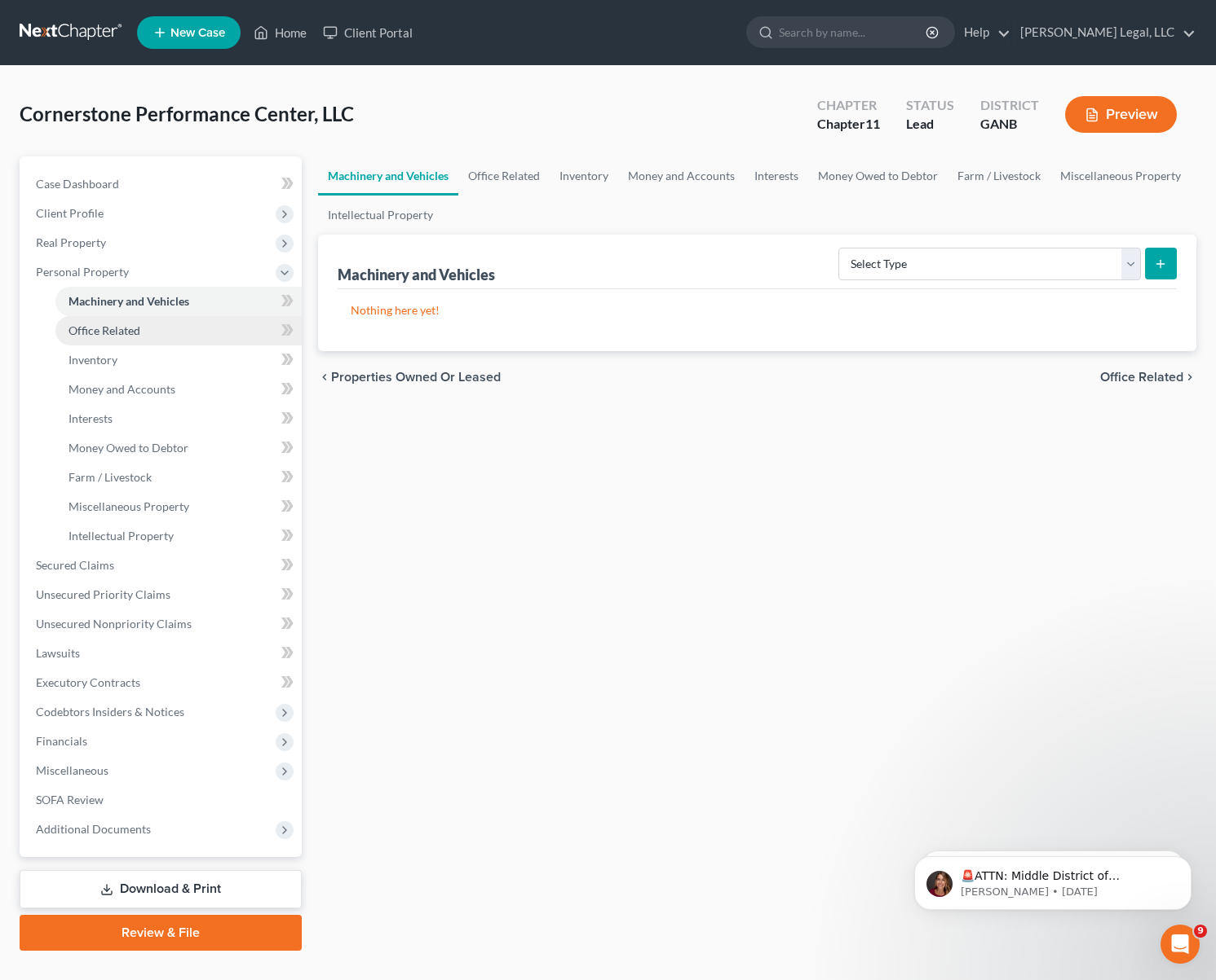
click at [157, 325] on link "Office Related" at bounding box center [178, 331] width 246 height 29
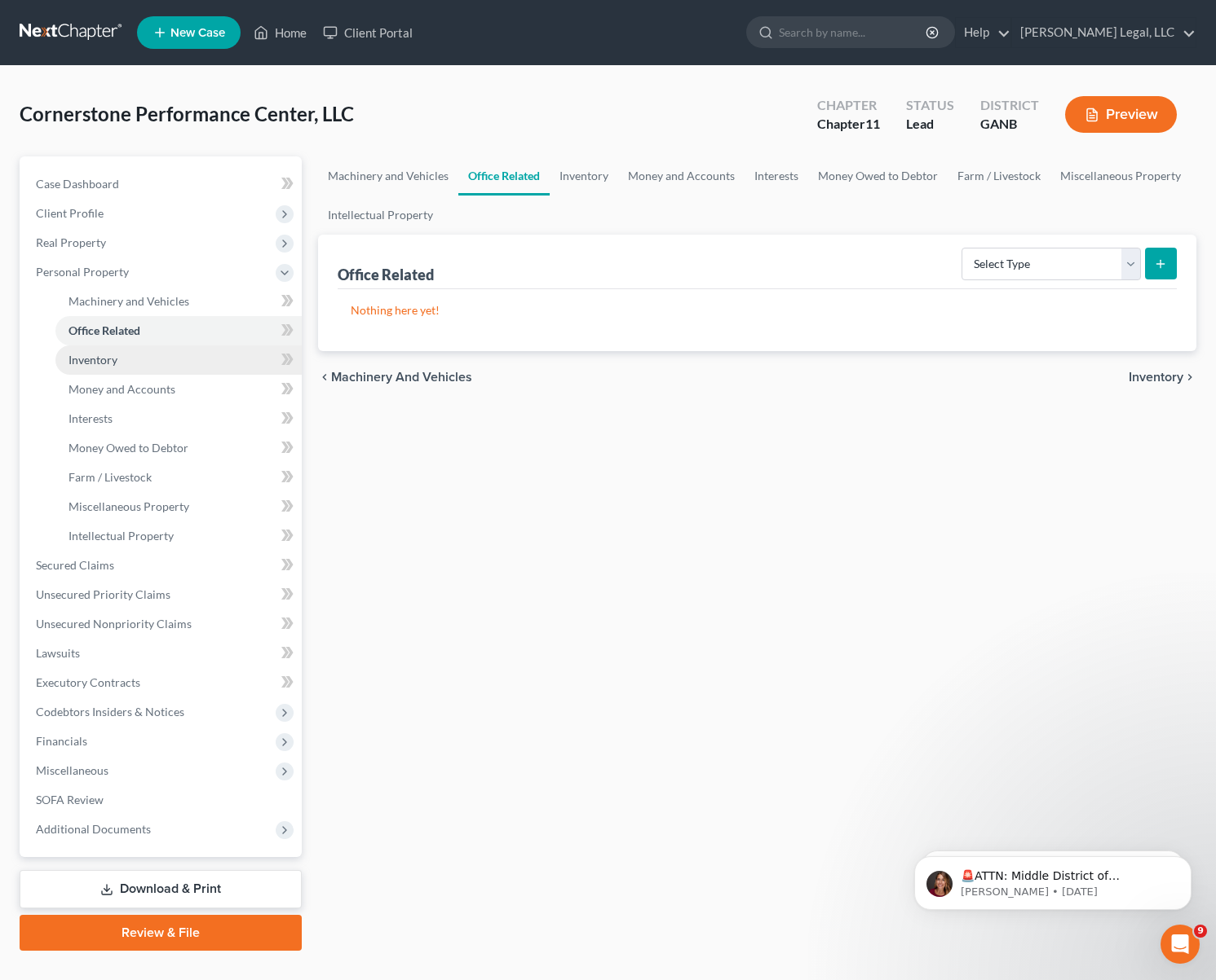
click at [139, 368] on link "Inventory" at bounding box center [178, 360] width 246 height 29
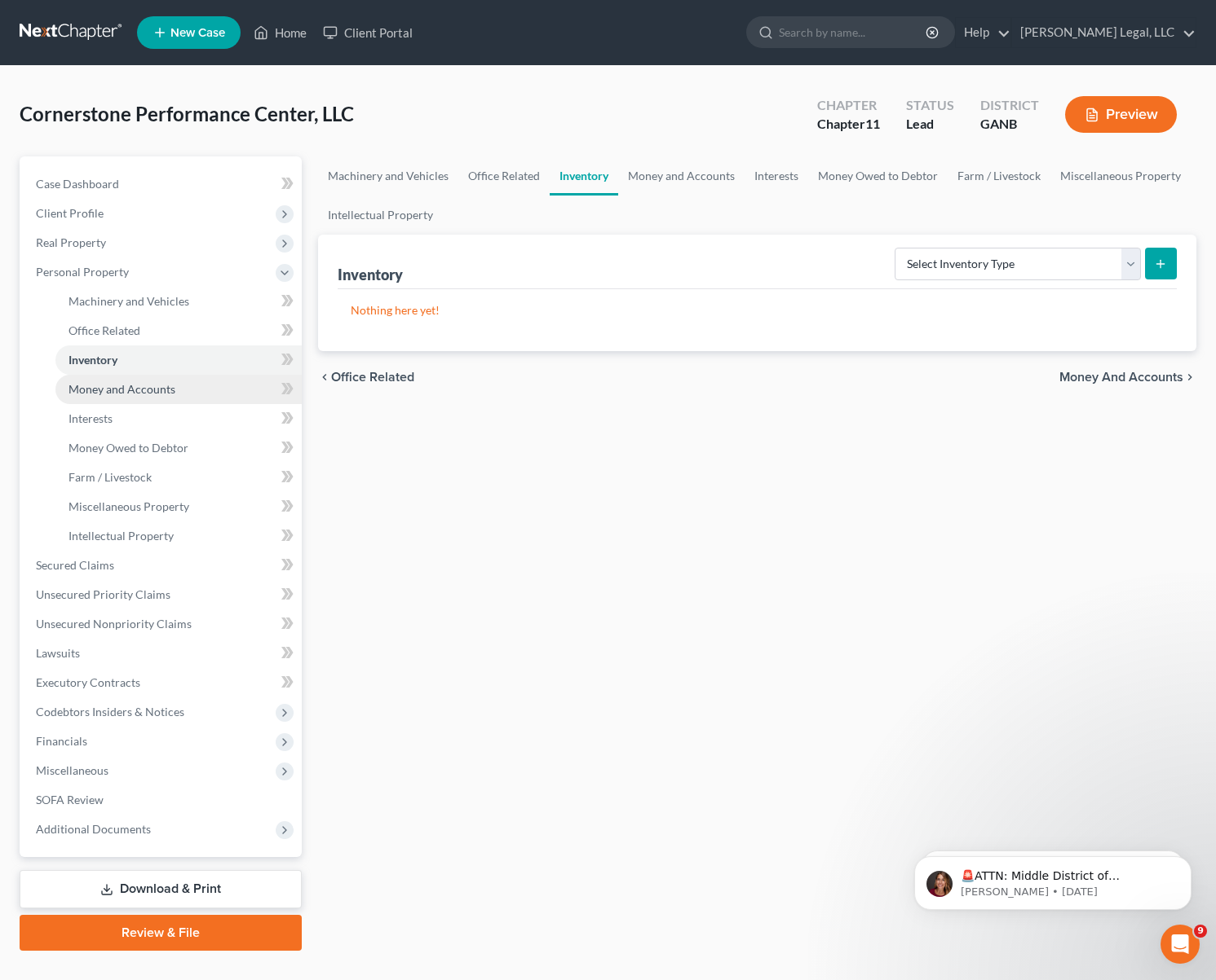
click at [123, 397] on link "Money and Accounts" at bounding box center [178, 389] width 246 height 29
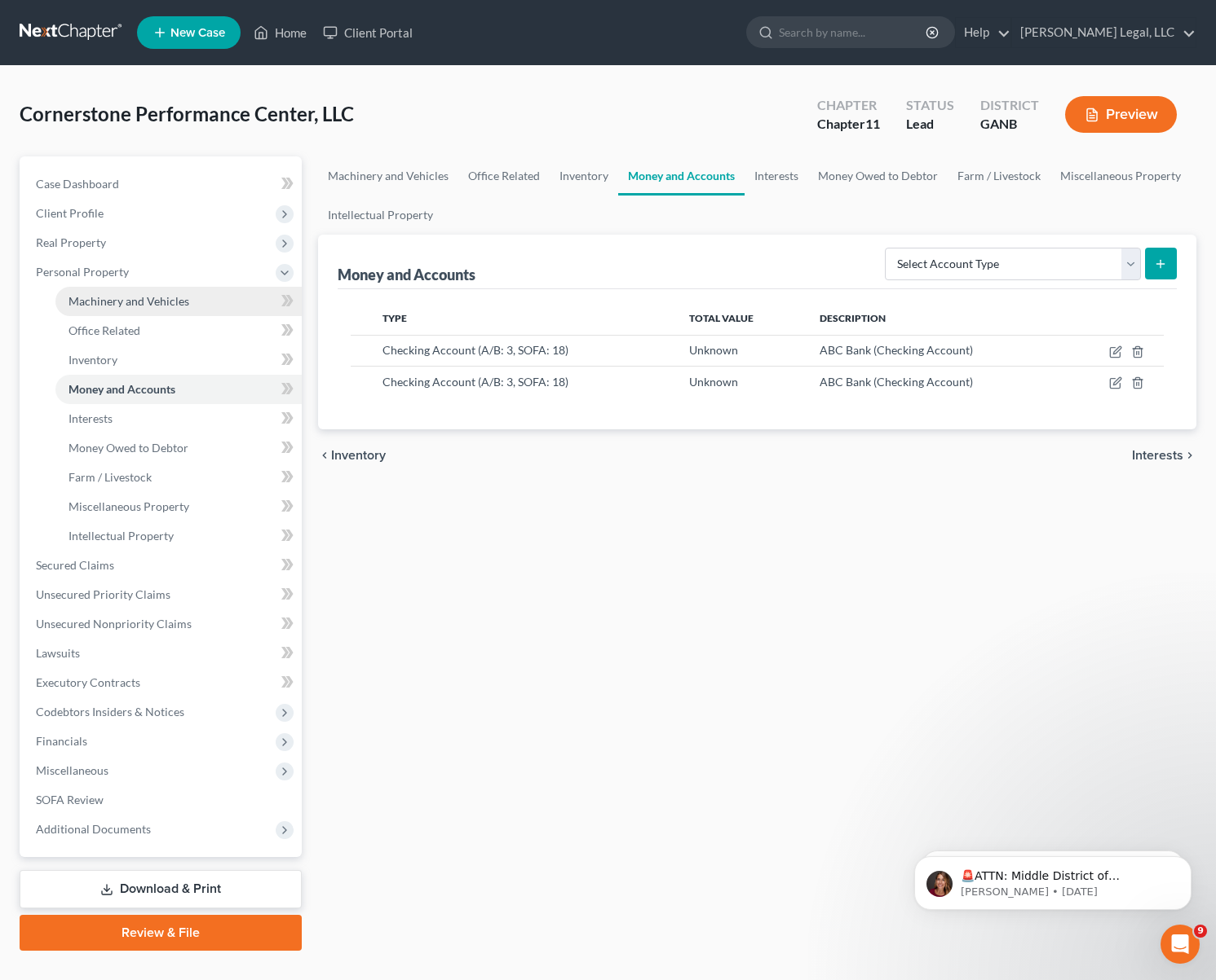
click at [123, 304] on span "Machinery and Vehicles" at bounding box center [129, 301] width 121 height 14
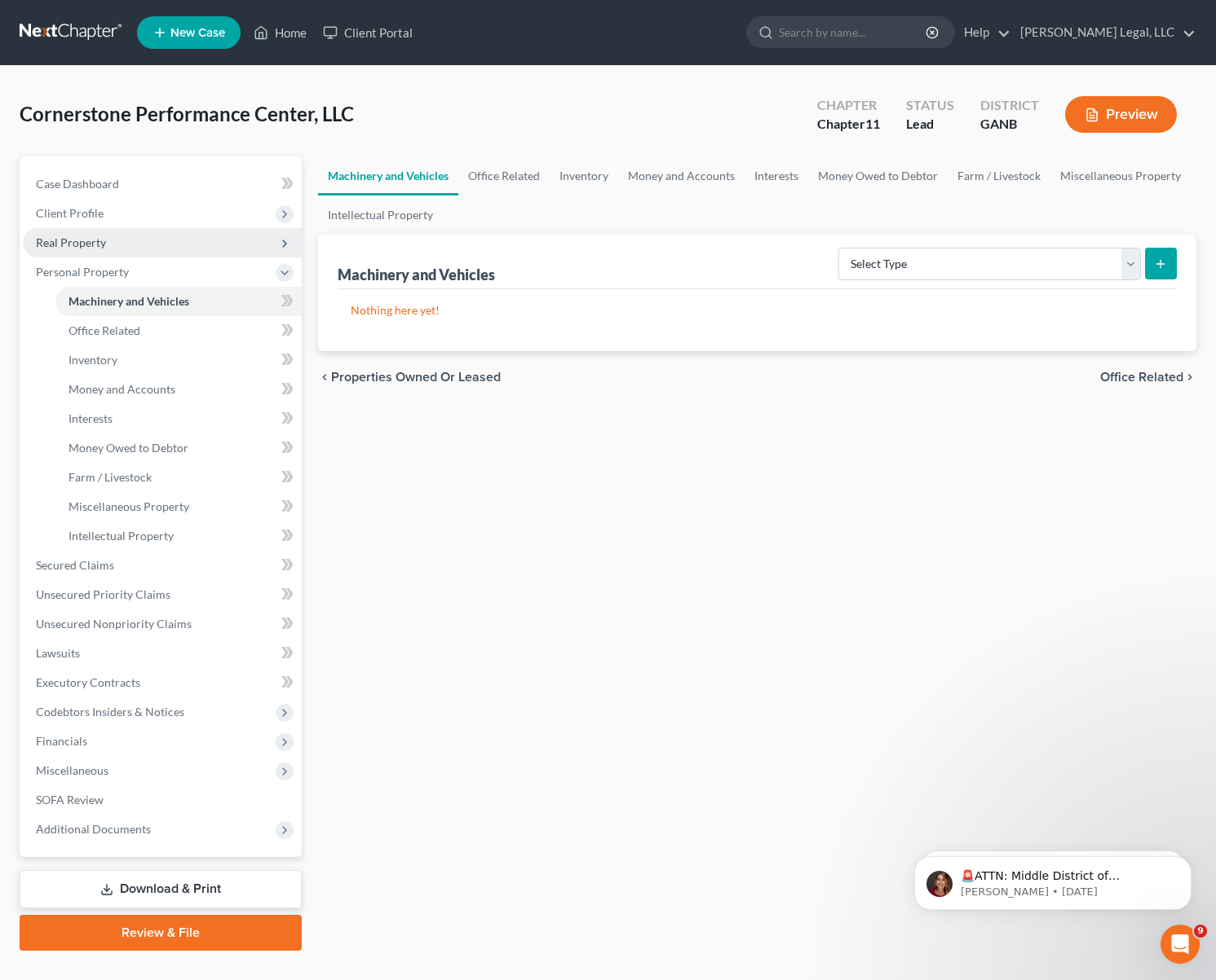
click at [89, 245] on span "Real Property" at bounding box center [71, 242] width 70 height 14
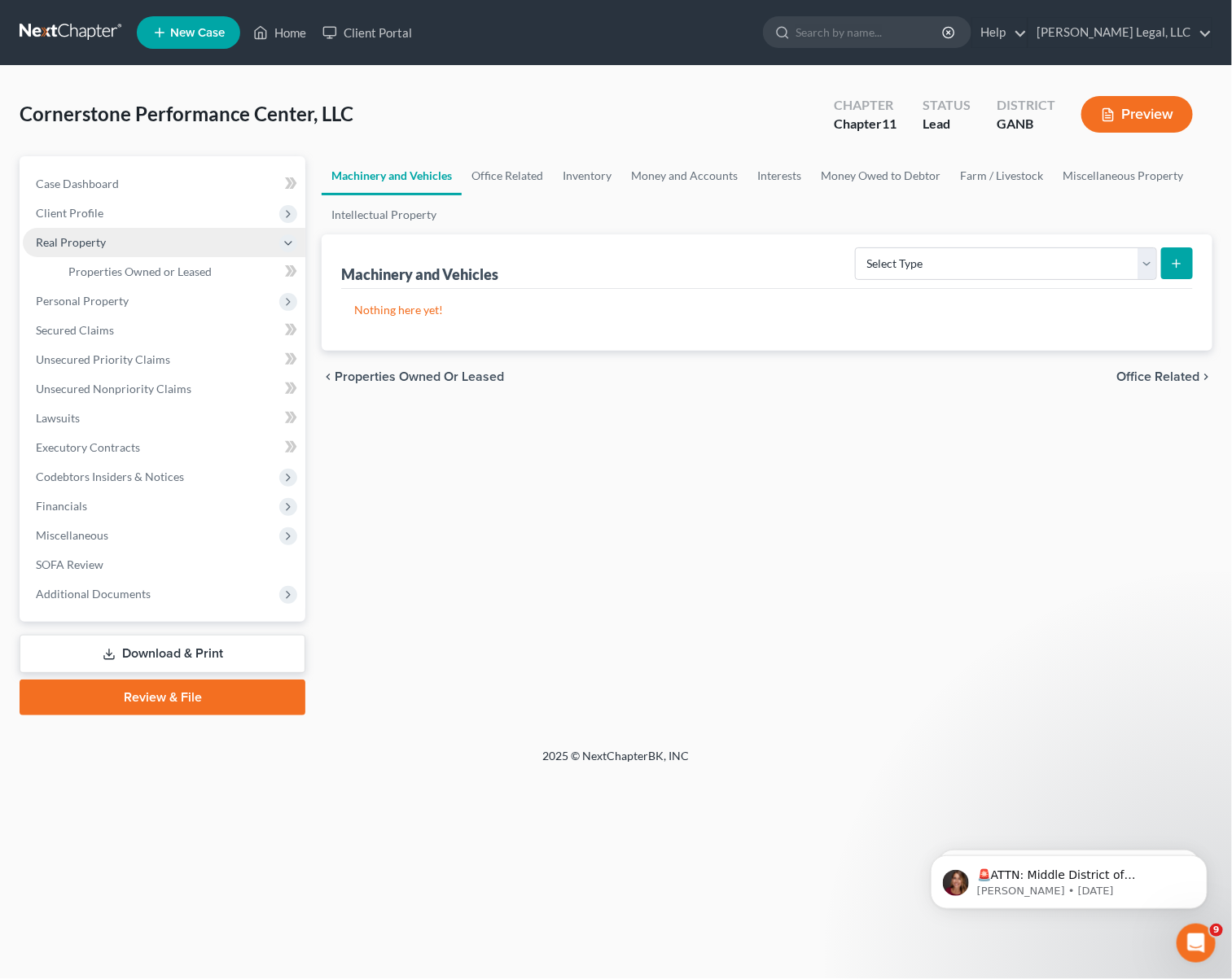
click at [89, 245] on span "Real Property" at bounding box center [71, 242] width 70 height 14
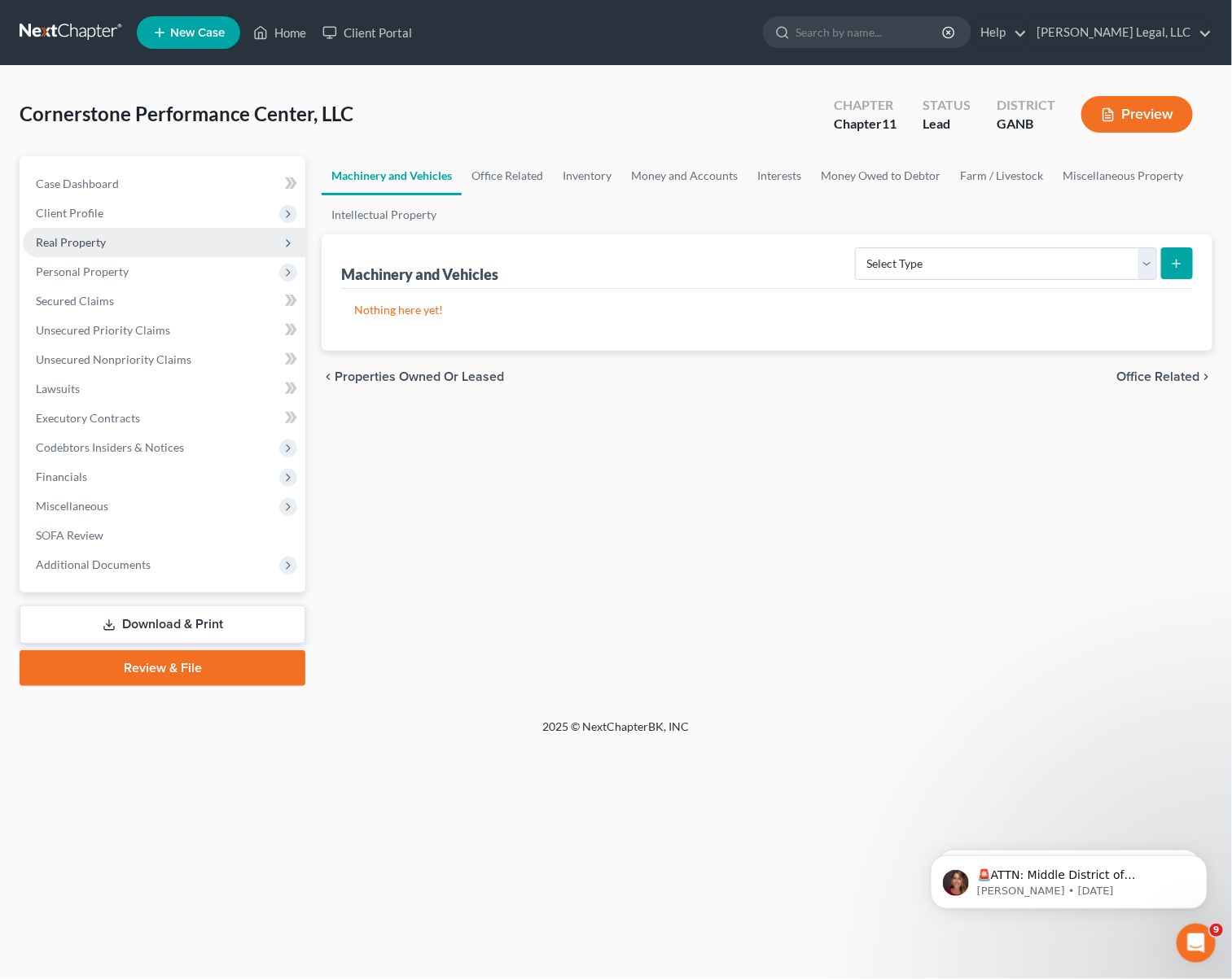
click at [89, 245] on span "Real Property" at bounding box center [71, 242] width 70 height 14
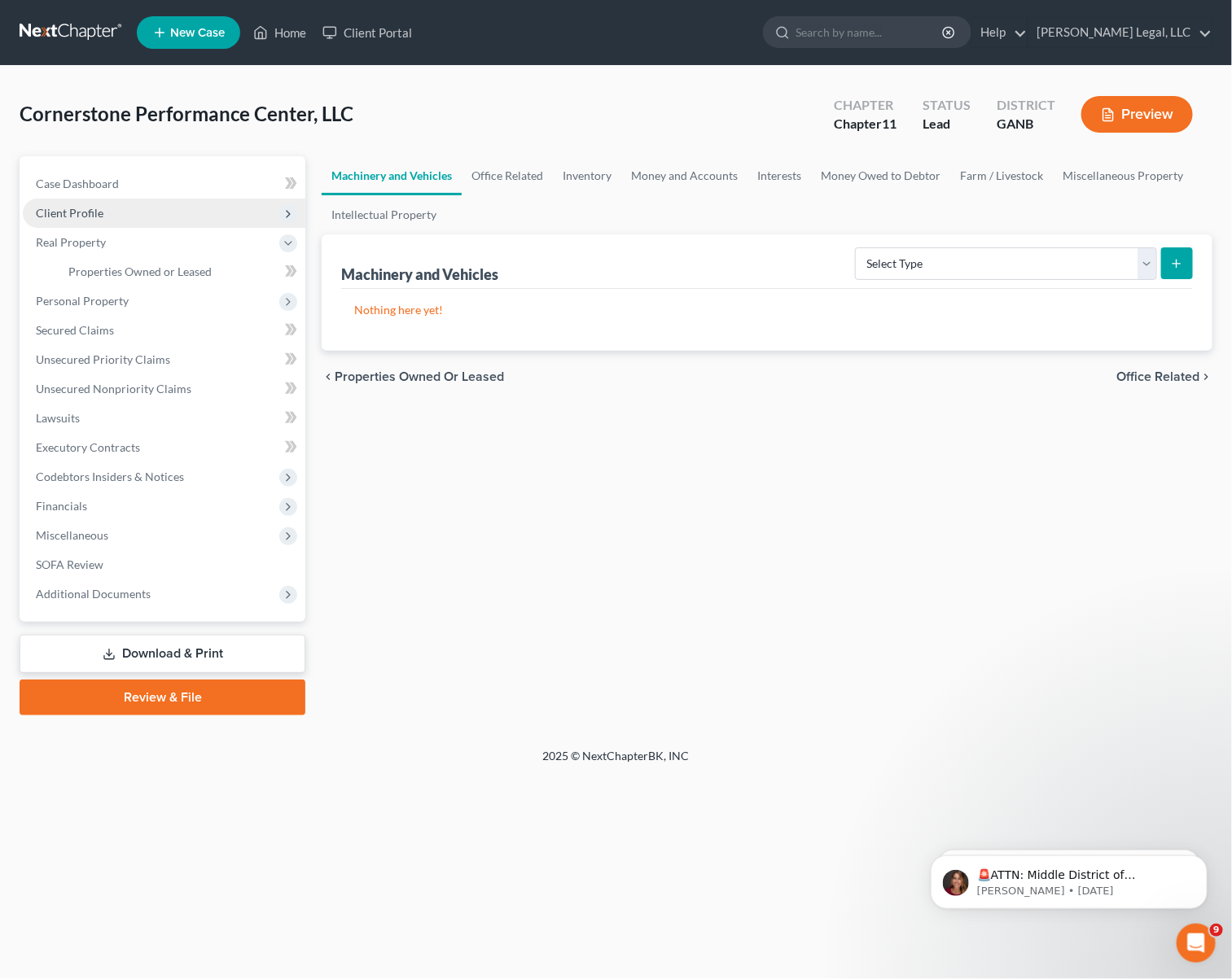
click at [89, 220] on span "Client Profile" at bounding box center [164, 214] width 282 height 29
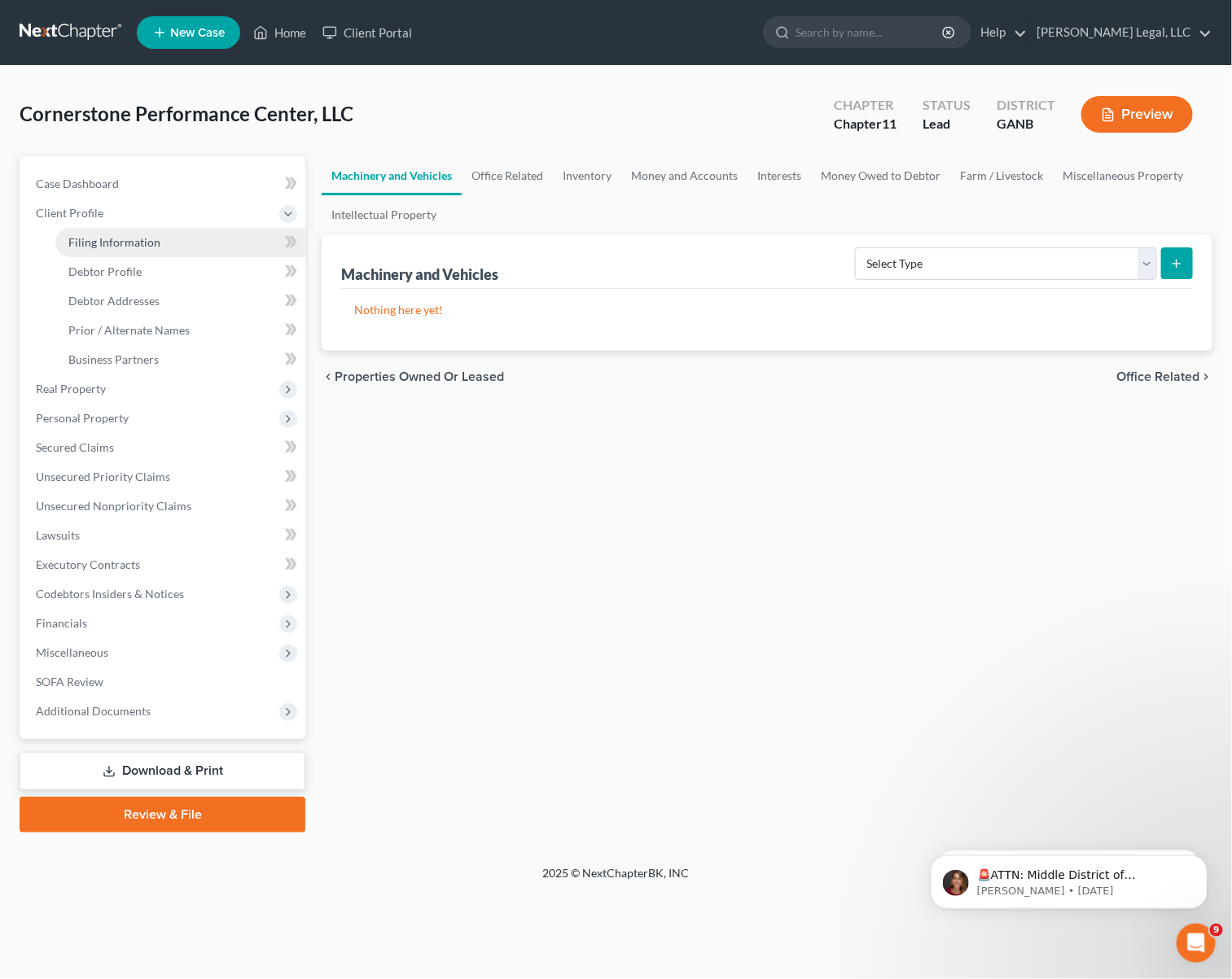
click at [152, 245] on span "Filing Information" at bounding box center [115, 242] width 92 height 14
select select "5"
select select "1"
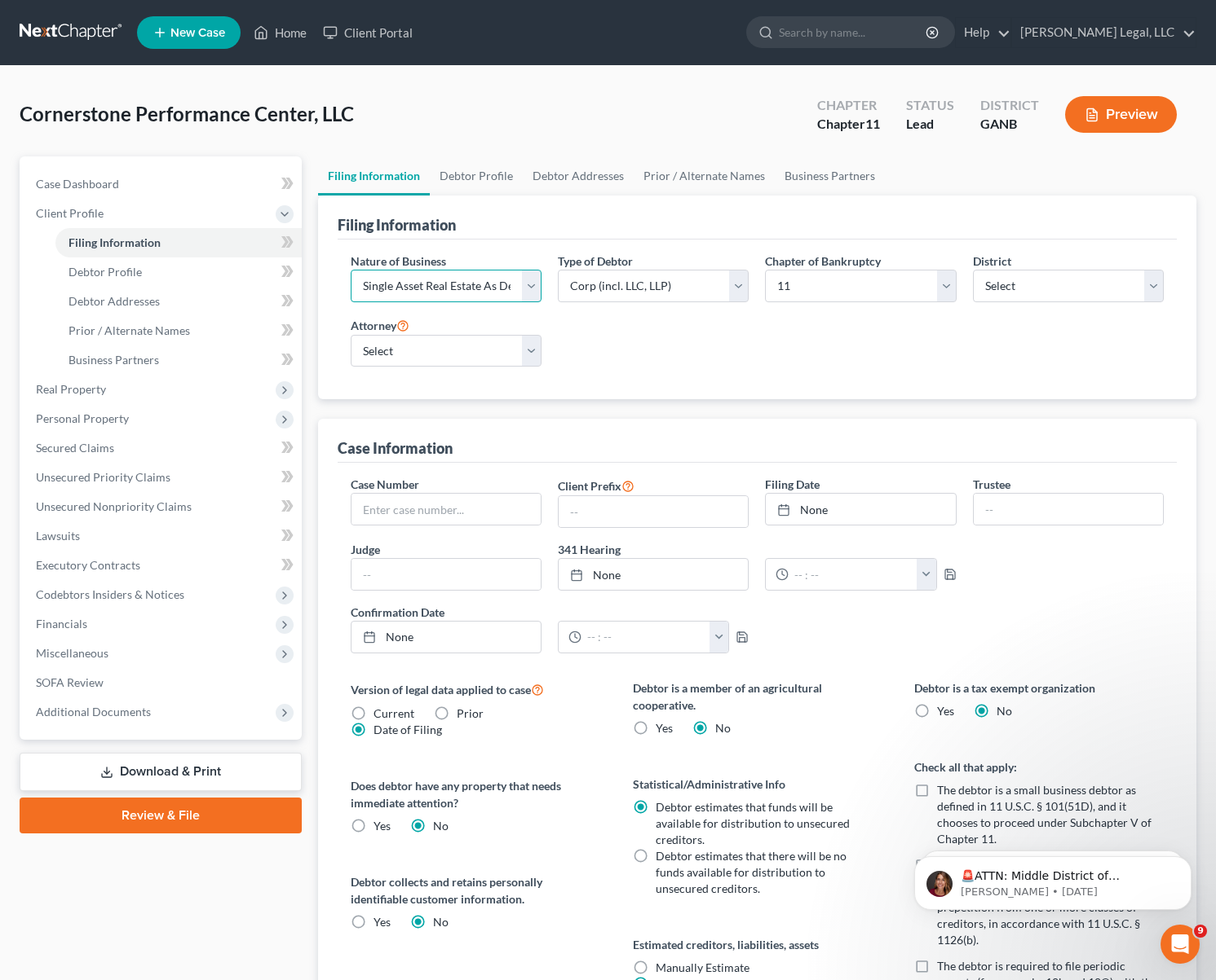
click at [521, 288] on select "Select Clearing Bank Commodity Broker Health Care Business Other Railroad Singl…" at bounding box center [446, 285] width 190 height 32
select select "2"
click at [350, 270] on select "Select Clearing Bank Commodity Broker Health Care Business Other Railroad Singl…" at bounding box center [446, 285] width 190 height 32
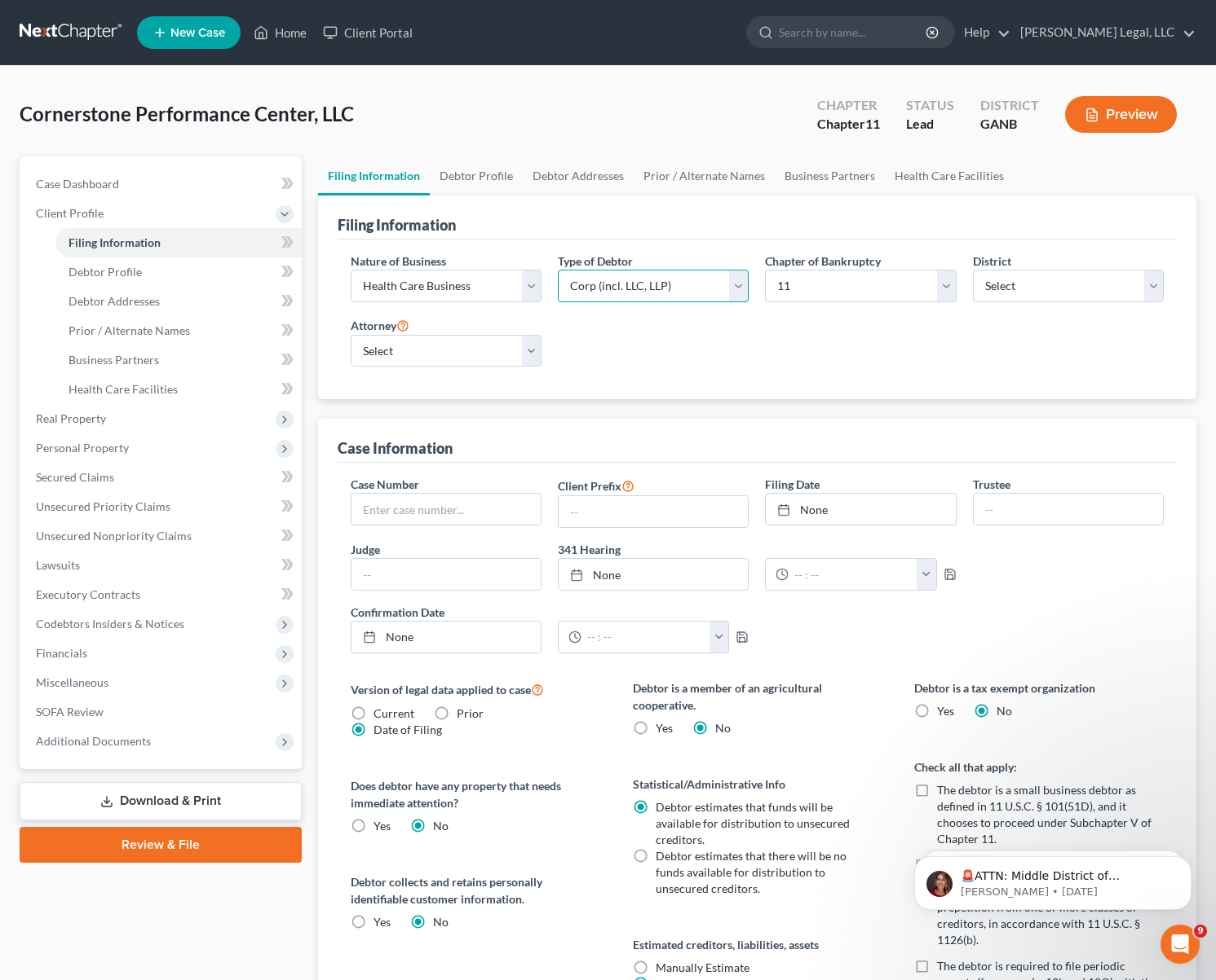
click at [739, 289] on select "Select Partnership Corp (incl. LLC, LLP) Other" at bounding box center [653, 285] width 190 height 32
click at [792, 372] on div "Nature of Business Select Clearing Bank Commodity Broker Health Care Business O…" at bounding box center [757, 317] width 829 height 128
click at [113, 306] on span "Debtor Addresses" at bounding box center [114, 301] width 91 height 14
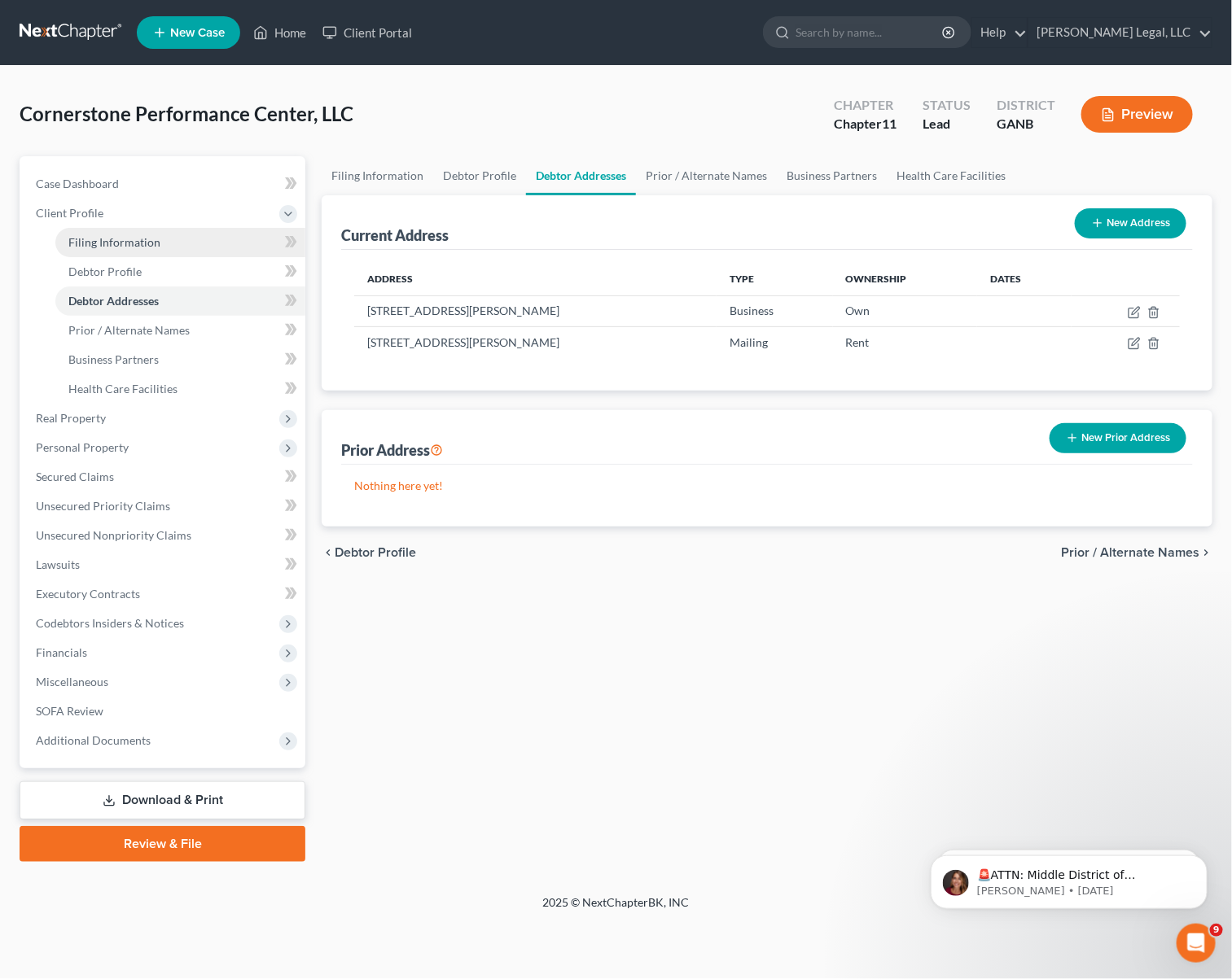
click at [123, 243] on span "Filing Information" at bounding box center [115, 242] width 92 height 14
select select "2"
select select "1"
select select "19"
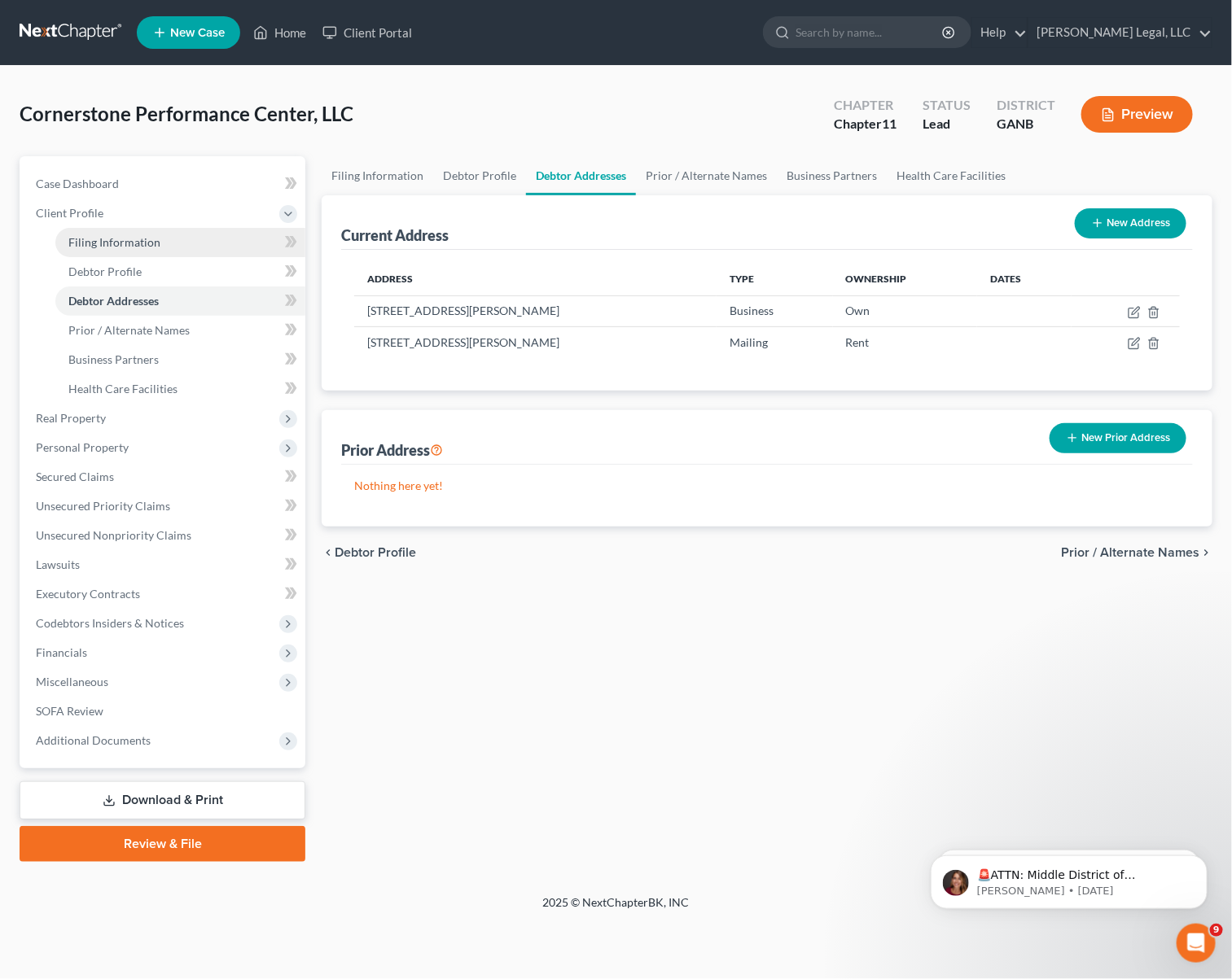
select select "0"
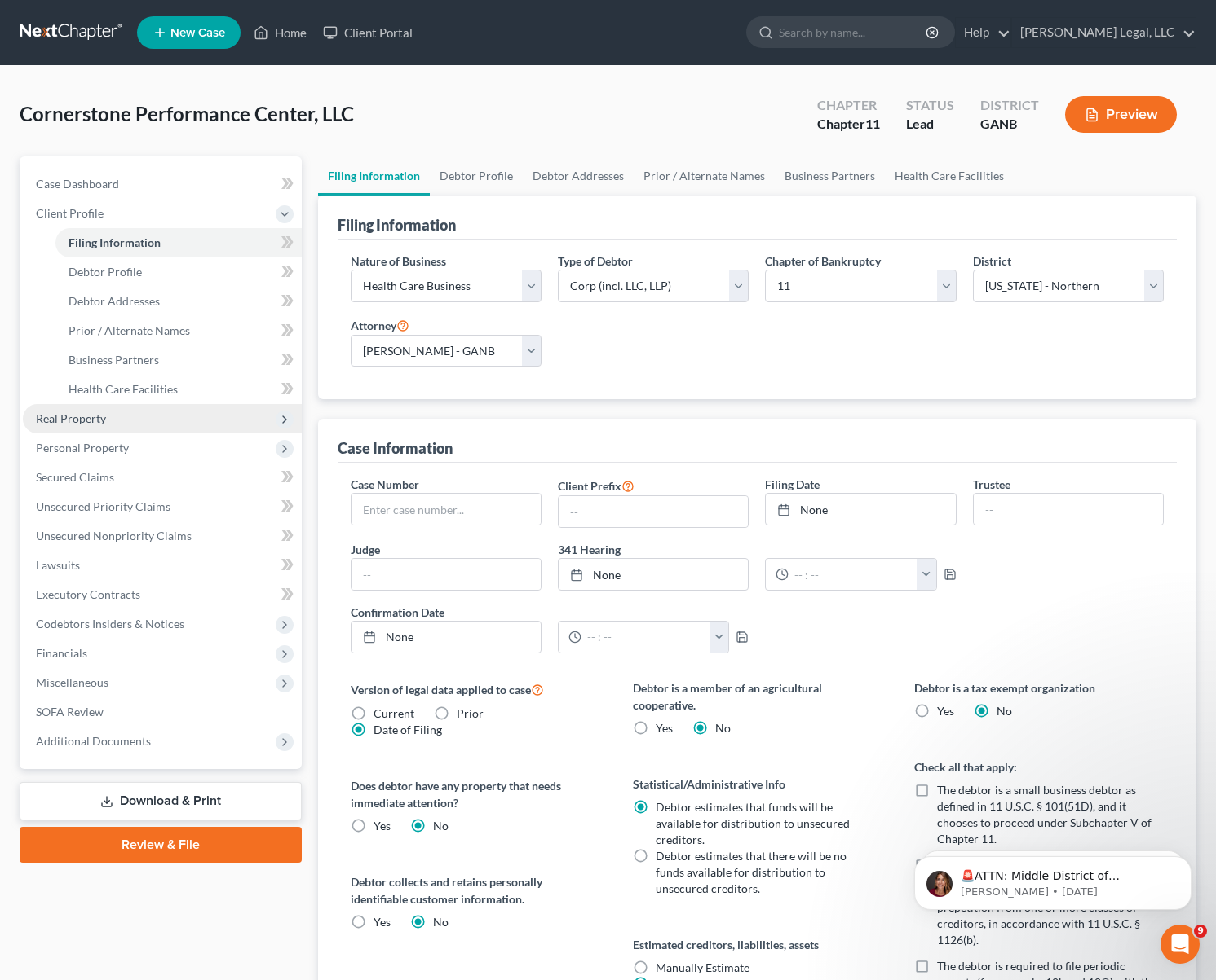
click at [123, 416] on span "Real Property" at bounding box center [162, 419] width 279 height 29
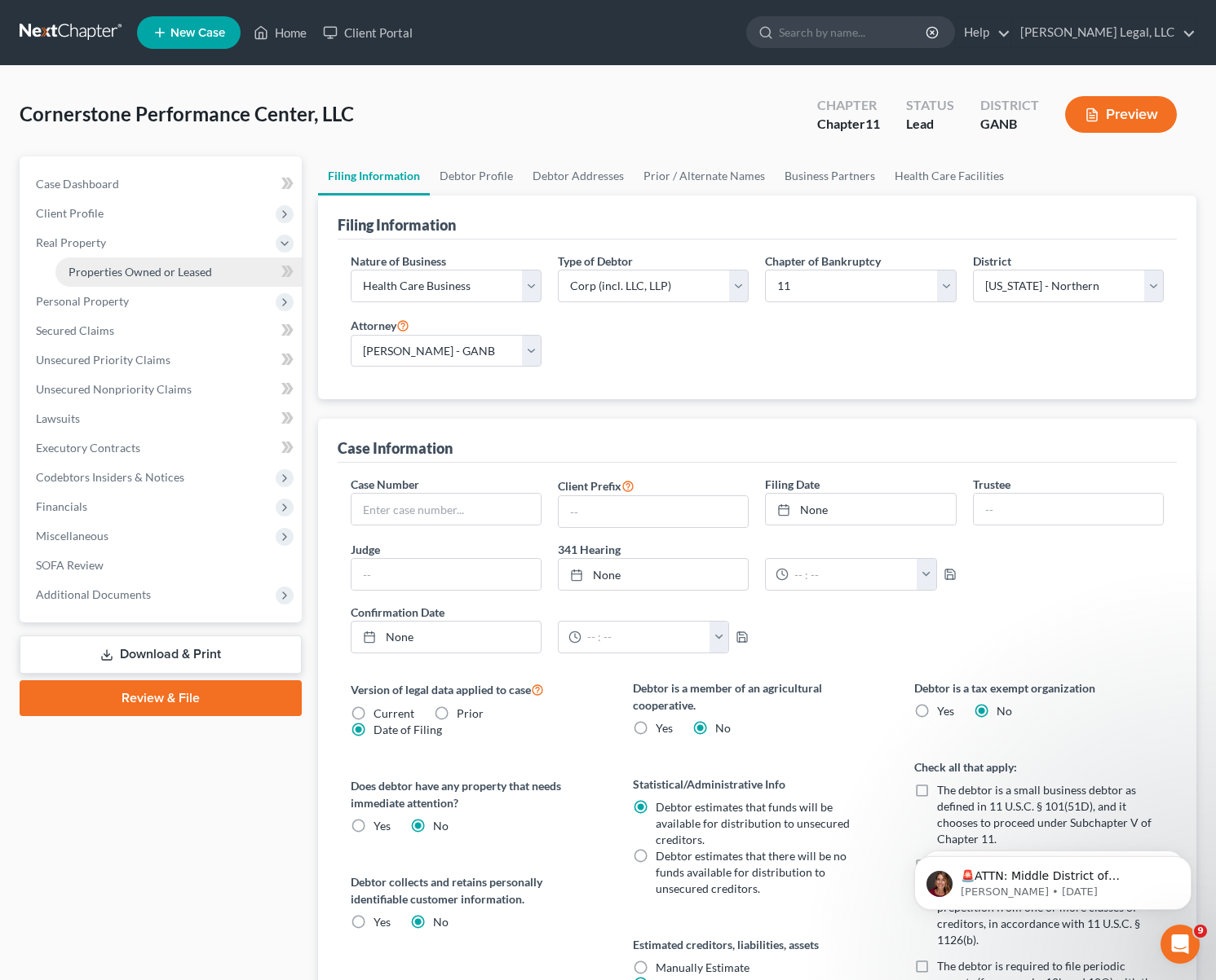
click at [105, 267] on span "Properties Owned or Leased" at bounding box center [140, 272] width 143 height 14
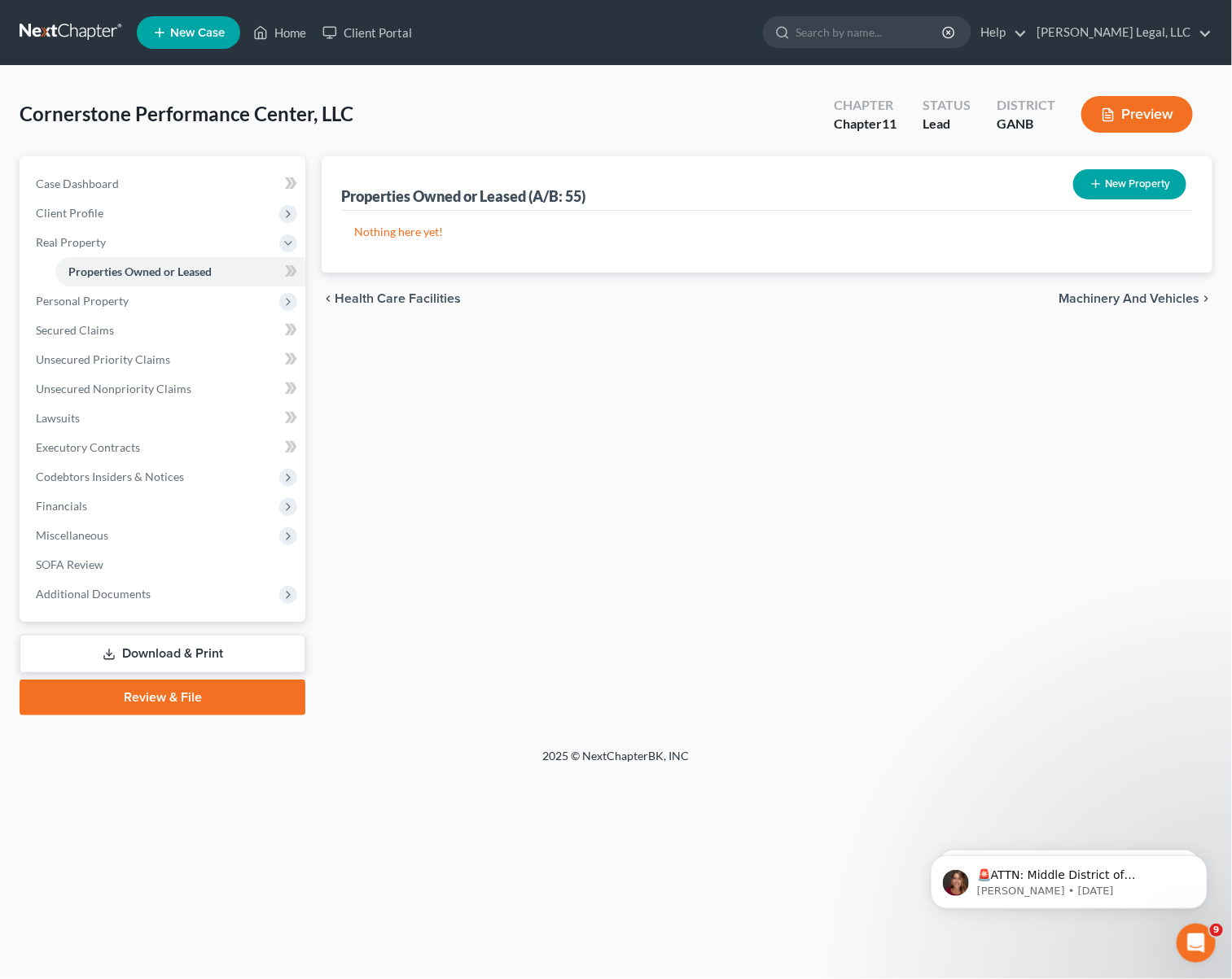
click at [936, 250] on div "Nothing here yet! Property Current Value Liens" at bounding box center [766, 241] width 852 height 62
click at [1103, 193] on button "New Property" at bounding box center [1129, 184] width 113 height 30
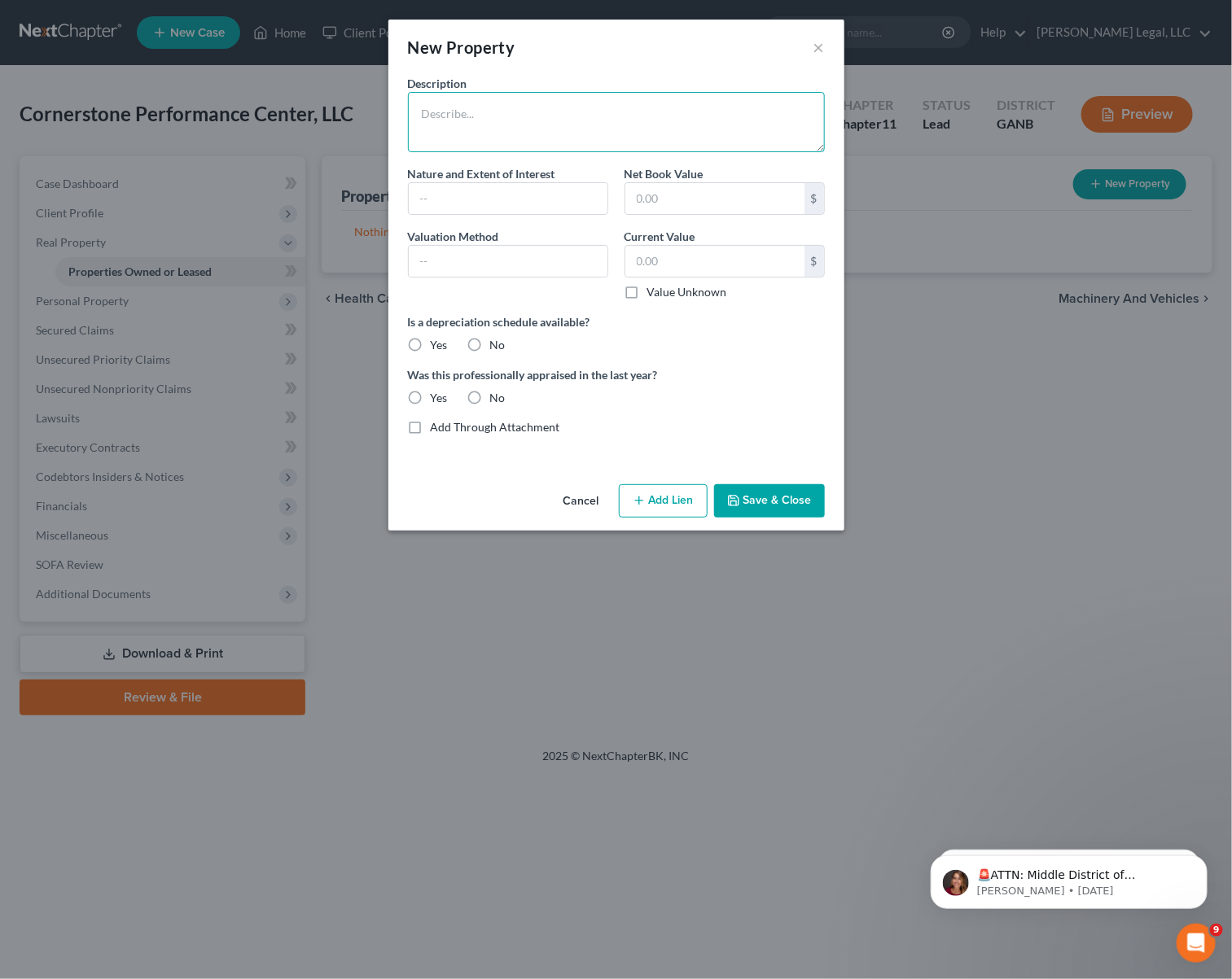
click at [599, 113] on textarea at bounding box center [616, 122] width 417 height 60
paste textarea "0, 917, 923, 929, 933, [STREET_ADDRESS][PERSON_NAME]"
type textarea "0, 917, 923, 929, 933, [STREET_ADDRESS][PERSON_NAME]"
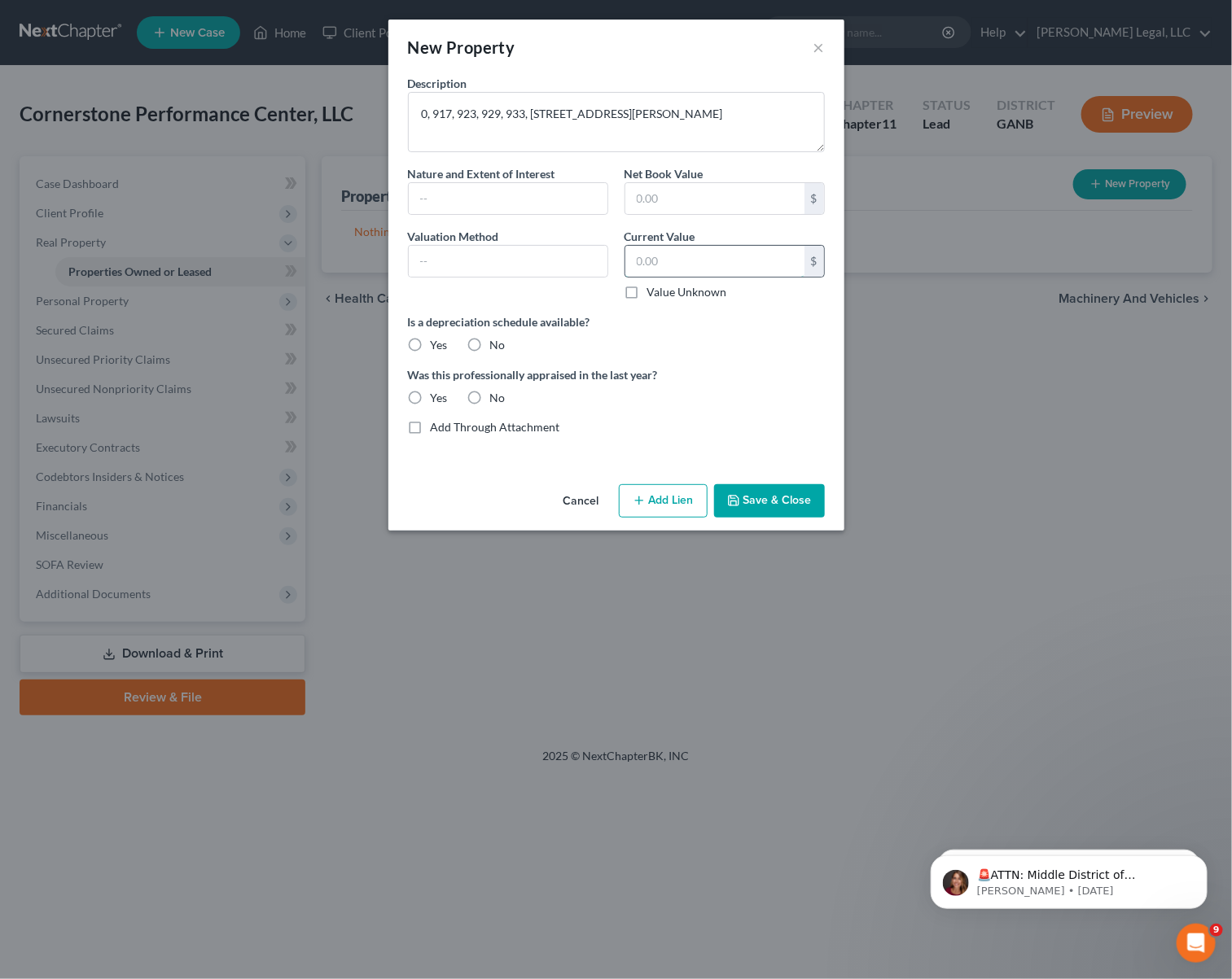
click at [738, 252] on input "text" at bounding box center [715, 262] width 179 height 31
type input "6"
type input "950,000"
click at [430, 399] on label "Yes" at bounding box center [438, 398] width 17 height 17
click at [437, 399] on input "Yes" at bounding box center [442, 395] width 11 height 11
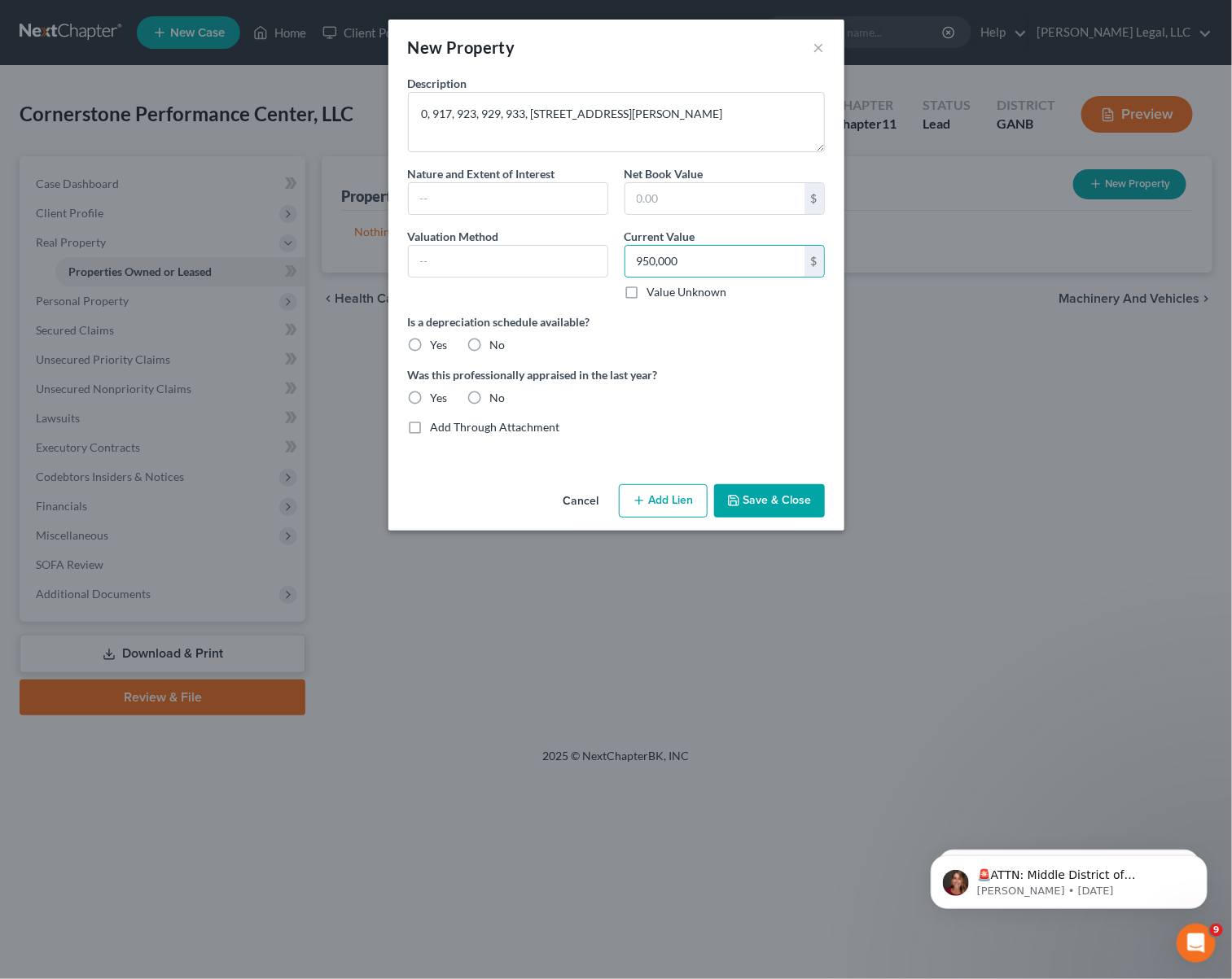
radio input "true"
click at [641, 498] on icon "button" at bounding box center [638, 500] width 13 height 13
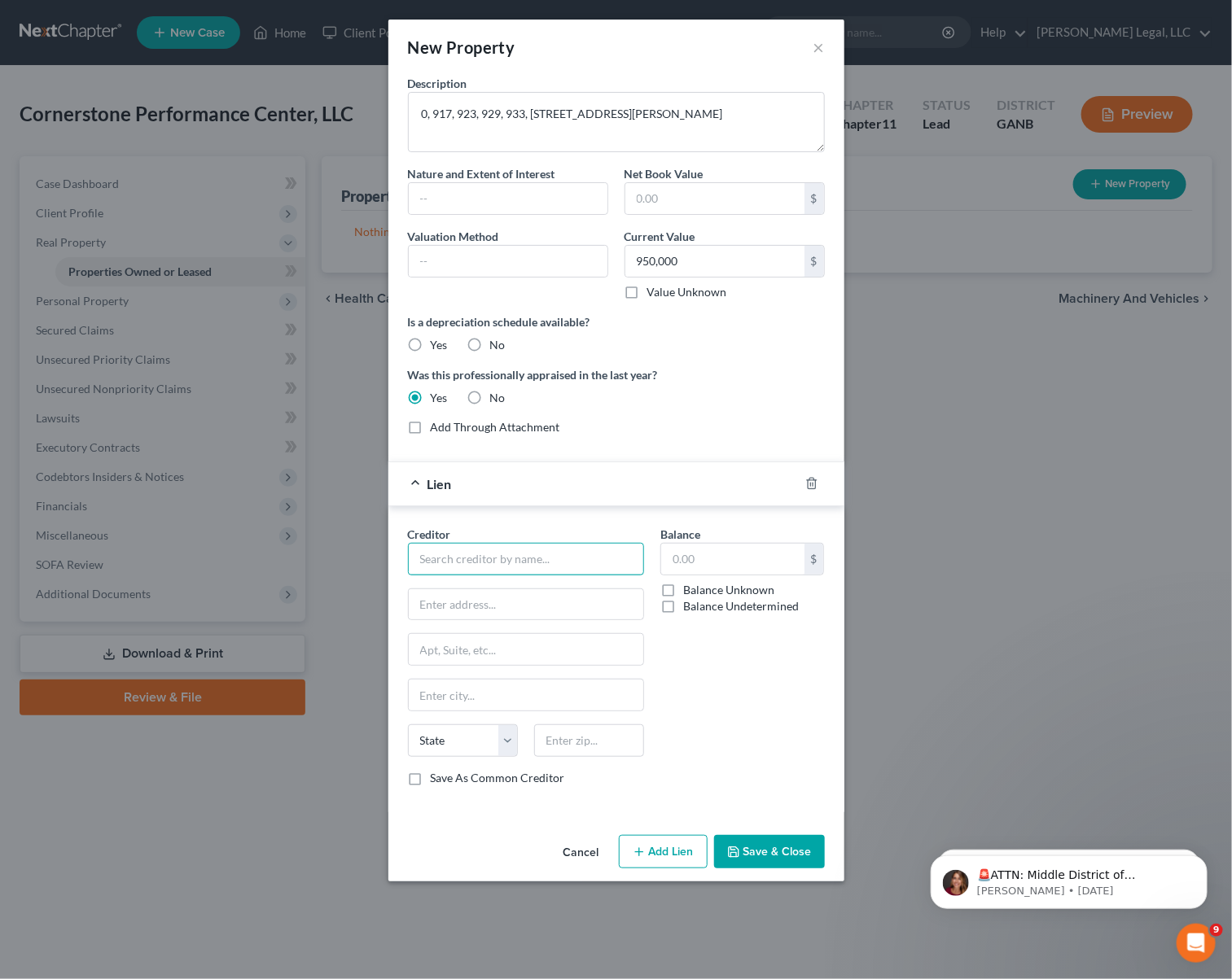
click at [481, 561] on input "text" at bounding box center [525, 559] width 236 height 32
click at [581, 741] on input "text" at bounding box center [589, 740] width 110 height 32
type input "30606"
type input "[GEOGRAPHIC_DATA]"
select select "10"
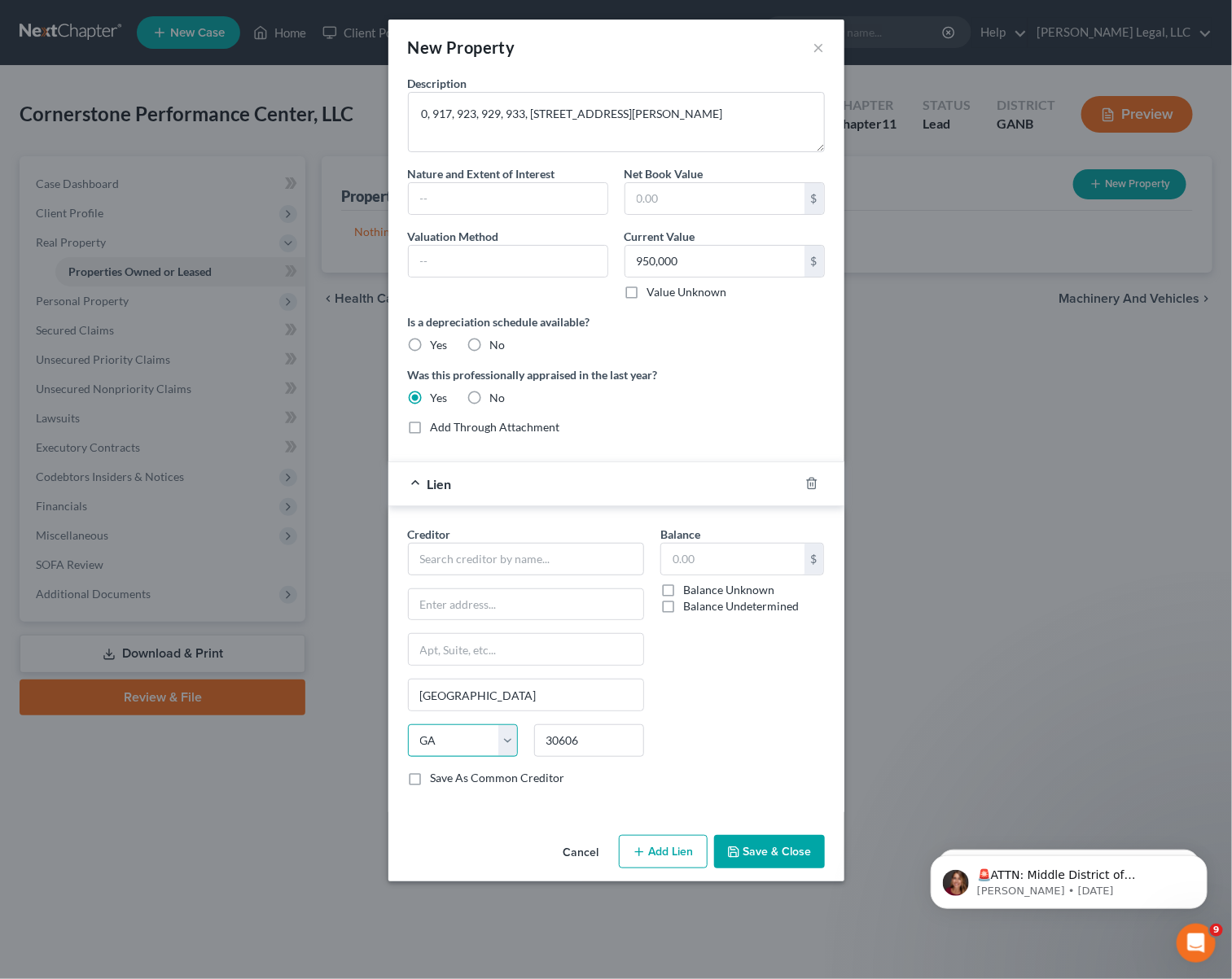
click at [503, 748] on select "State [US_STATE] AK AR AZ CA CO CT DE DC [GEOGRAPHIC_DATA] [GEOGRAPHIC_DATA] GU…" at bounding box center [463, 740] width 110 height 32
click at [408, 730] on select "State [US_STATE] AK AR AZ CA CO CT DE DC [GEOGRAPHIC_DATA] [GEOGRAPHIC_DATA] GU…" at bounding box center [463, 740] width 110 height 32
click at [503, 562] on input "text" at bounding box center [525, 559] width 236 height 32
paste input "South State Bank"
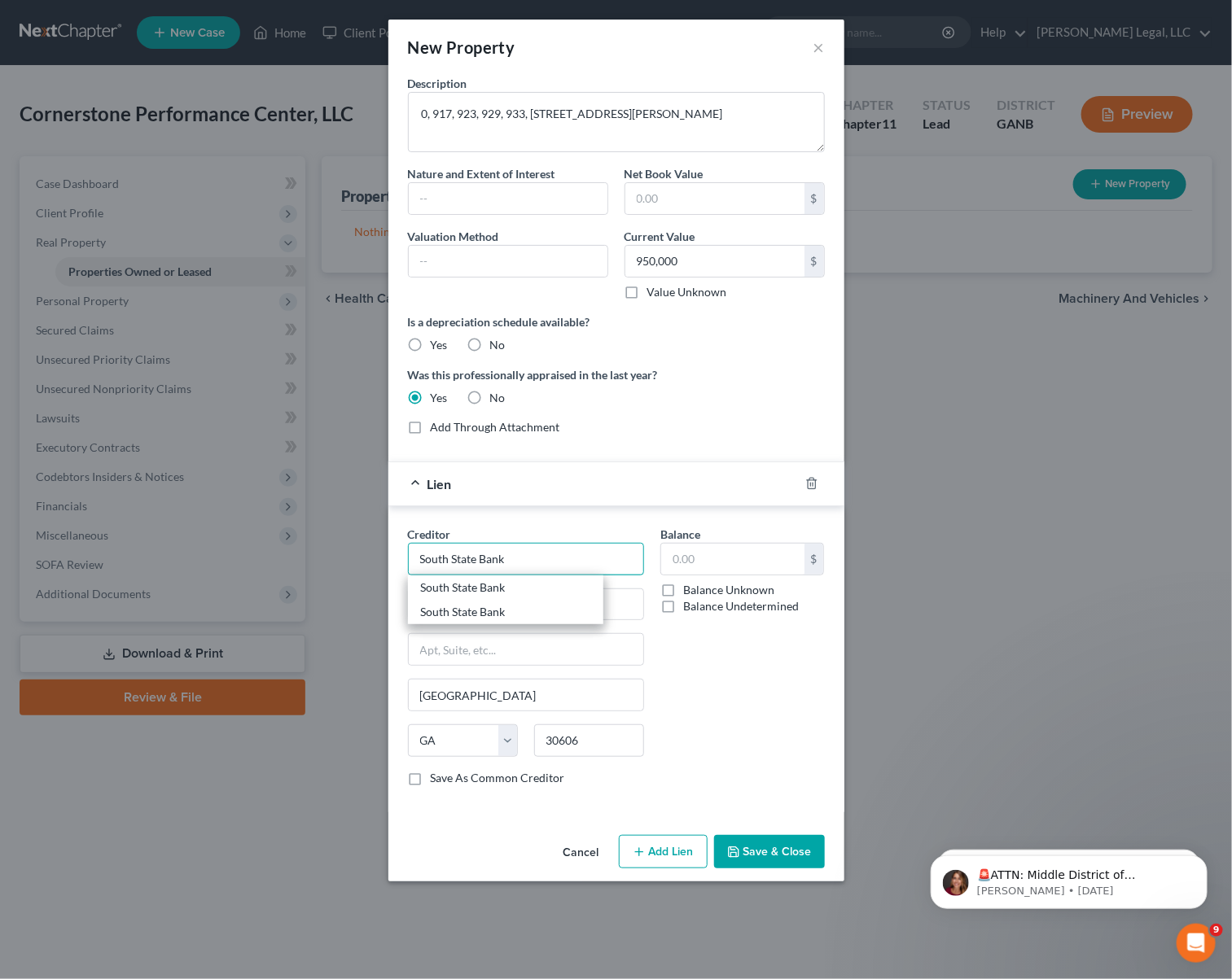
type input "South State Bank"
click at [520, 613] on input "text" at bounding box center [525, 605] width 234 height 31
paste input "[STREET_ADDRESS][PERSON_NAME]"
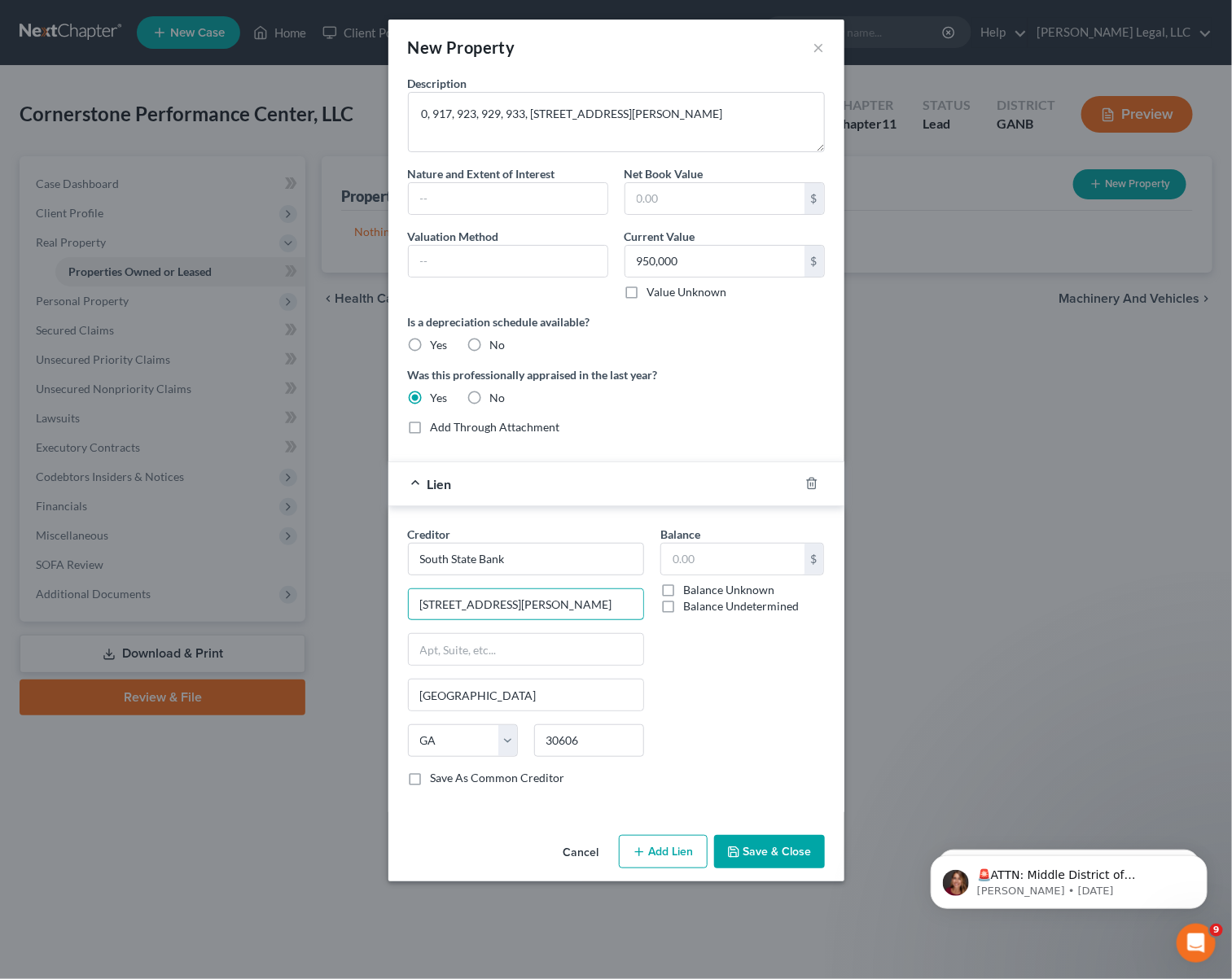
type input "[STREET_ADDRESS][PERSON_NAME]"
click at [463, 650] on input "text" at bounding box center [525, 650] width 234 height 31
paste input "Suite 104"
type input "Suite 104"
click at [704, 563] on input "text" at bounding box center [733, 560] width 143 height 31
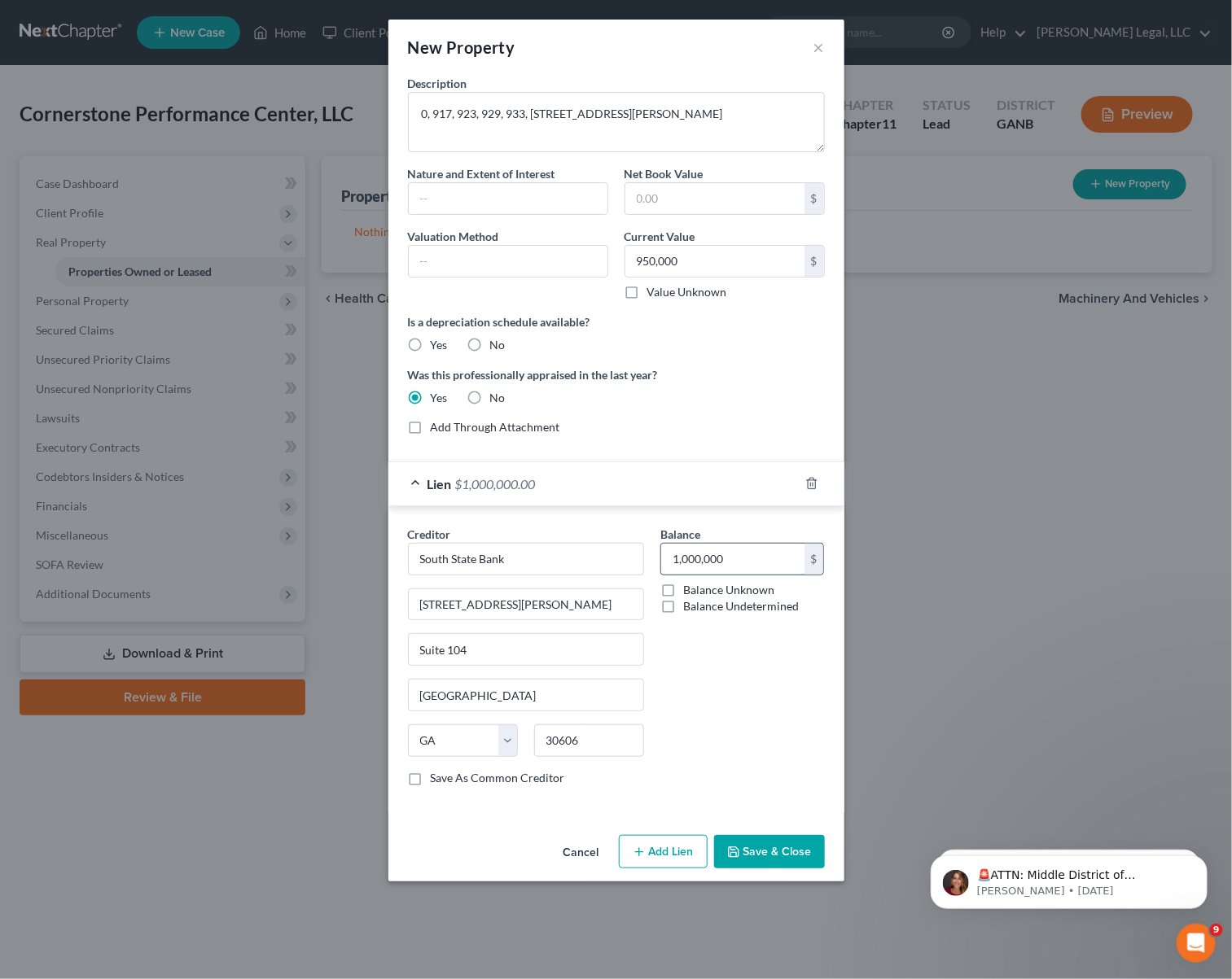
type input "1,000,000"
click at [672, 856] on button "Add Lien" at bounding box center [663, 852] width 89 height 34
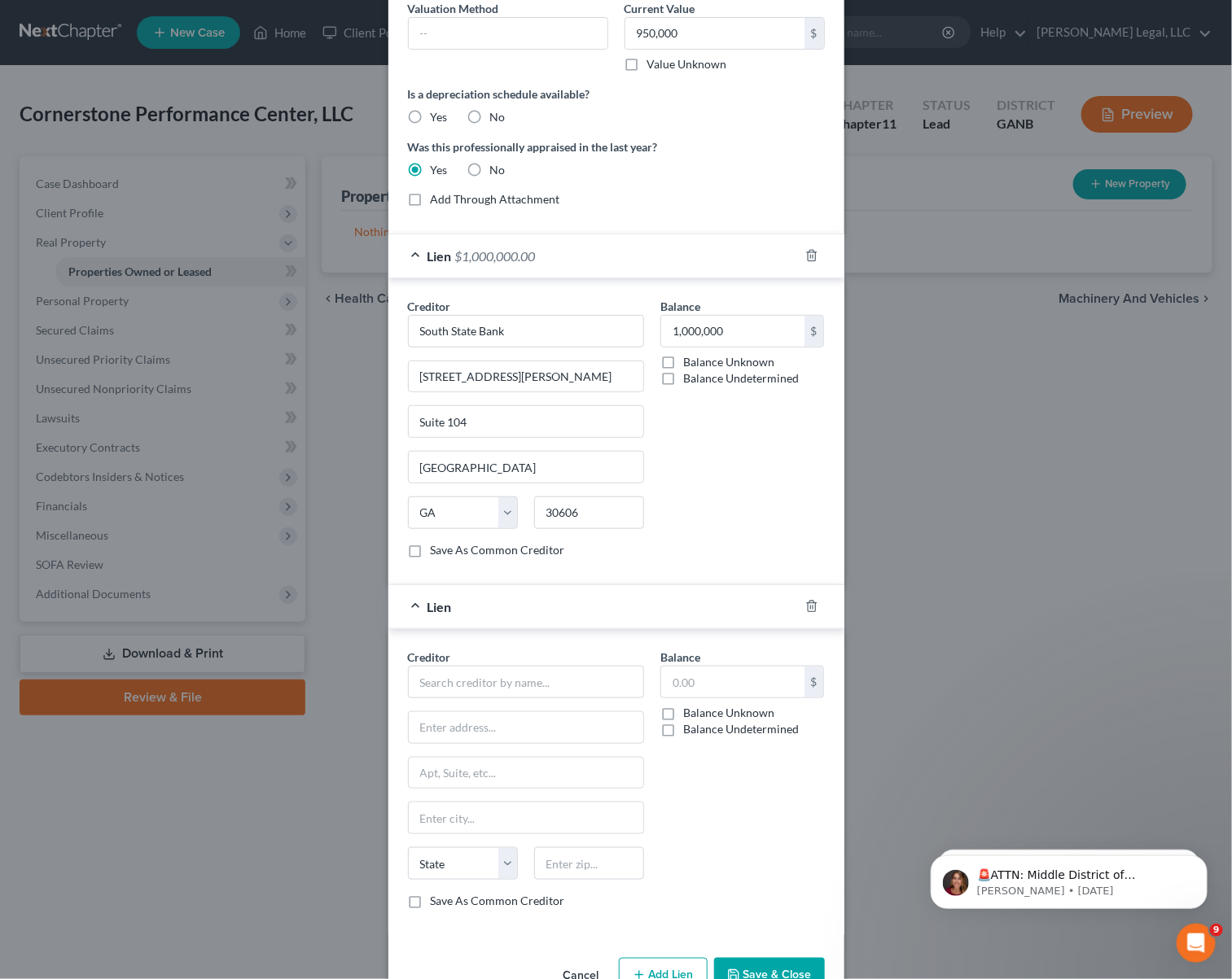
scroll to position [244, 0]
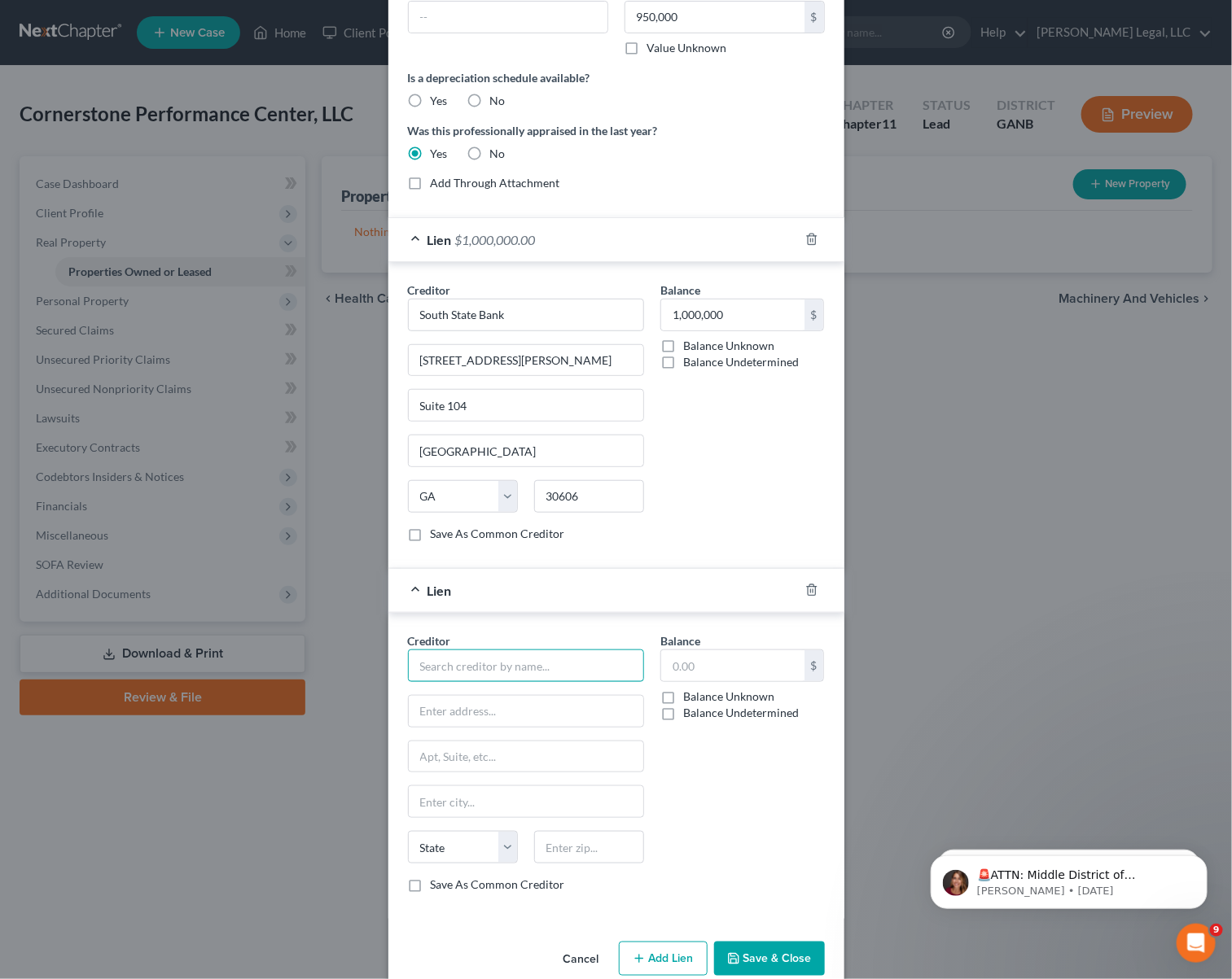
click at [499, 667] on input "text" at bounding box center [525, 665] width 236 height 32
type input "South State Bank"
click at [706, 662] on input "text" at bounding box center [733, 666] width 143 height 31
type input "300,000"
click at [460, 710] on input "text" at bounding box center [525, 711] width 234 height 31
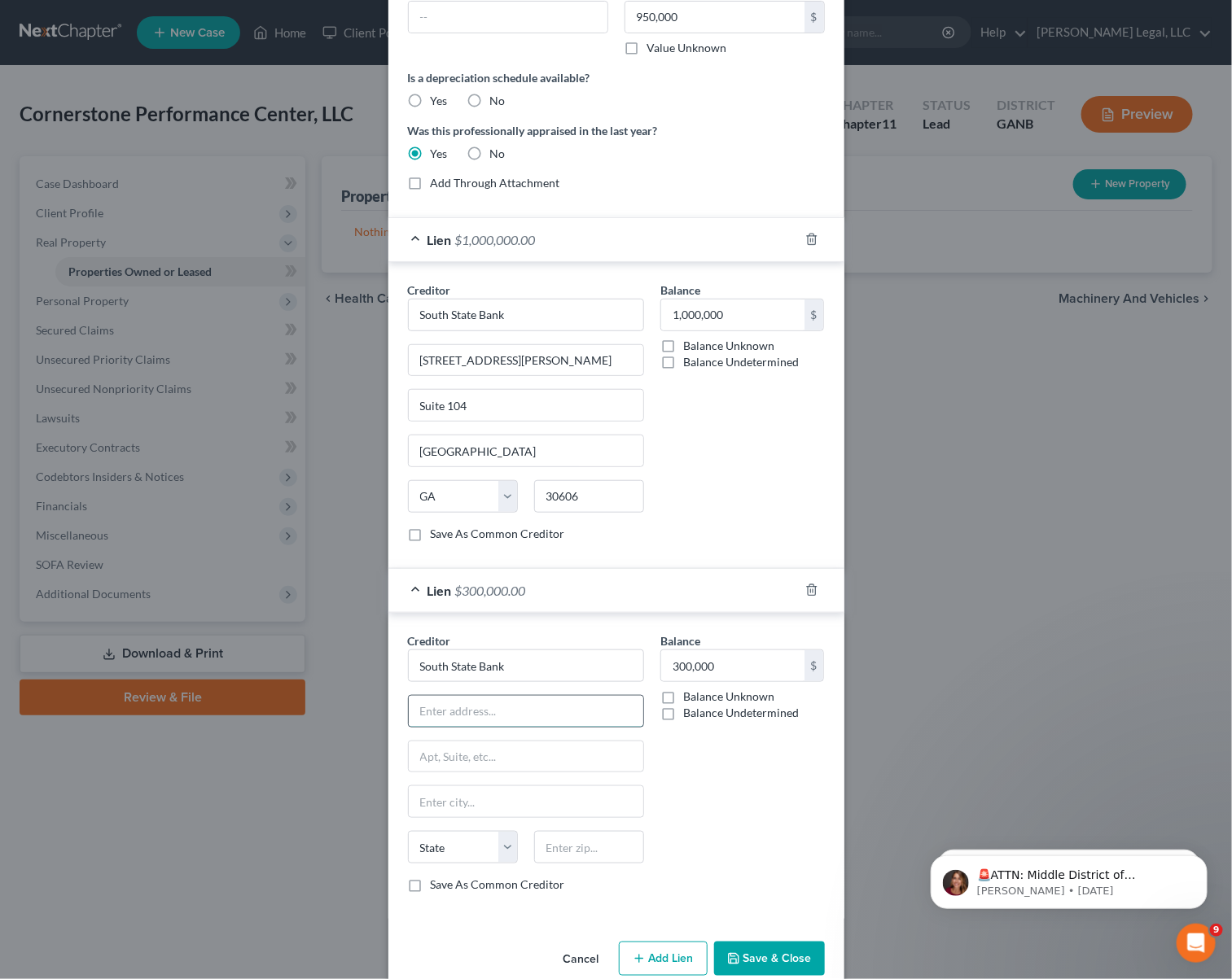
click at [532, 718] on input "text" at bounding box center [525, 711] width 234 height 31
click at [420, 720] on input "text" at bounding box center [525, 711] width 234 height 31
paste input "[STREET_ADDRESS][PERSON_NAME]"
type input "[STREET_ADDRESS][PERSON_NAME]"
click at [435, 765] on input "text" at bounding box center [525, 758] width 234 height 31
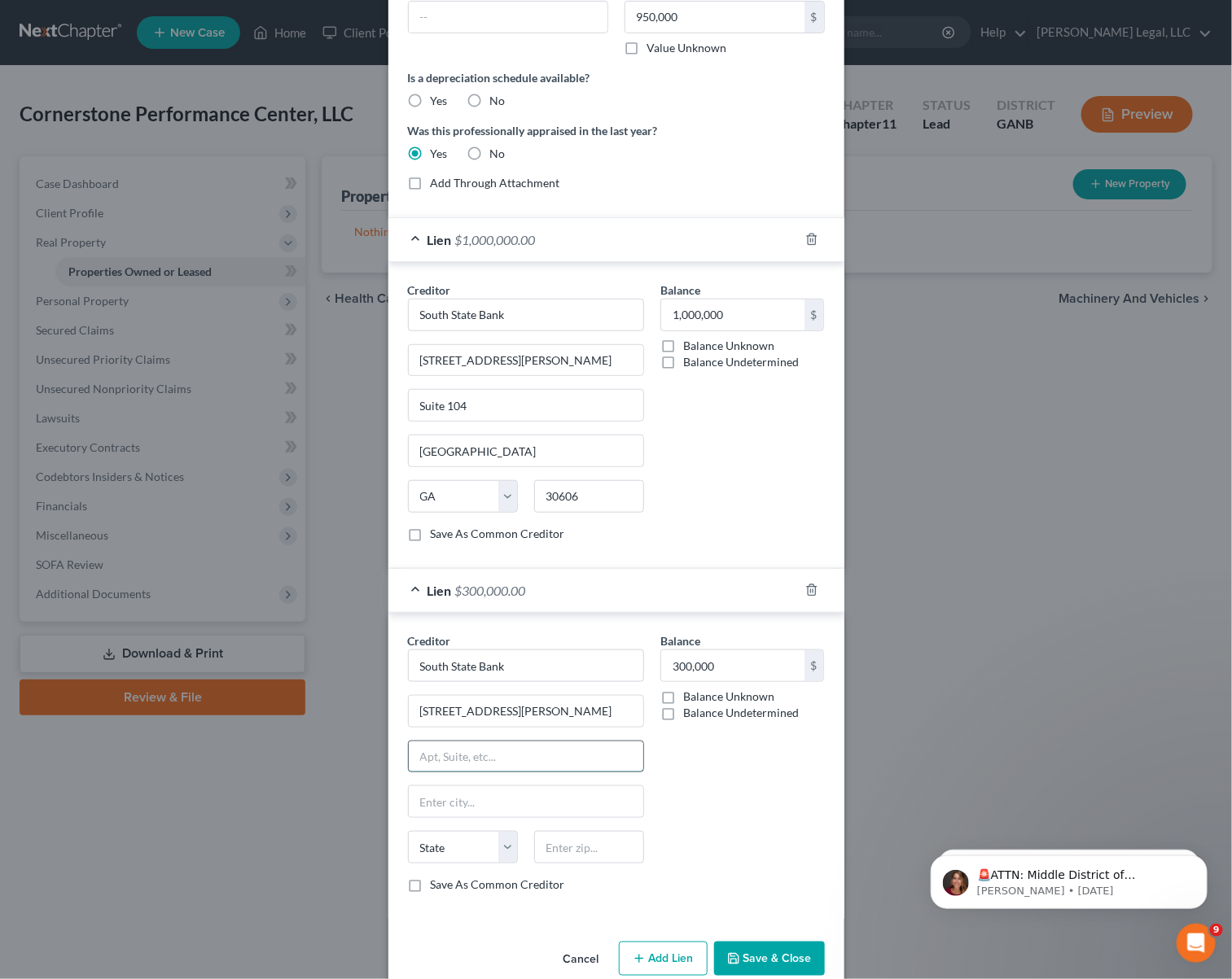
paste input "Suite 104"
type input "Suite 104"
click at [473, 806] on input "text" at bounding box center [525, 802] width 234 height 31
click at [435, 814] on input "text" at bounding box center [525, 802] width 234 height 31
paste input "[GEOGRAPHIC_DATA]"
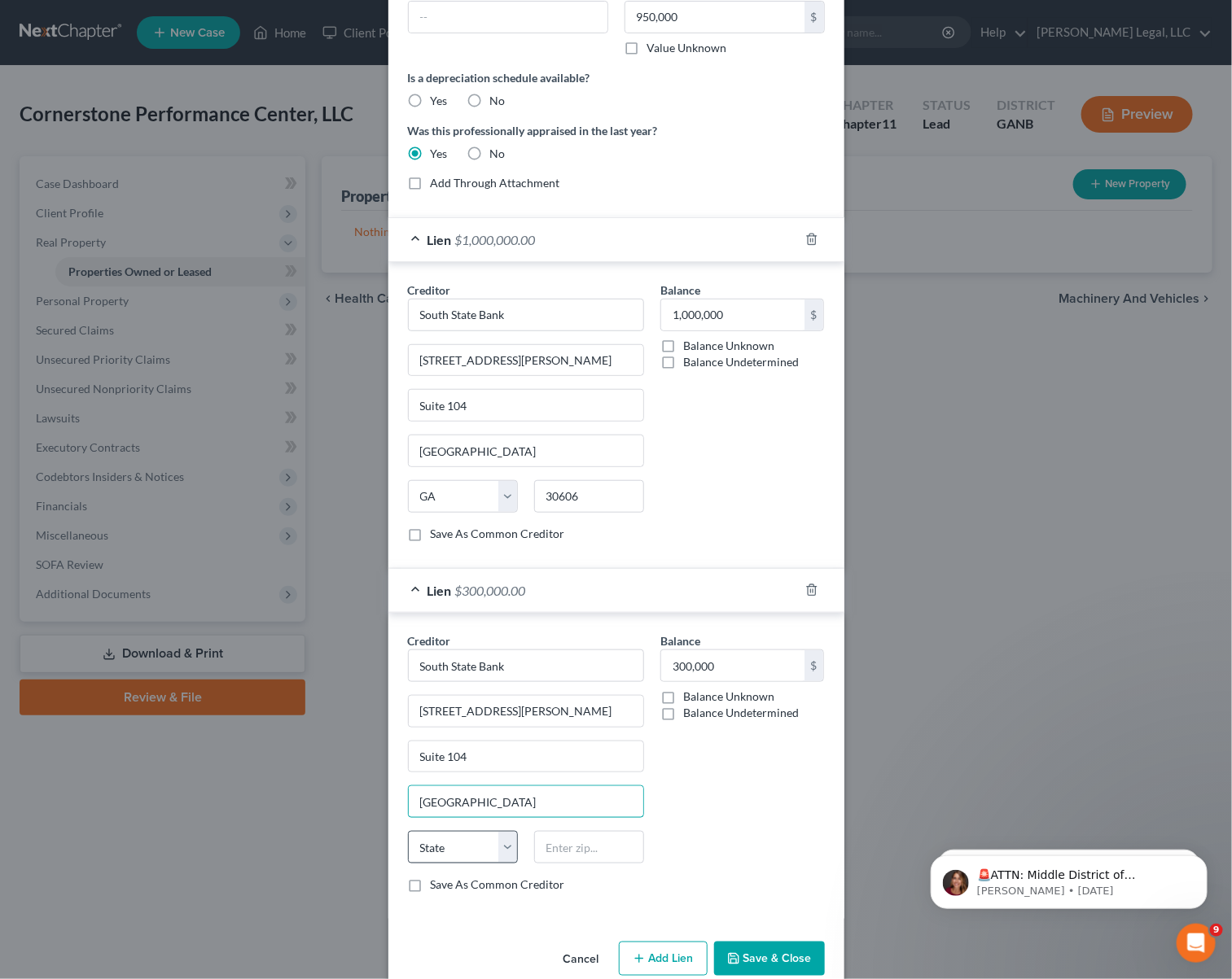
type input "[GEOGRAPHIC_DATA]"
click at [489, 863] on select "State [US_STATE] AK AR AZ CA CO CT DE DC [GEOGRAPHIC_DATA] [GEOGRAPHIC_DATA] GU…" at bounding box center [463, 847] width 110 height 32
select select "10"
click at [408, 842] on select "State [US_STATE] AK AR AZ CA CO CT DE DC [GEOGRAPHIC_DATA] [GEOGRAPHIC_DATA] GU…" at bounding box center [463, 847] width 110 height 32
click at [611, 859] on input "text" at bounding box center [589, 847] width 110 height 32
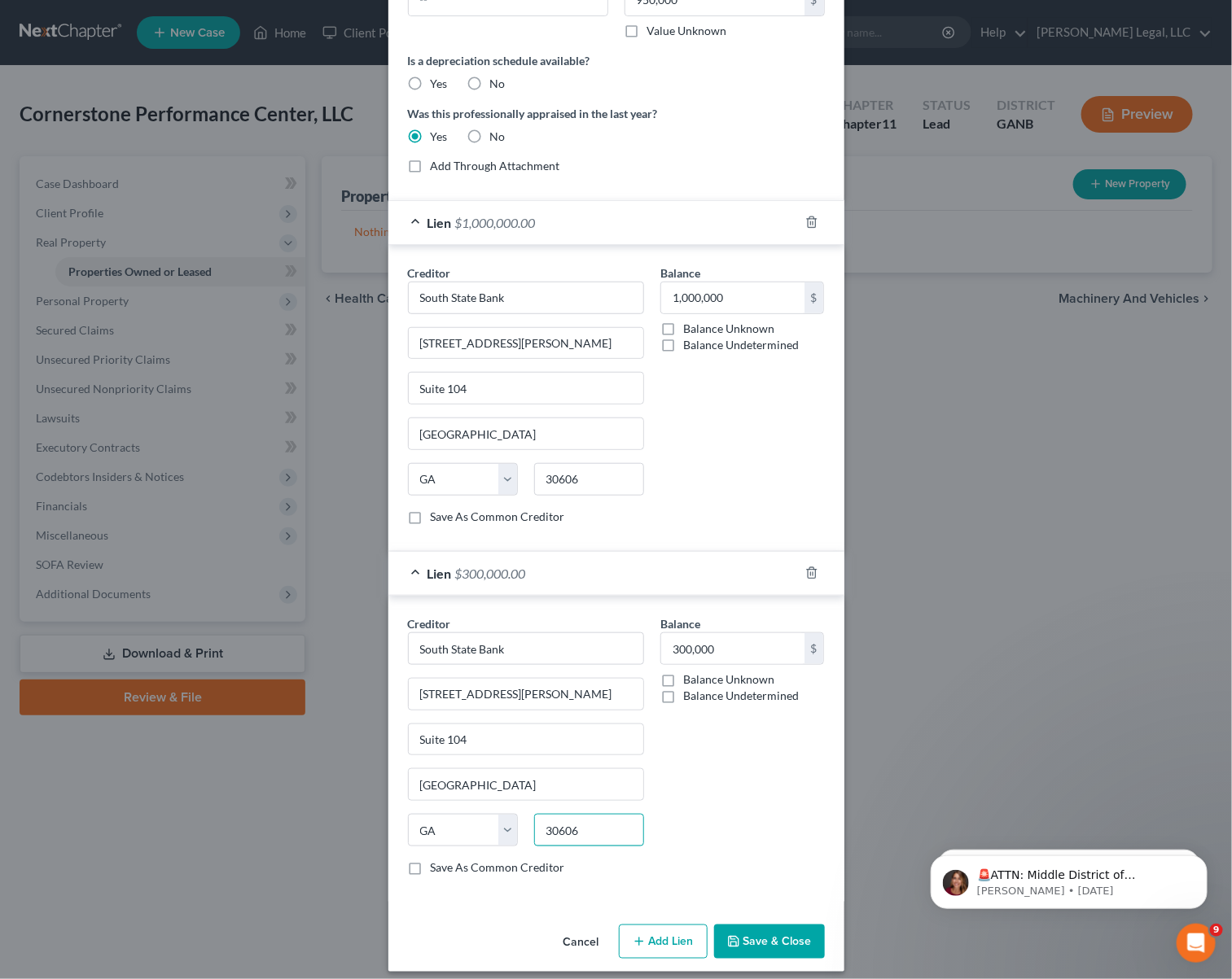
scroll to position [286, 0]
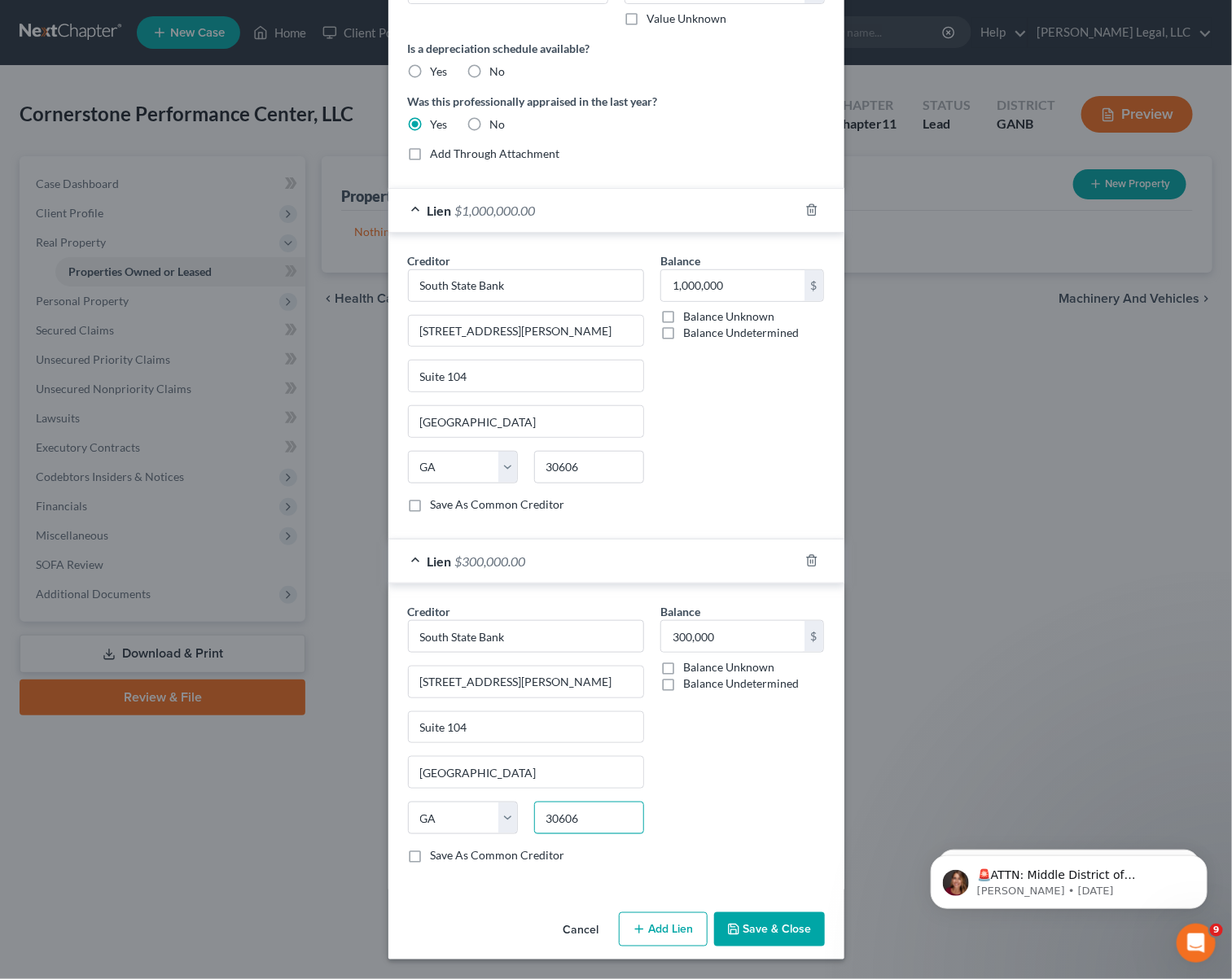
type input "30606"
click at [750, 928] on button "Save & Close" at bounding box center [769, 929] width 111 height 34
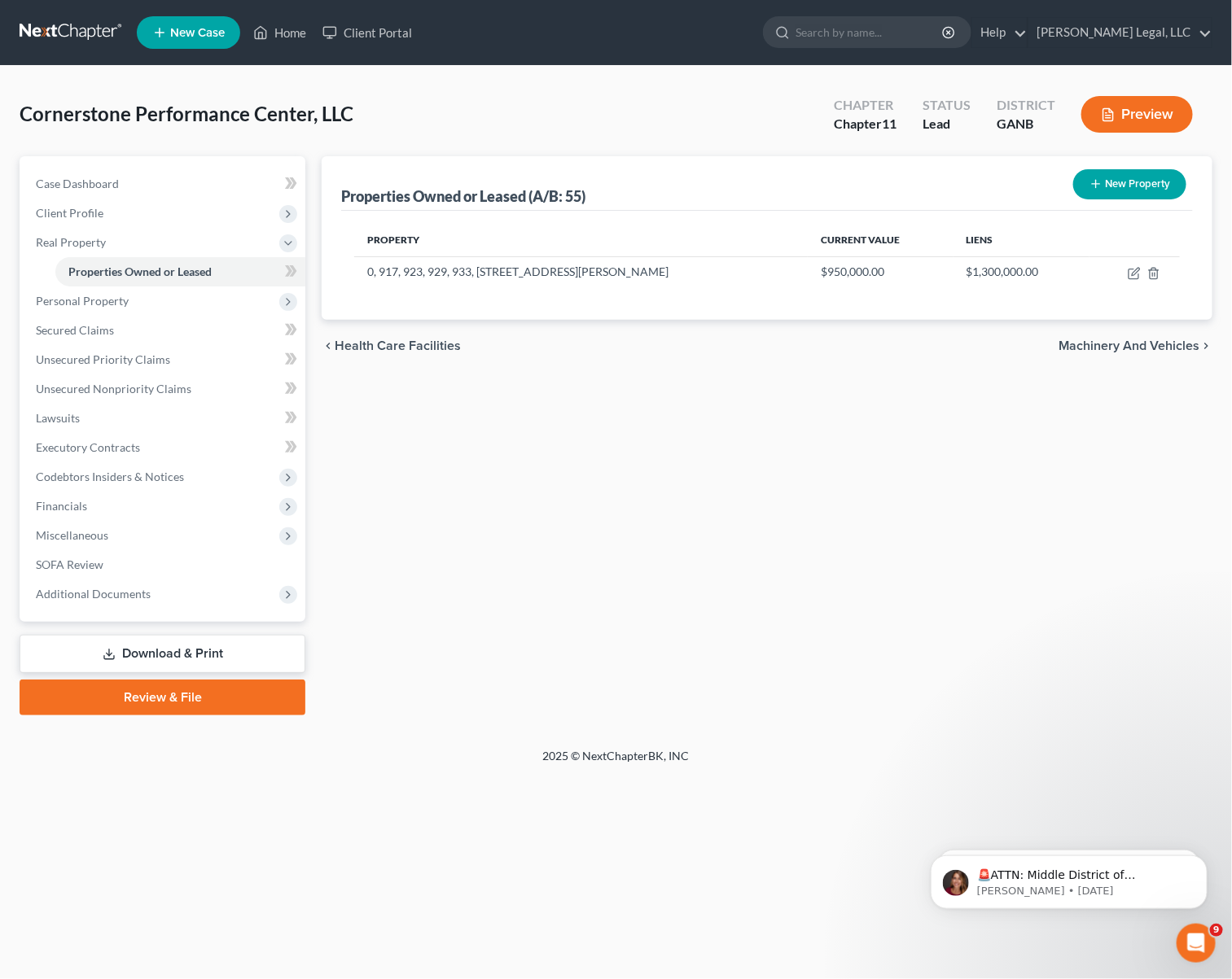
click at [571, 402] on div "Properties Owned or Leased (A/B: 55) New Property Property Current Value Liens …" at bounding box center [766, 435] width 907 height 560
click at [70, 301] on span "Personal Property" at bounding box center [82, 301] width 93 height 14
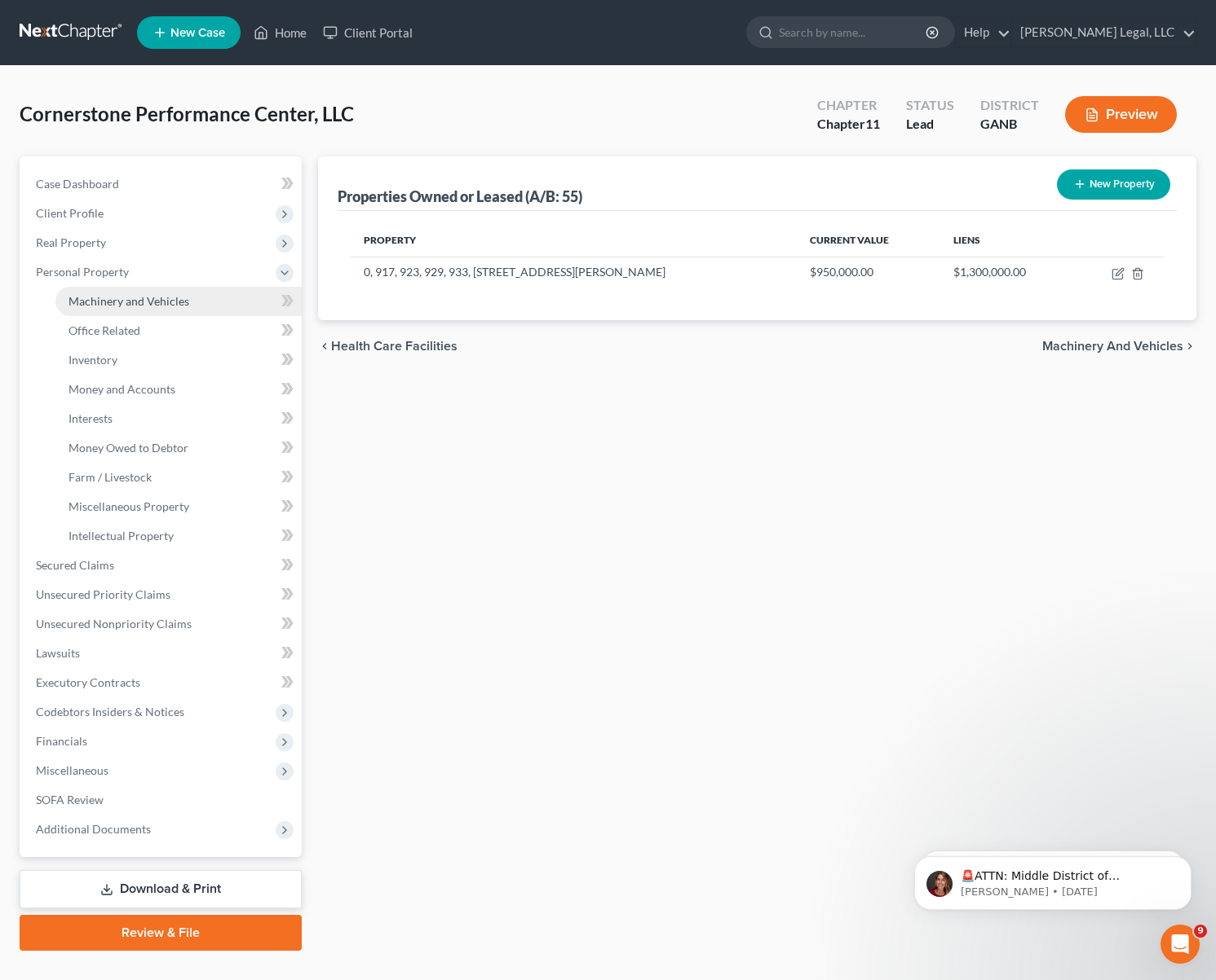
click at [120, 303] on span "Machinery and Vehicles" at bounding box center [129, 301] width 121 height 14
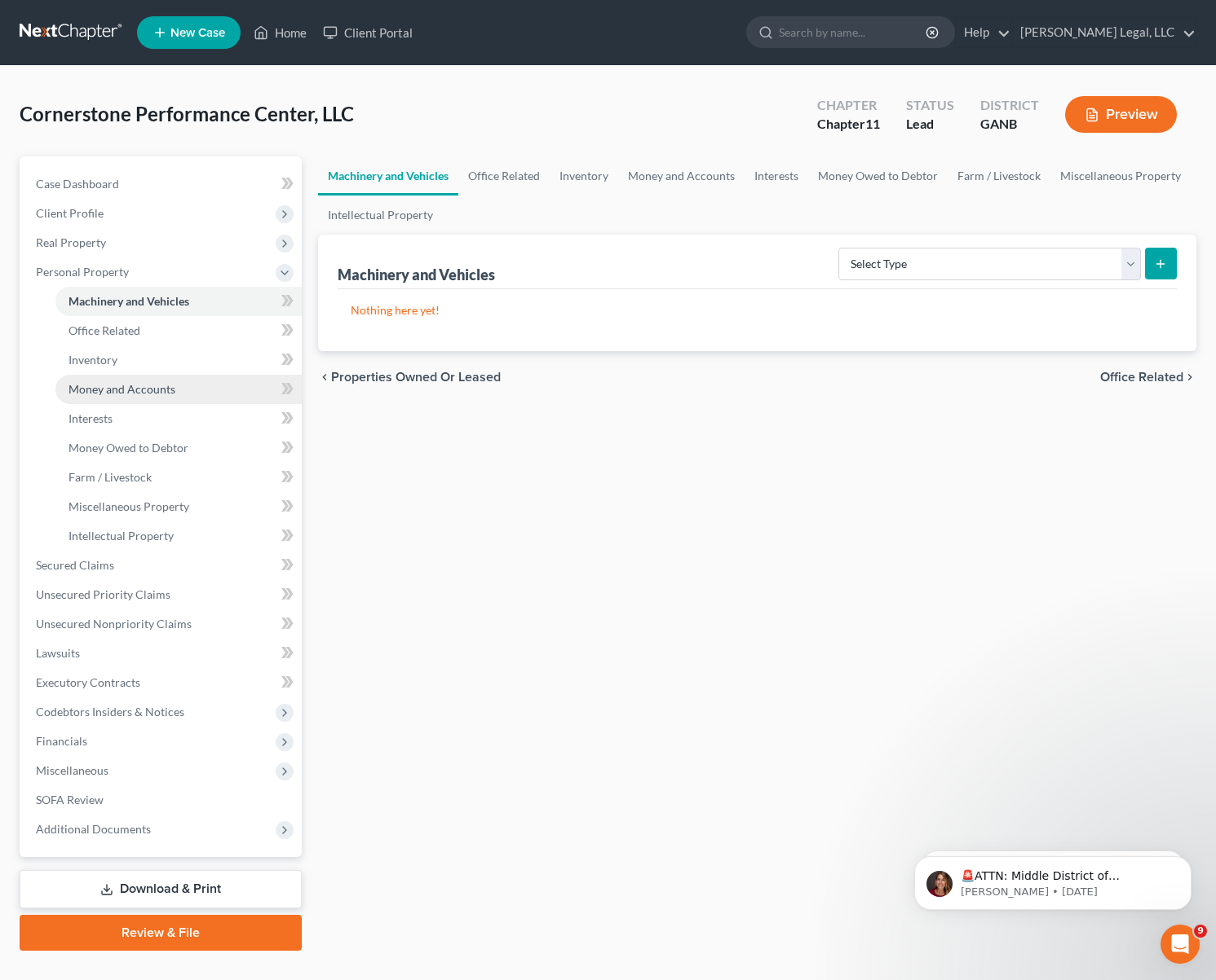
click at [145, 396] on link "Money and Accounts" at bounding box center [178, 389] width 246 height 29
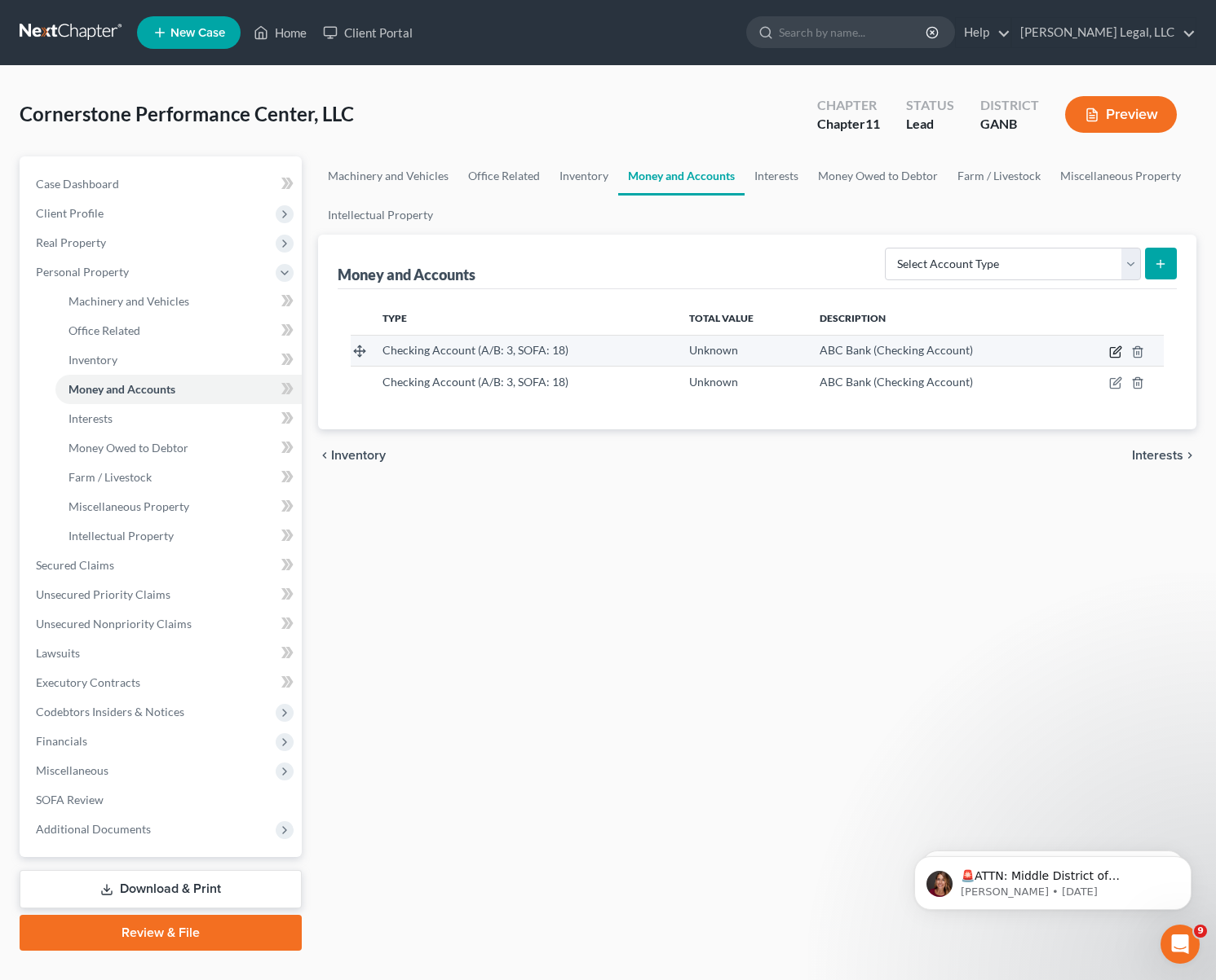
click at [1115, 354] on icon "button" at bounding box center [1116, 349] width 7 height 7
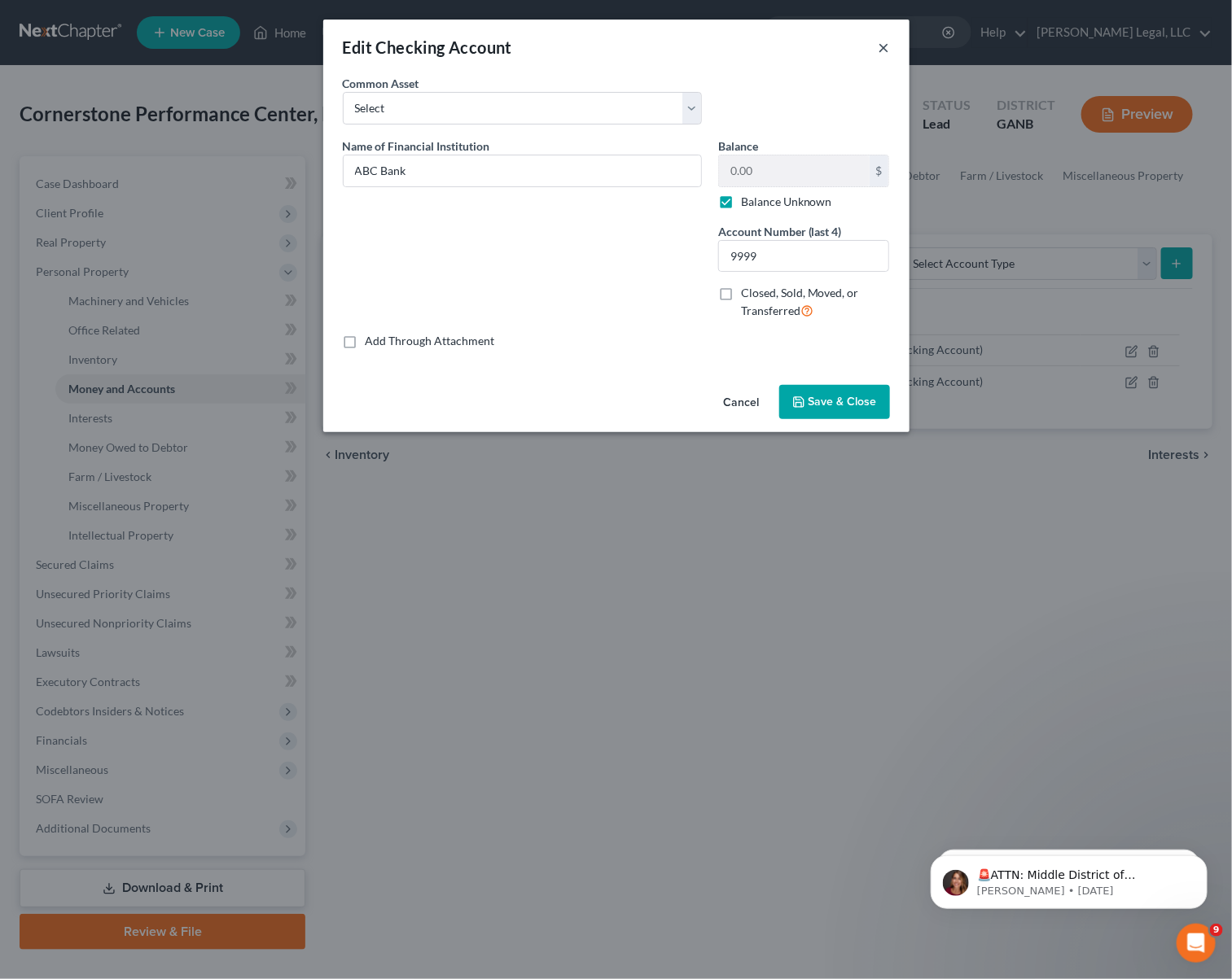
click at [885, 42] on button "×" at bounding box center [884, 47] width 12 height 20
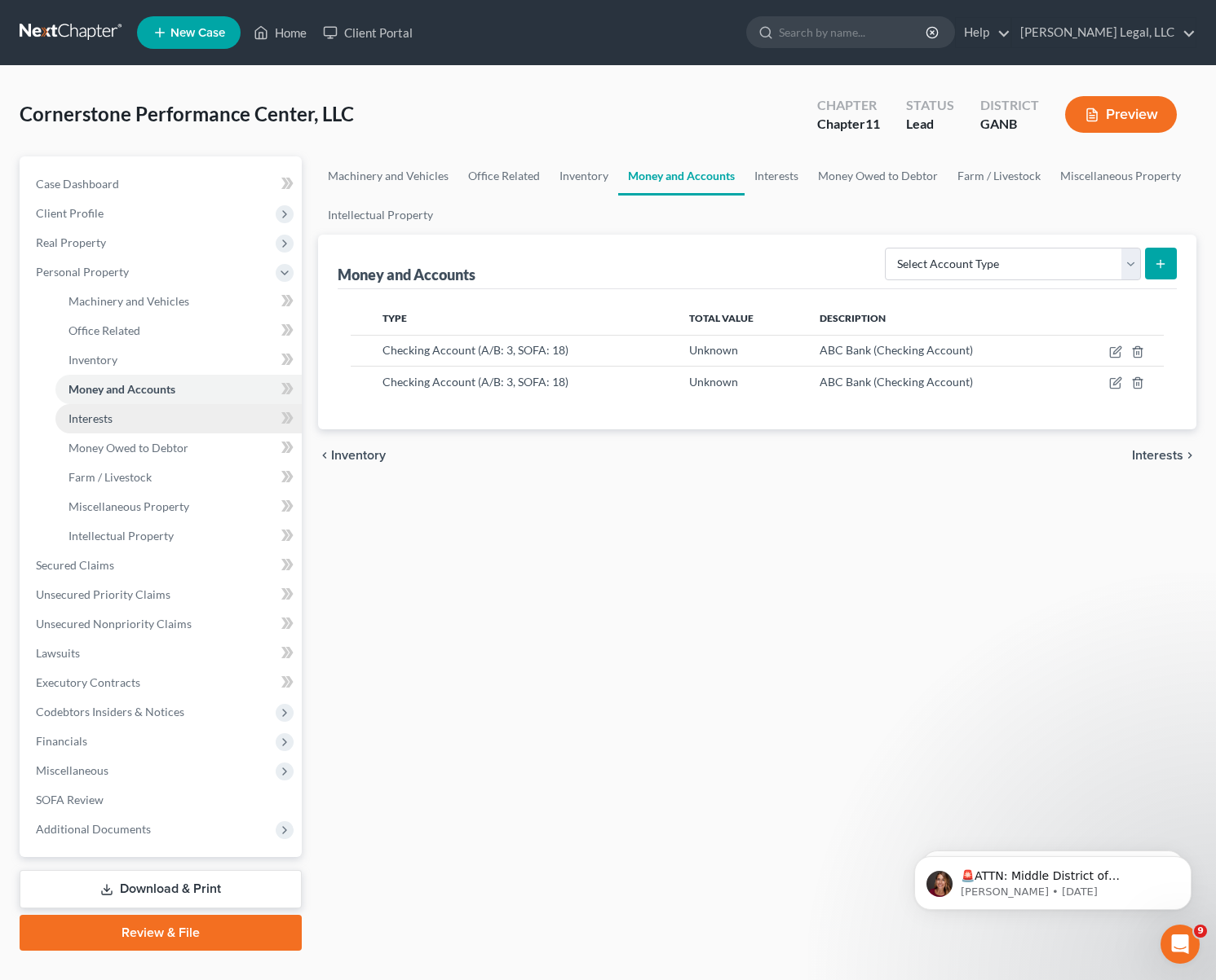
click at [94, 419] on span "Interests" at bounding box center [90, 419] width 44 height 14
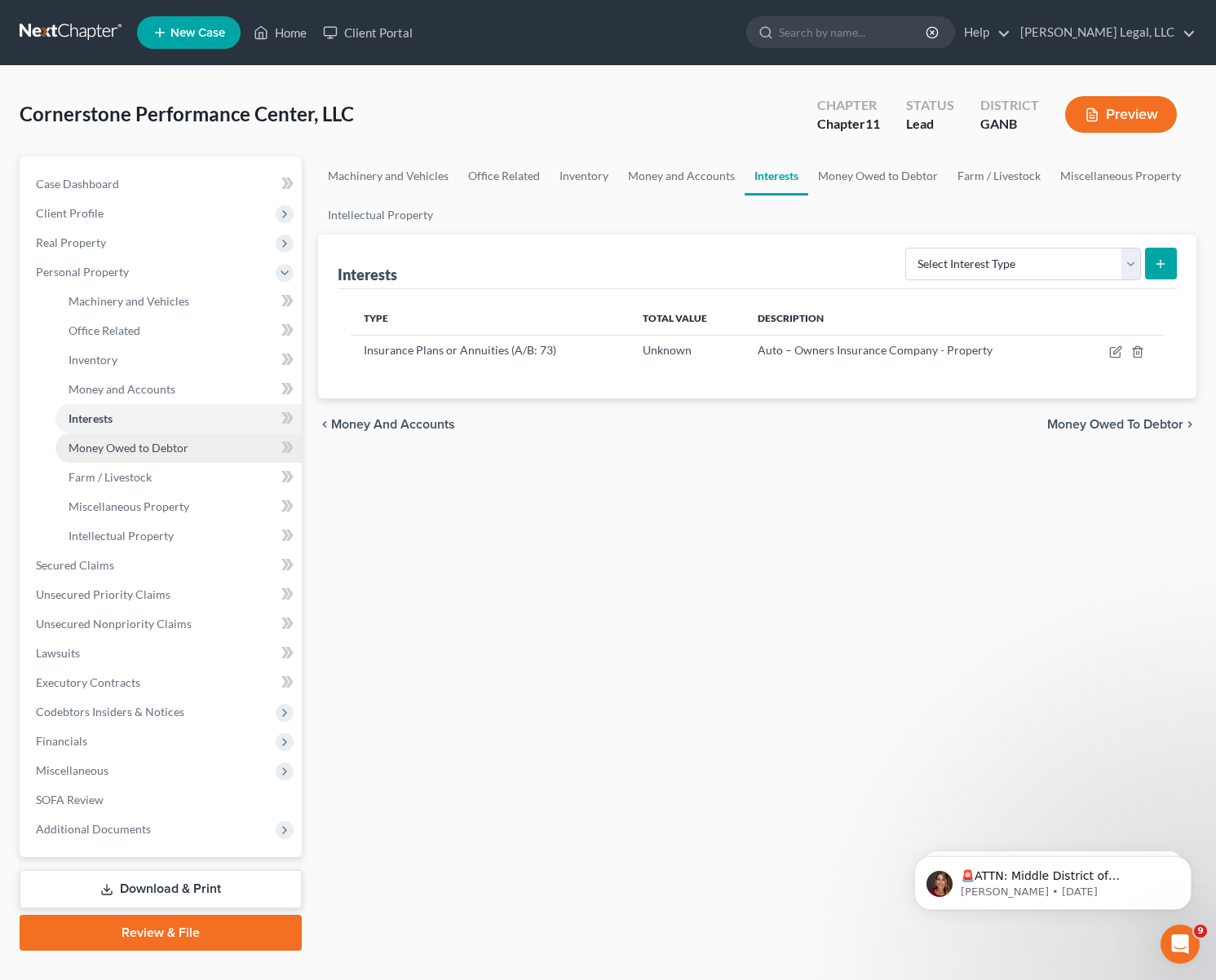
click at [125, 445] on span "Money Owed to Debtor" at bounding box center [129, 447] width 120 height 14
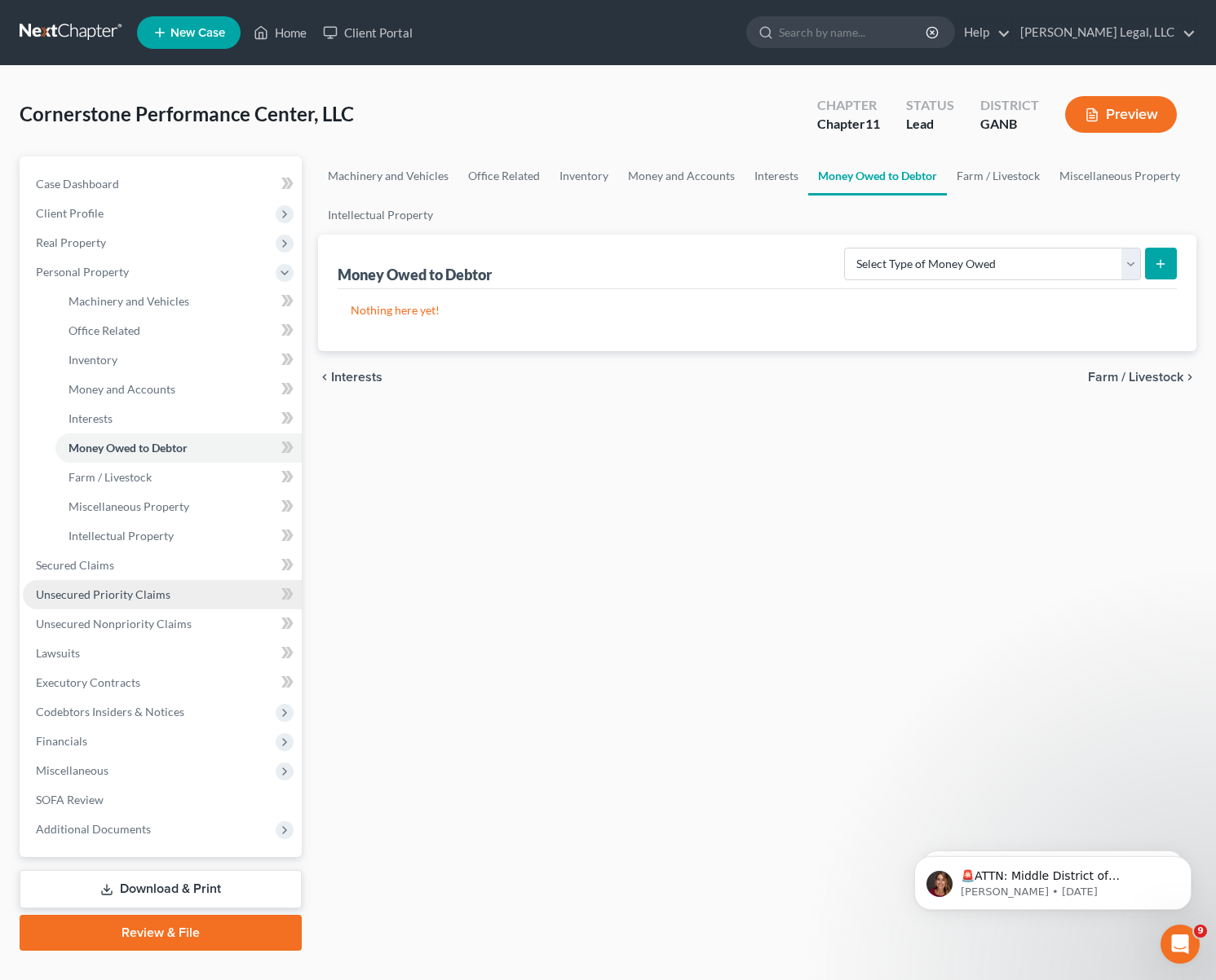
click at [108, 590] on span "Unsecured Priority Claims" at bounding box center [103, 594] width 134 height 14
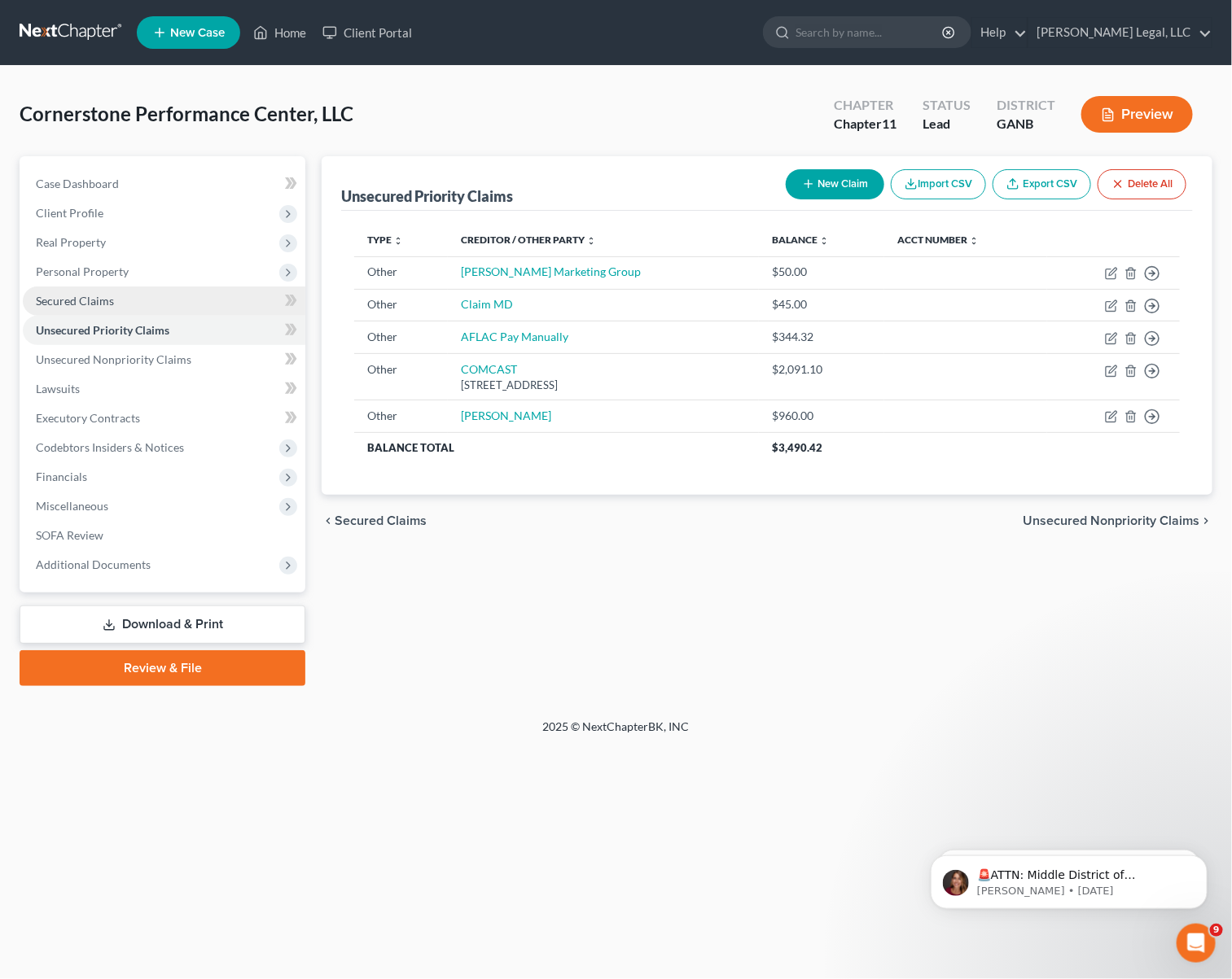
click at [84, 294] on span "Secured Claims" at bounding box center [75, 301] width 78 height 14
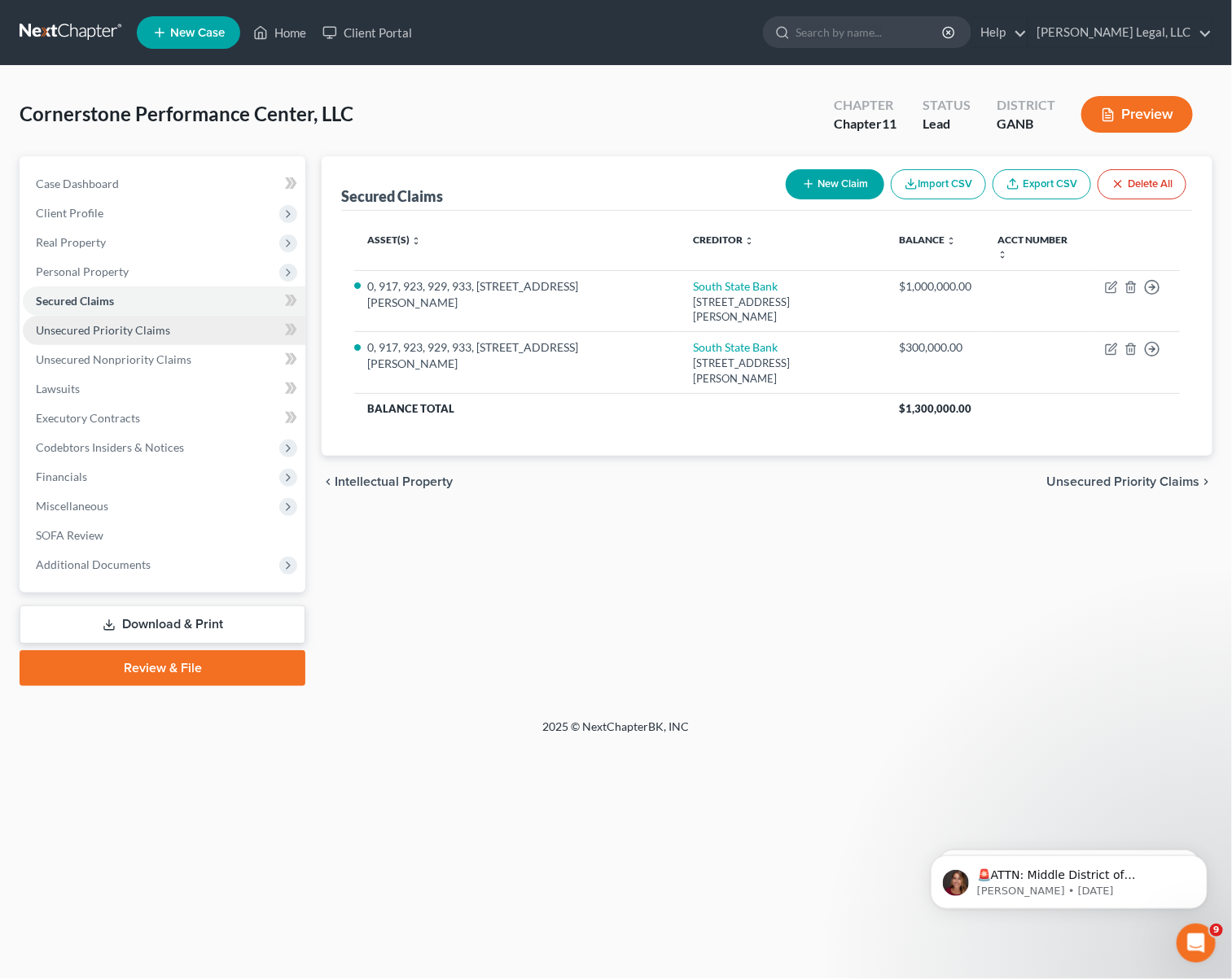
click at [81, 338] on link "Unsecured Priority Claims" at bounding box center [164, 330] width 282 height 29
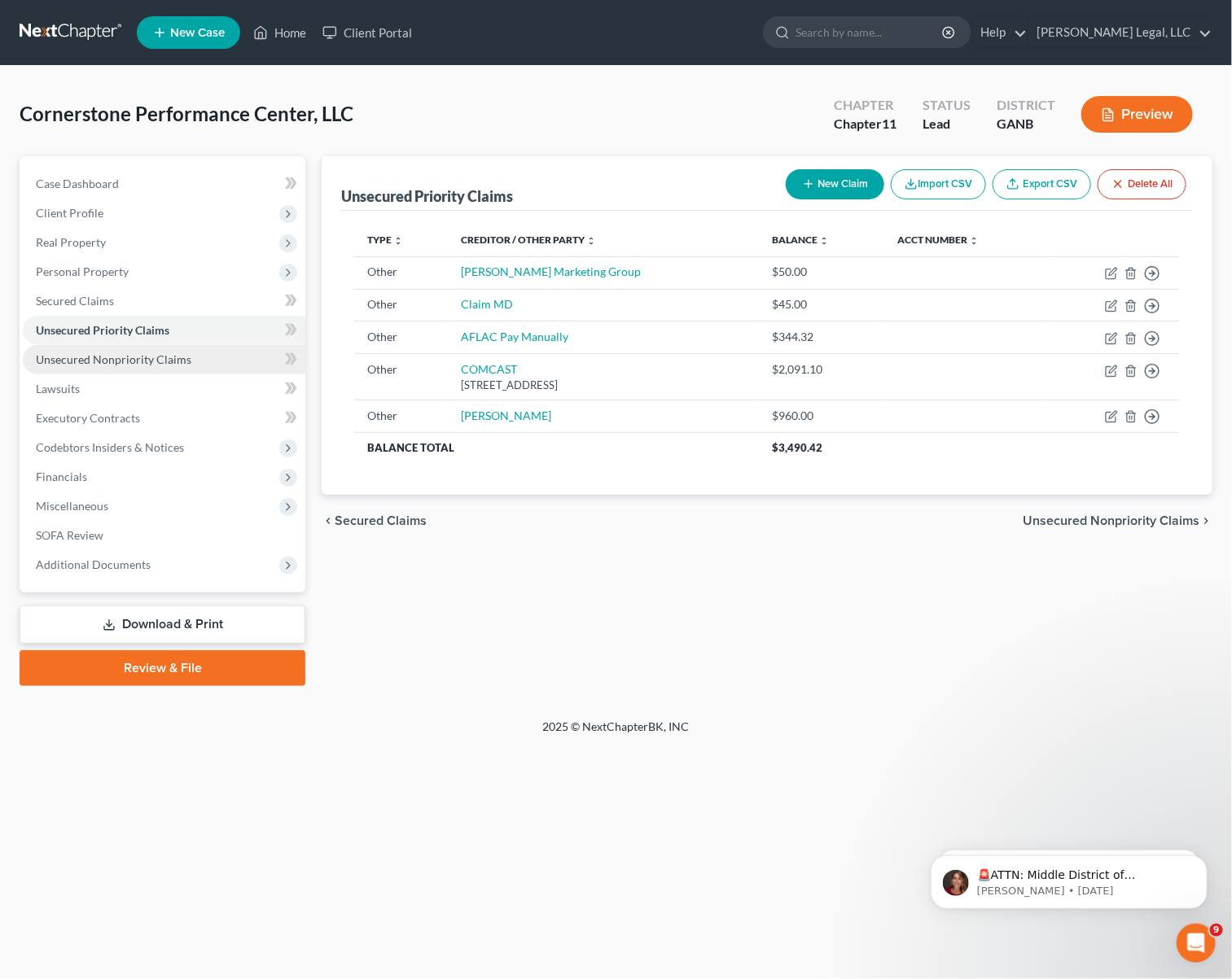
click at [123, 363] on span "Unsecured Nonpriority Claims" at bounding box center [114, 360] width 156 height 14
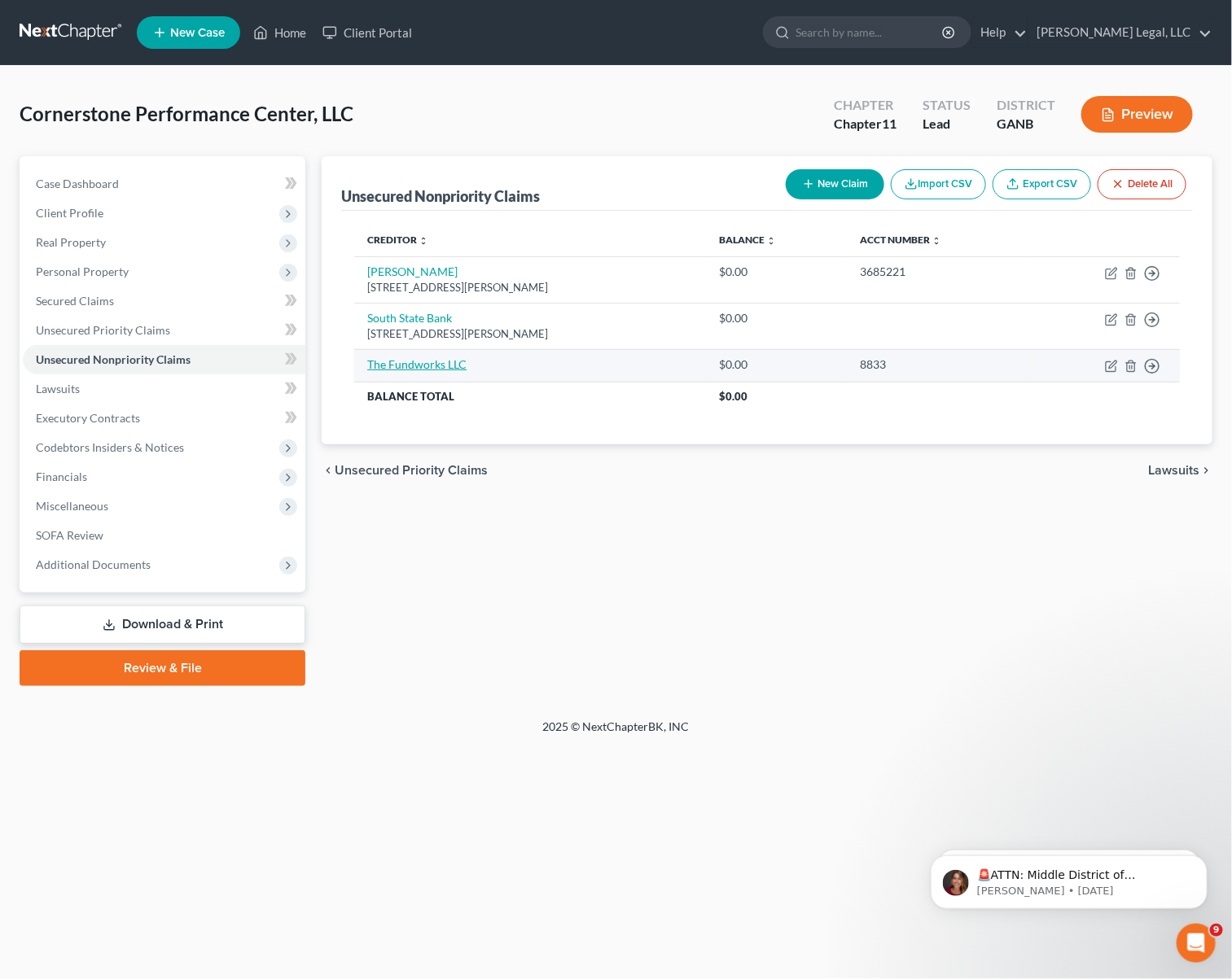
click at [450, 369] on link "The Fundworks LLC" at bounding box center [417, 365] width 99 height 14
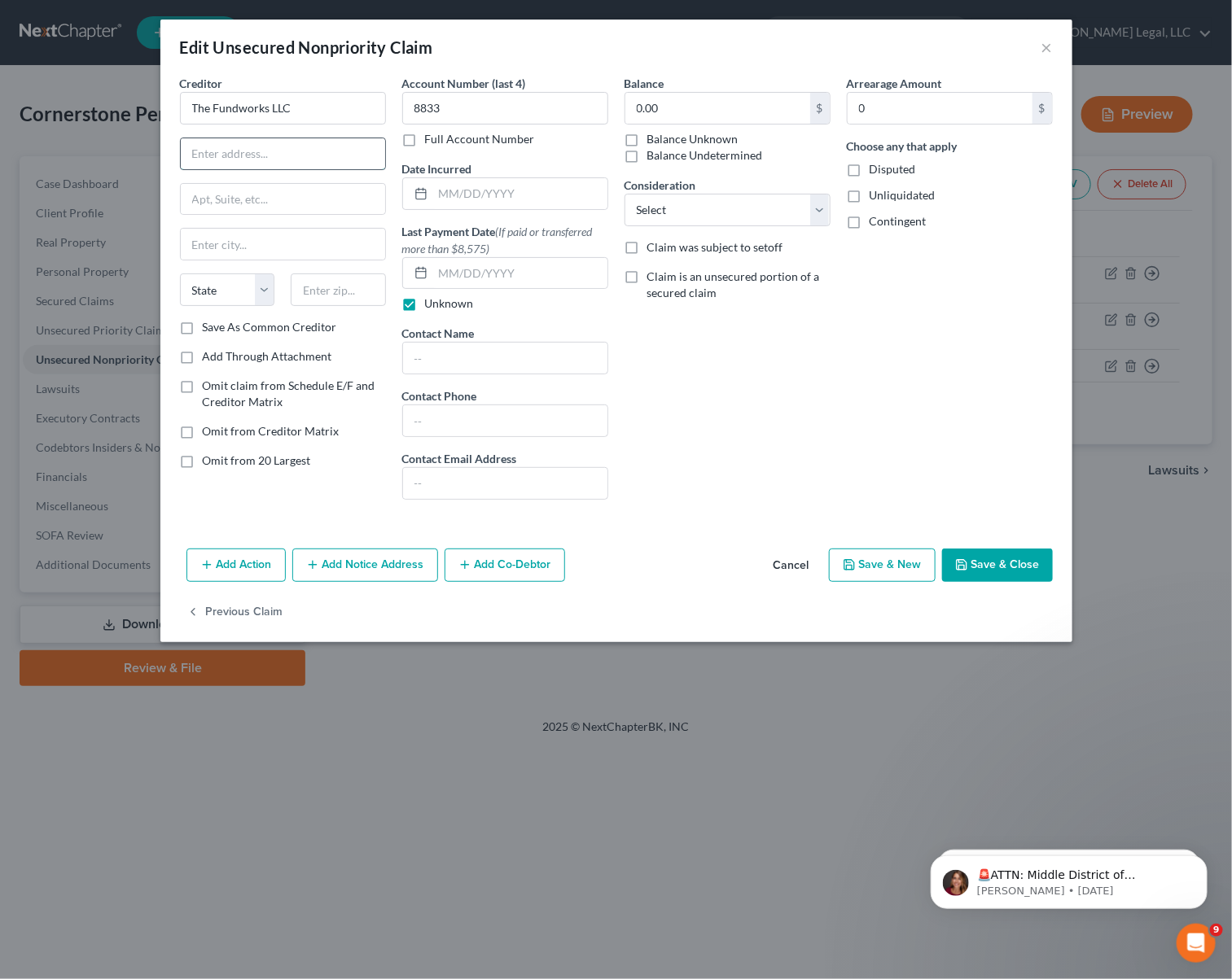
click at [281, 154] on input "text" at bounding box center [282, 154] width 205 height 31
paste input "[STREET_ADDRESS]"
type input "[STREET_ADDRESS]"
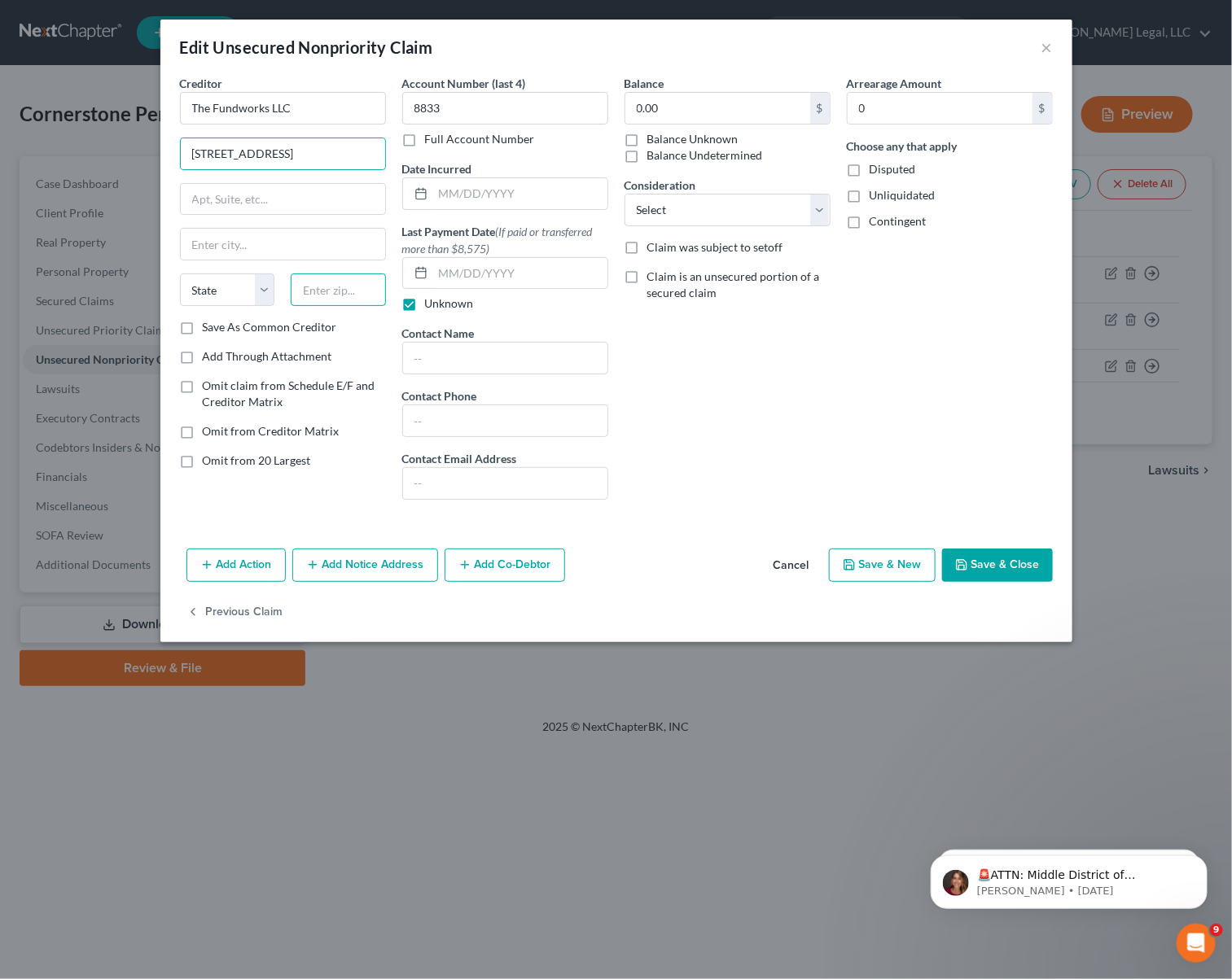
click at [337, 296] on input "text" at bounding box center [338, 289] width 95 height 32
type input "84111"
click at [720, 372] on div "Balance 0.00 $ Balance Unknown Balance Undetermined 0.00 $ Balance Unknown Cons…" at bounding box center [727, 293] width 222 height 438
type input "[GEOGRAPHIC_DATA]"
select select "46"
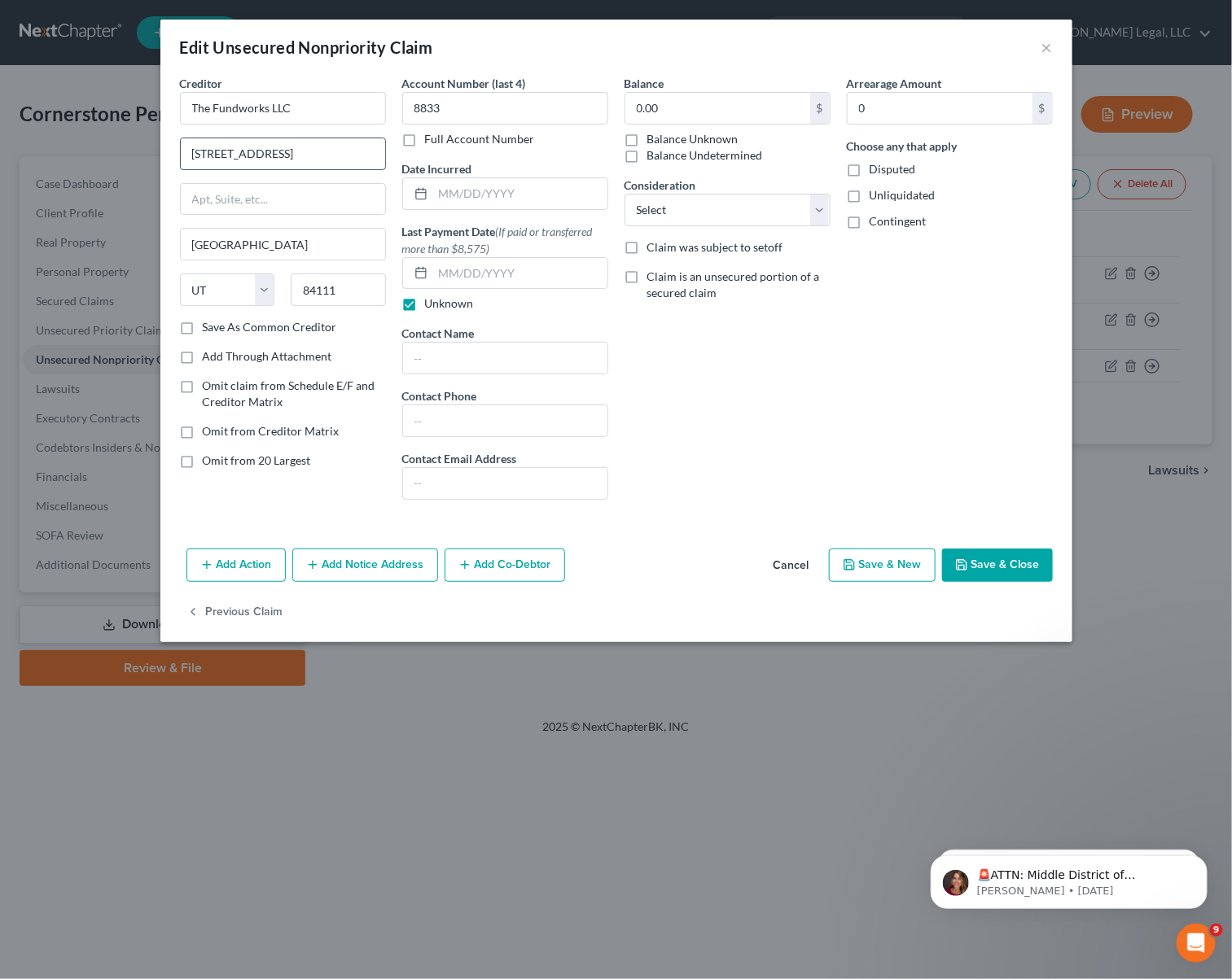
scroll to position [0, 139]
drag, startPoint x: 306, startPoint y: 155, endPoint x: 224, endPoint y: 155, distance: 82.0
click at [224, 155] on input "[STREET_ADDRESS]" at bounding box center [282, 154] width 205 height 31
click at [339, 164] on input "[STREET_ADDRESS]" at bounding box center [282, 154] width 205 height 31
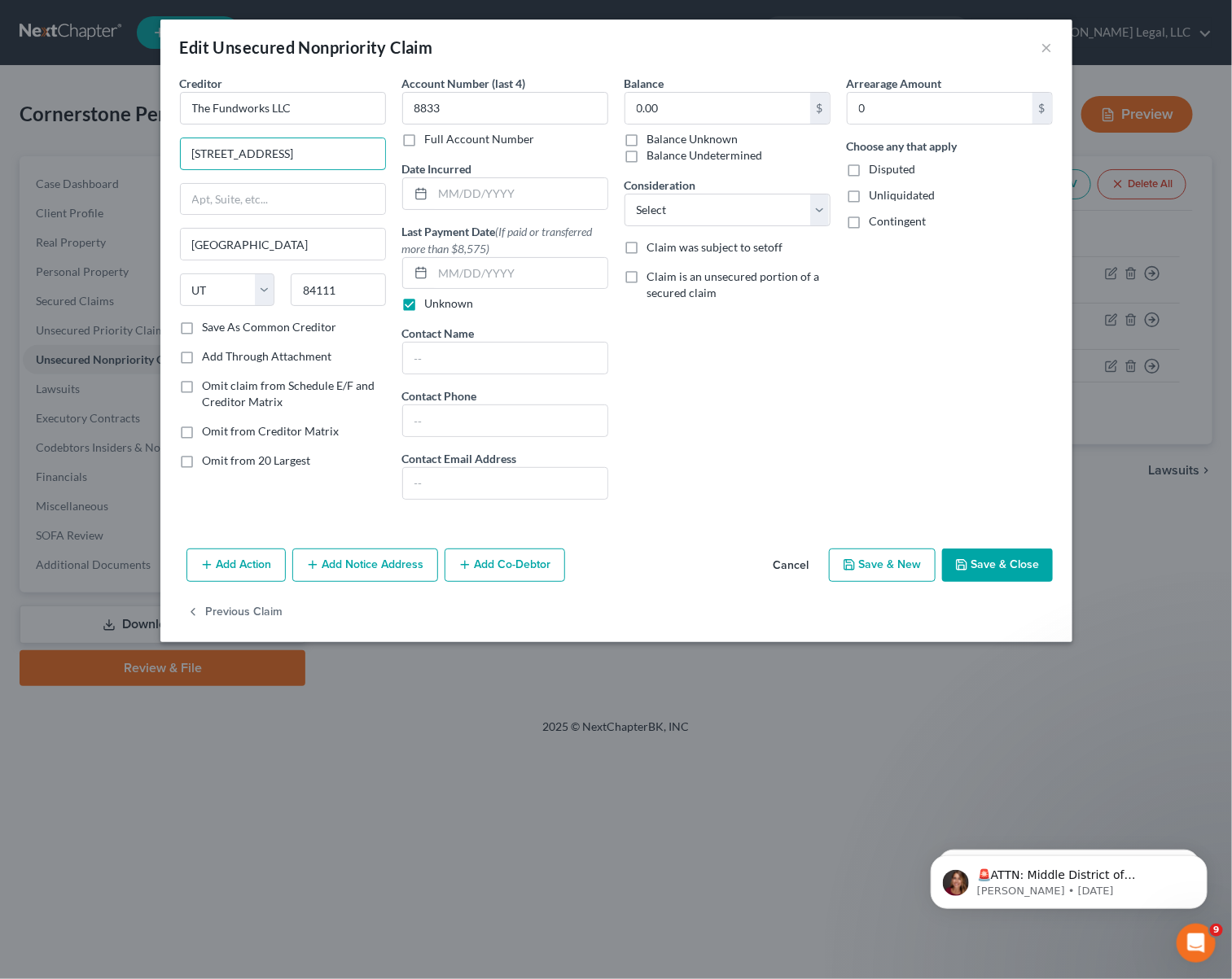
scroll to position [0, 173]
drag, startPoint x: 357, startPoint y: 154, endPoint x: 394, endPoint y: 154, distance: 37.0
click at [394, 154] on div "Creditor * The Fundworks LLC [STREET_ADDRESS] [GEOGRAPHIC_DATA] [US_STATE][GEOG…" at bounding box center [616, 293] width 889 height 438
drag, startPoint x: 258, startPoint y: 156, endPoint x: 391, endPoint y: 154, distance: 133.0
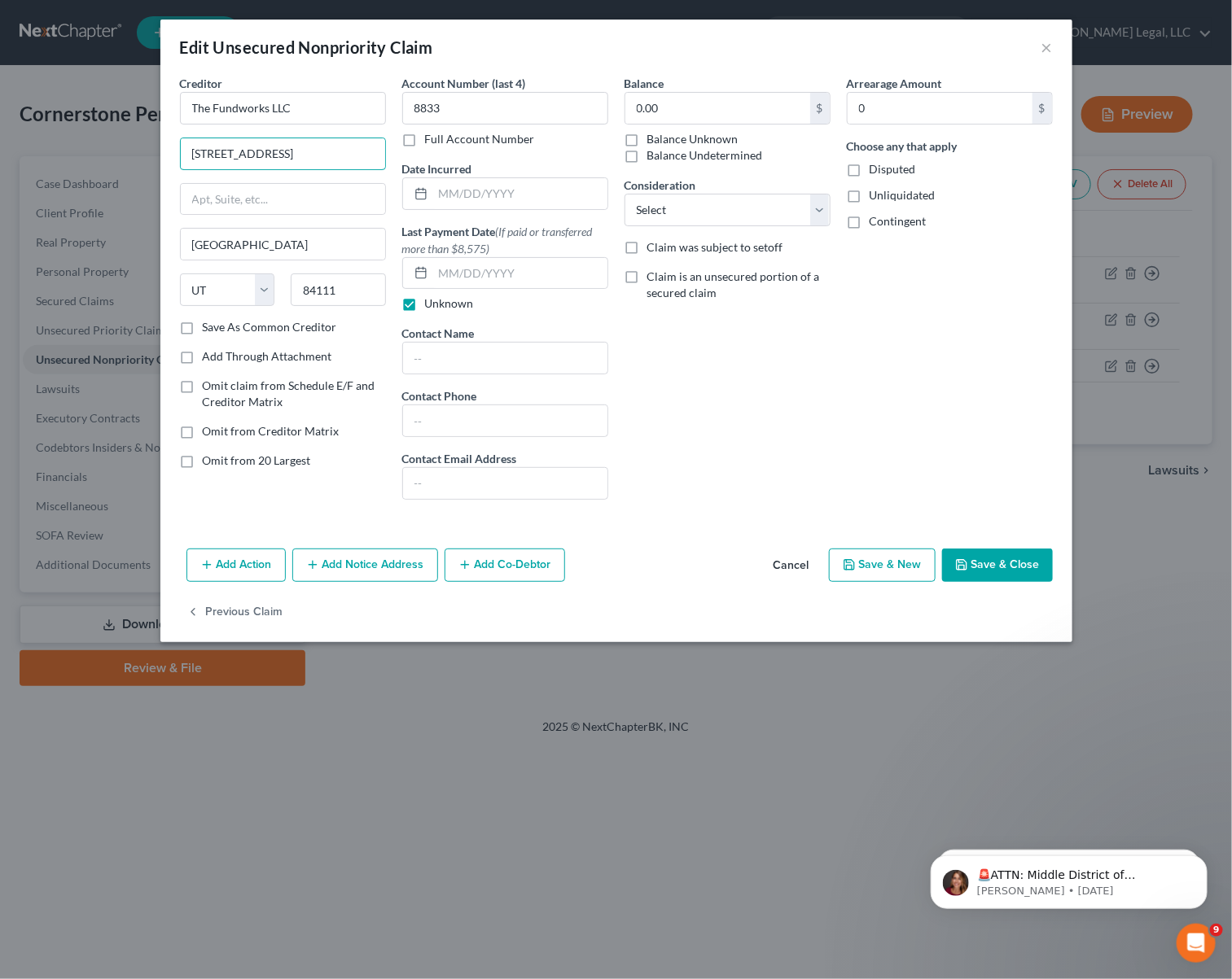
click at [391, 154] on div "Creditor * The Fundworks LLC [STREET_ADDRESS] [GEOGRAPHIC_DATA] [US_STATE][GEOG…" at bounding box center [282, 293] width 222 height 438
type input "[STREET_ADDRESS]"
click at [284, 195] on input "text" at bounding box center [282, 200] width 205 height 31
paste input "Suite 1300 PMB 93894"
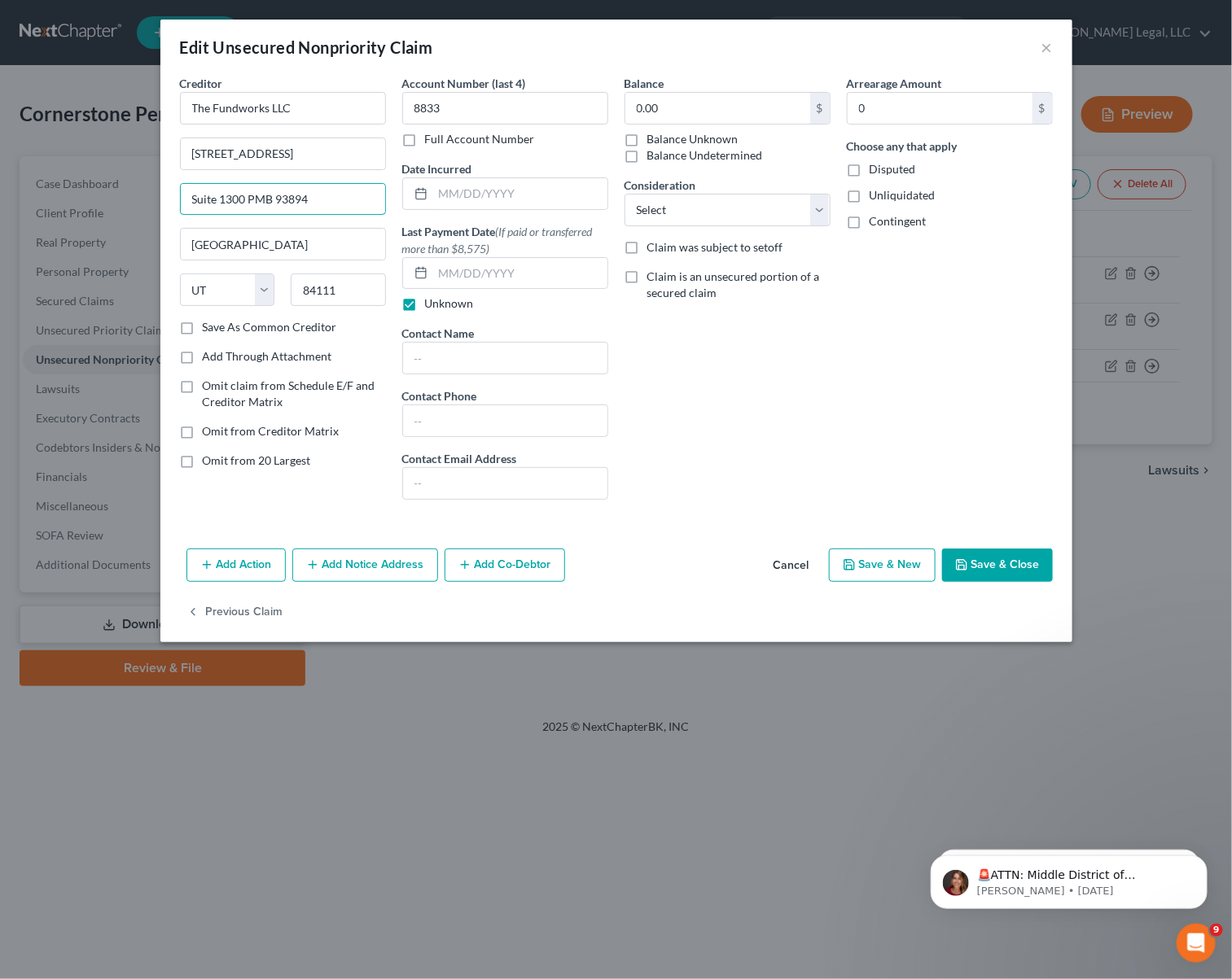
type input "Suite 1300 PMB 93894"
click at [706, 364] on div "Balance 0.00 $ Balance Unknown Balance Undetermined 0.00 $ Balance Unknown Cons…" at bounding box center [727, 293] width 222 height 438
click at [460, 358] on input "text" at bounding box center [505, 359] width 205 height 31
type input "[PERSON_NAME]"
click at [715, 352] on div "Balance 0.00 $ Balance Unknown Balance Undetermined 0.00 $ Balance Unknown Cons…" at bounding box center [727, 293] width 222 height 438
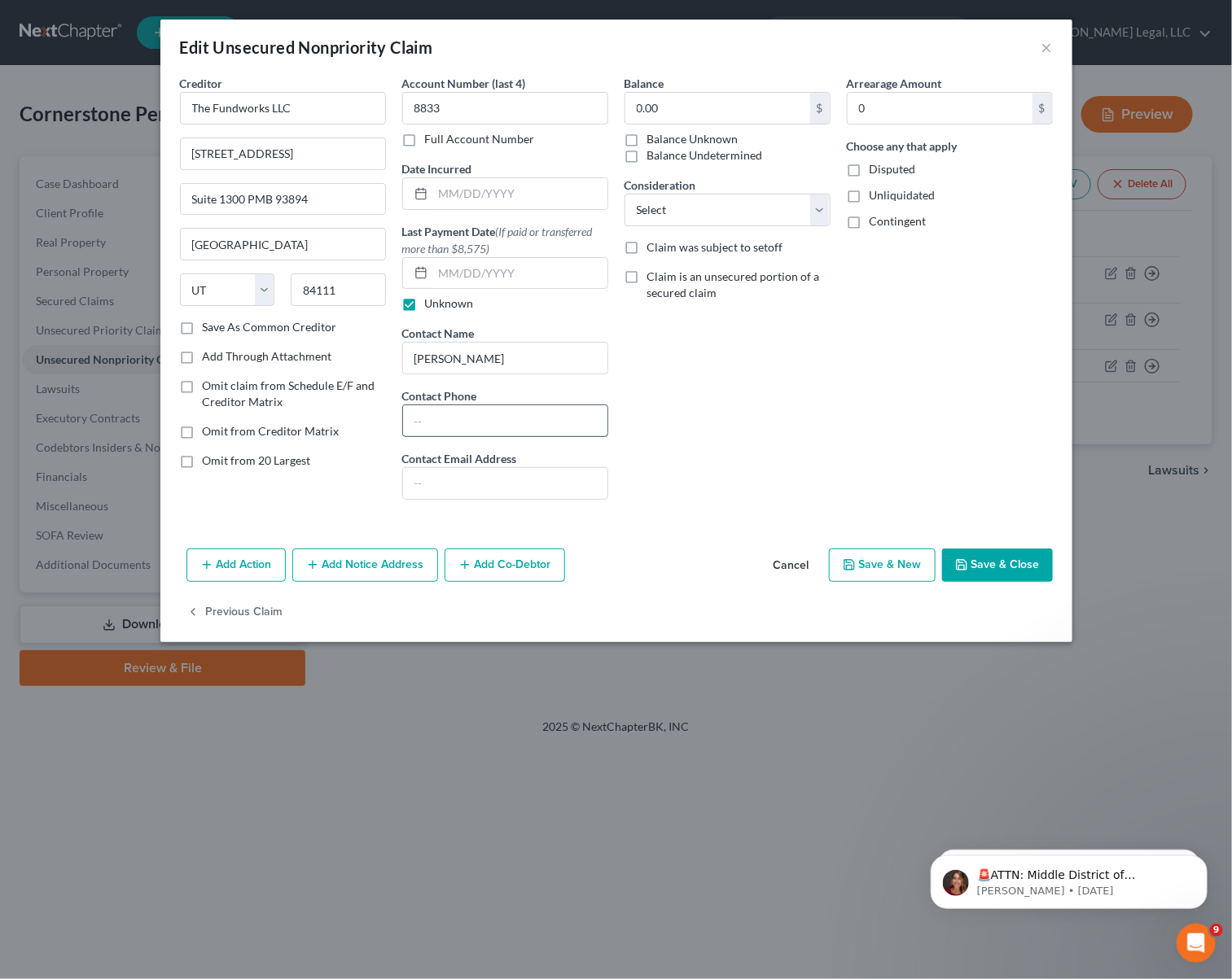
click at [458, 409] on input "text" at bounding box center [505, 421] width 205 height 31
paste input "[PHONE_NUMBER]"
type input "[PHONE_NUMBER]"
click at [535, 492] on input "text" at bounding box center [505, 484] width 205 height 31
paste input "[EMAIL_ADDRESS][DOMAIN_NAME]"
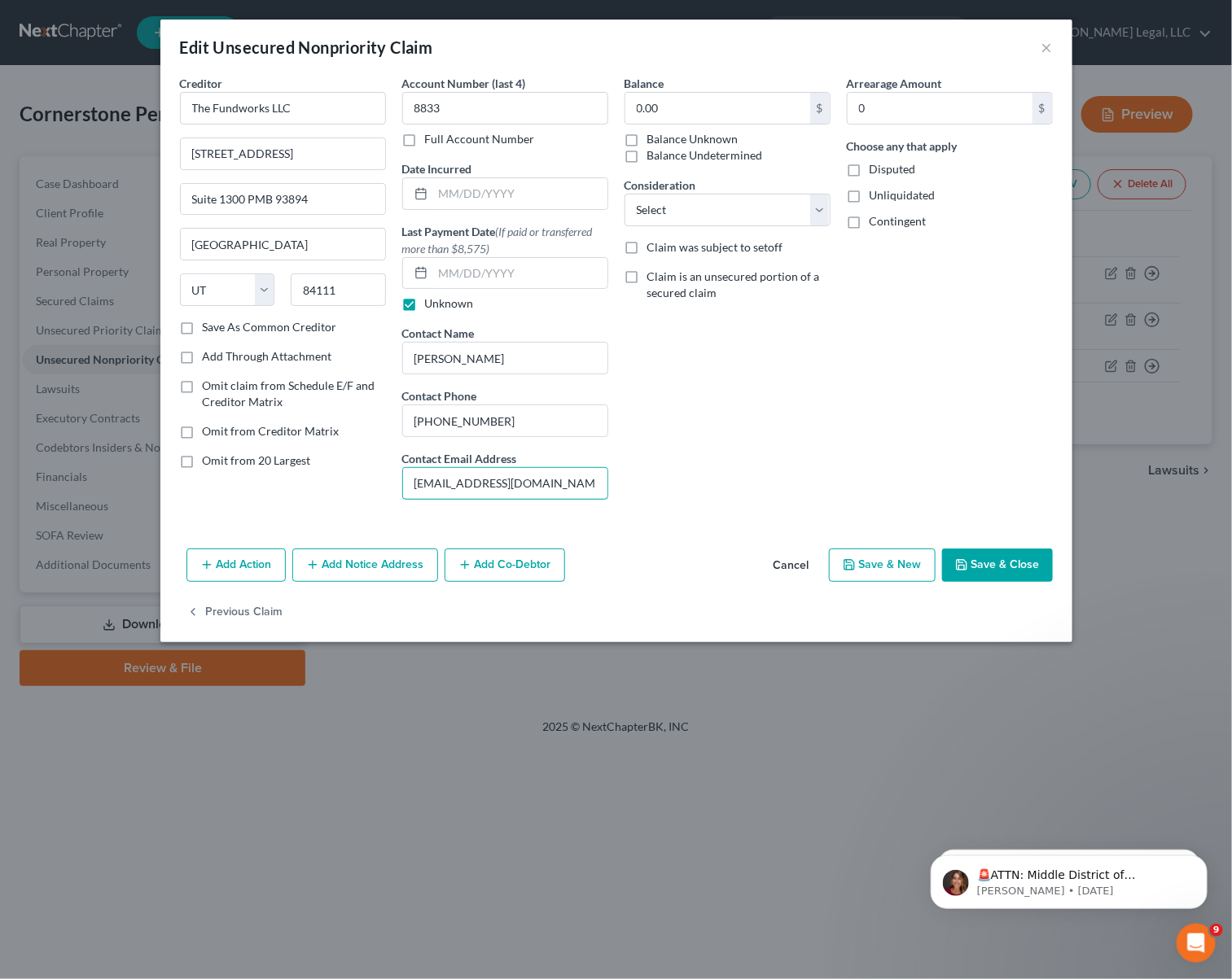
type input "[EMAIL_ADDRESS][DOMAIN_NAME]"
click at [998, 570] on button "Save & Close" at bounding box center [997, 565] width 111 height 34
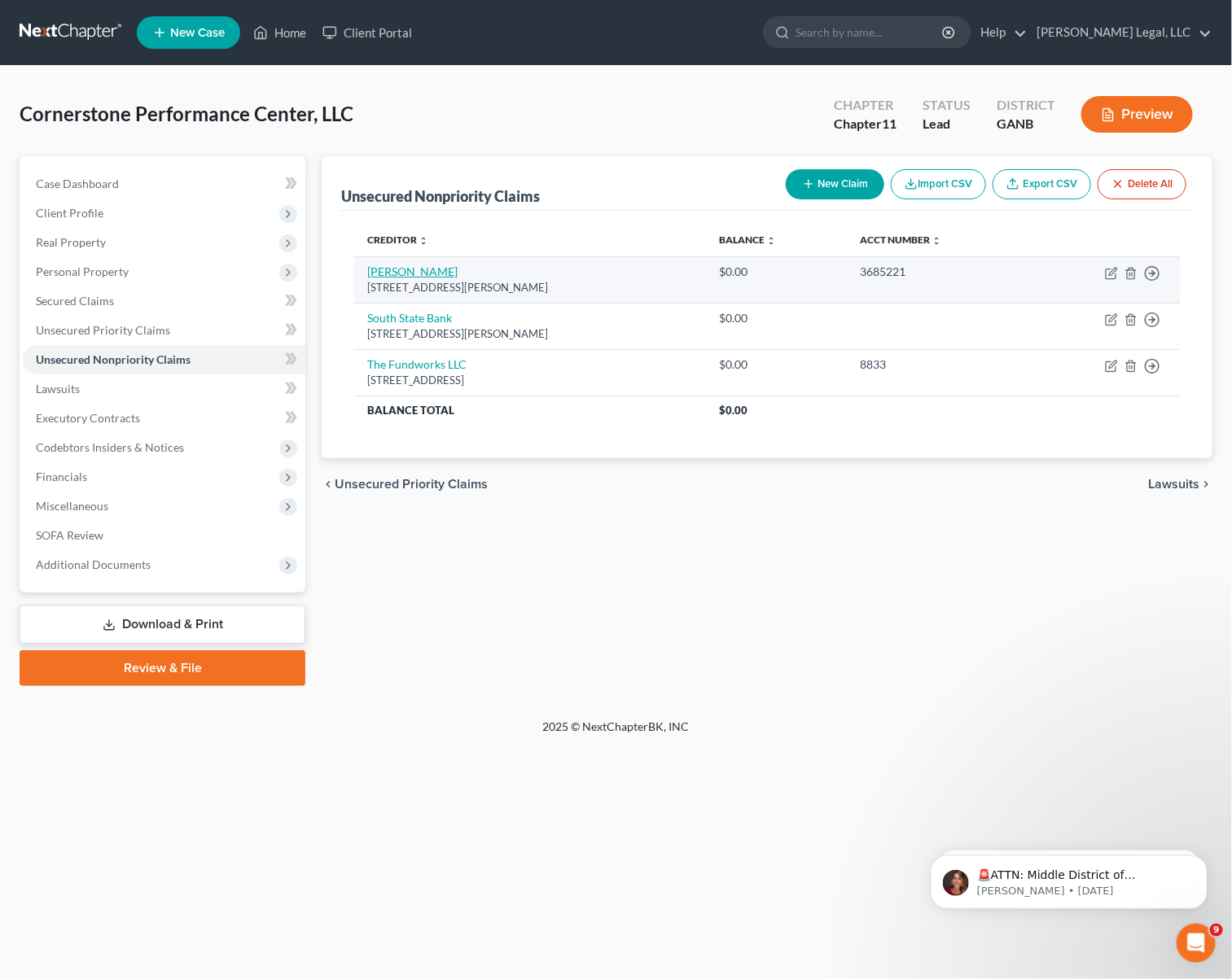
click at [416, 276] on link "[PERSON_NAME]" at bounding box center [413, 271] width 90 height 14
select select "48"
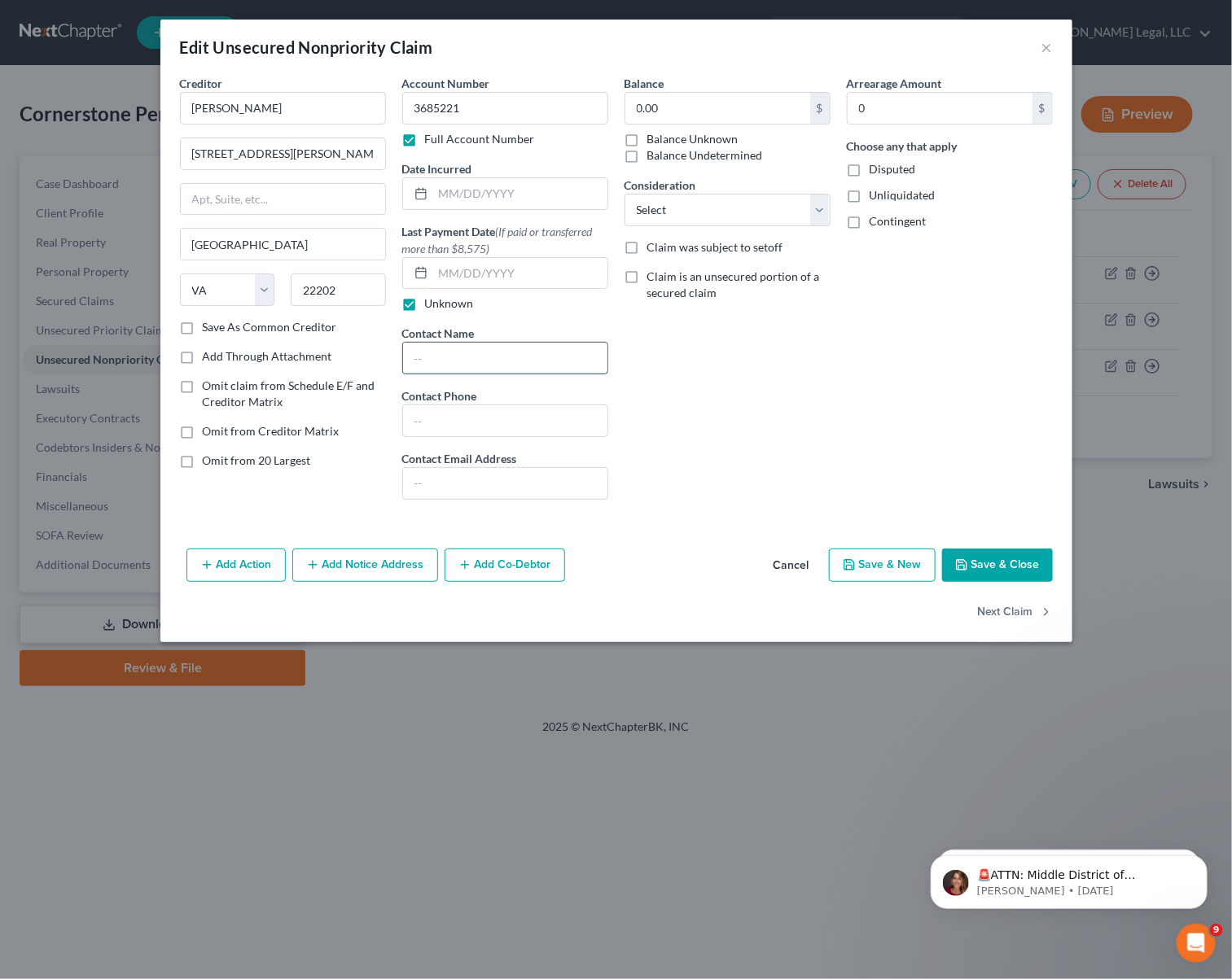
click at [458, 360] on input "text" at bounding box center [505, 359] width 205 height 31
type input "/"
type input "[PERSON_NAME]"
click at [484, 416] on input "text" at bounding box center [505, 421] width 205 height 31
drag, startPoint x: 301, startPoint y: 108, endPoint x: 86, endPoint y: 99, distance: 215.2
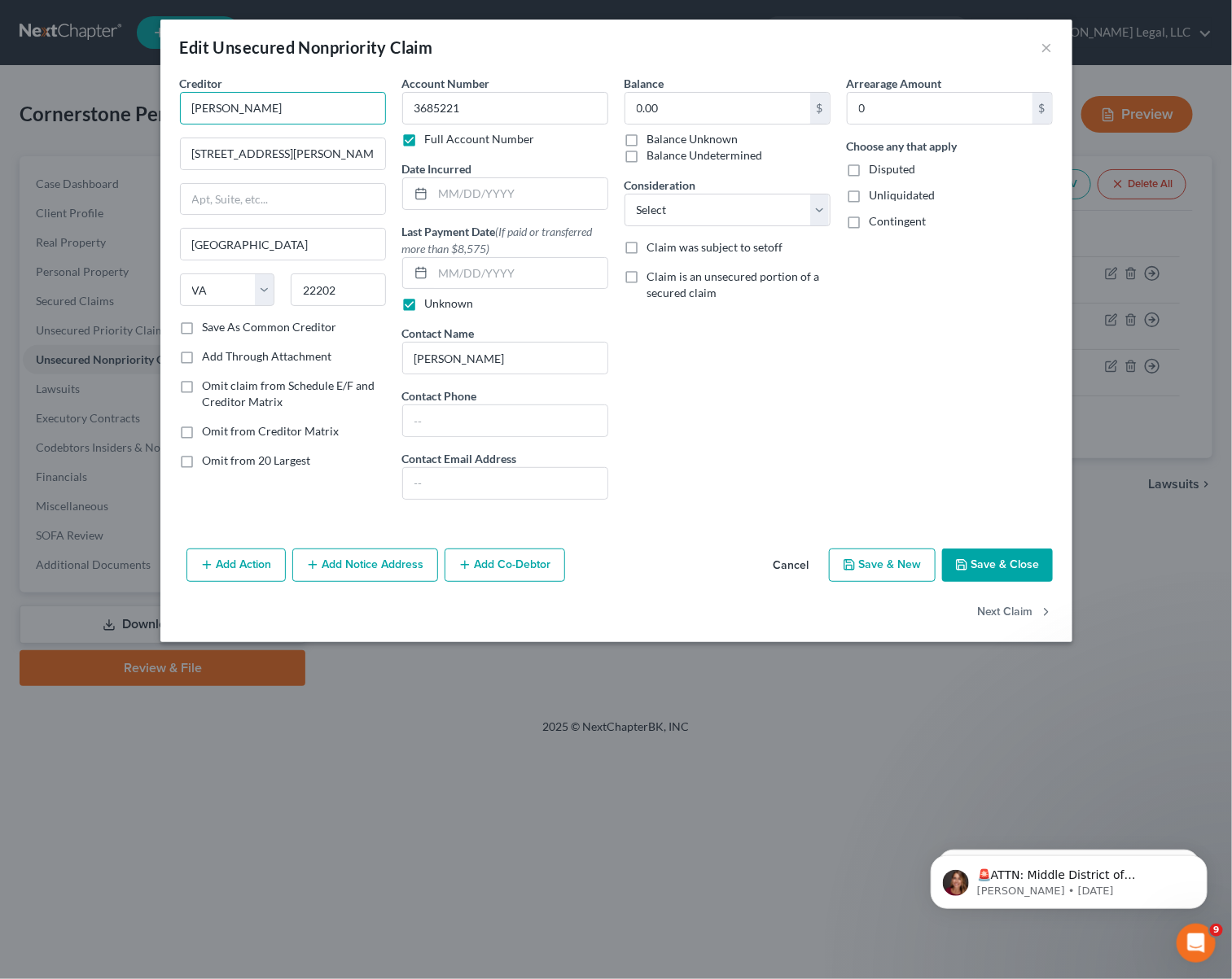
click at [86, 99] on div "Edit Unsecured Nonpriority Claim × Creditor * [PERSON_NAME] [STREET_ADDRESS][PE…" at bounding box center [616, 489] width 1232 height 979
click at [205, 105] on input "KApitus" at bounding box center [283, 108] width 206 height 32
type input "Kapitus"
click at [260, 205] on input "text" at bounding box center [282, 200] width 205 height 31
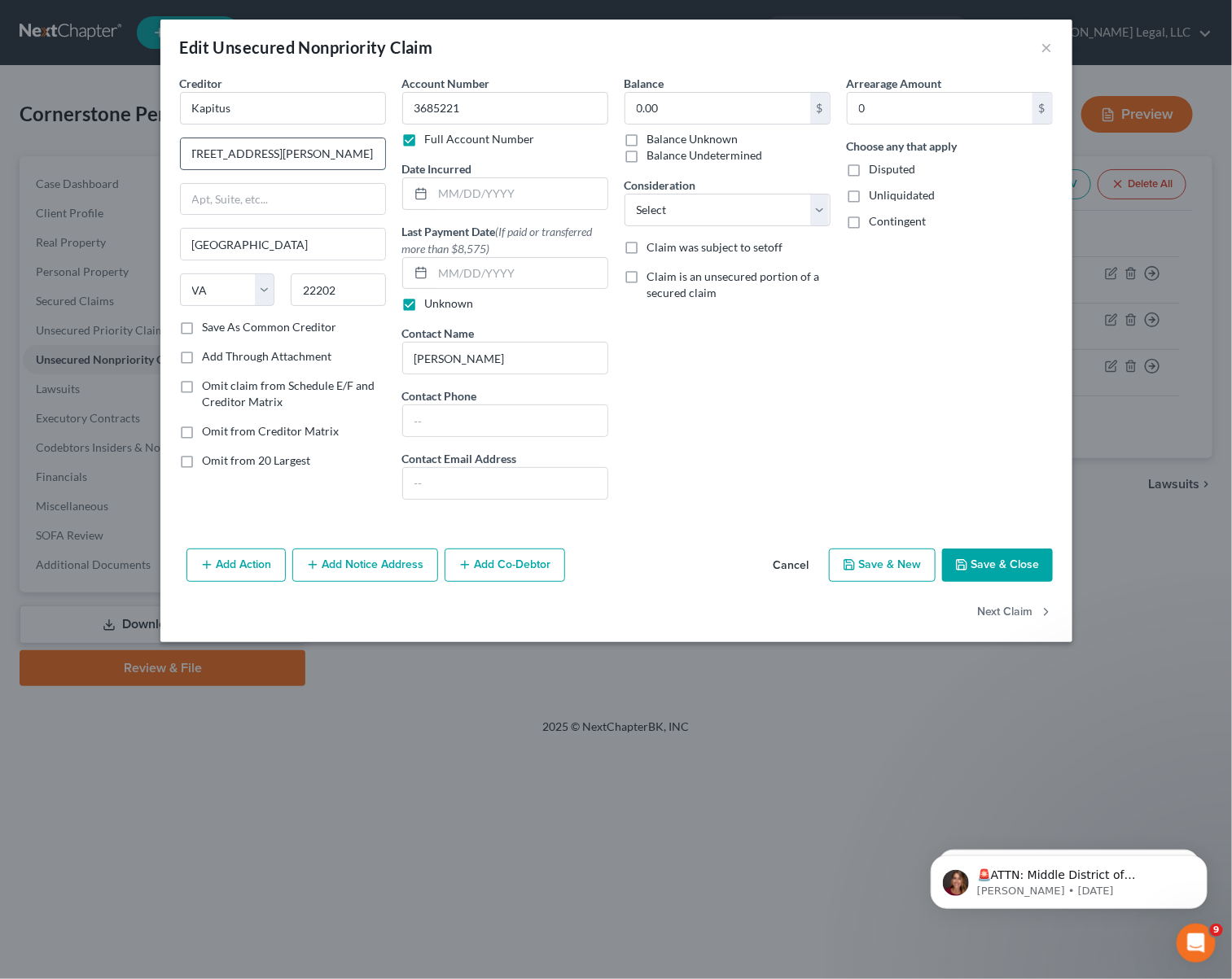
drag, startPoint x: 281, startPoint y: 154, endPoint x: 267, endPoint y: 149, distance: 14.9
click at [267, 149] on input "[STREET_ADDRESS][PERSON_NAME]" at bounding box center [282, 154] width 205 height 31
click at [249, 204] on input "text" at bounding box center [282, 200] width 205 height 31
paste input "Ste 350"
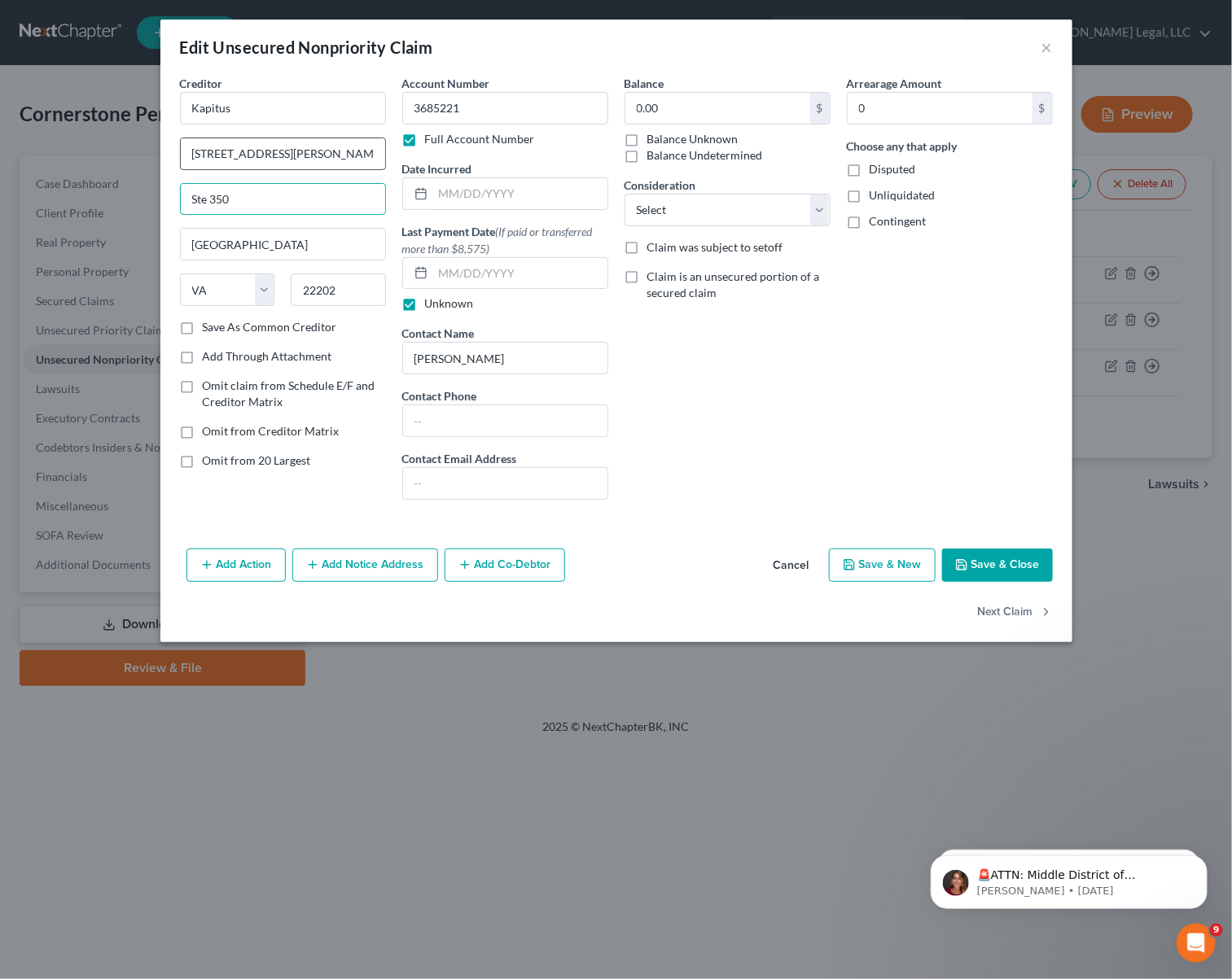
type input "Ste 350"
drag, startPoint x: 286, startPoint y: 152, endPoint x: 388, endPoint y: 162, distance: 102.5
click at [388, 162] on div "Creditor * Kapitus [STREET_ADDRESS][GEOGRAPHIC_DATA][PERSON_NAME] [US_STATE][GE…" at bounding box center [282, 293] width 222 height 438
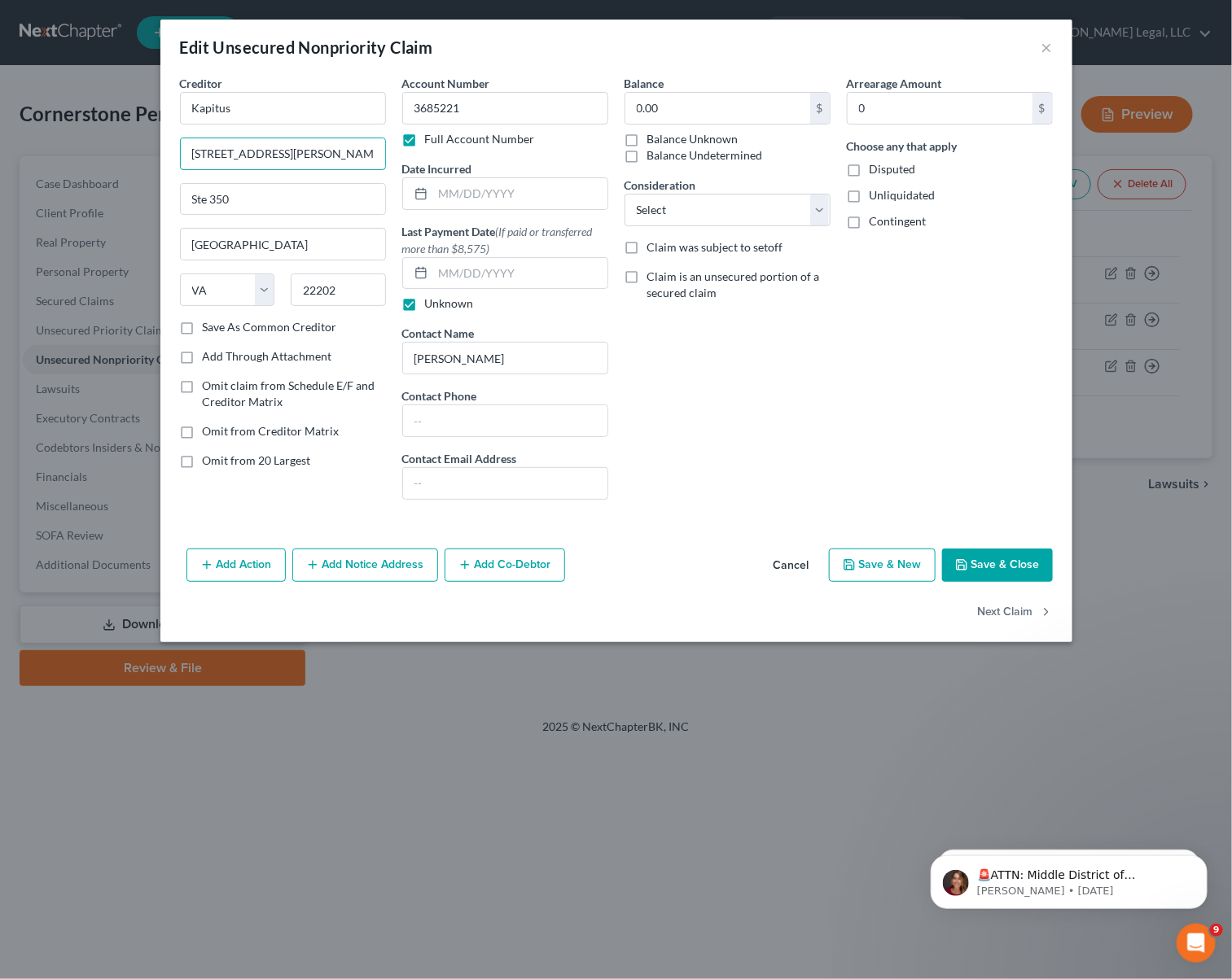
type input "[STREET_ADDRESS][PERSON_NAME]"
drag, startPoint x: 691, startPoint y: 318, endPoint x: 680, endPoint y: 313, distance: 12.1
click at [690, 318] on div "Balance 0.00 $ Balance Unknown Balance Undetermined 0.00 $ Balance Unknown Cons…" at bounding box center [727, 293] width 222 height 438
click at [474, 436] on input "text" at bounding box center [505, 421] width 205 height 31
paste input "[PHONE_NUMBER]"
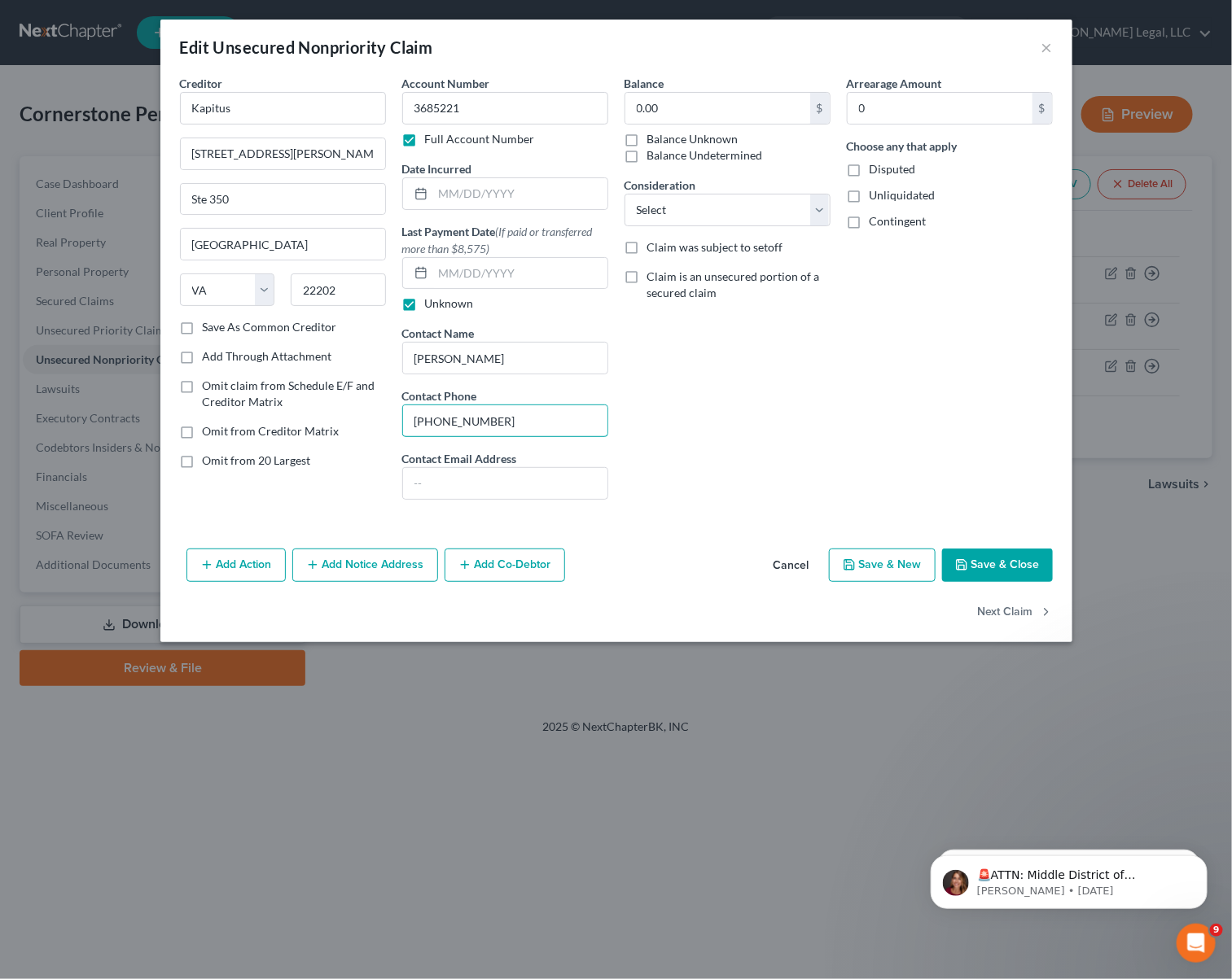
type input "[PHONE_NUMBER]"
click at [1007, 563] on button "Save & Close" at bounding box center [997, 565] width 111 height 34
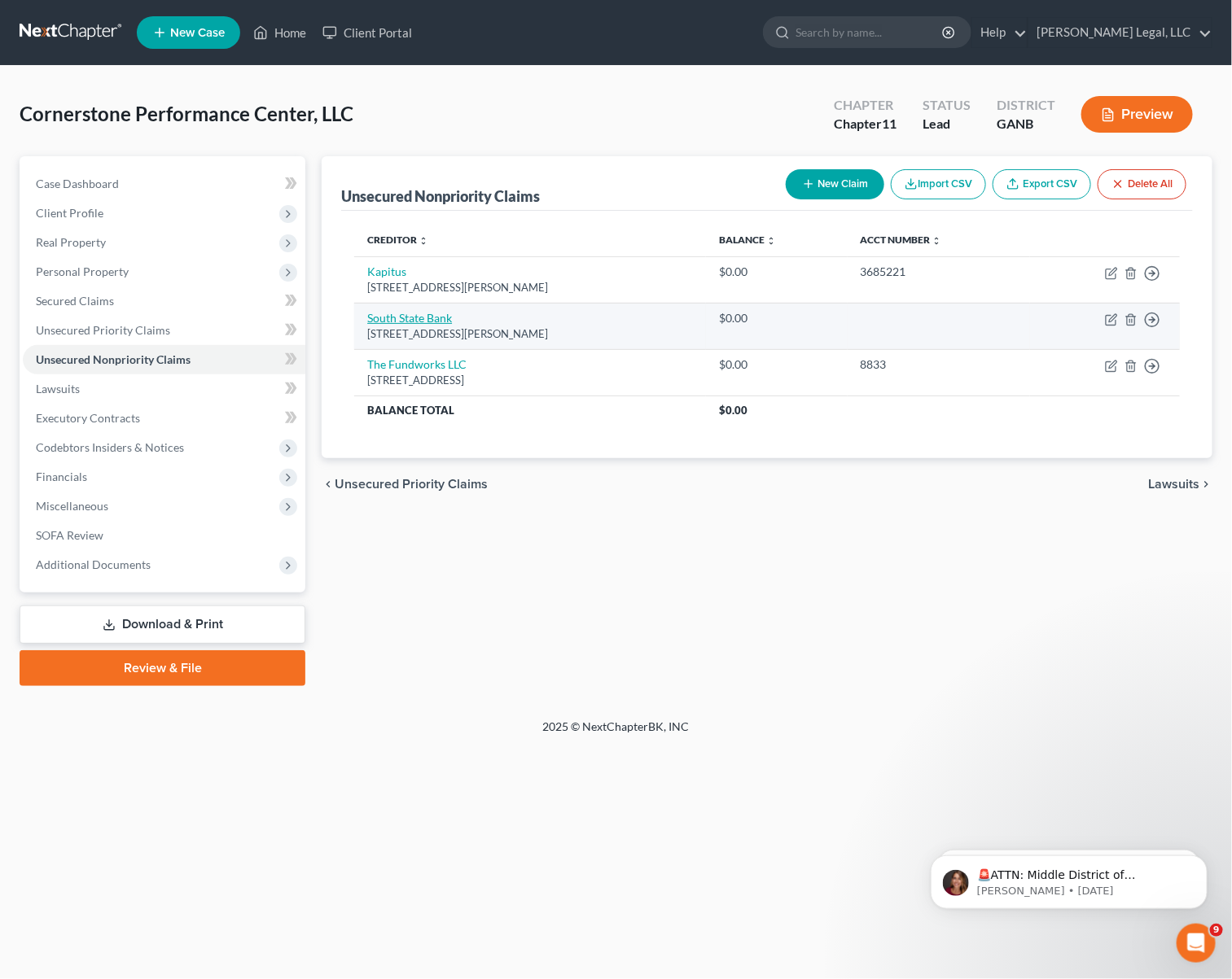
click at [428, 323] on link "South State Bank" at bounding box center [410, 318] width 84 height 14
select select "10"
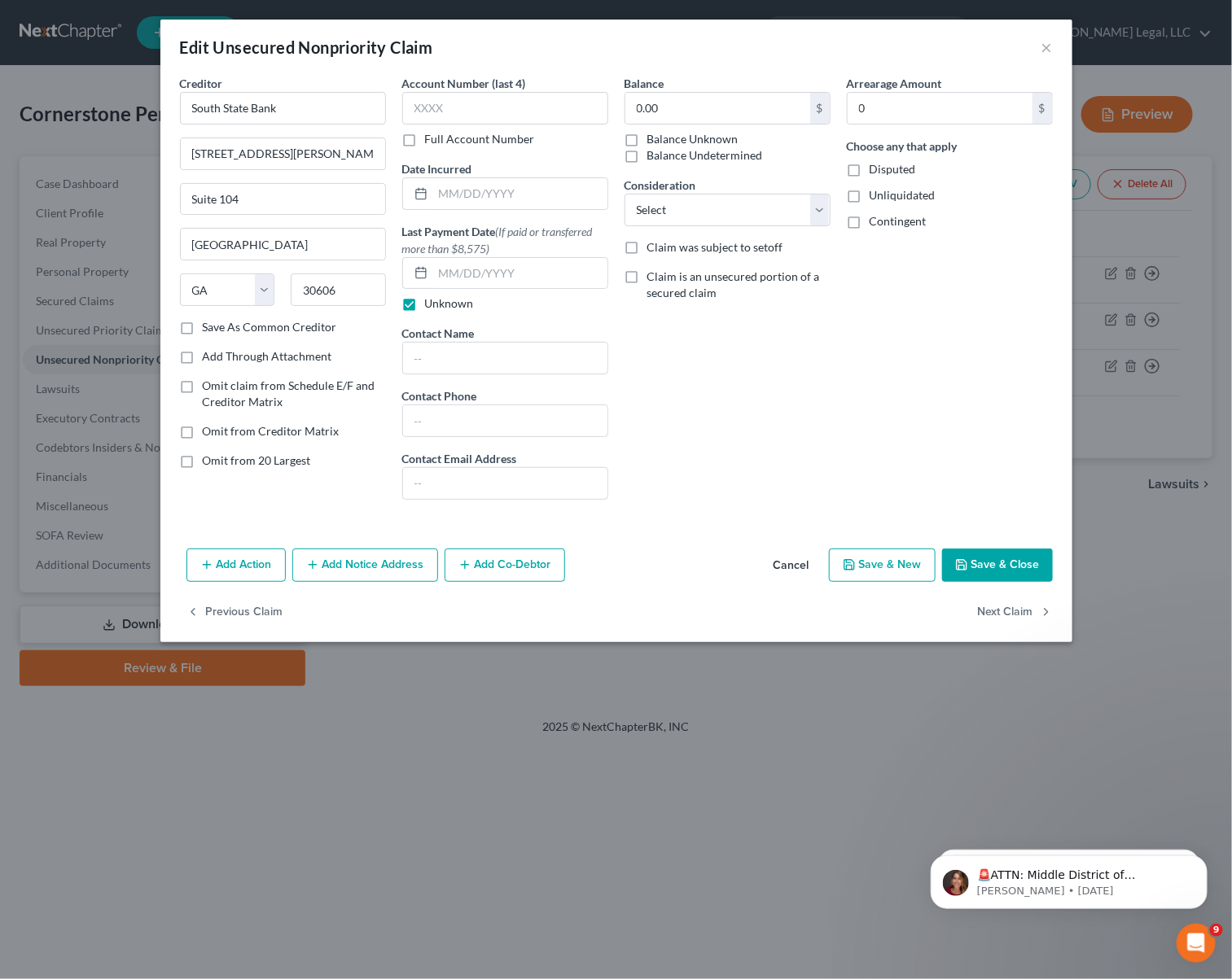
click at [743, 355] on div "Balance 0.00 $ Balance Unknown Balance Undetermined 0.00 $ Balance Unknown Cons…" at bounding box center [727, 293] width 222 height 438
click at [1046, 56] on button "×" at bounding box center [1047, 47] width 12 height 20
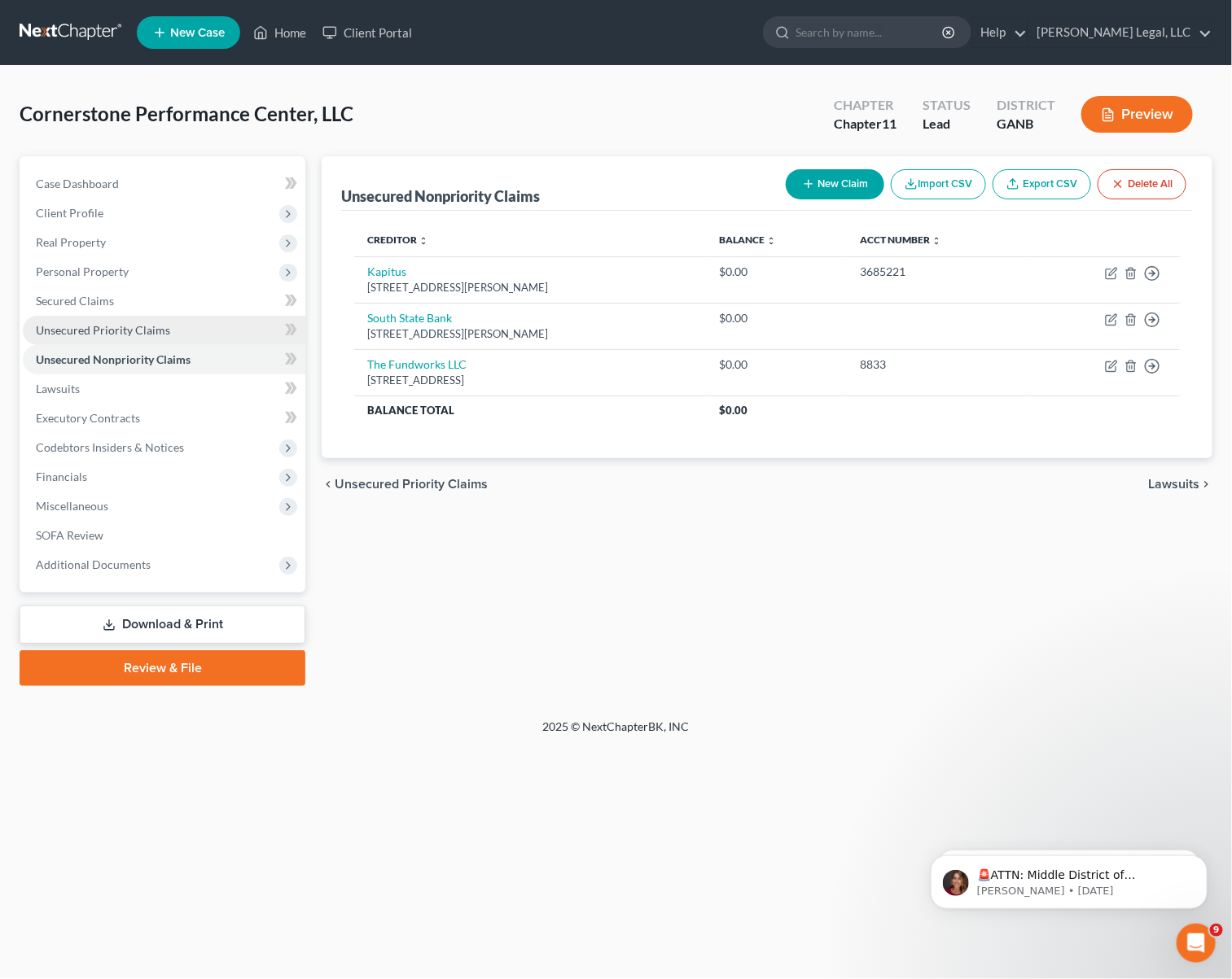
click at [108, 333] on span "Unsecured Priority Claims" at bounding box center [103, 330] width 134 height 14
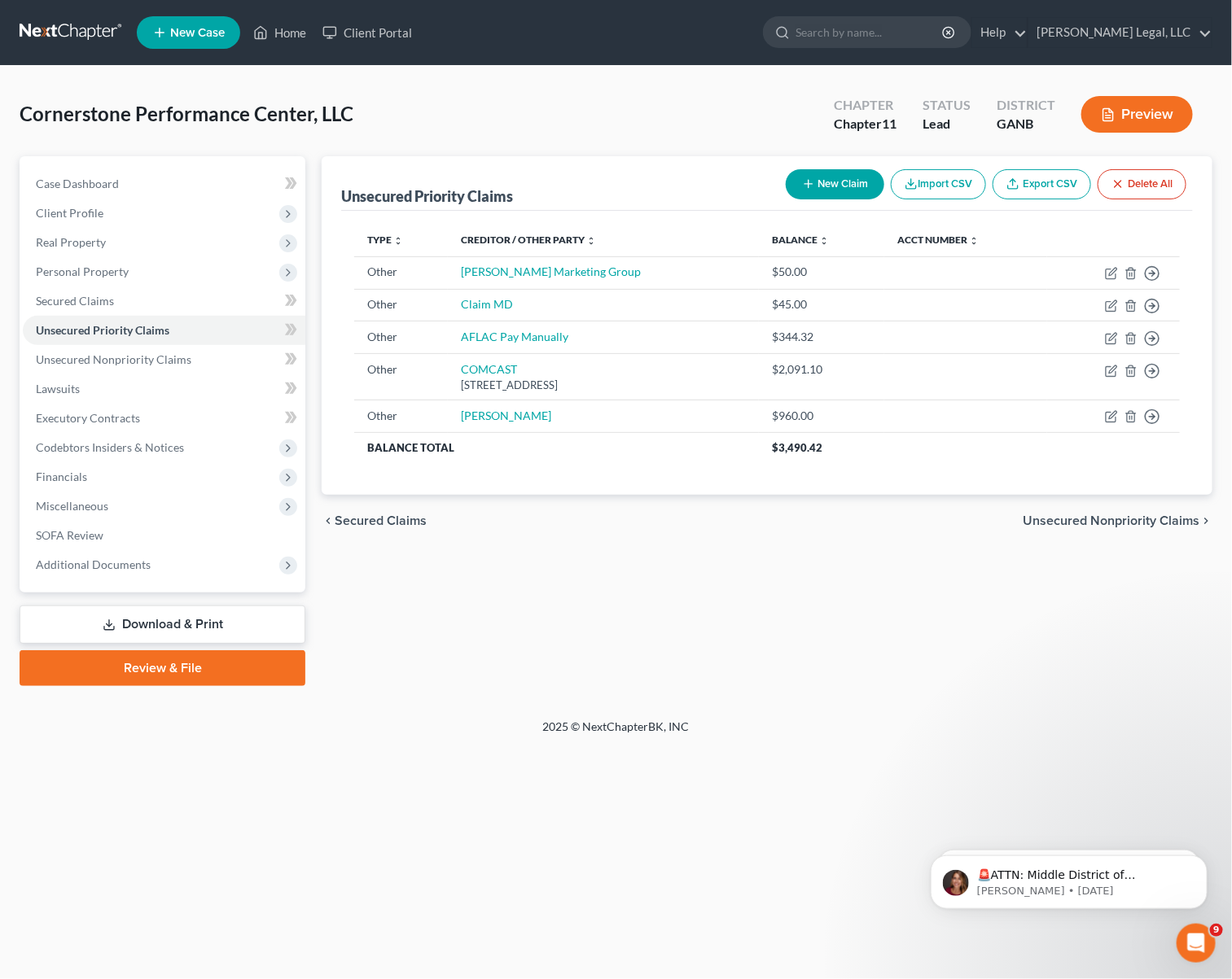
click at [430, 122] on div "Cornerstone Performance Center, LLC Upgraded Chapter Chapter 11 Status Lead Dis…" at bounding box center [616, 121] width 1193 height 71
click at [1158, 647] on div "Unsecured Priority Claims New Claim Import CSV Export CSV Delete All Type expan…" at bounding box center [766, 420] width 907 height 530
click at [108, 301] on span "Secured Claims" at bounding box center [75, 301] width 78 height 14
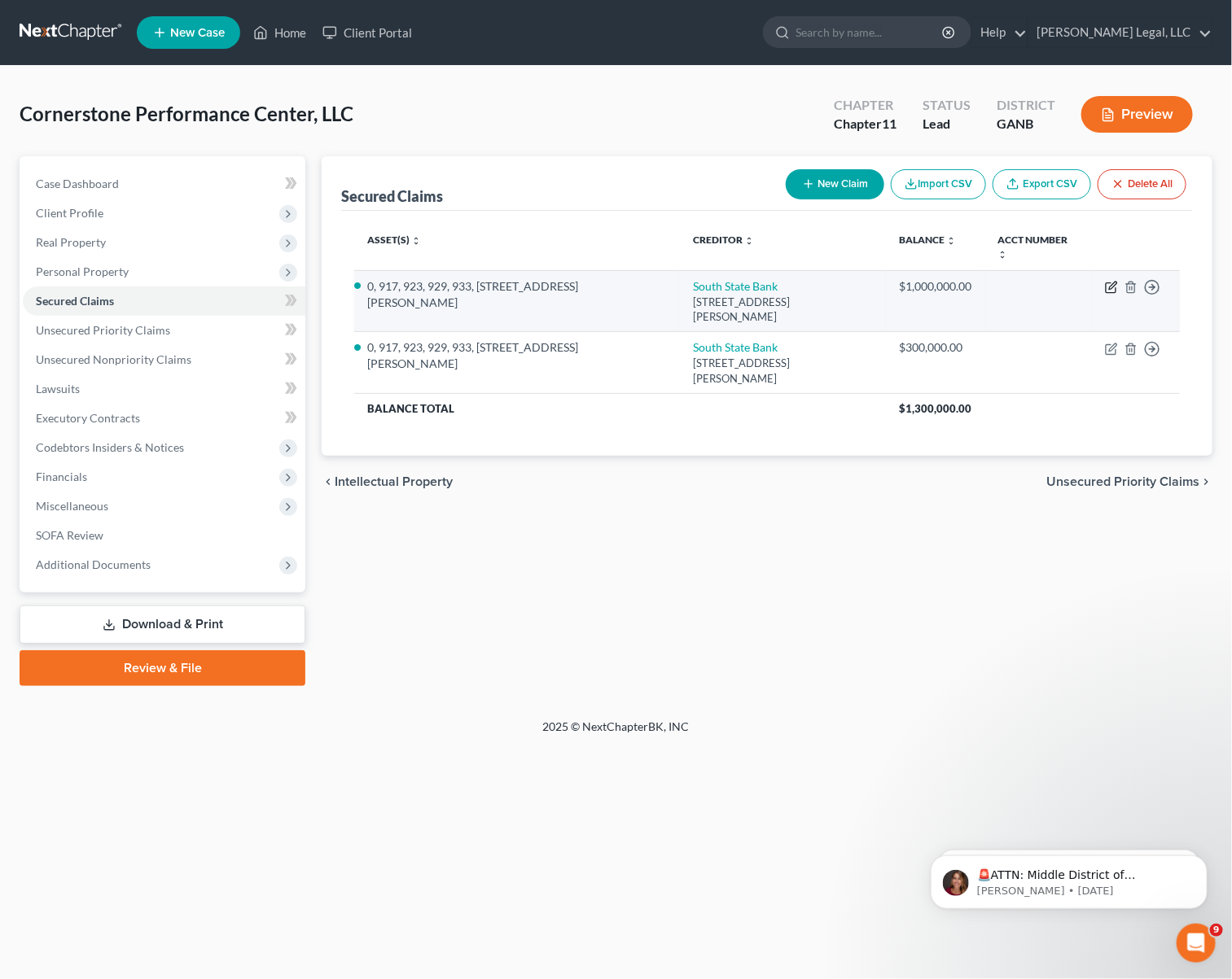
click at [1109, 286] on icon "button" at bounding box center [1110, 287] width 13 height 13
select select "10"
select select "5"
select select "0"
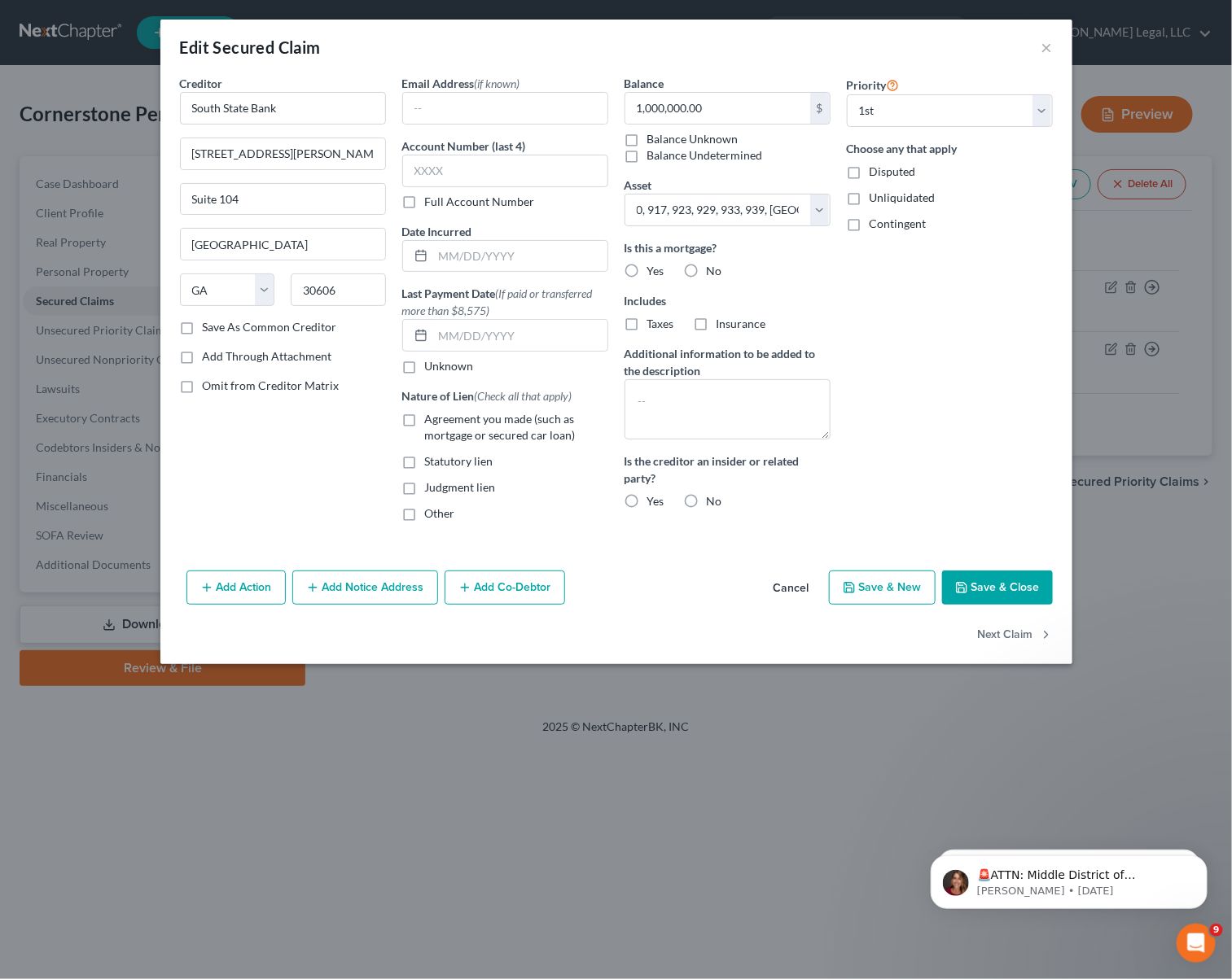
click at [1007, 587] on button "Save & Close" at bounding box center [997, 587] width 111 height 34
select select
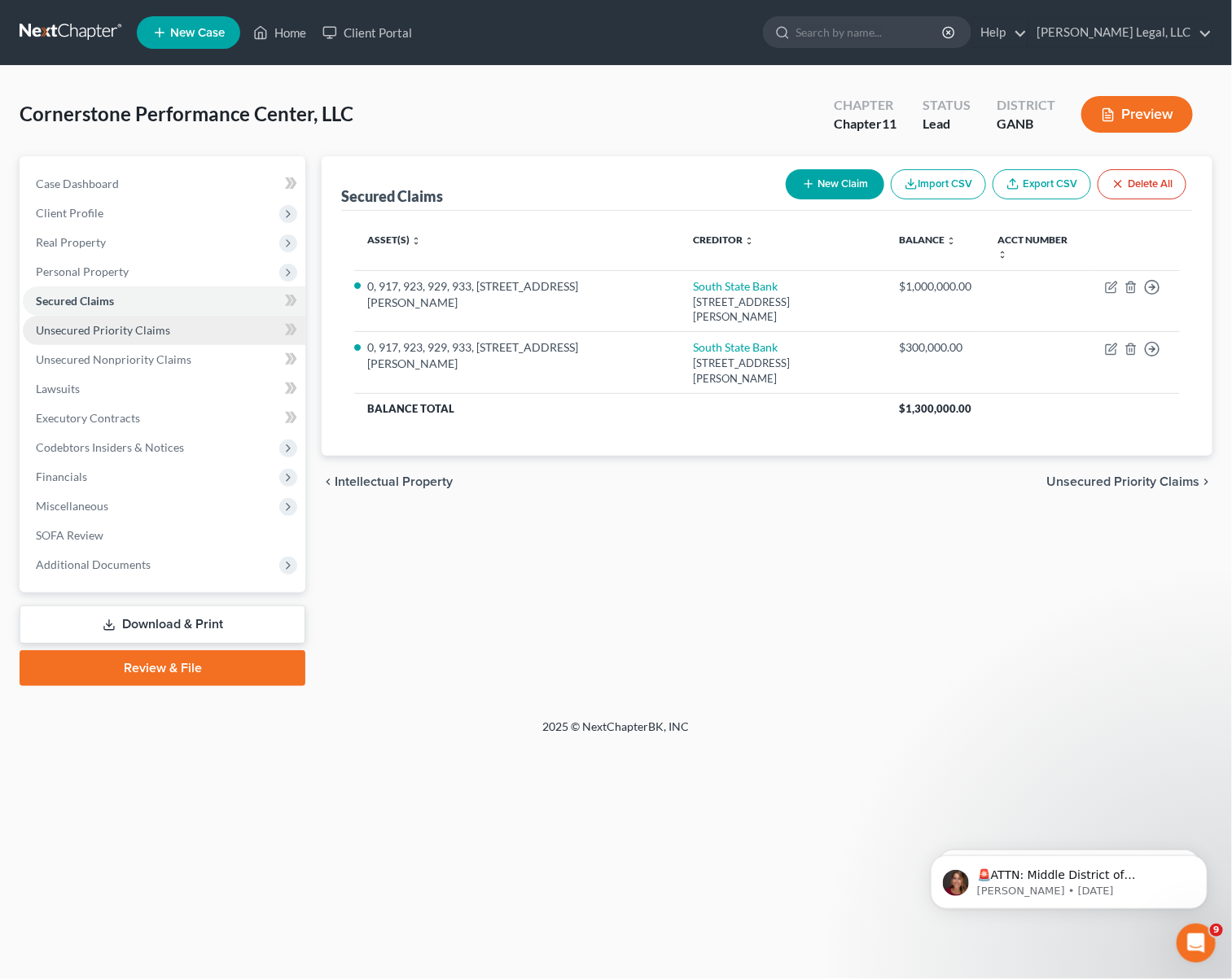
click at [152, 333] on span "Unsecured Priority Claims" at bounding box center [103, 330] width 134 height 14
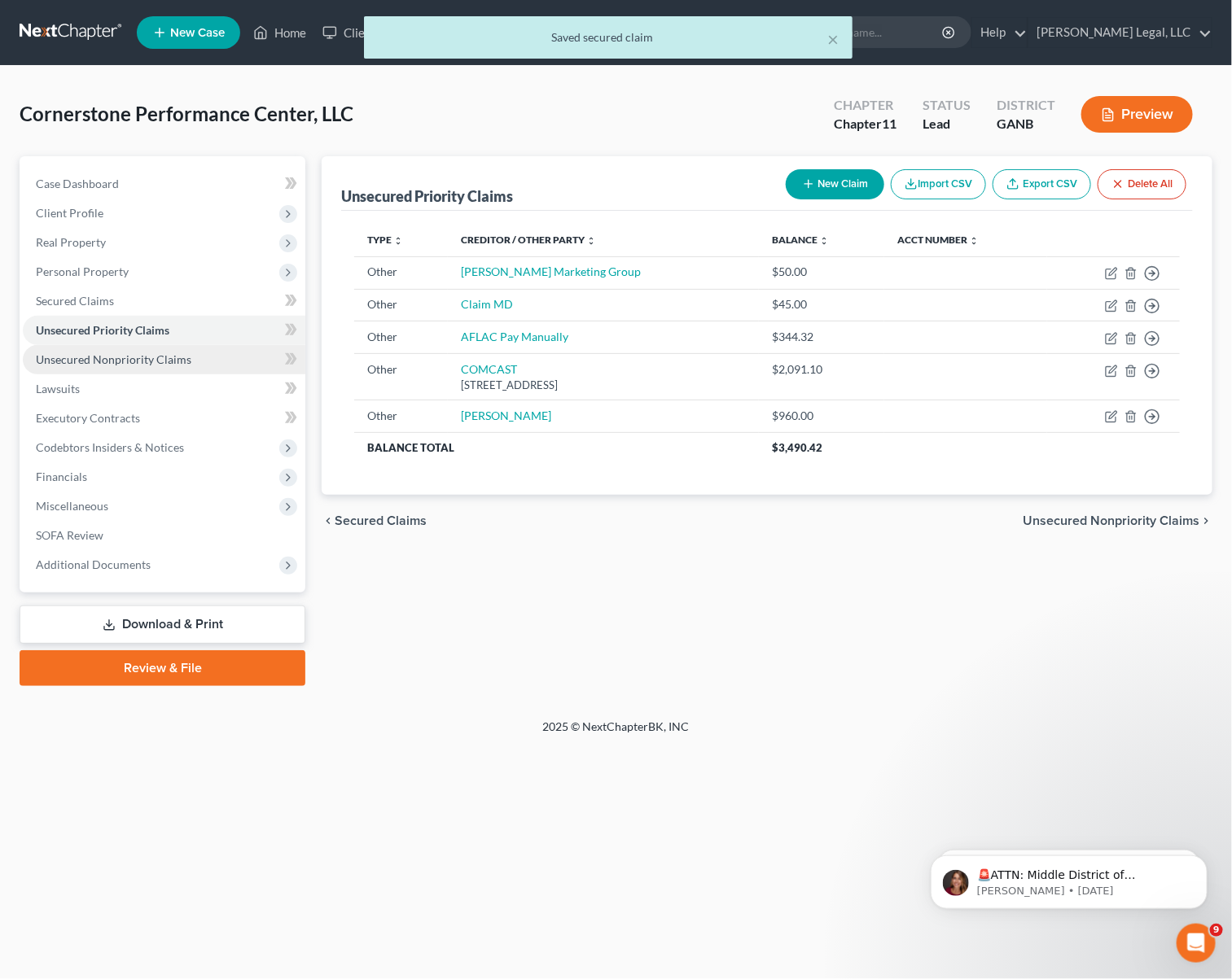
click at [161, 350] on link "Unsecured Nonpriority Claims" at bounding box center [164, 360] width 282 height 29
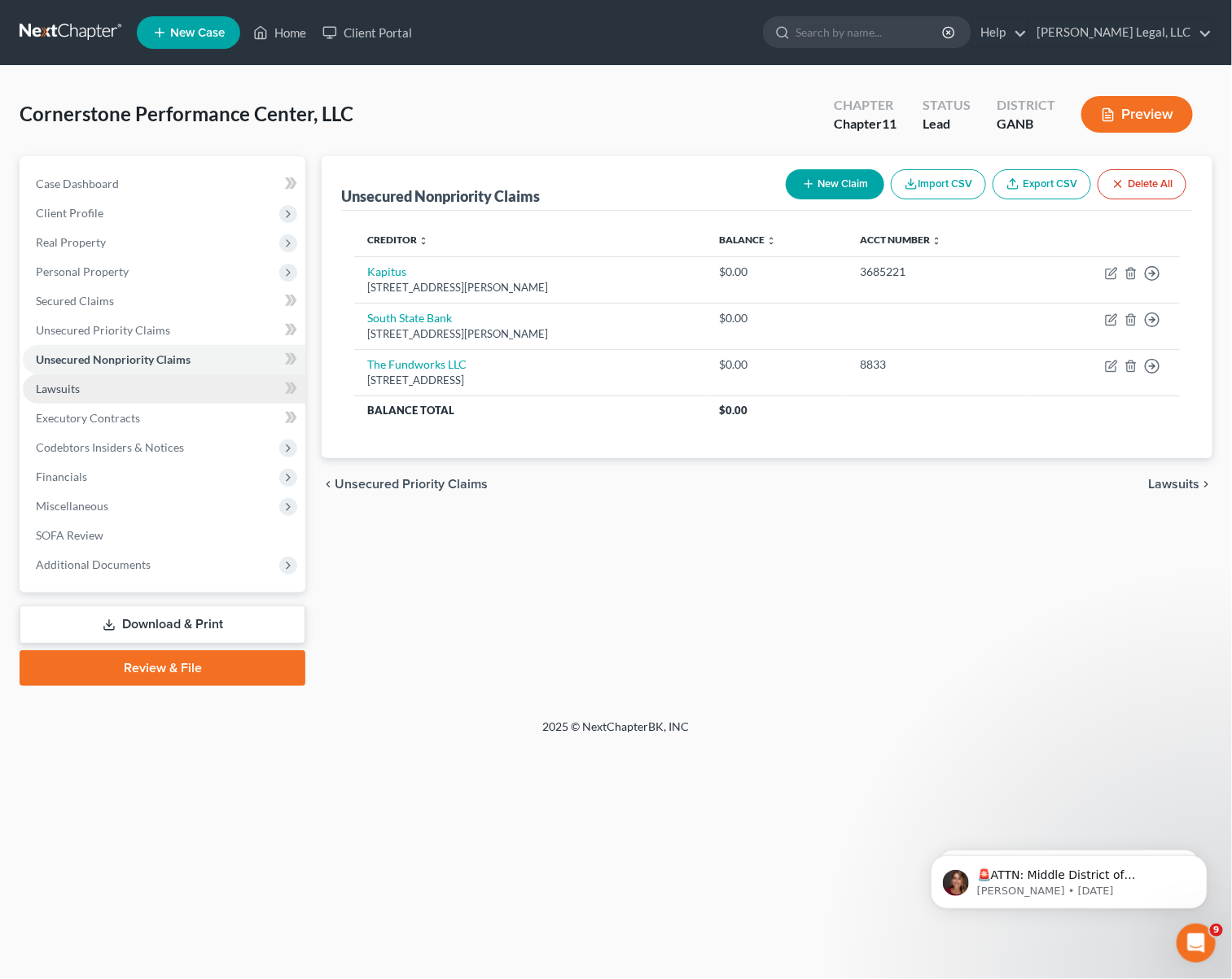
click at [113, 397] on link "Lawsuits" at bounding box center [164, 389] width 282 height 29
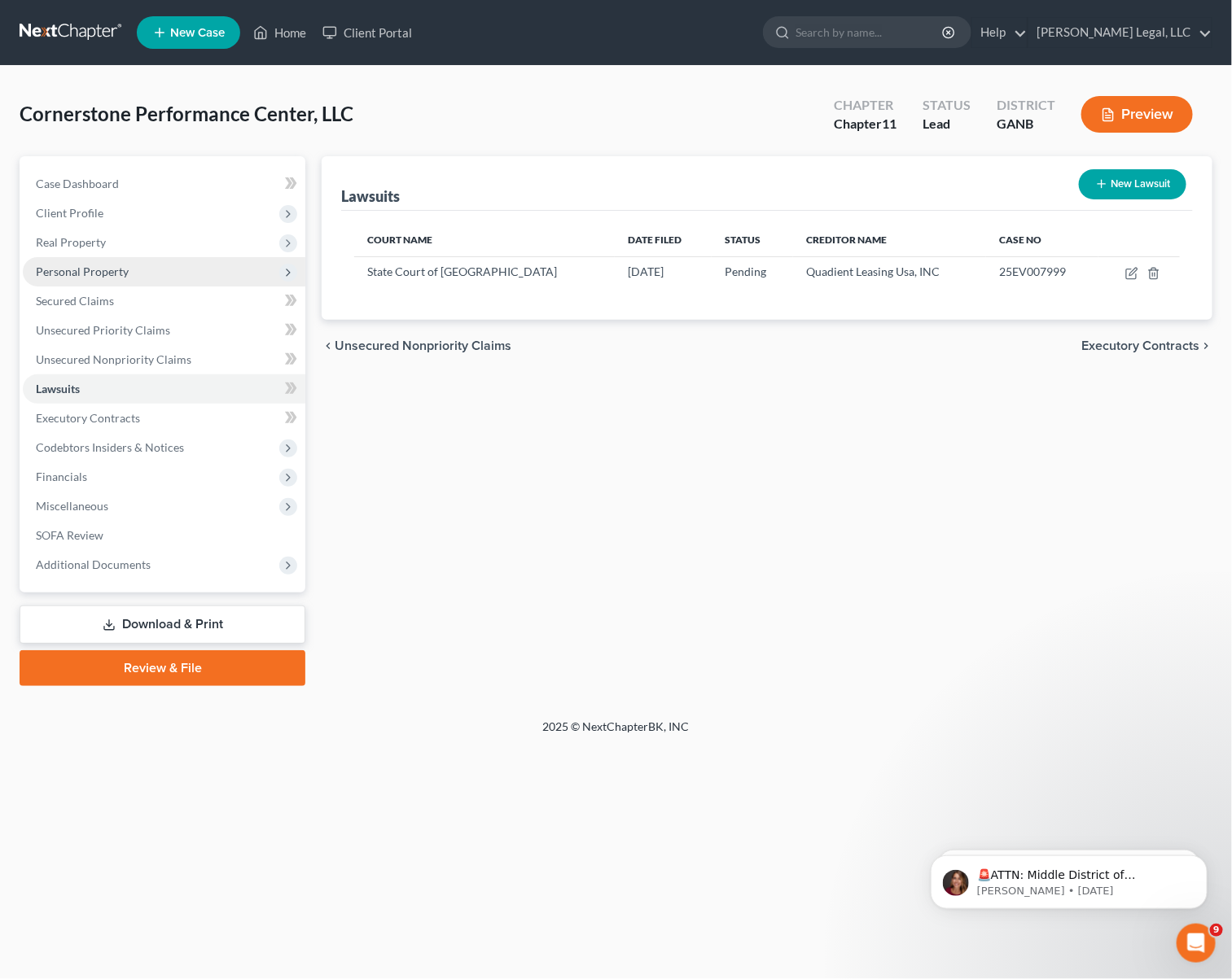
click at [76, 281] on span "Personal Property" at bounding box center [164, 272] width 282 height 29
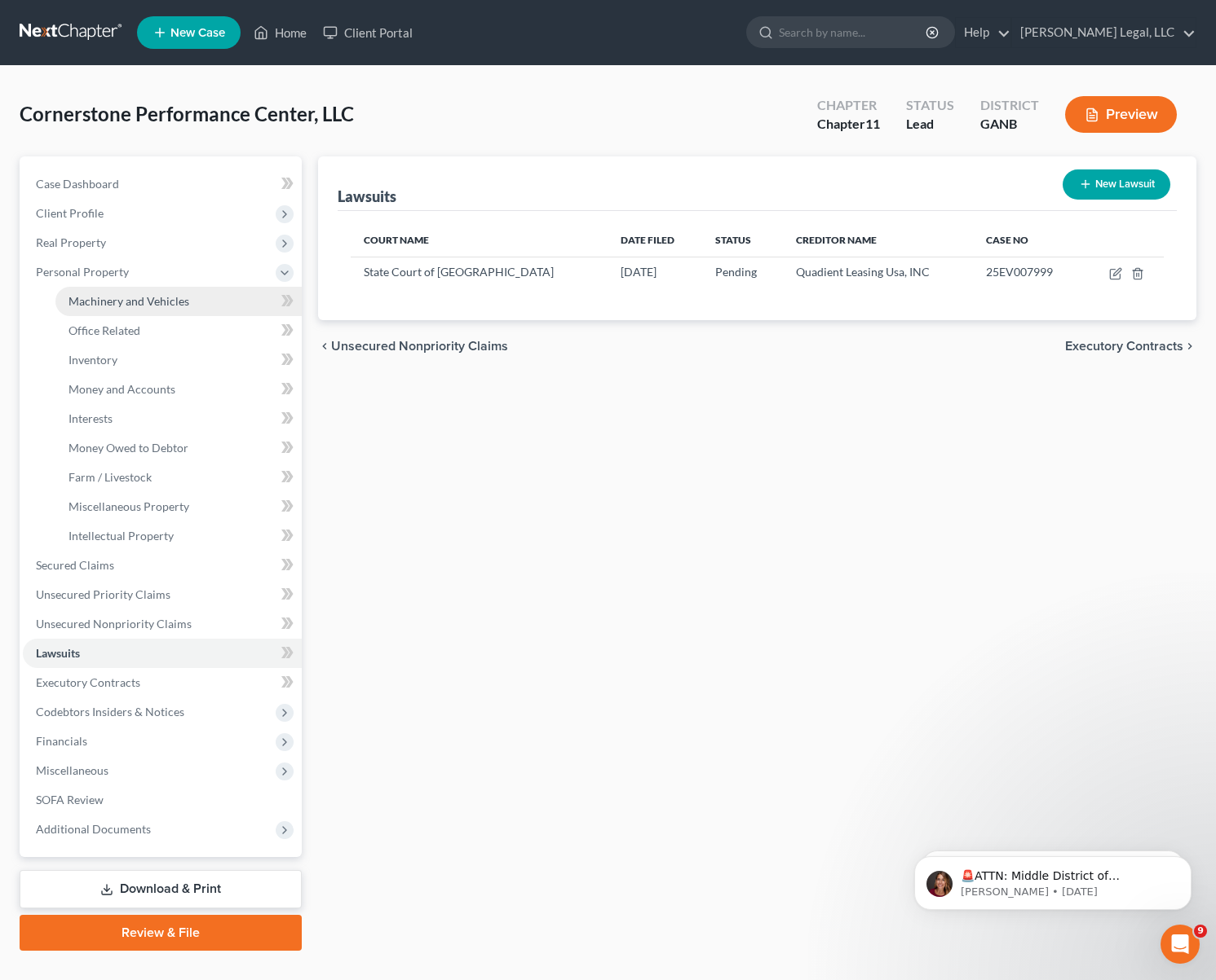
click at [115, 296] on span "Machinery and Vehicles" at bounding box center [129, 301] width 121 height 14
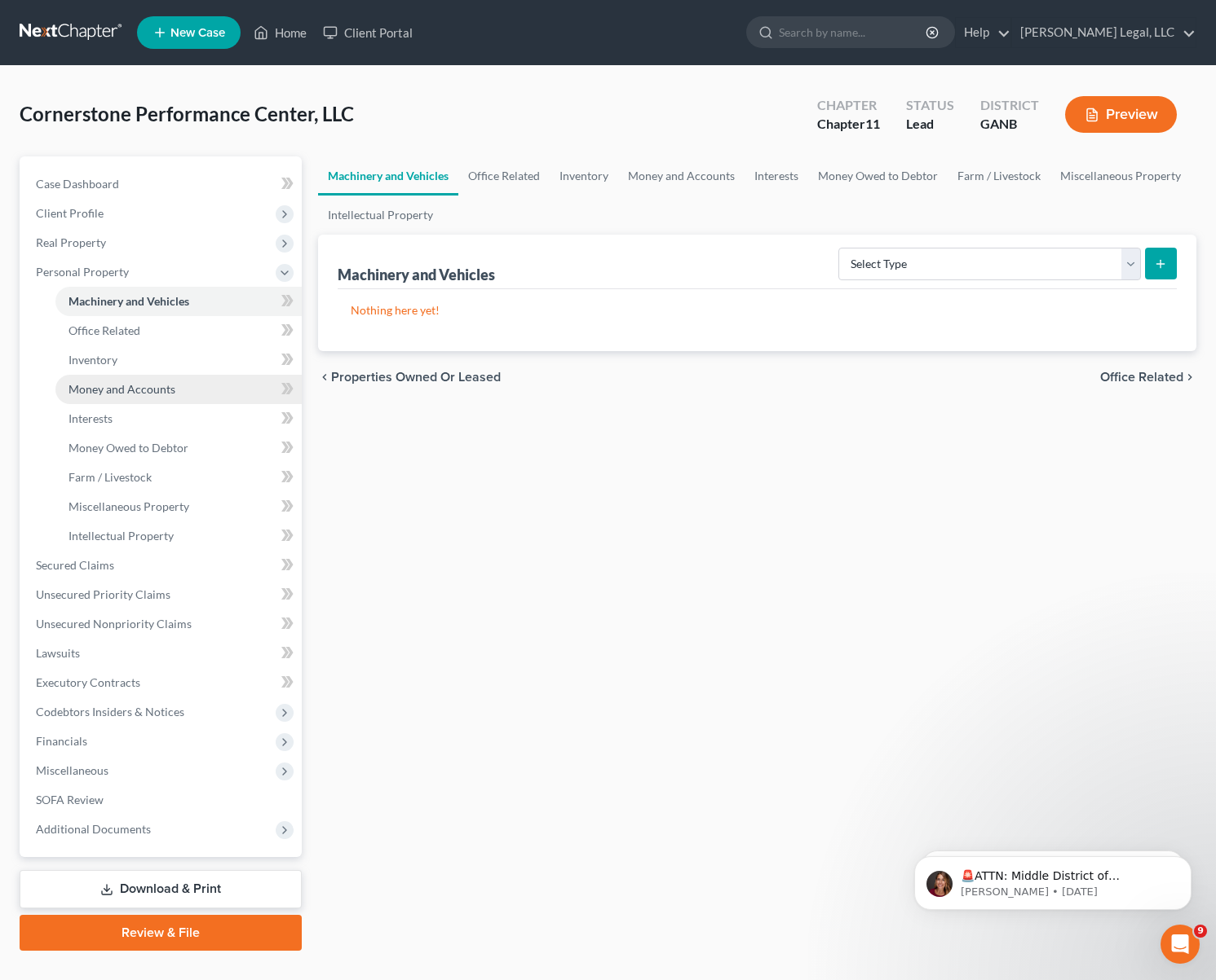
click at [149, 384] on span "Money and Accounts" at bounding box center [122, 389] width 107 height 14
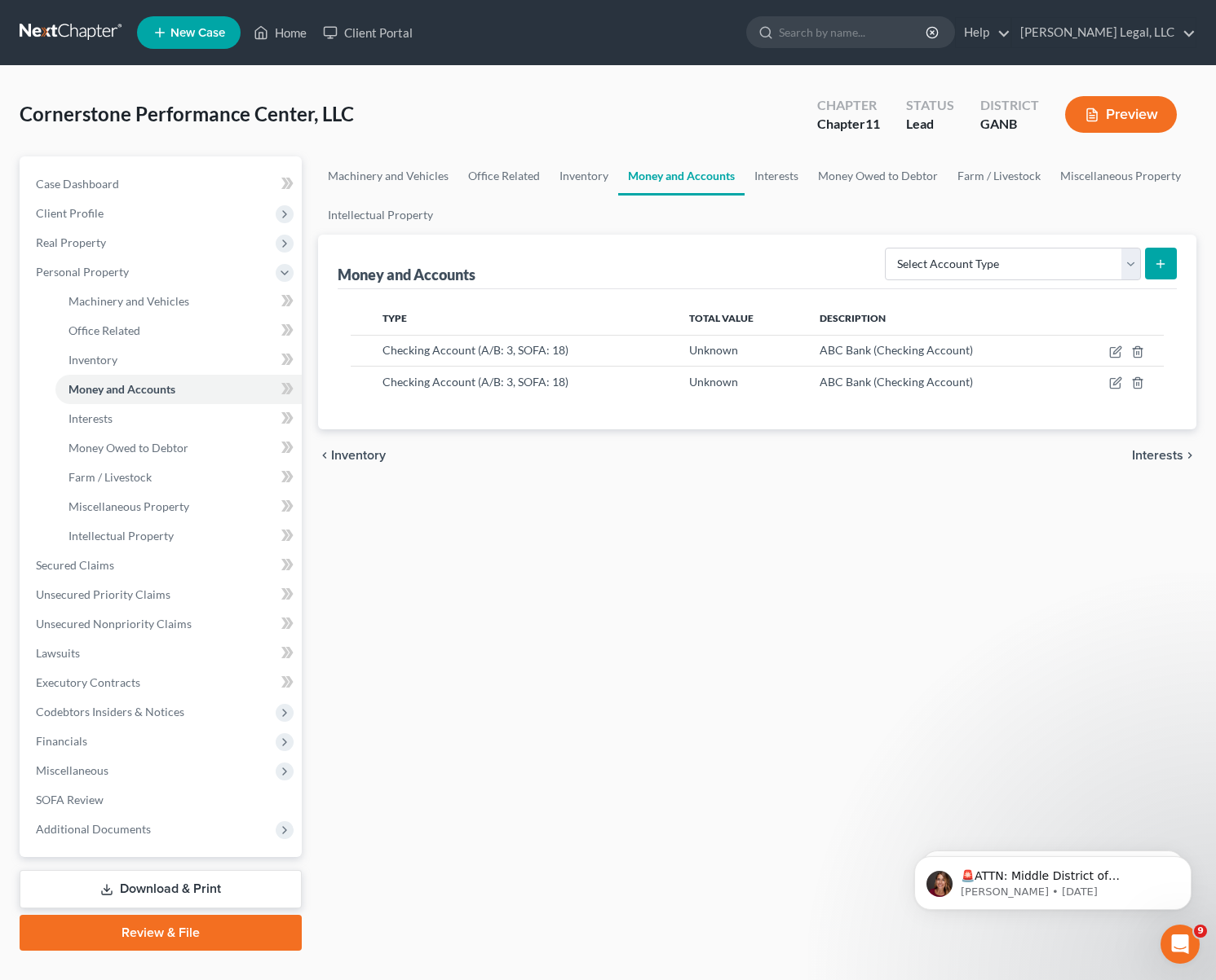
click at [468, 448] on div "chevron_left Inventory Interests chevron_right" at bounding box center [757, 455] width 878 height 52
click at [149, 407] on link "Interests" at bounding box center [178, 419] width 246 height 29
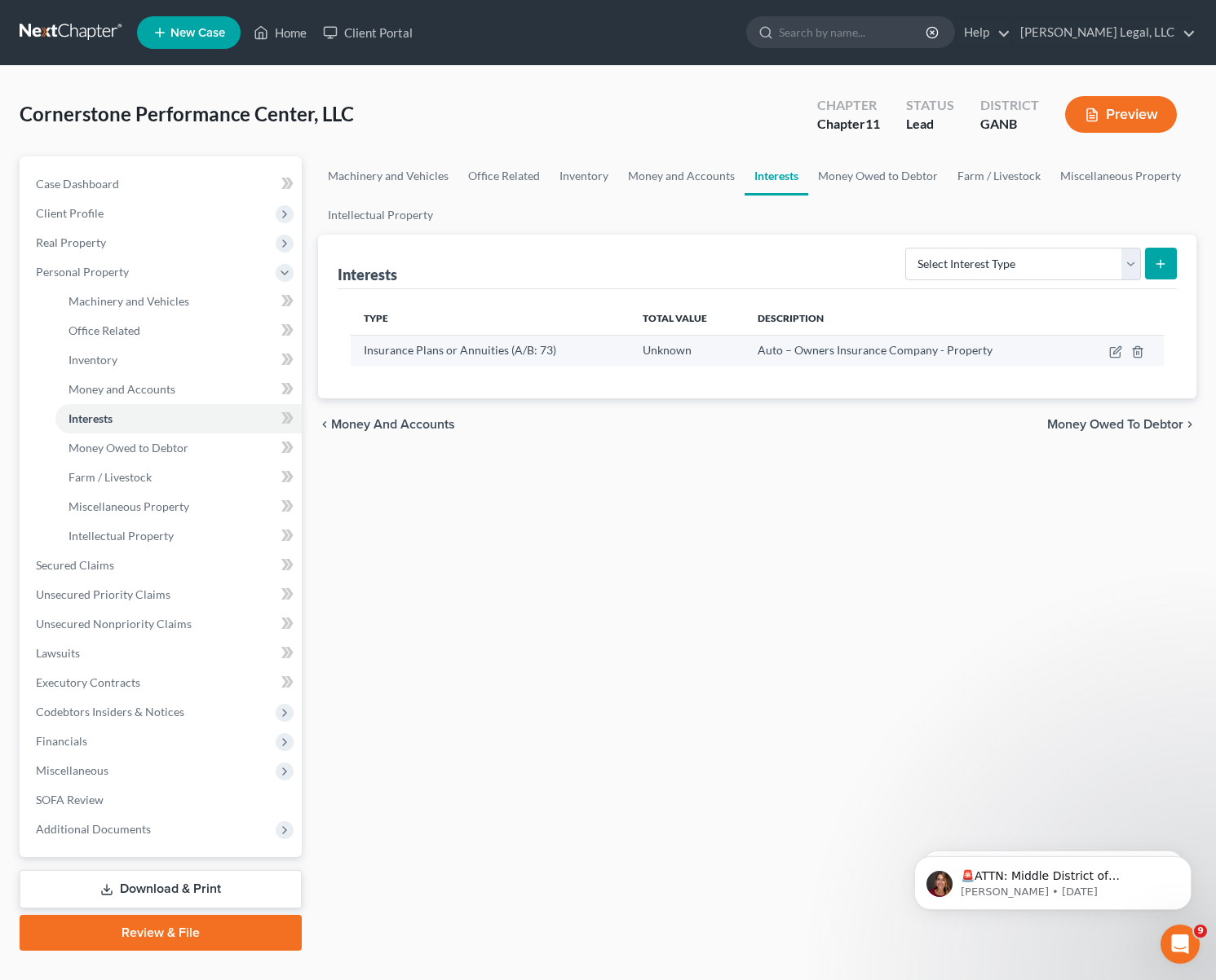
click at [600, 349] on div "Insurance Plans or Annuities (A/B: 73)" at bounding box center [491, 350] width 253 height 17
click at [485, 352] on span "Insurance Plans or Annuities (A/B: 73)" at bounding box center [460, 350] width 192 height 14
drag, startPoint x: 905, startPoint y: 393, endPoint x: 947, endPoint y: 372, distance: 47.0
click at [905, 393] on div "Type Total Value Description Insurance Plans or Annuities (A/B: 73) Unknown Aut…" at bounding box center [757, 343] width 839 height 109
click at [1115, 352] on icon "button" at bounding box center [1116, 349] width 7 height 7
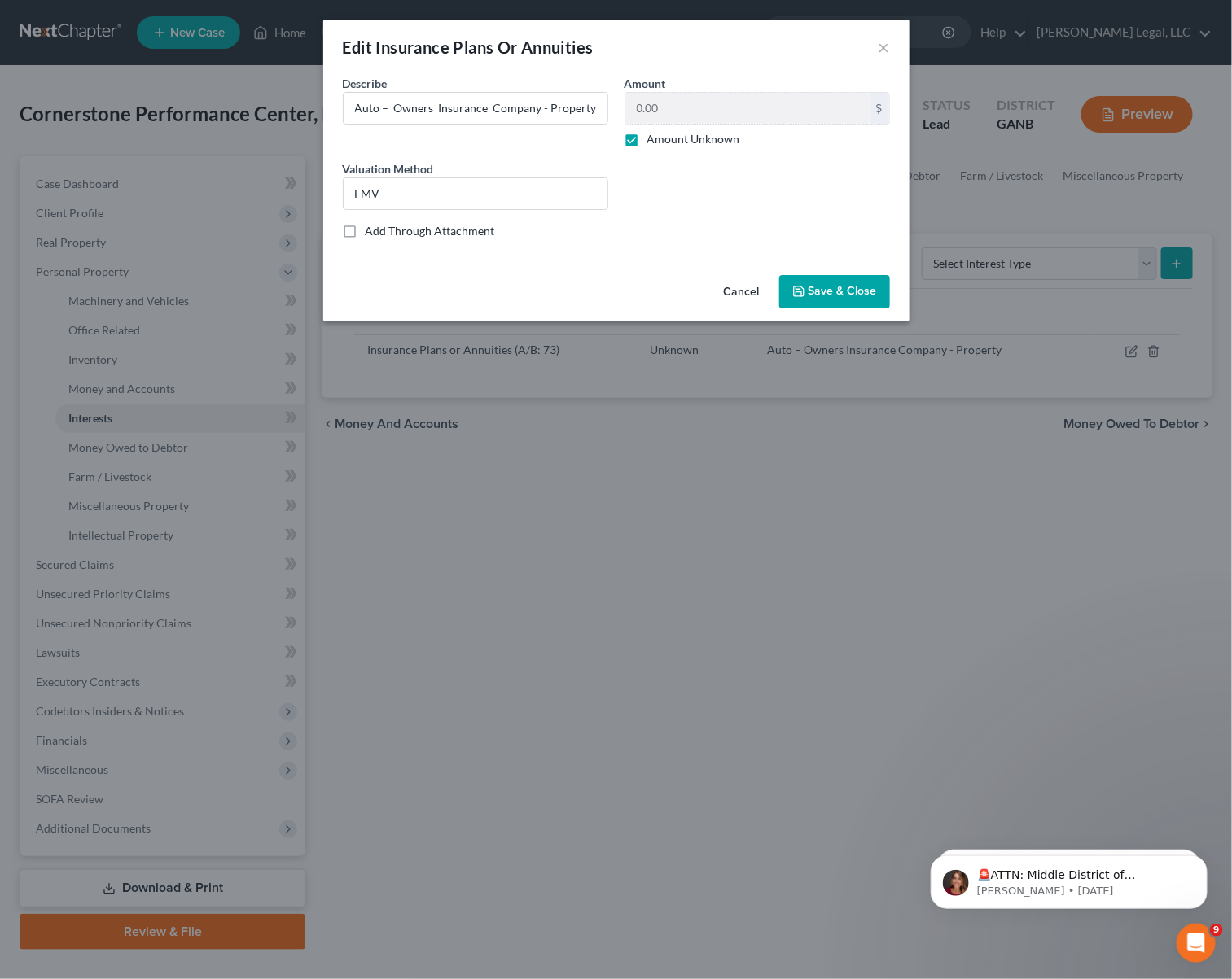
click at [233, 110] on div "Edit Insurance Plans Or Annuities × Describe * Auto – Owners Insurance Company …" at bounding box center [616, 489] width 1232 height 979
click at [227, 154] on div "Edit Insurance Plans Or Annuities × Describe * Auto – Owners Insurance Company …" at bounding box center [616, 489] width 1232 height 979
click at [253, 329] on div "Edit Insurance Plans Or Annuities × Describe * Auto – Owners Insurance Company …" at bounding box center [616, 489] width 1232 height 979
click at [880, 49] on button "×" at bounding box center [884, 47] width 12 height 20
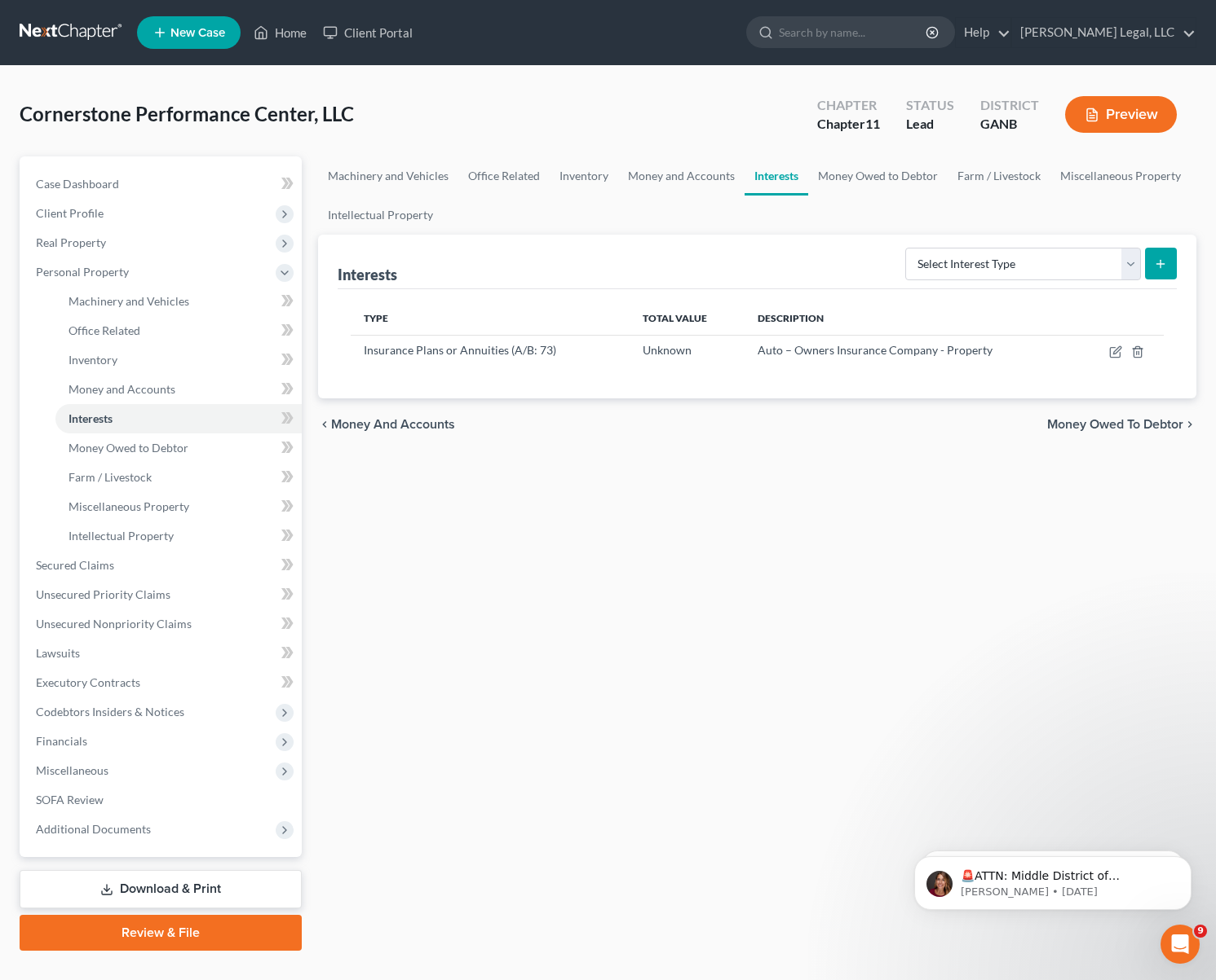
click at [438, 556] on div "Machinery and Vehicles Office Related Inventory Money and Accounts Interests Mo…" at bounding box center [757, 553] width 894 height 795
click at [443, 590] on div "Machinery and Vehicles Office Related Inventory Money and Accounts Interests Mo…" at bounding box center [757, 553] width 894 height 795
click at [147, 648] on link "Lawsuits" at bounding box center [162, 653] width 279 height 29
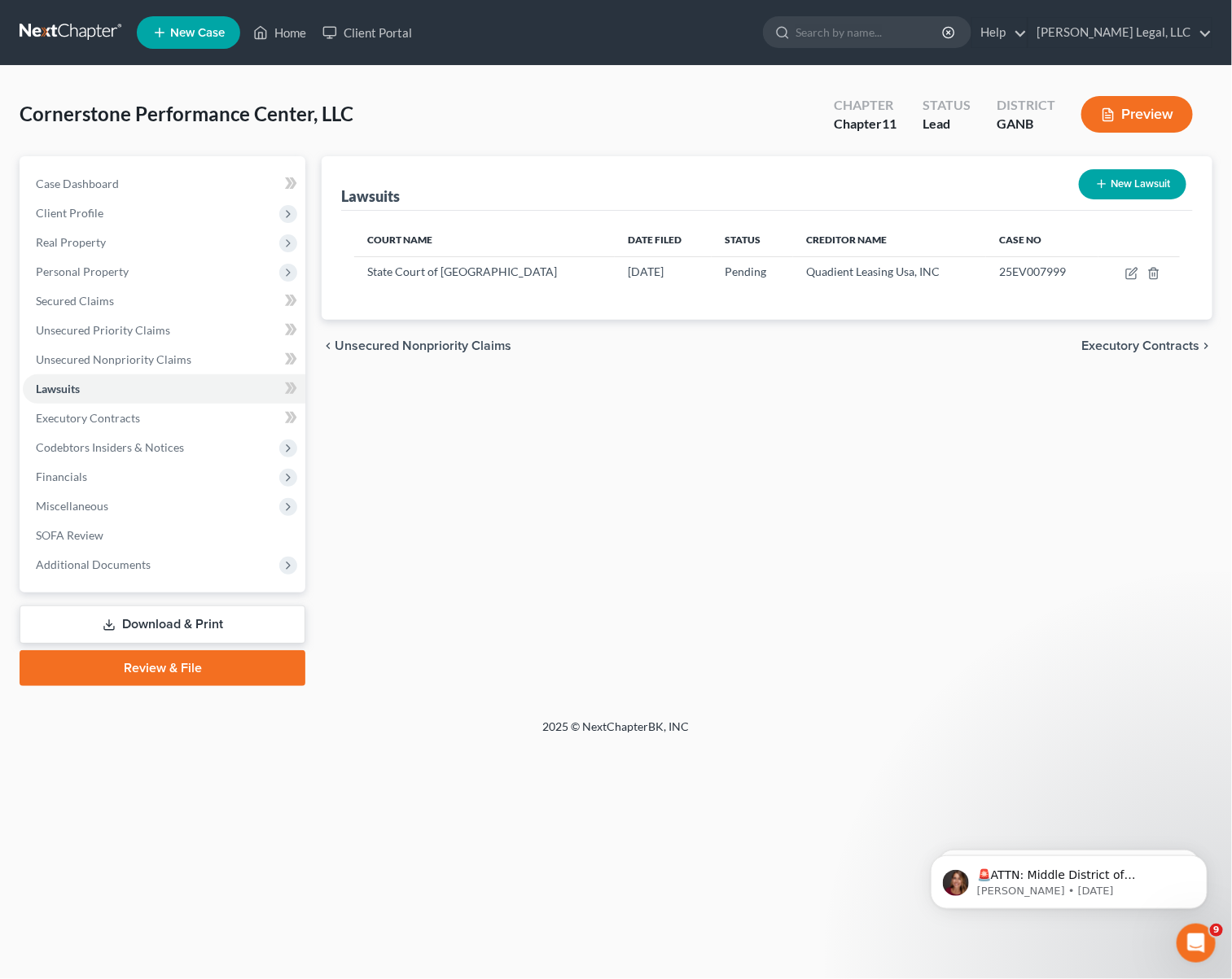
click at [398, 497] on div "Lawsuits New Lawsuit Court Name Date Filed Status Creditor Name Case No State C…" at bounding box center [766, 420] width 907 height 530
click at [90, 445] on span "Codebtors Insiders & Notices" at bounding box center [110, 447] width 148 height 14
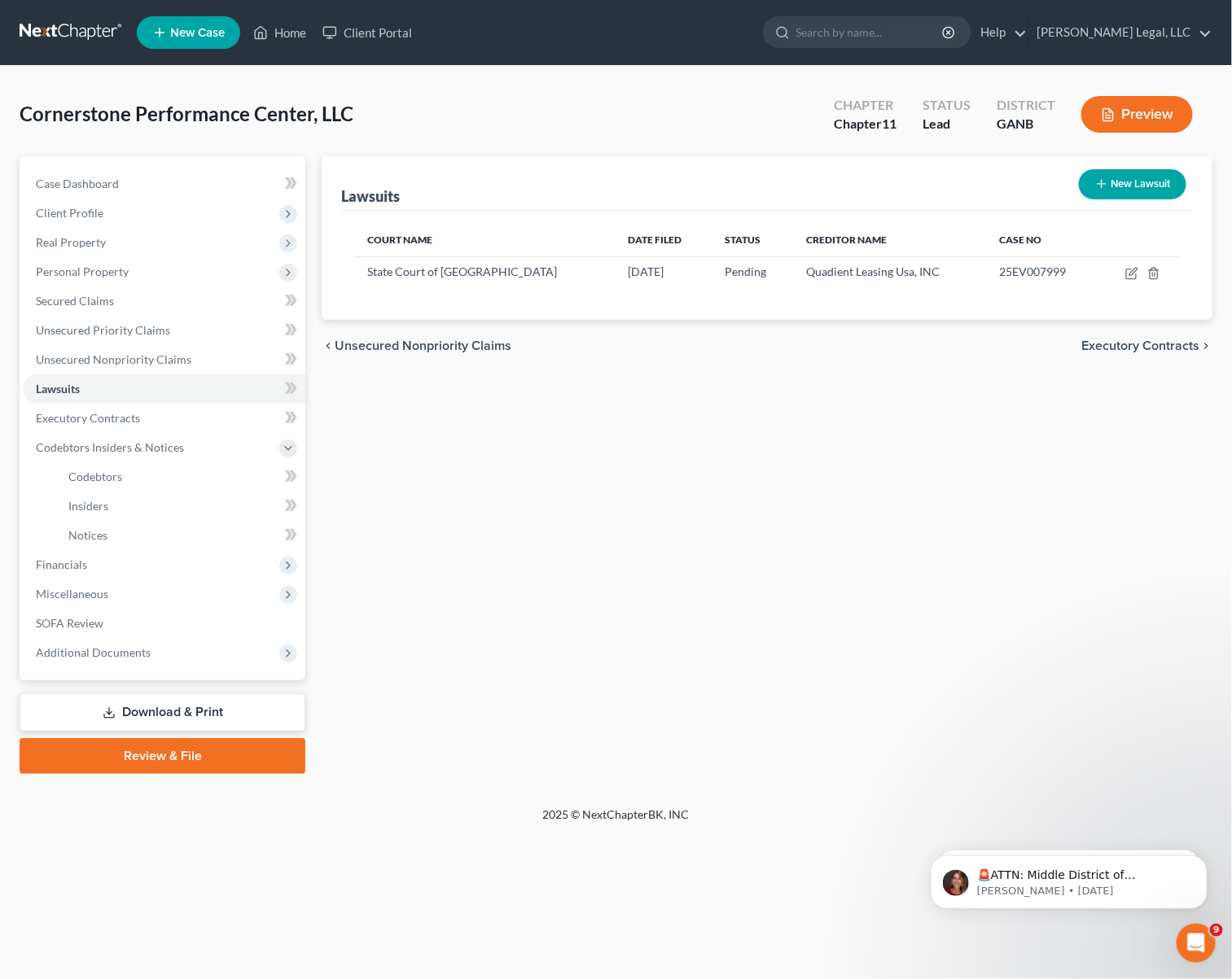
click at [467, 479] on div "Lawsuits New Lawsuit Court Name Date Filed Status Creditor Name Case No State C…" at bounding box center [766, 465] width 907 height 618
click at [327, 869] on div "Home New Case Client Portal [PERSON_NAME] Legal, LLC [EMAIL_ADDRESS][DOMAIN_NAM…" at bounding box center [616, 489] width 1232 height 979
click at [88, 565] on span "Financials" at bounding box center [164, 565] width 282 height 29
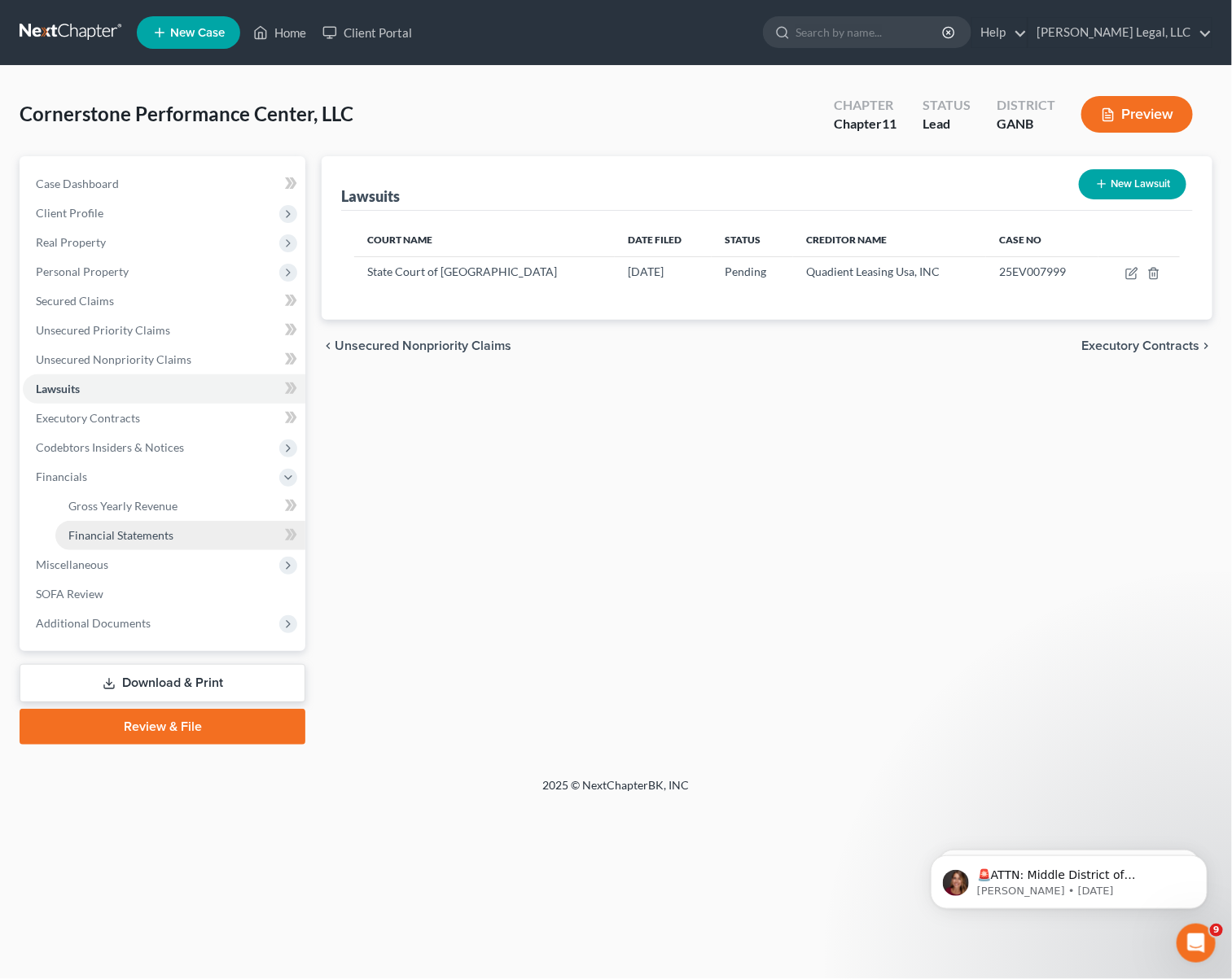
click at [132, 533] on span "Financial Statements" at bounding box center [121, 535] width 105 height 14
